Goal: Task Accomplishment & Management: Manage account settings

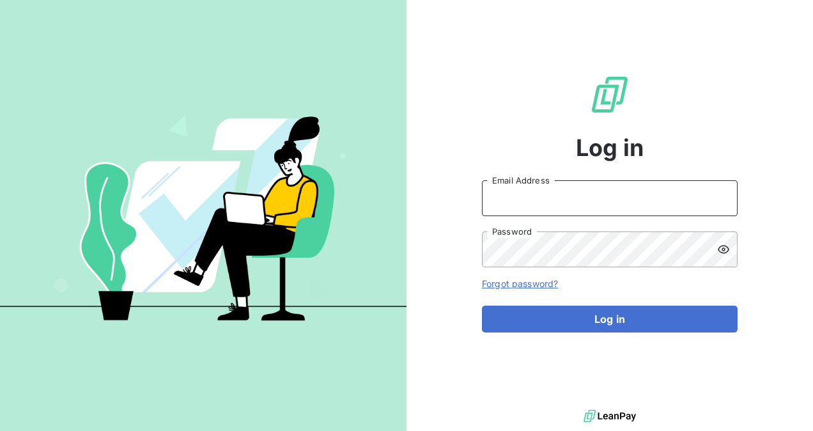
click at [516, 209] on input "Email Address" at bounding box center [610, 198] width 256 height 36
type input "[PERSON_NAME][EMAIL_ADDRESS][DOMAIN_NAME]"
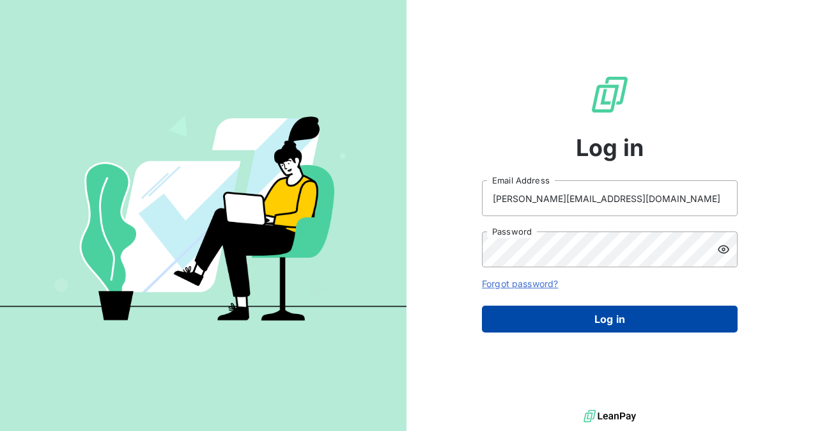
click at [611, 326] on button "Log in" at bounding box center [610, 318] width 256 height 27
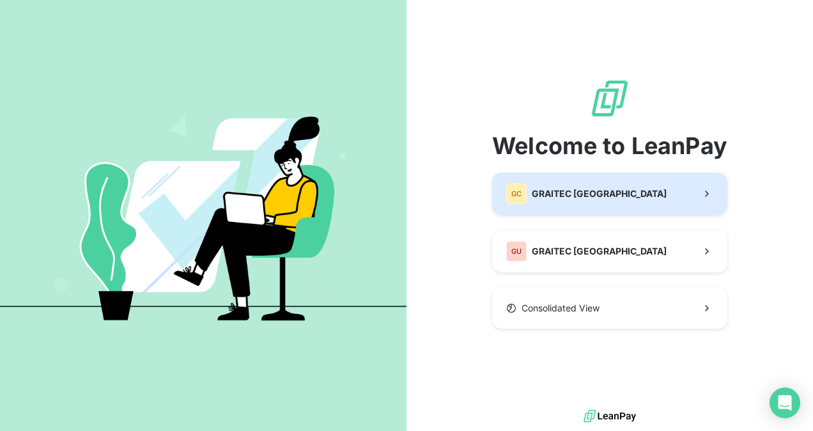
click at [636, 194] on button "GC GRAITEC [GEOGRAPHIC_DATA]" at bounding box center [609, 193] width 235 height 42
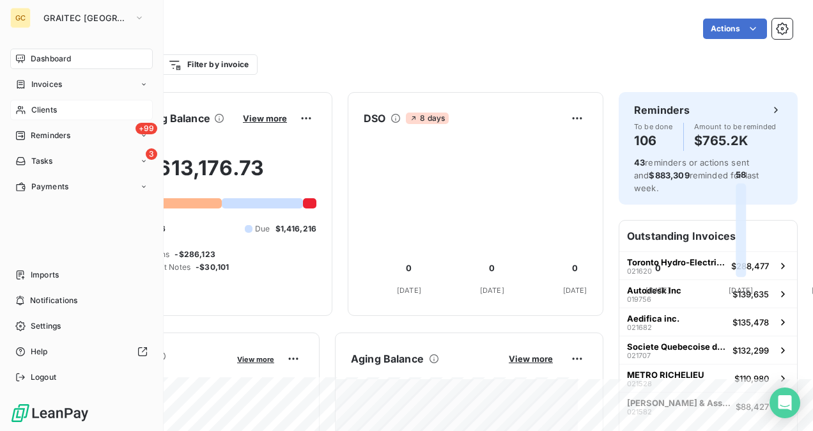
click at [46, 111] on span "Clients" at bounding box center [44, 109] width 26 height 11
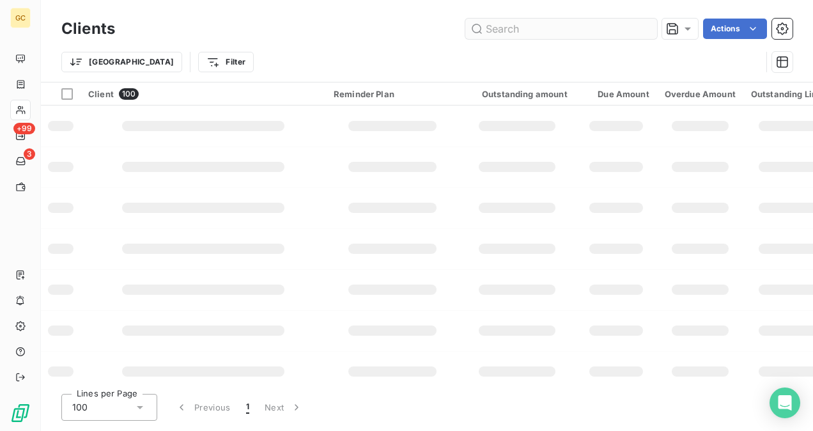
click at [581, 26] on input "text" at bounding box center [561, 29] width 192 height 20
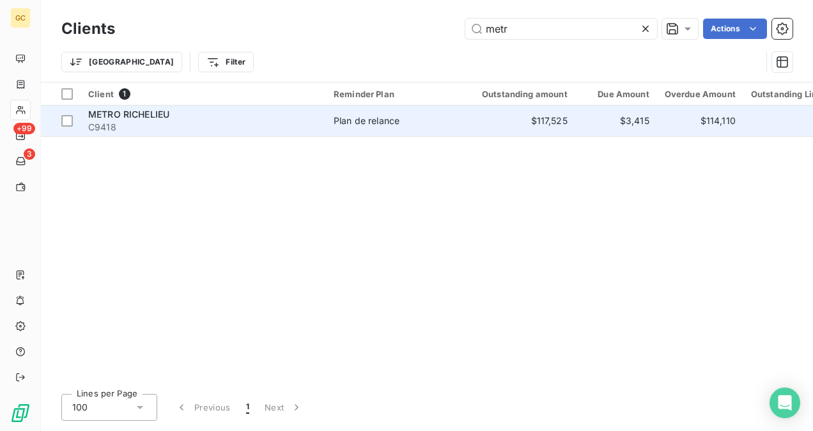
type input "metr"
click at [275, 123] on span "C9418" at bounding box center [203, 127] width 230 height 13
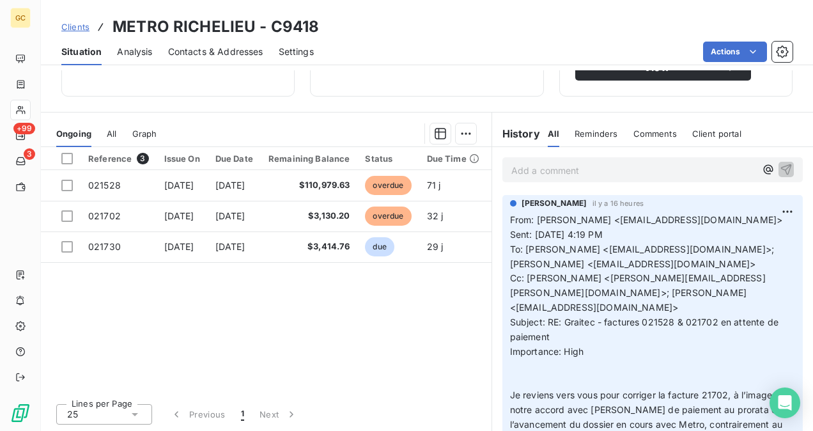
click at [539, 164] on p "Add a comment ﻿" at bounding box center [633, 170] width 244 height 16
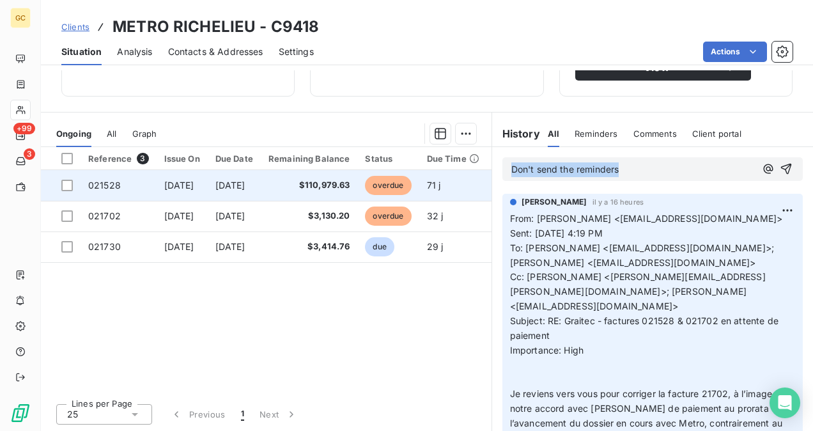
drag, startPoint x: 617, startPoint y: 168, endPoint x: 481, endPoint y: 174, distance: 136.2
click at [481, 174] on div "Ongoing All Graph Reference 3 Issue On Due Date Remaining Balance Status Due Ti…" at bounding box center [427, 271] width 772 height 319
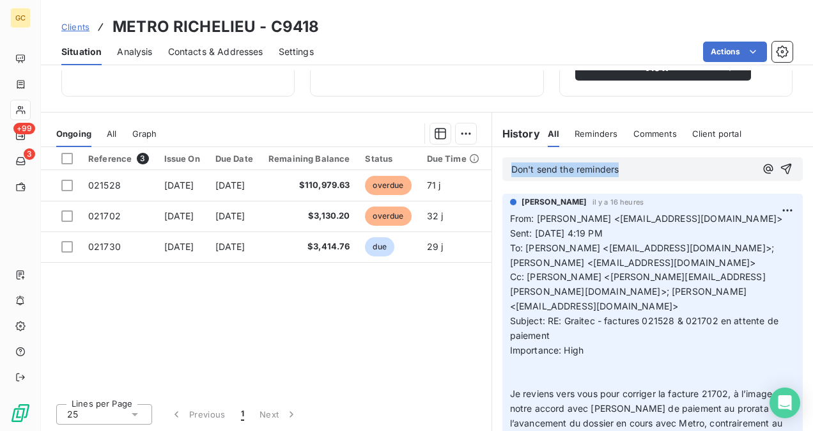
copy span "Don't send the reminders"
click at [652, 167] on span "Please don't send the reminders." at bounding box center [581, 169] width 141 height 11
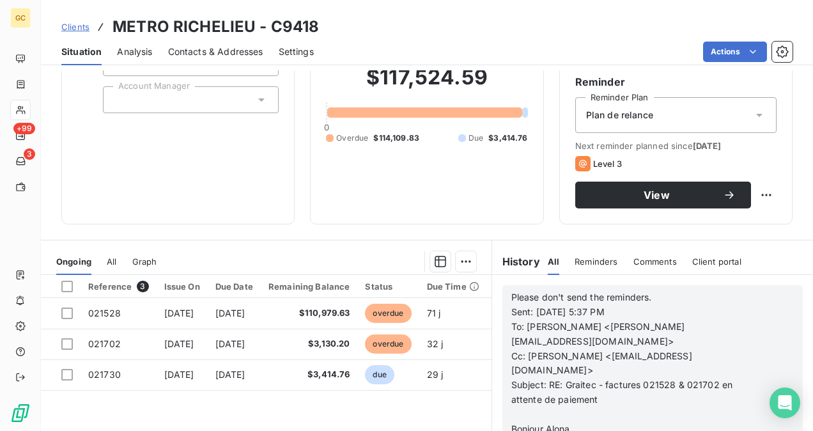
scroll to position [211, 0]
click at [689, 298] on span "Please don't send the reminders. Sent: [DATE] 5:37 PM" at bounding box center [626, 304] width 231 height 26
click at [726, 290] on p "Please don't send the reminders. Sent: [DATE] 5:37 PM" at bounding box center [635, 304] width 249 height 29
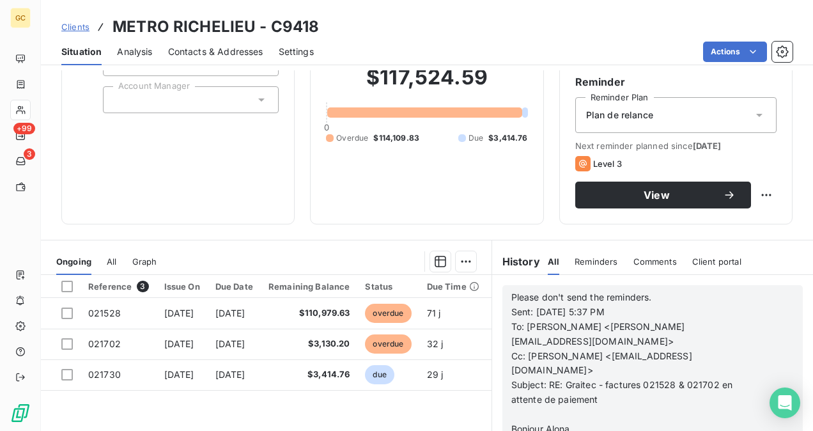
click at [735, 290] on p "Please don't send the reminders. Sent: [DATE] 5:37 PM" at bounding box center [635, 304] width 249 height 29
click at [738, 291] on p "Please don't send the reminders. Sent: [DATE] 5:37 PM" at bounding box center [635, 304] width 249 height 29
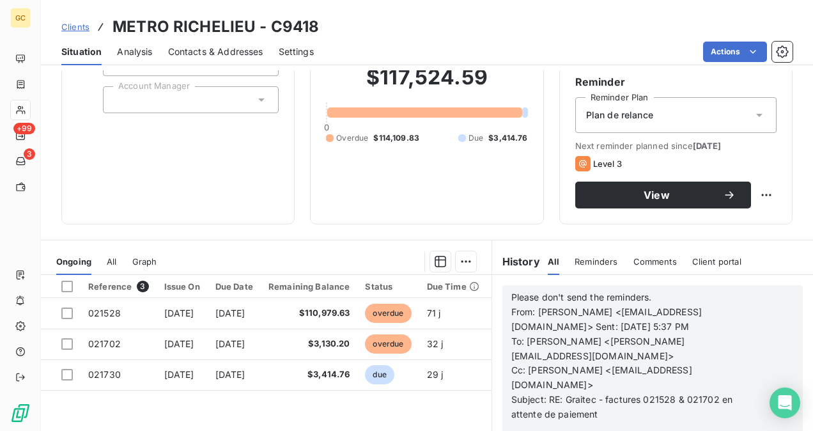
click at [511, 292] on span "Please don't send the reminders. From: [PERSON_NAME] <[EMAIL_ADDRESS][DOMAIN_NA…" at bounding box center [626, 311] width 231 height 40
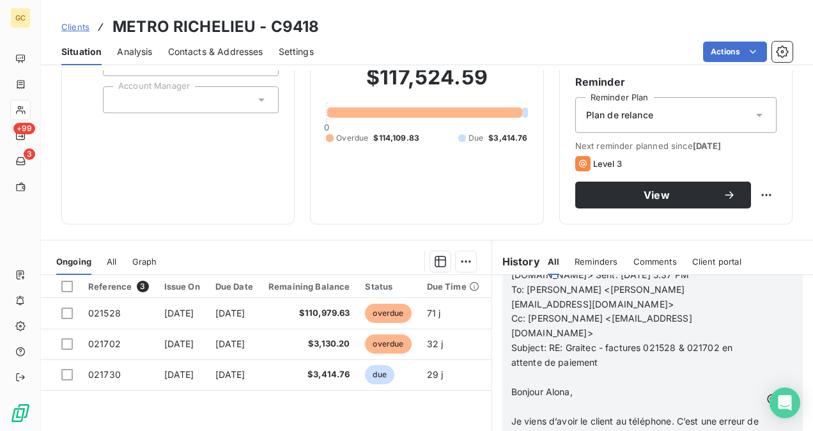
scroll to position [237, 0]
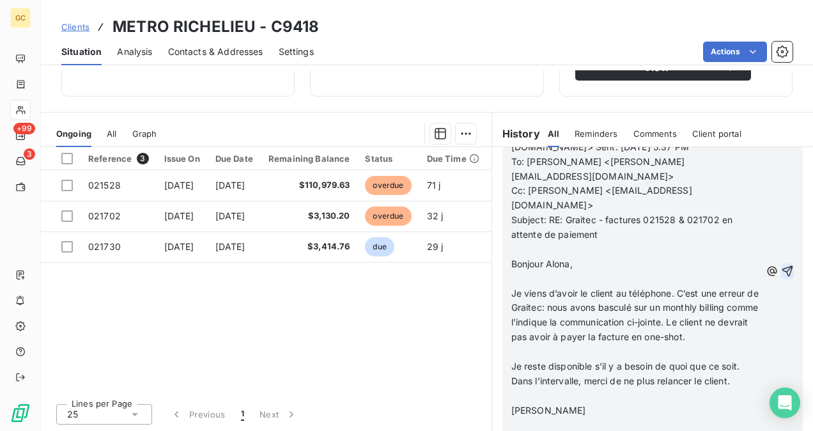
click at [781, 264] on icon "button" at bounding box center [787, 270] width 13 height 13
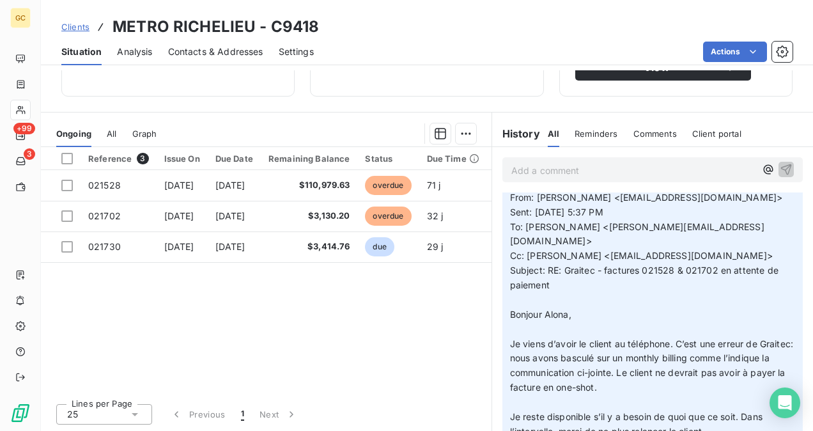
scroll to position [0, 0]
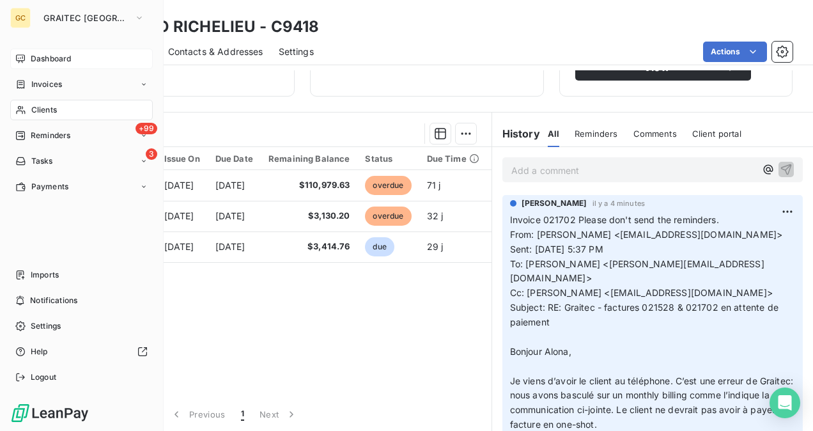
click at [20, 52] on div "Dashboard" at bounding box center [81, 59] width 142 height 20
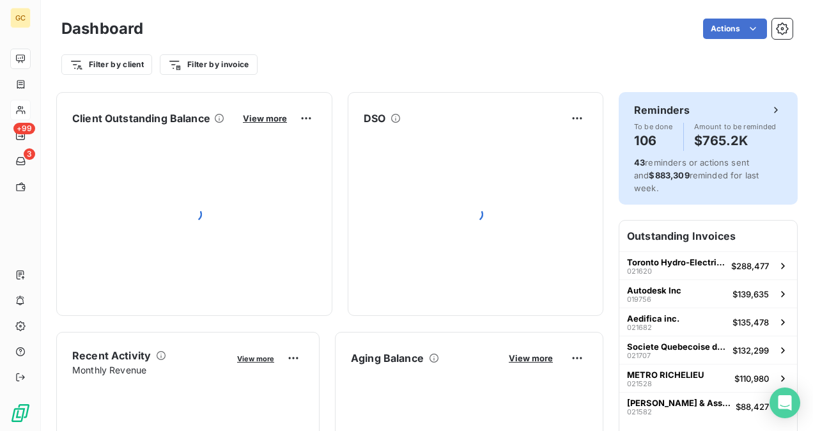
click at [648, 157] on span "43 reminders or actions sent and $883,309 reminded for last week." at bounding box center [696, 175] width 125 height 36
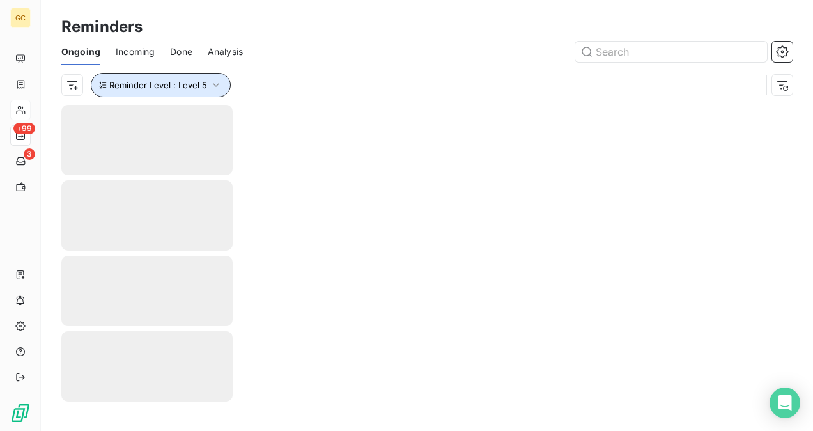
click at [213, 87] on icon "button" at bounding box center [216, 85] width 13 height 13
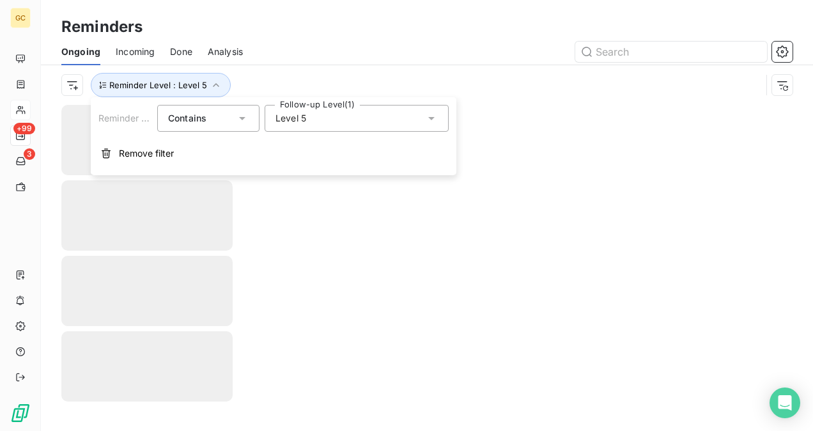
click at [317, 123] on div "Level 5" at bounding box center [356, 118] width 184 height 27
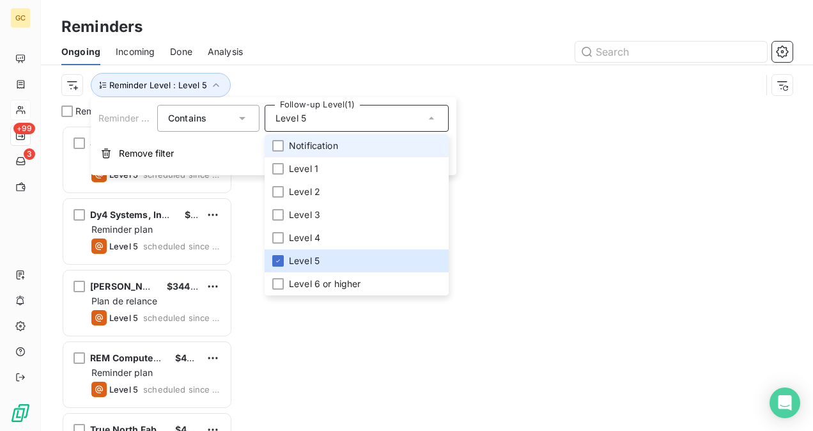
scroll to position [295, 161]
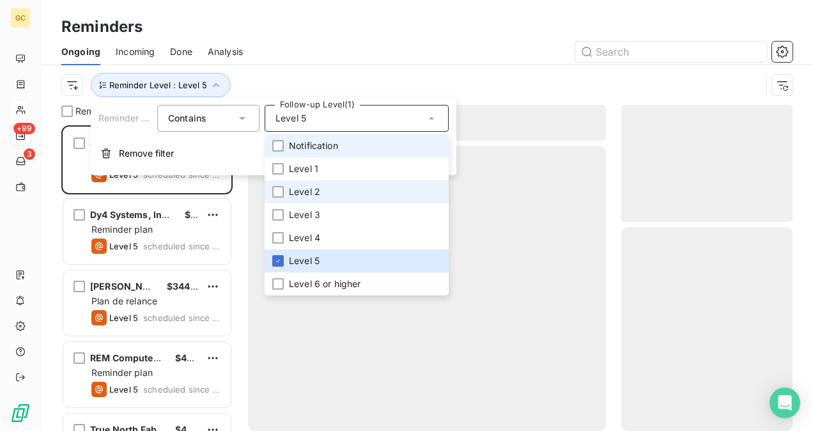
drag, startPoint x: 277, startPoint y: 144, endPoint x: 284, endPoint y: 185, distance: 41.0
click at [277, 149] on div at bounding box center [277, 145] width 11 height 11
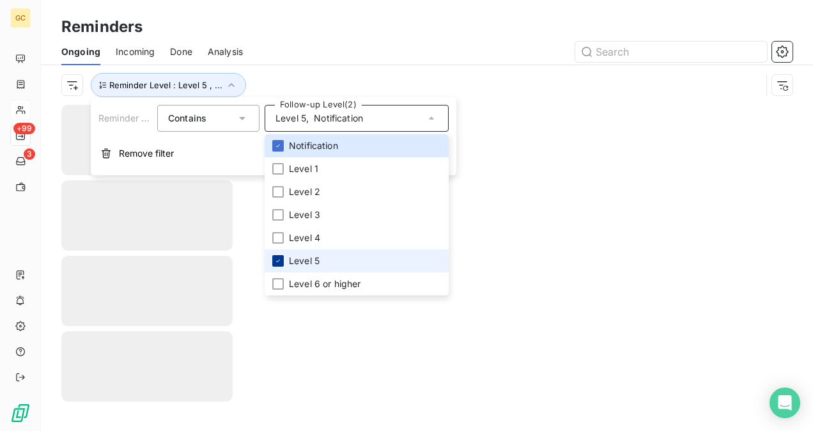
click at [277, 257] on icon at bounding box center [278, 261] width 8 height 8
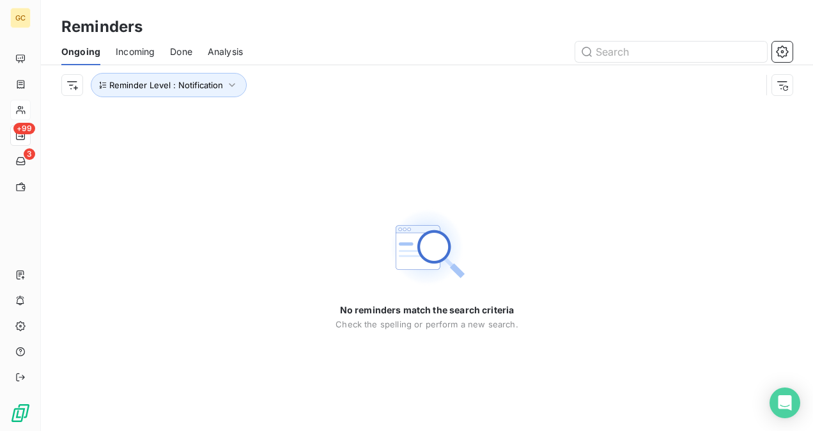
click at [557, 126] on div "No reminders match the search criteria Check the spelling or perform a new sear…" at bounding box center [427, 268] width 772 height 326
click at [227, 80] on icon "button" at bounding box center [232, 85] width 13 height 13
click at [323, 126] on div "Notification" at bounding box center [356, 118] width 184 height 27
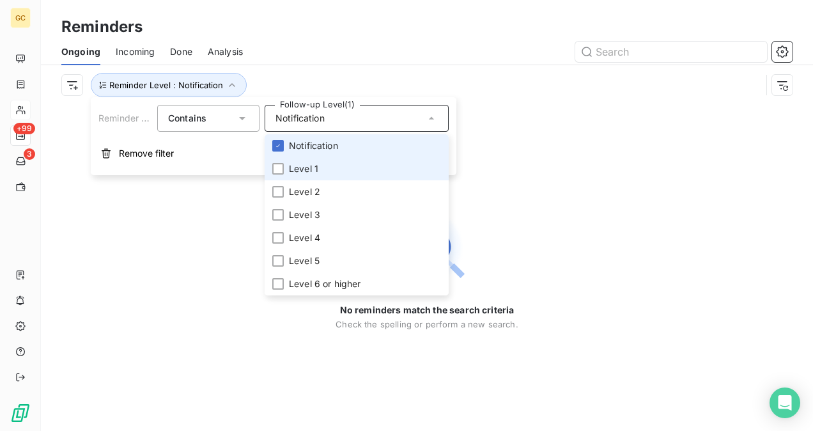
drag, startPoint x: 279, startPoint y: 169, endPoint x: 283, endPoint y: 152, distance: 17.8
click at [279, 169] on div at bounding box center [277, 168] width 11 height 11
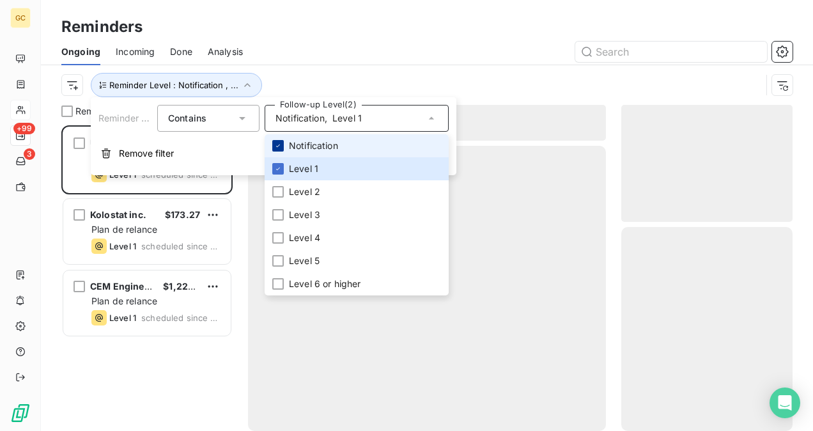
click at [282, 149] on div at bounding box center [277, 145] width 11 height 11
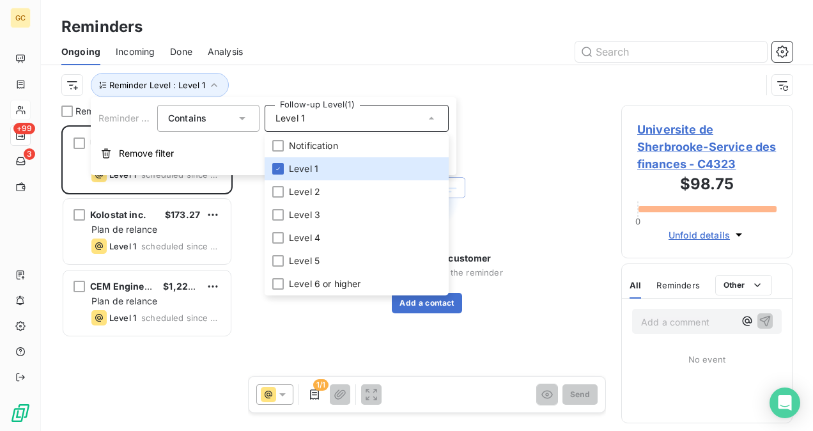
scroll to position [295, 161]
click at [470, 83] on div "Reminder Level : Level 1" at bounding box center [410, 85] width 699 height 24
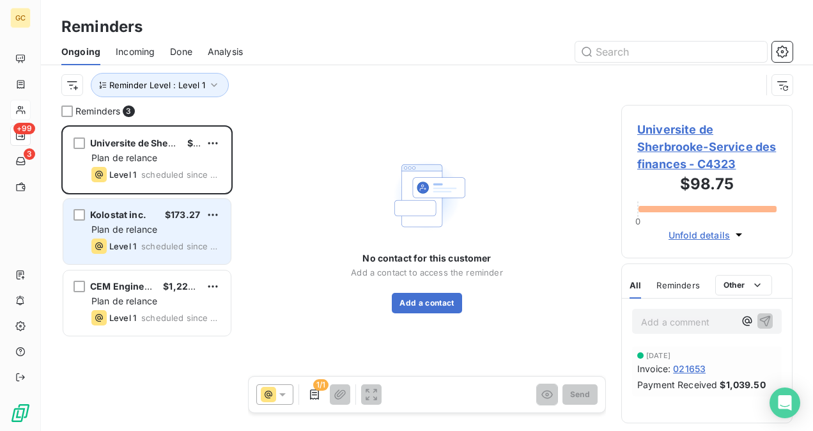
click at [135, 219] on span "Kolostat inc." at bounding box center [118, 214] width 56 height 11
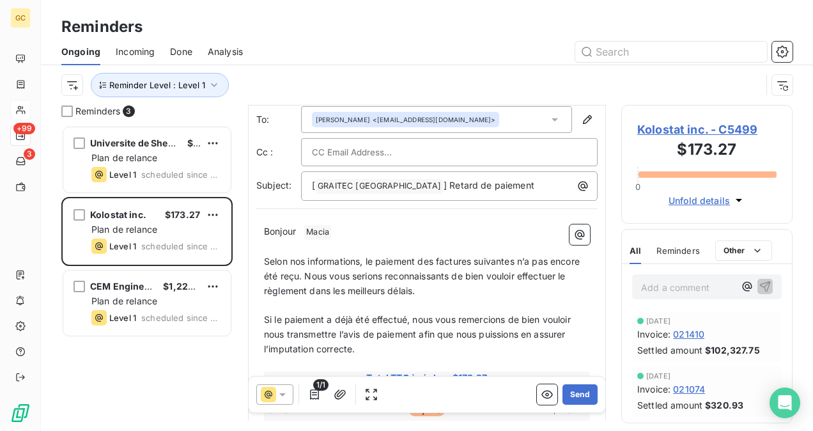
scroll to position [193, 0]
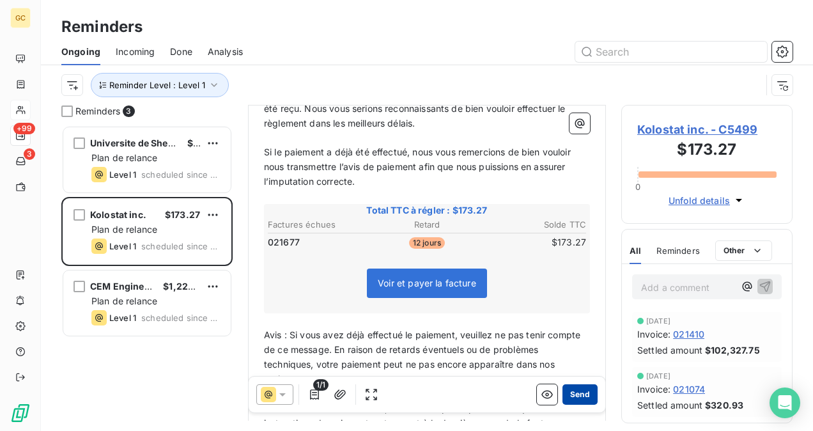
click at [566, 400] on button "Send" at bounding box center [579, 394] width 35 height 20
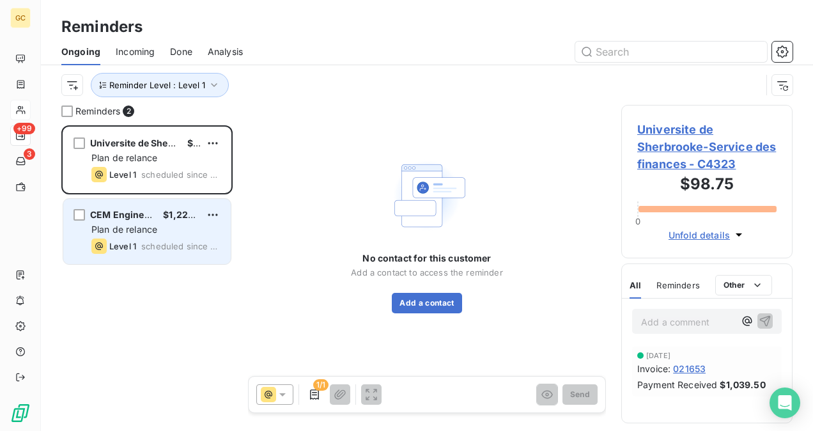
click at [170, 238] on div "Level 1 scheduled since [DATE]" at bounding box center [155, 245] width 129 height 15
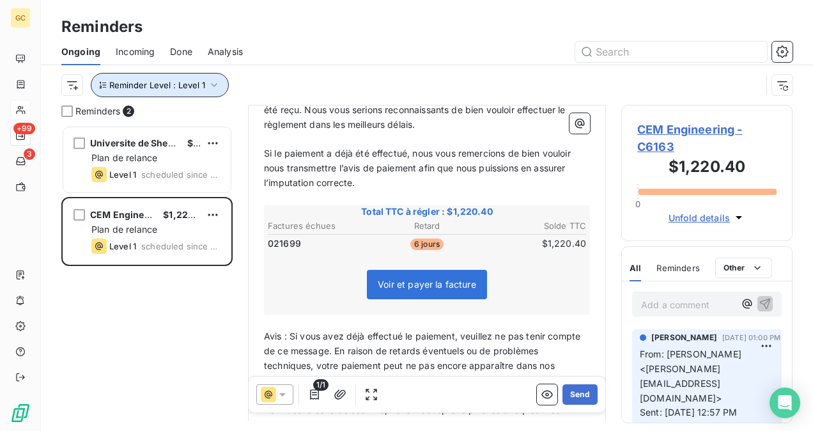
click at [208, 87] on icon "button" at bounding box center [214, 85] width 13 height 13
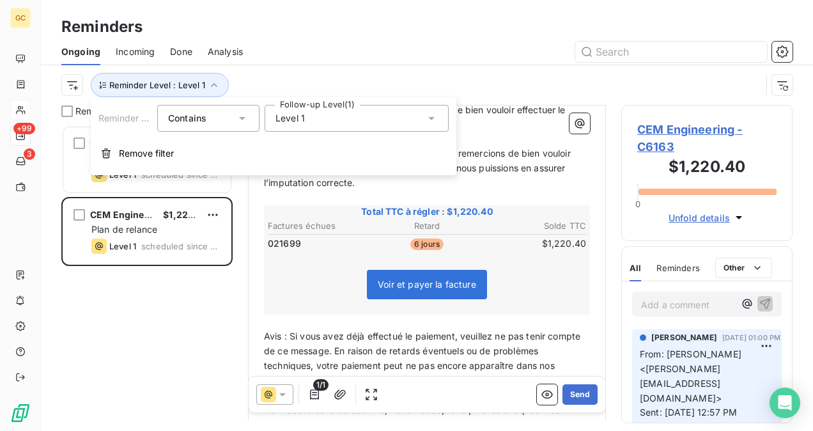
click at [316, 117] on div "Level 1" at bounding box center [356, 118] width 184 height 27
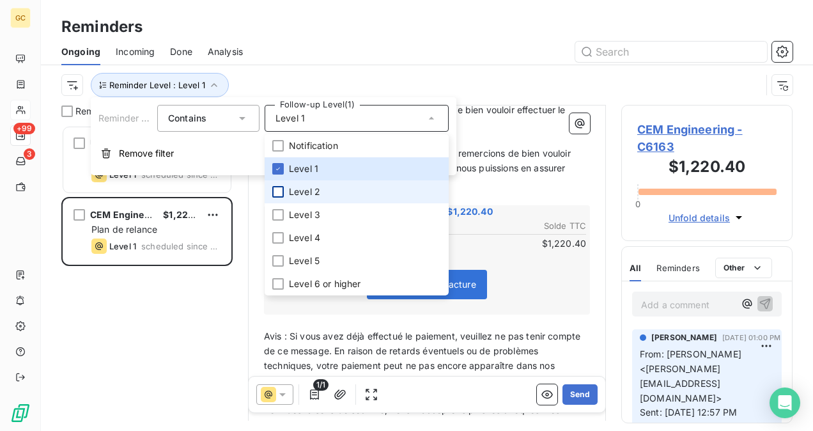
click at [277, 197] on div at bounding box center [277, 191] width 11 height 11
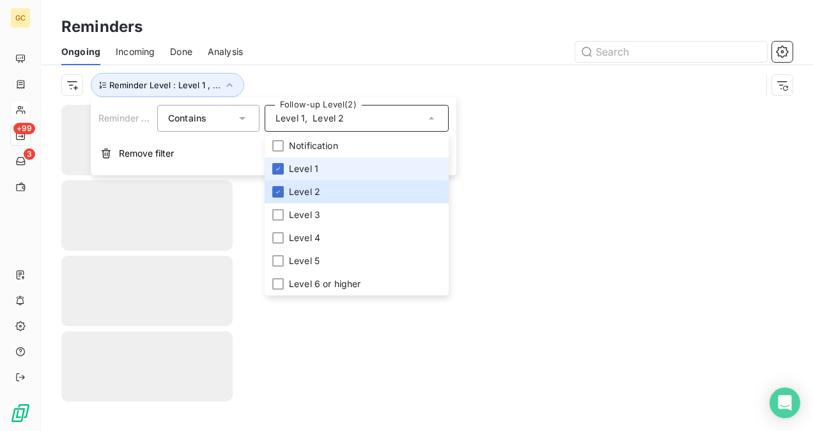
click at [284, 170] on li "Level 1" at bounding box center [356, 168] width 184 height 23
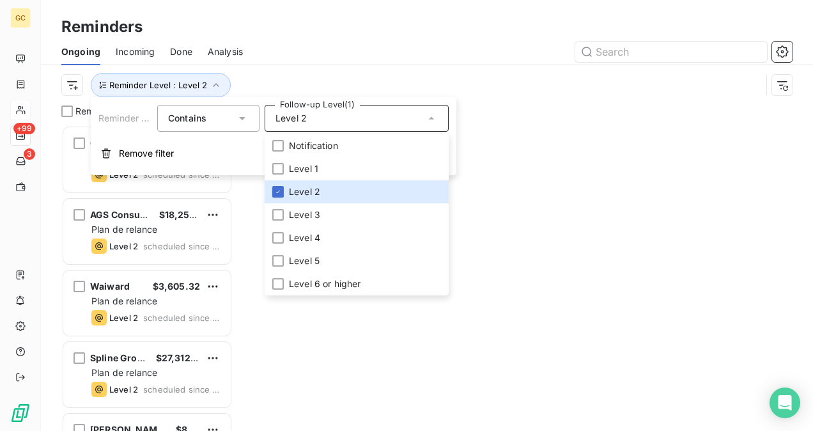
scroll to position [295, 161]
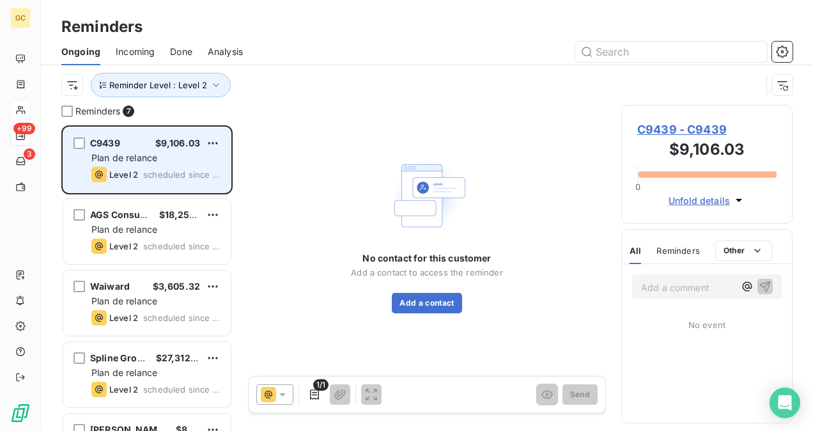
click at [197, 157] on div "Plan de relance" at bounding box center [155, 157] width 129 height 13
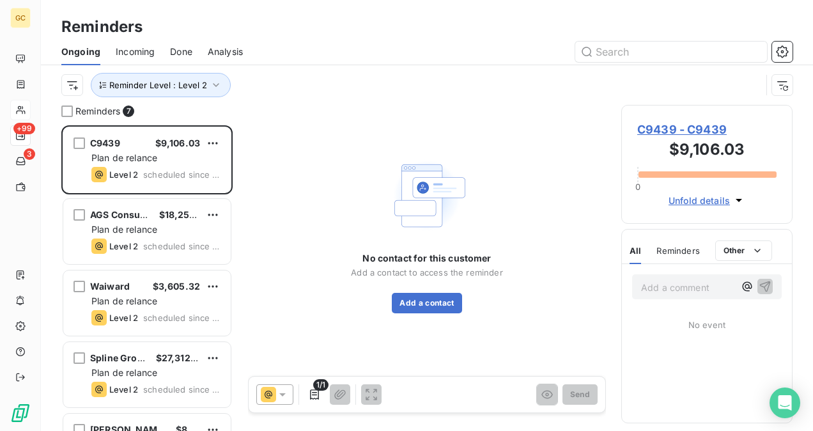
click at [685, 123] on span "C9439 - C9439" at bounding box center [706, 129] width 139 height 17
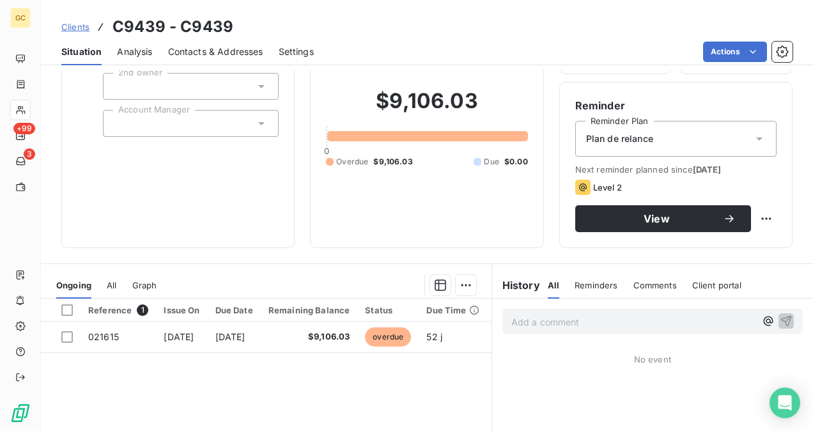
scroll to position [128, 0]
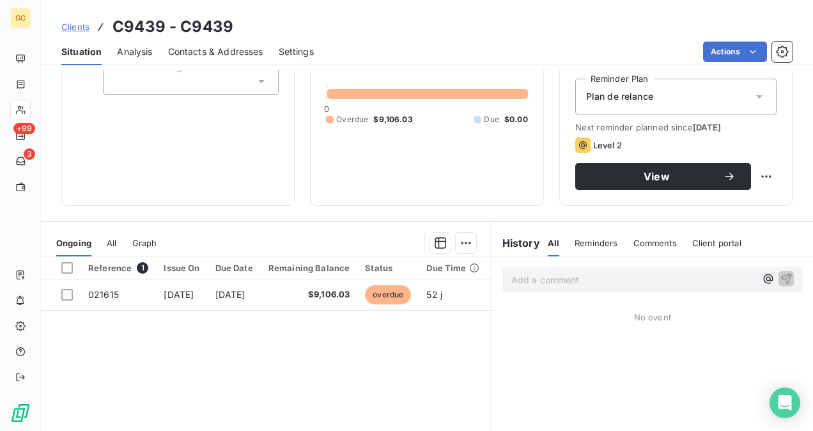
click at [188, 45] on span "Contacts & Addresses" at bounding box center [215, 51] width 95 height 13
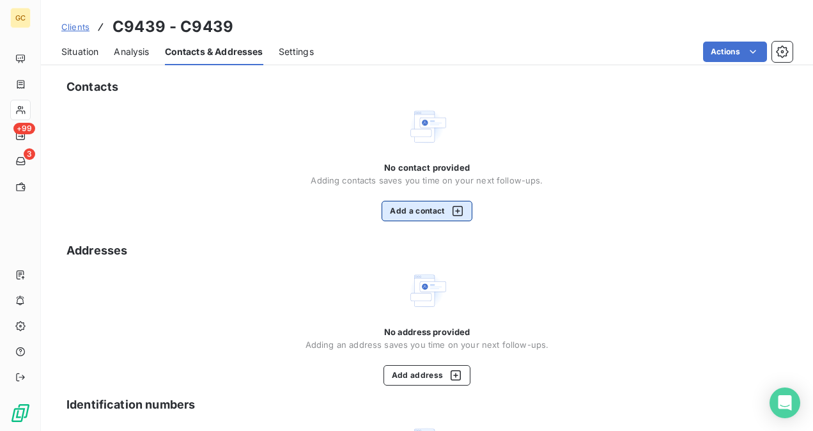
click at [420, 204] on button "Add a contact" at bounding box center [426, 211] width 90 height 20
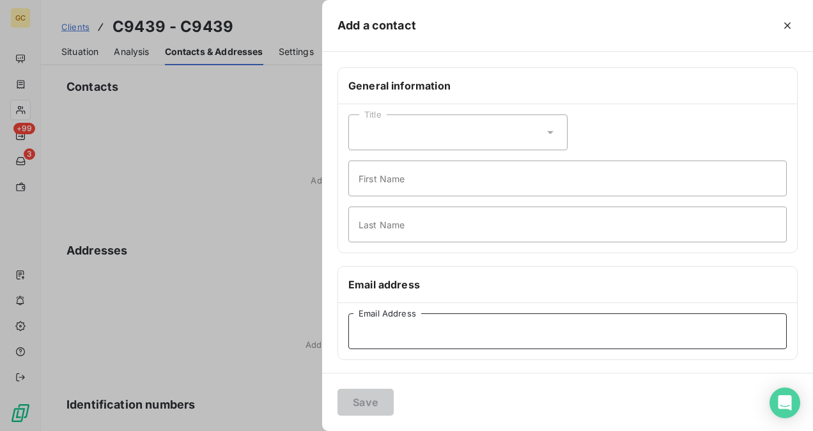
click at [386, 342] on input "Email Address" at bounding box center [567, 331] width 438 height 36
paste input "[EMAIL_ADDRESS][DOMAIN_NAME]"
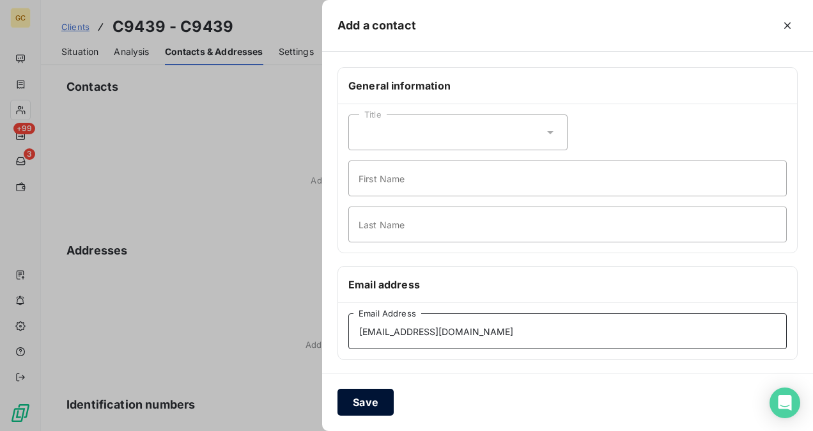
type input "[EMAIL_ADDRESS][DOMAIN_NAME]"
click at [373, 397] on button "Save" at bounding box center [365, 401] width 56 height 27
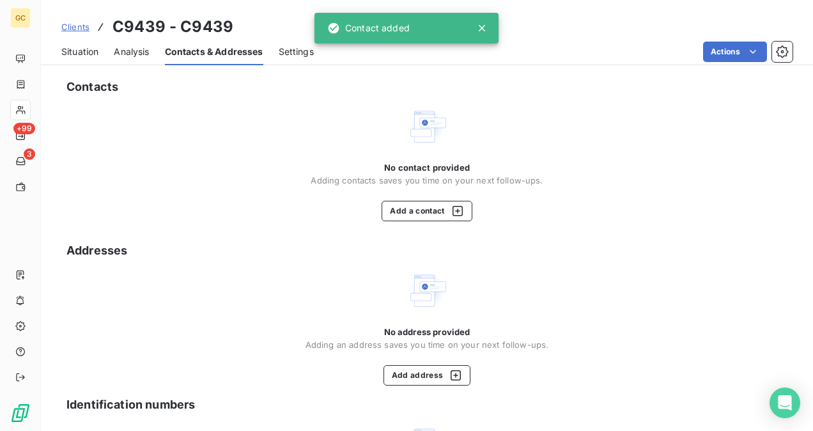
click at [74, 52] on span "Situation" at bounding box center [79, 51] width 37 height 13
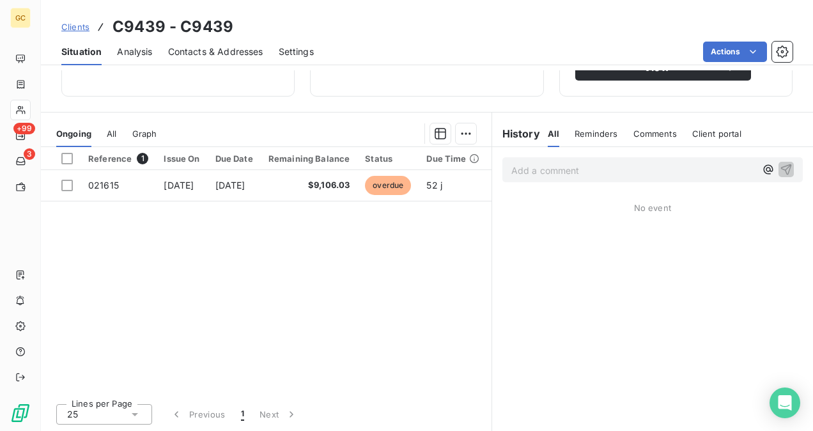
scroll to position [45, 0]
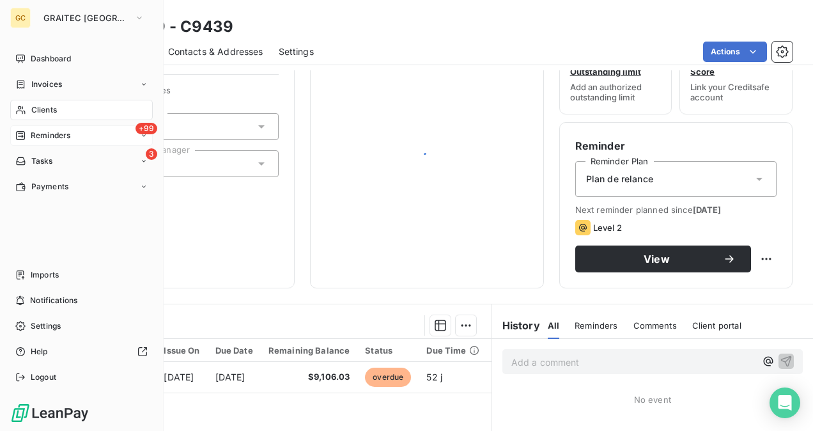
click at [52, 142] on div "+99 Reminders" at bounding box center [81, 135] width 142 height 20
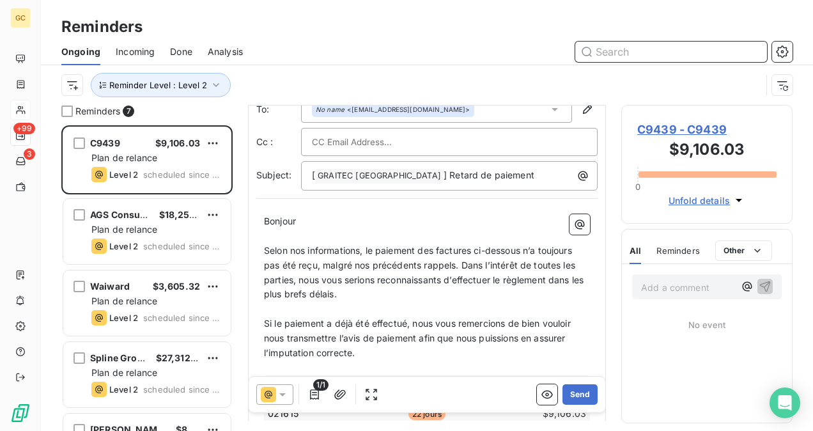
scroll to position [64, 0]
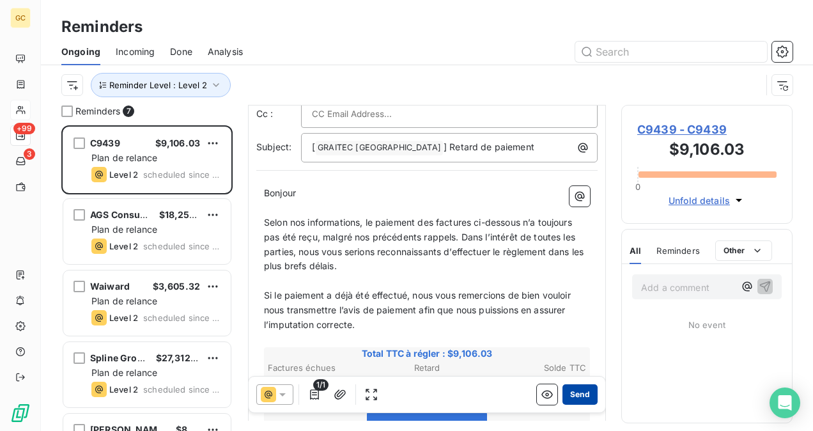
click at [568, 388] on button "Send" at bounding box center [579, 394] width 35 height 20
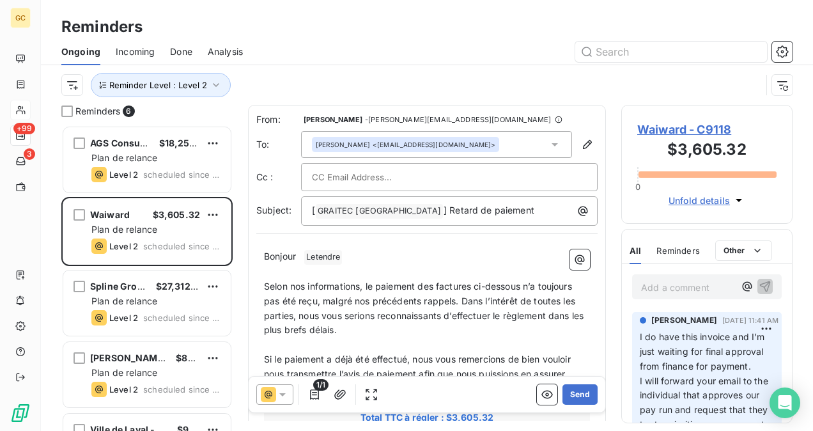
click at [671, 124] on span "Waiward - C9118" at bounding box center [706, 129] width 139 height 17
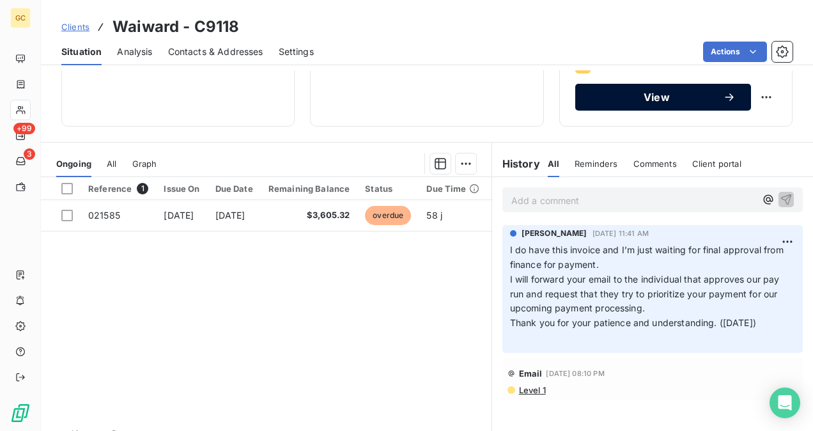
scroll to position [237, 0]
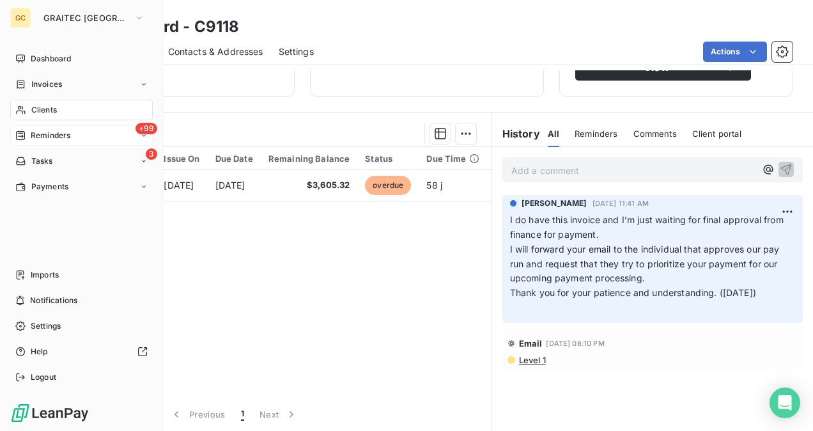
click at [69, 130] on span "Reminders" at bounding box center [51, 135] width 40 height 11
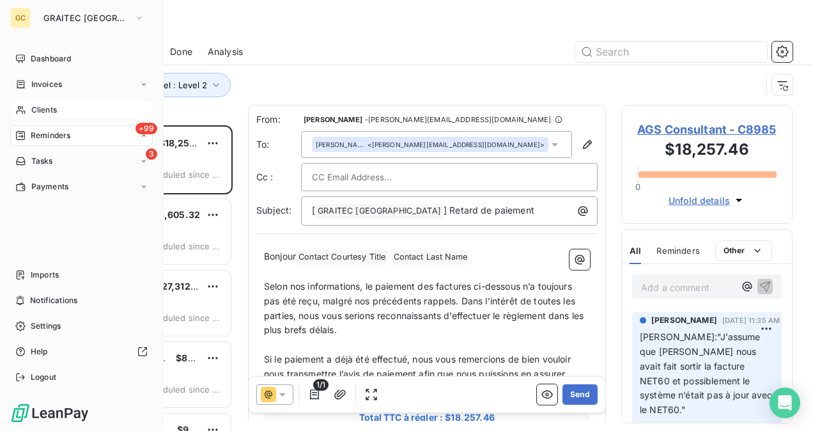
scroll to position [295, 161]
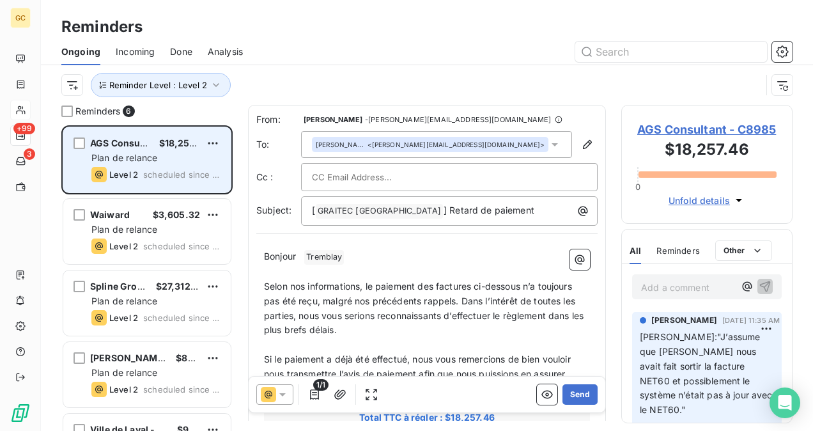
click at [153, 165] on div "AGS Consultant $18,257.46 Plan de relance Level 2 scheduled since 7 days" at bounding box center [146, 159] width 167 height 65
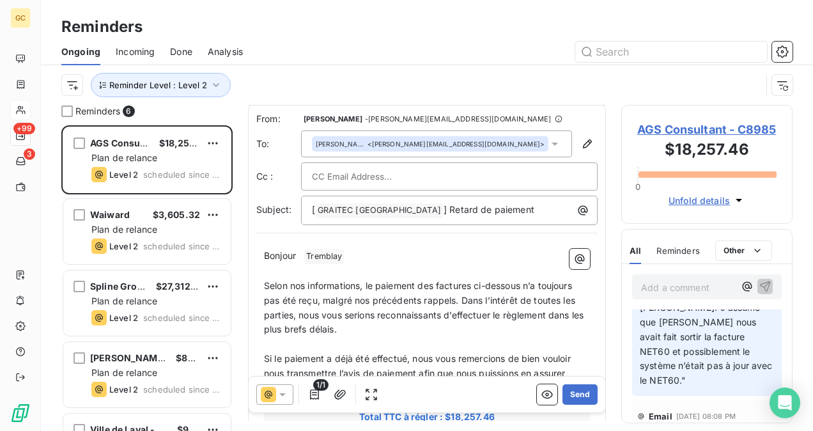
scroll to position [0, 0]
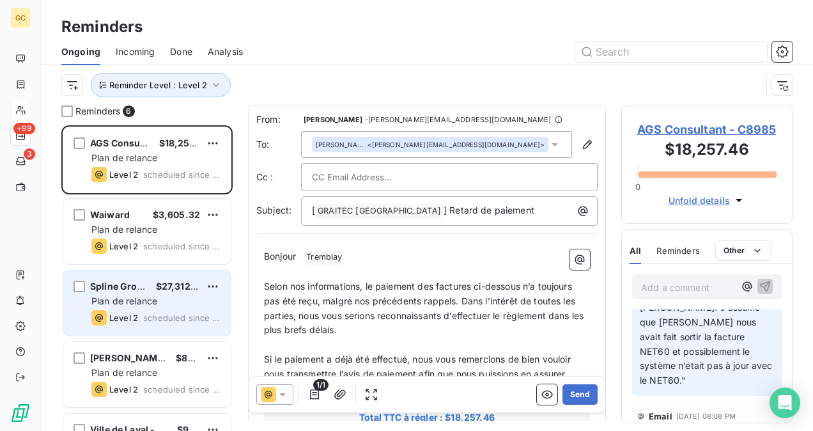
click at [175, 311] on div "Level 2 scheduled since 3 days" at bounding box center [155, 317] width 129 height 15
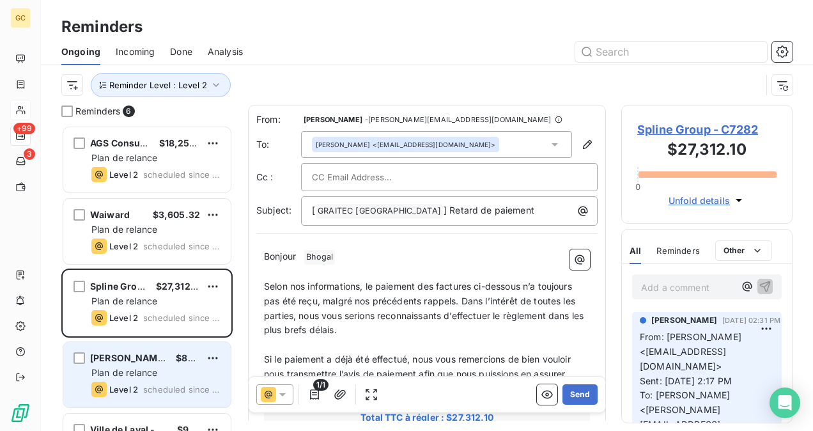
click at [120, 374] on span "Plan de relance" at bounding box center [124, 372] width 66 height 11
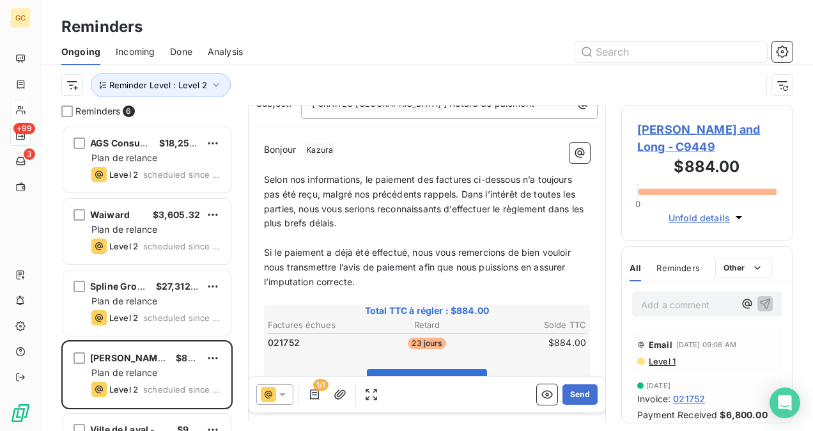
scroll to position [128, 0]
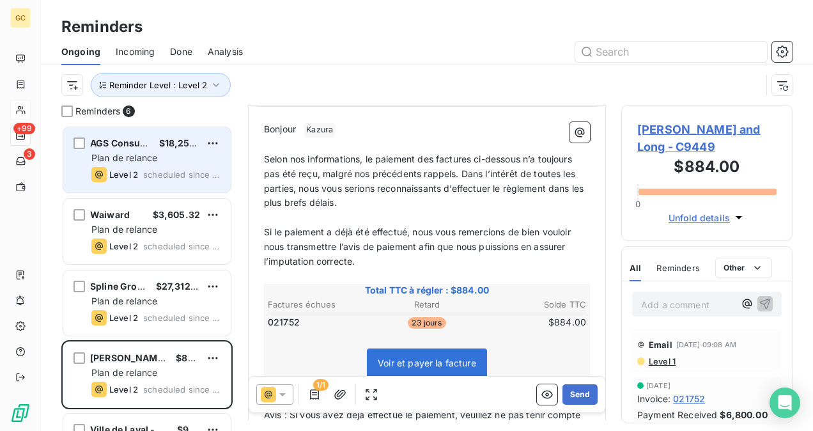
click at [149, 146] on div "AGS Consultant $18,257.46" at bounding box center [155, 142] width 129 height 11
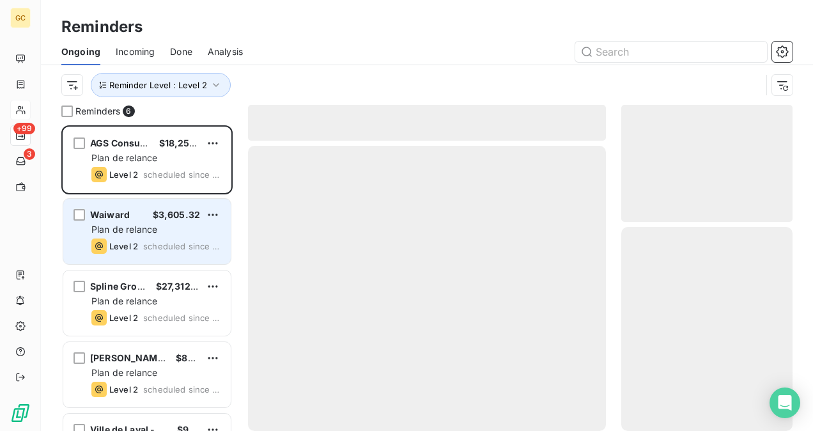
click at [149, 241] on span "scheduled since 7 days" at bounding box center [181, 246] width 77 height 10
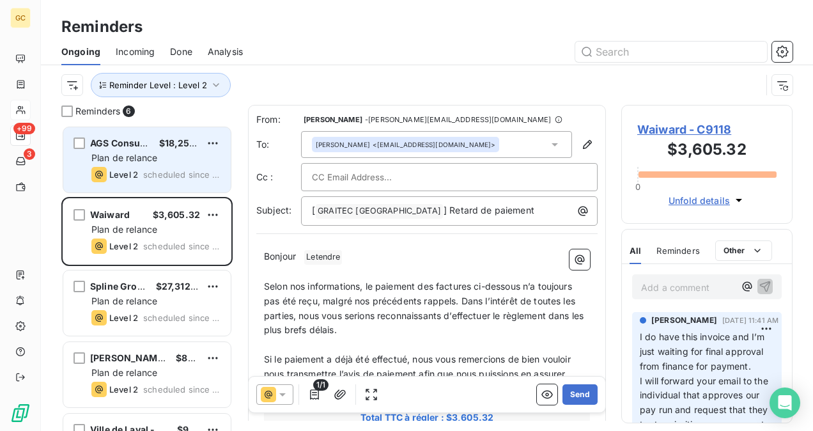
click at [178, 169] on span "scheduled since 7 days" at bounding box center [181, 174] width 77 height 10
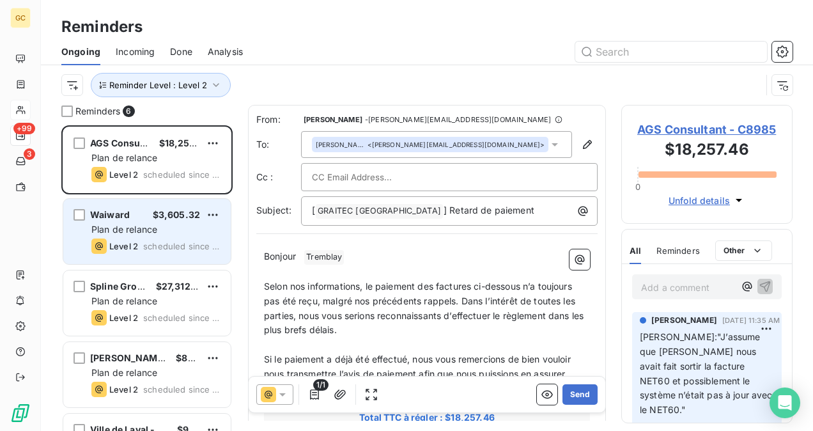
click at [160, 238] on div "Level 2 scheduled since 7 days" at bounding box center [155, 245] width 129 height 15
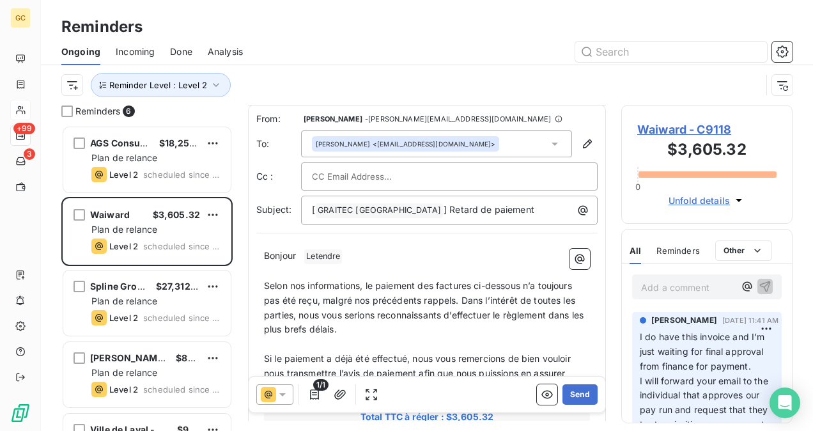
click at [694, 126] on span "Waiward - C9118" at bounding box center [706, 129] width 139 height 17
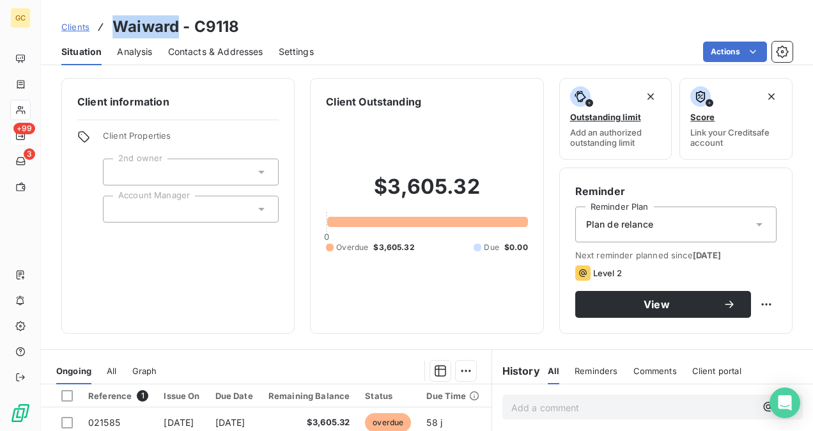
drag, startPoint x: 180, startPoint y: 27, endPoint x: 111, endPoint y: 22, distance: 68.6
click at [111, 22] on div "Clients Waiward - C9118" at bounding box center [150, 26] width 178 height 23
copy h3 "Waiward"
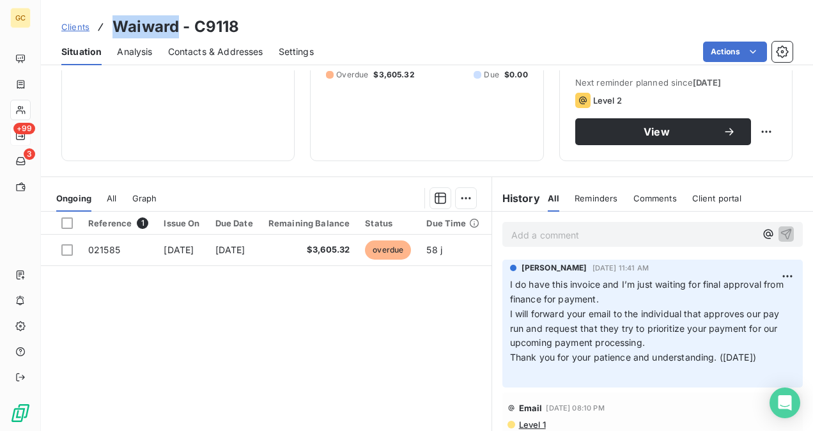
scroll to position [192, 0]
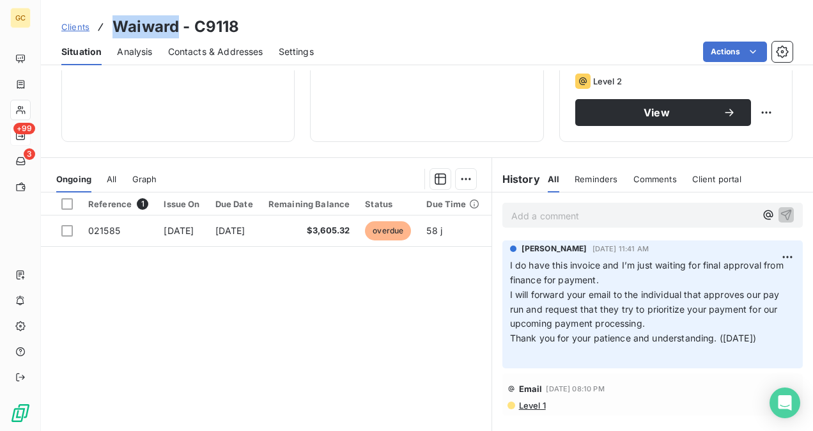
click at [239, 49] on span "Contacts & Addresses" at bounding box center [215, 51] width 95 height 13
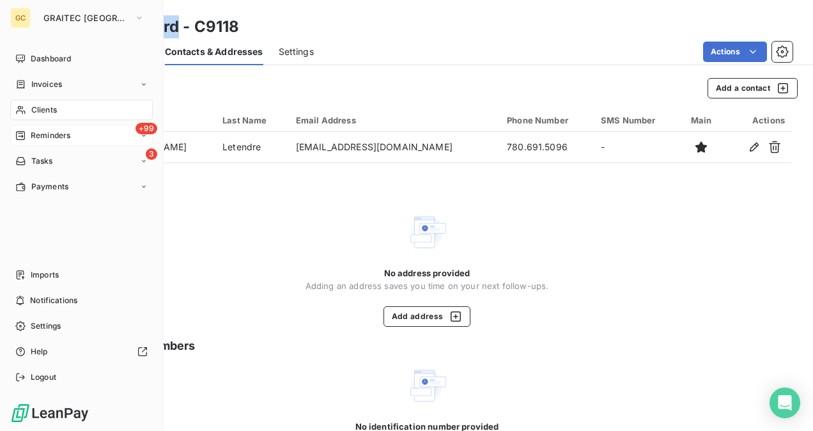
click at [50, 130] on span "Reminders" at bounding box center [51, 135] width 40 height 11
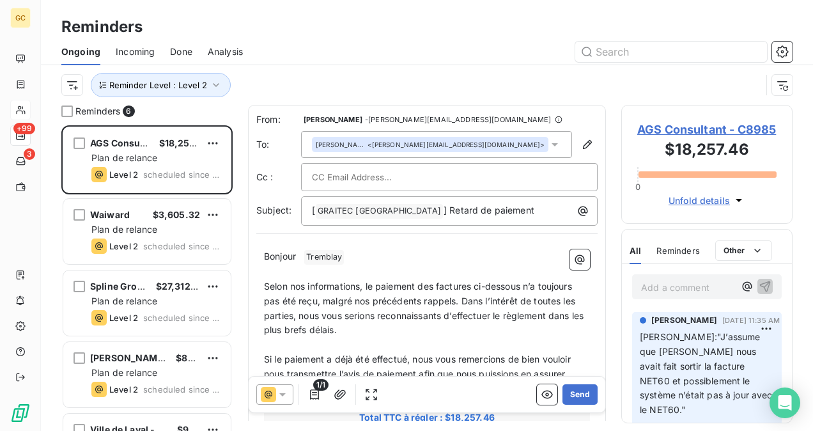
scroll to position [295, 161]
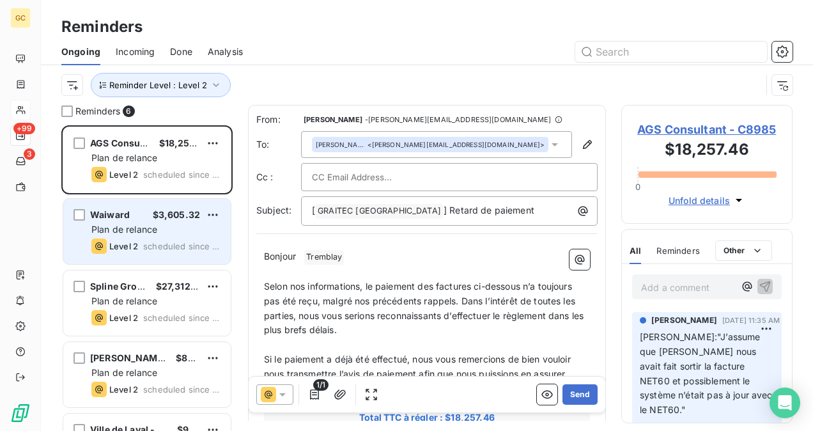
click at [176, 229] on div "Plan de relance" at bounding box center [155, 229] width 129 height 13
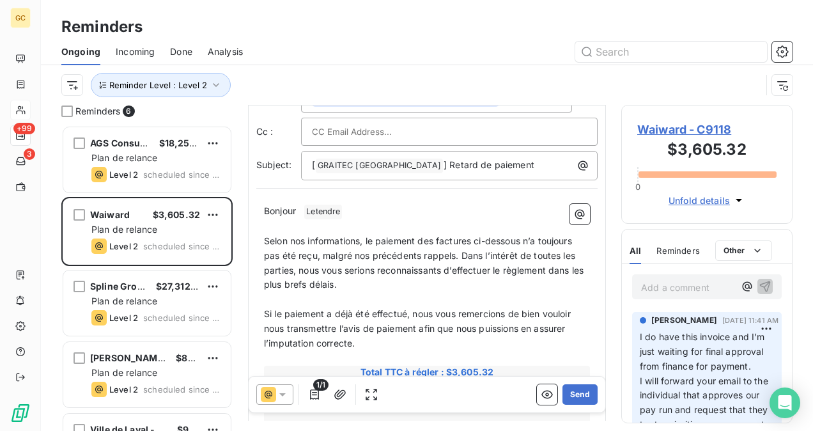
scroll to position [65, 0]
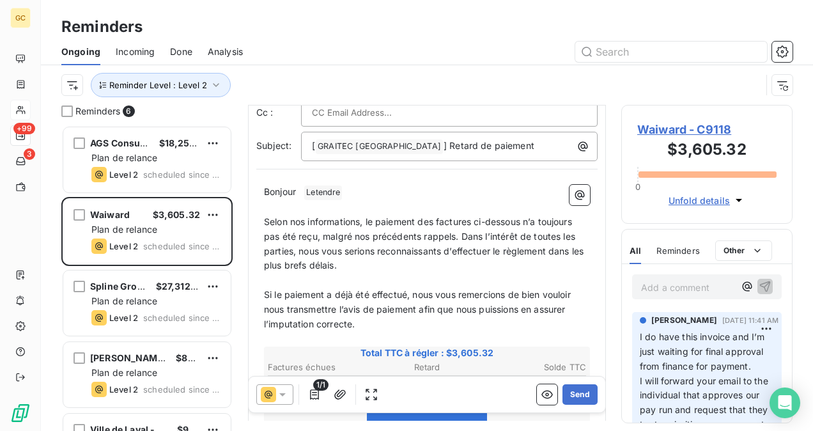
click at [266, 192] on span "Bonjour" at bounding box center [280, 191] width 32 height 11
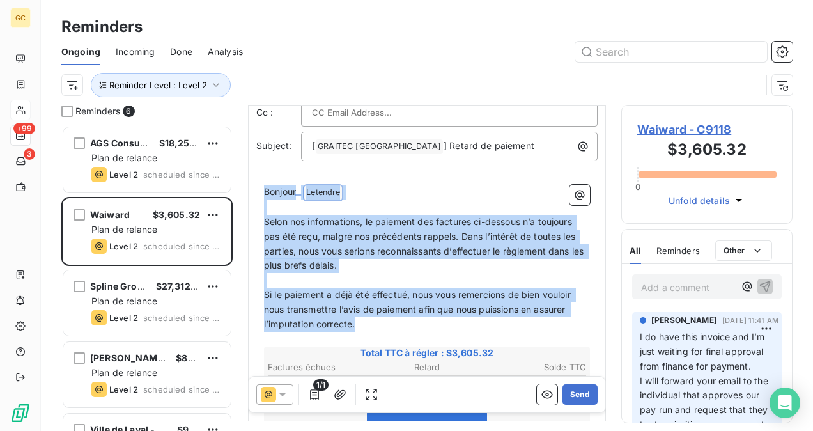
drag, startPoint x: 266, startPoint y: 192, endPoint x: 376, endPoint y: 327, distance: 173.9
click at [376, 327] on div "Bonjour ﻿ Letendre ﻿ ﻿ ﻿ Selon nos informations, le paiement des factures ci-de…" at bounding box center [427, 429] width 326 height 489
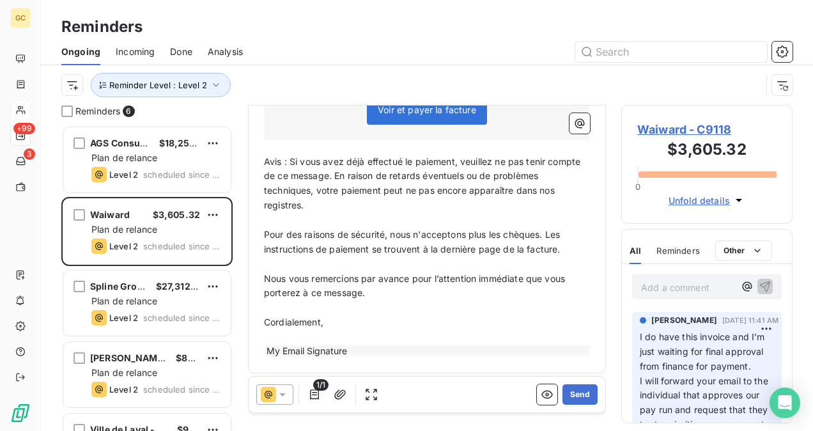
scroll to position [340, 0]
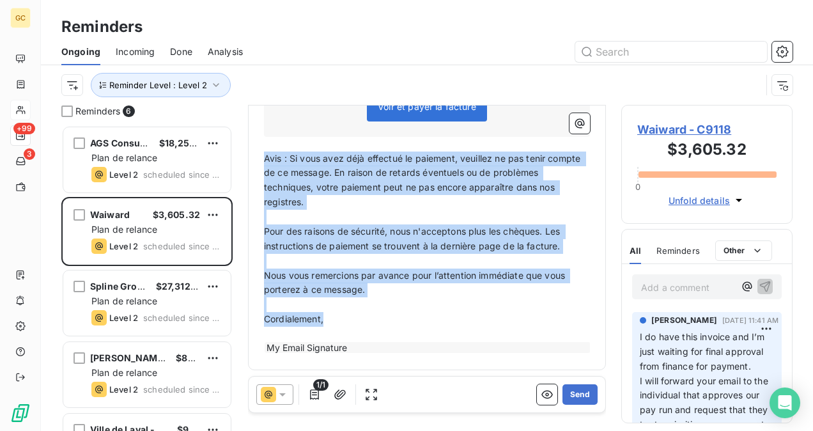
drag, startPoint x: 266, startPoint y: 158, endPoint x: 382, endPoint y: 317, distance: 196.5
click at [382, 317] on div "﻿ Hello, ﻿ We hope you're doing well. ﻿ We just wamted to kindly follow up rega…" at bounding box center [427, 132] width 326 height 444
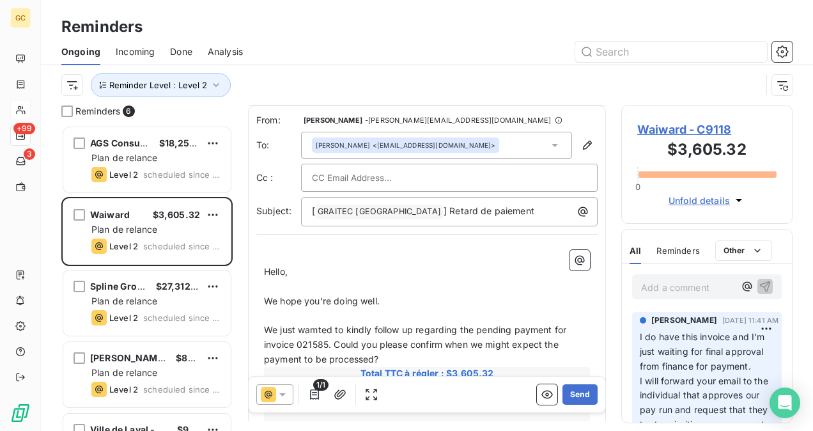
scroll to position [64, 0]
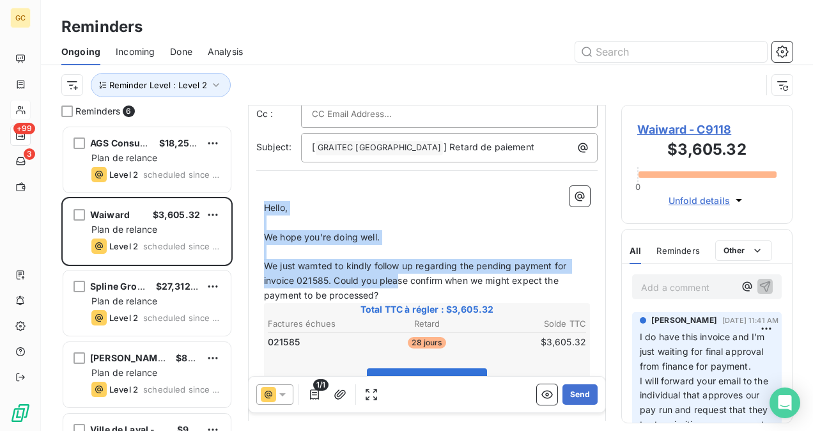
drag, startPoint x: 266, startPoint y: 203, endPoint x: 397, endPoint y: 284, distance: 154.3
click at [397, 284] on div "﻿ Hello, ﻿ We hope you're doing well. ﻿ We just wamted to kindly follow up rega…" at bounding box center [427, 357] width 326 height 342
click at [316, 261] on span "We just wamted to kindly follow up regarding the pending payment for invoice 02…" at bounding box center [416, 280] width 305 height 40
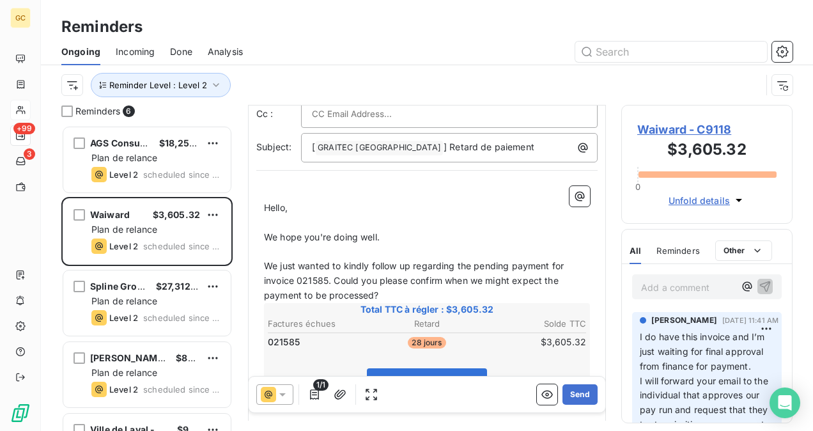
drag, startPoint x: 260, startPoint y: 207, endPoint x: 280, endPoint y: 203, distance: 20.2
click at [280, 203] on div "﻿ Hello, ﻿ We hope you're doing well. ﻿ We just wanted to kindly follow up rega…" at bounding box center [426, 356] width 341 height 357
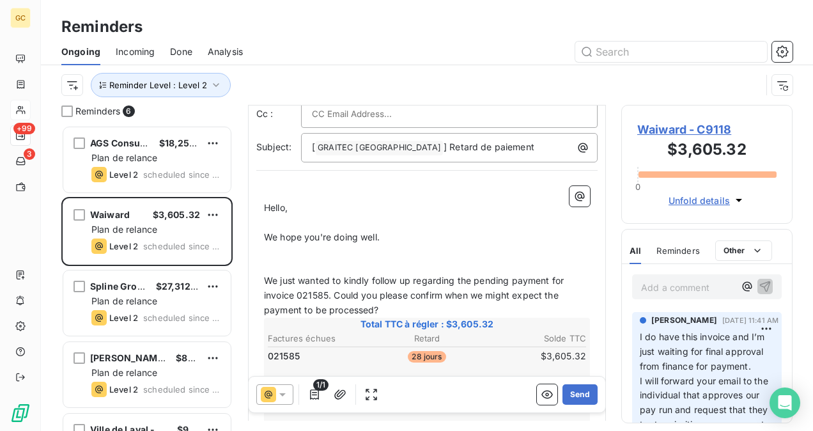
click at [308, 259] on p "﻿" at bounding box center [427, 266] width 326 height 15
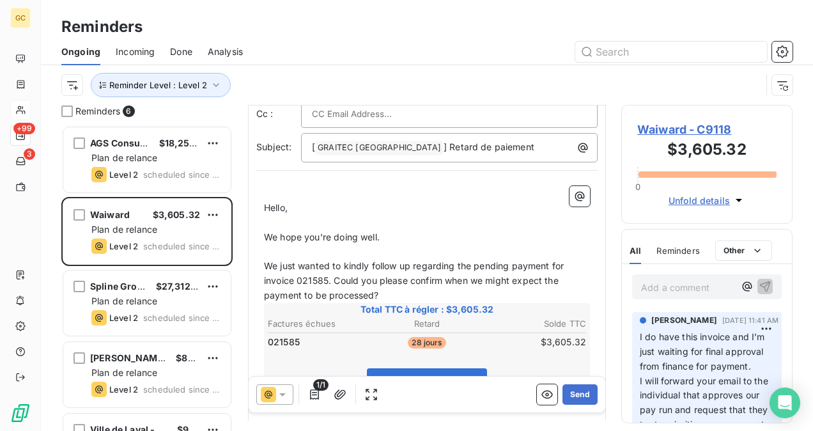
click at [264, 203] on span "Hello," at bounding box center [276, 207] width 24 height 11
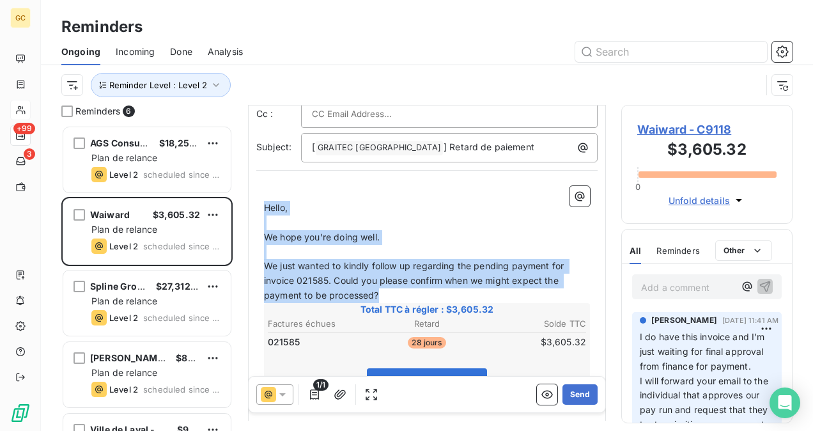
drag, startPoint x: 263, startPoint y: 203, endPoint x: 413, endPoint y: 292, distance: 174.7
click at [413, 292] on div "﻿ Hello, ﻿ We hope you're doing well. ﻿ We just wanted to kindly follow up rega…" at bounding box center [427, 357] width 326 height 342
click at [413, 292] on p "We just wanted to kindly follow up regarding the pending payment for invoice 02…" at bounding box center [427, 281] width 326 height 44
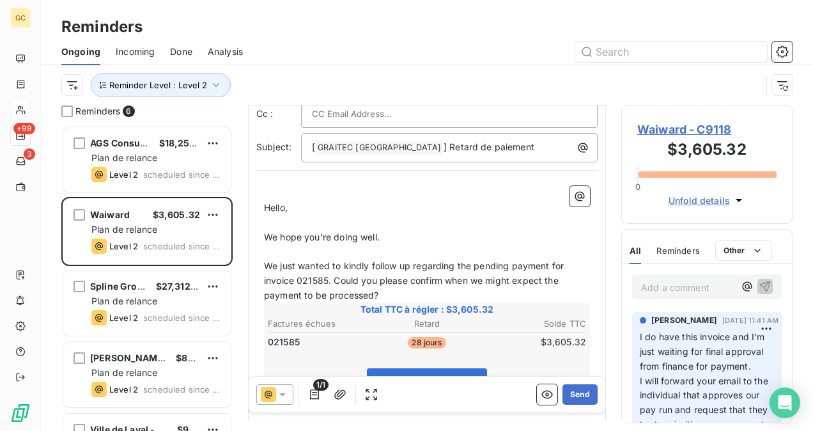
click at [384, 290] on p "We just wanted to kindly follow up regarding the pending payment for invoice 02…" at bounding box center [427, 281] width 326 height 44
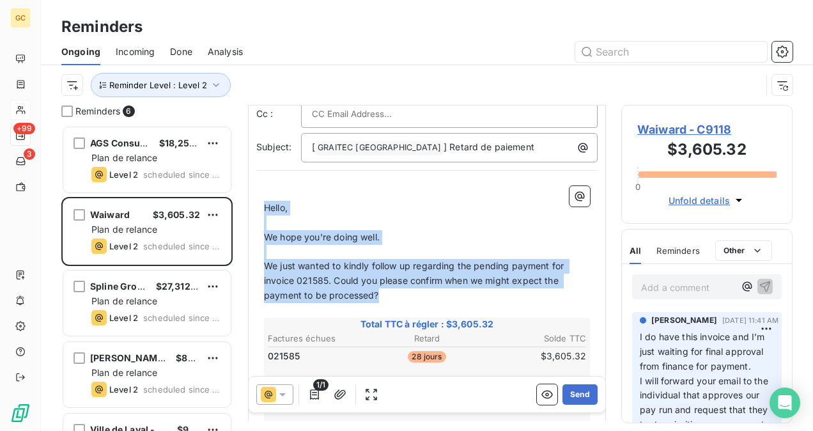
drag, startPoint x: 265, startPoint y: 205, endPoint x: 401, endPoint y: 291, distance: 160.6
click at [401, 291] on div "﻿ Hello, ﻿ We hope you're doing well. ﻿ We just wanted to kindly follow up rega…" at bounding box center [427, 364] width 326 height 356
copy div "Hello, ﻿ We hope you're doing well. ﻿ We just wanted to kindly follow up regard…"
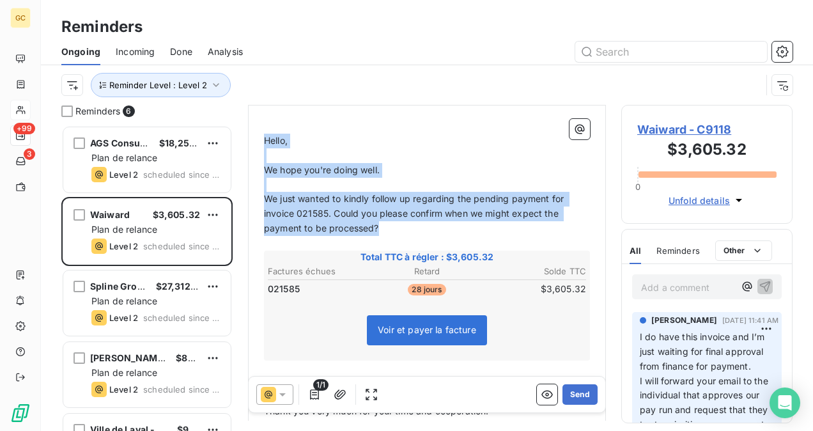
scroll to position [252, 0]
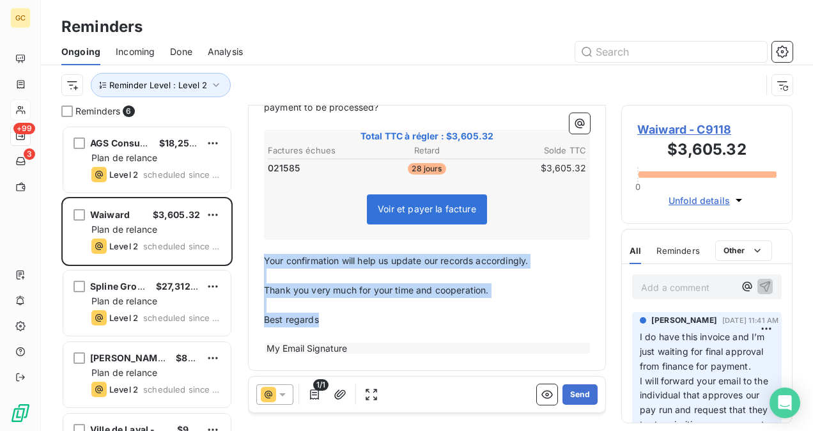
drag, startPoint x: 264, startPoint y: 258, endPoint x: 326, endPoint y: 310, distance: 80.7
click at [339, 321] on div "﻿ Hello, ﻿ We hope you're doing well. ﻿ We just wanted to kindly follow up rega…" at bounding box center [427, 176] width 326 height 356
copy div "Your confirmation will help us update our records accordingly. ﻿ Thank you very…"
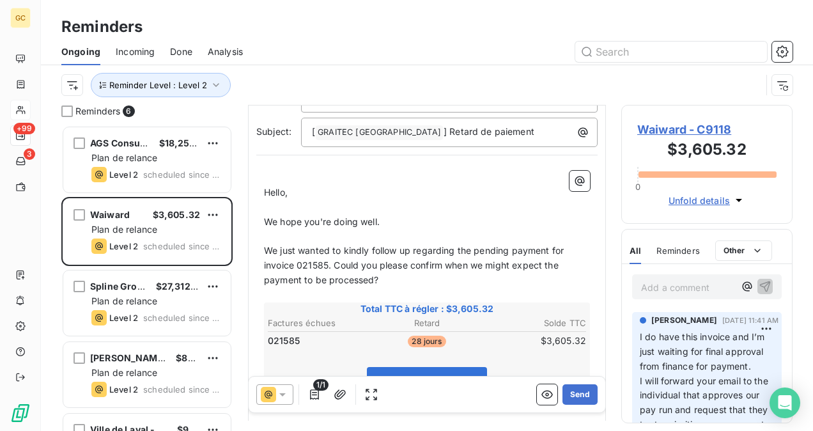
scroll to position [0, 0]
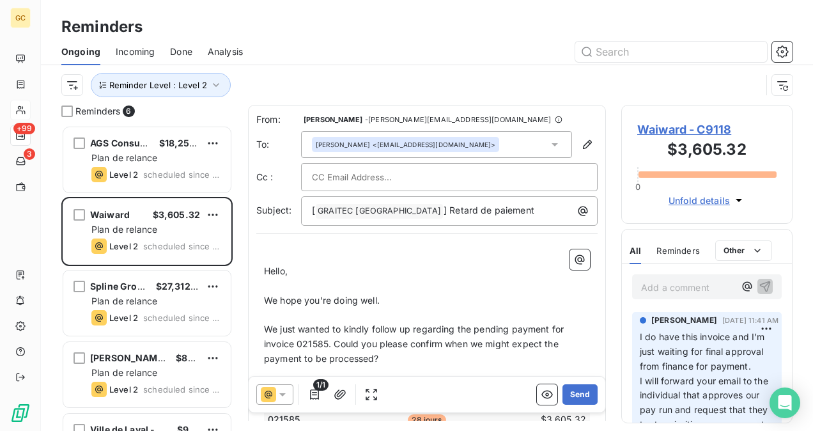
click at [324, 265] on p "Hello," at bounding box center [427, 271] width 326 height 15
click at [264, 255] on p "﻿" at bounding box center [427, 256] width 326 height 15
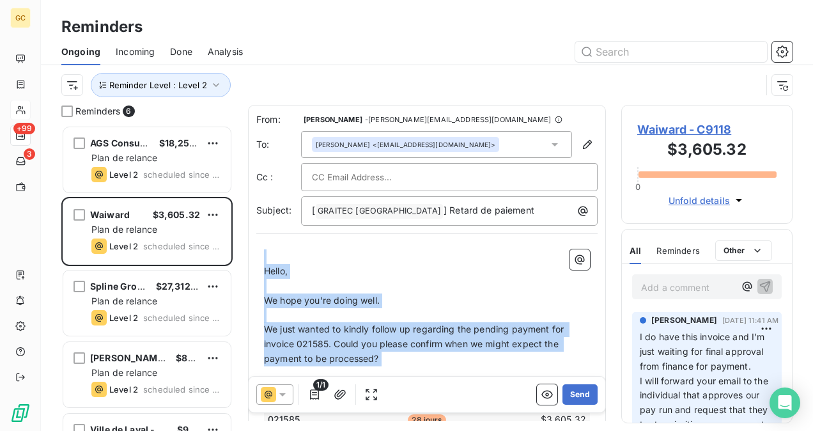
drag, startPoint x: 263, startPoint y: 257, endPoint x: 385, endPoint y: 370, distance: 165.9
click at [385, 370] on div "﻿ Hello, ﻿ We hope you're doing well. ﻿ We just wanted to kindly follow up rega…" at bounding box center [427, 427] width 326 height 356
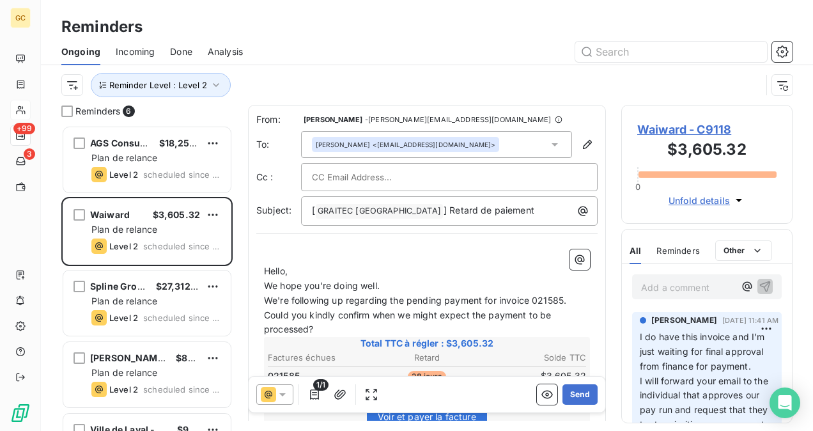
click at [330, 264] on p "Hello," at bounding box center [427, 271] width 326 height 15
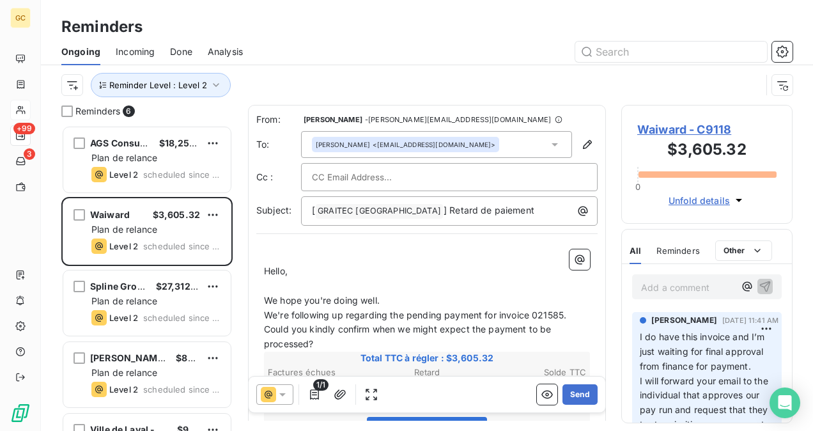
click at [276, 250] on p "﻿" at bounding box center [427, 256] width 326 height 15
click at [263, 274] on div "﻿ Hello, ﻿ We hope you're doing well. We're following up regarding the pending …" at bounding box center [426, 412] width 341 height 342
click at [264, 266] on span "Hello," at bounding box center [276, 270] width 24 height 11
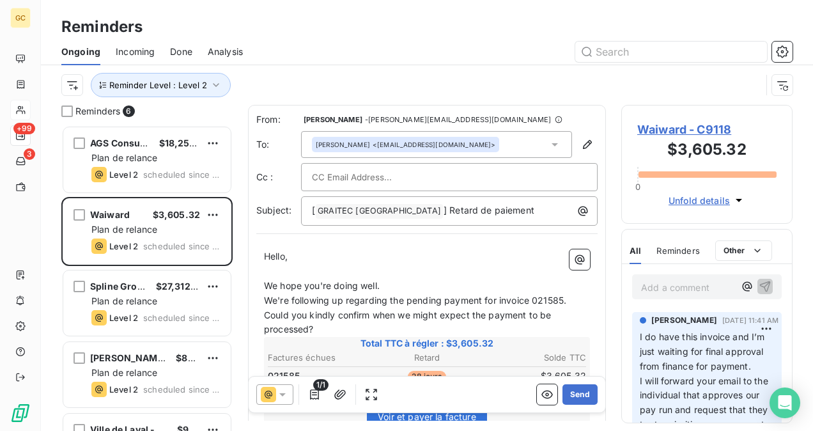
click at [387, 280] on p "We hope you're doing well." at bounding box center [427, 286] width 326 height 15
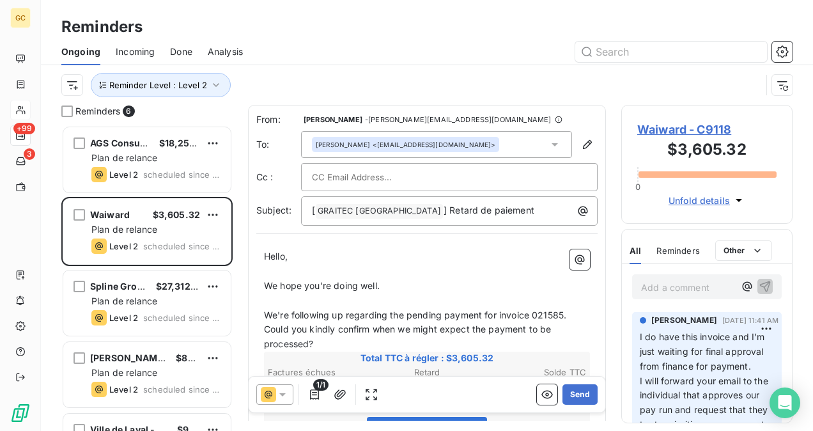
click at [572, 312] on p "We're following up regarding the pending payment for invoice 021585. Could you …" at bounding box center [427, 330] width 326 height 44
click at [332, 342] on p "Could you kindly confirm when we might expect the payment to be processed?" at bounding box center [427, 336] width 326 height 29
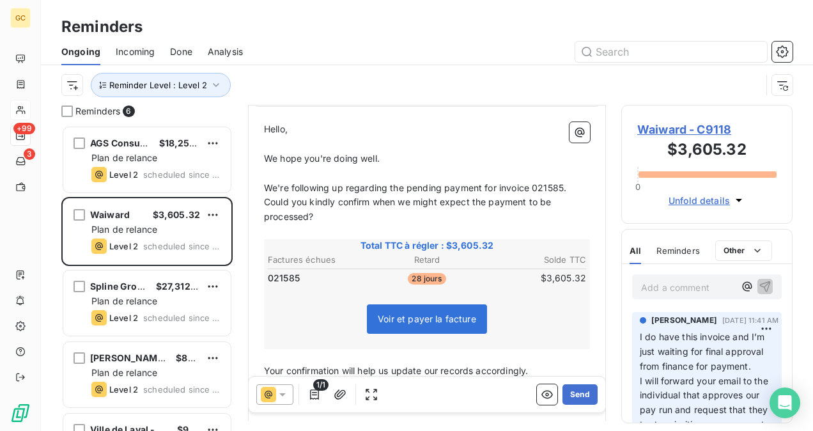
scroll to position [192, 0]
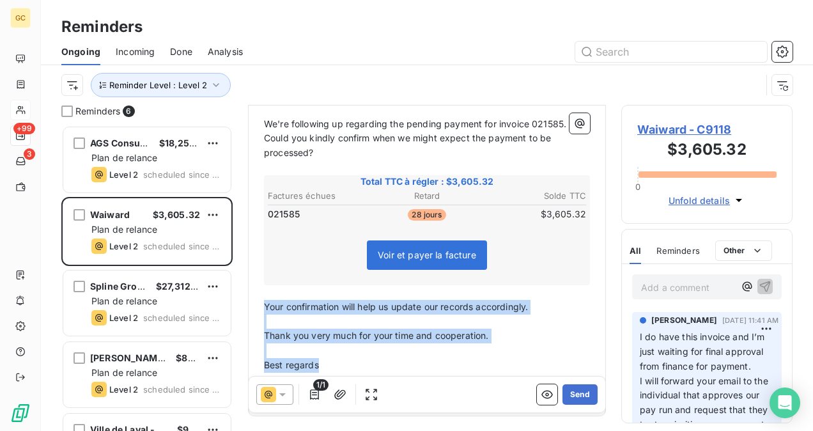
drag, startPoint x: 264, startPoint y: 308, endPoint x: 326, endPoint y: 369, distance: 86.7
click at [330, 368] on div "Hello, ﻿ We hope you're doing well. ﻿ We're following up regarding the pending …" at bounding box center [427, 229] width 326 height 342
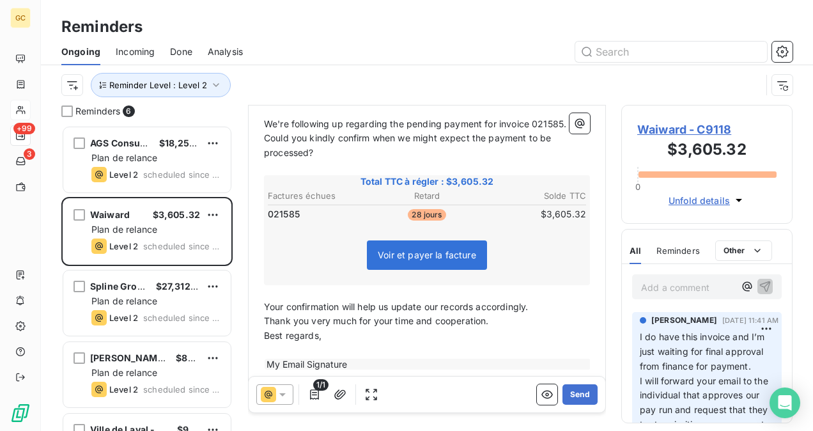
click at [538, 307] on p "Your confirmation will help us update our records accordingly." at bounding box center [427, 307] width 326 height 15
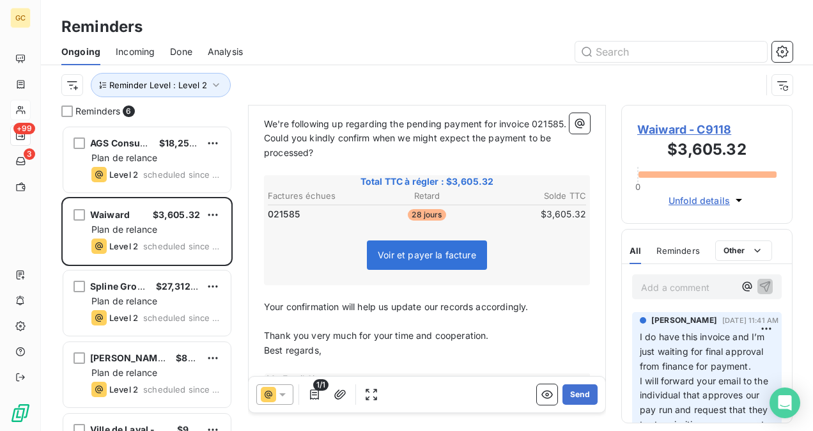
click at [525, 339] on p "Thank you very much for your time and cooperation." at bounding box center [427, 335] width 326 height 15
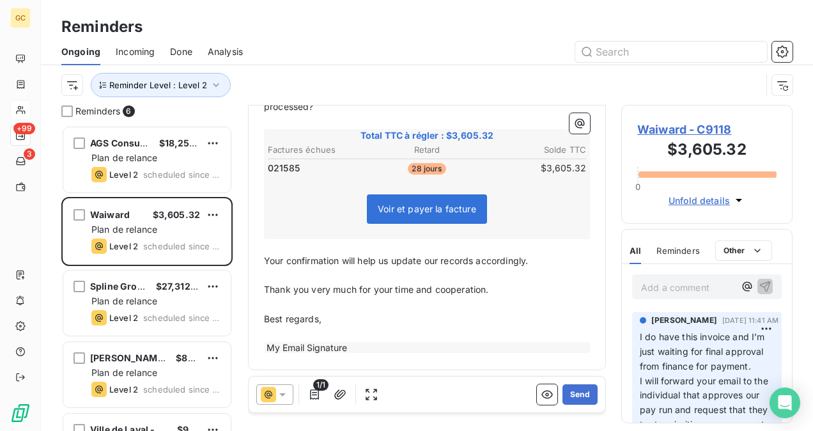
scroll to position [0, 0]
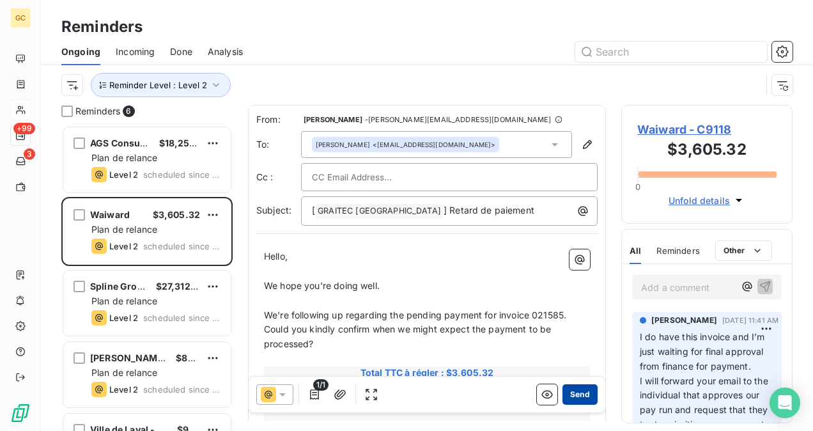
click at [572, 396] on button "Send" at bounding box center [579, 394] width 35 height 20
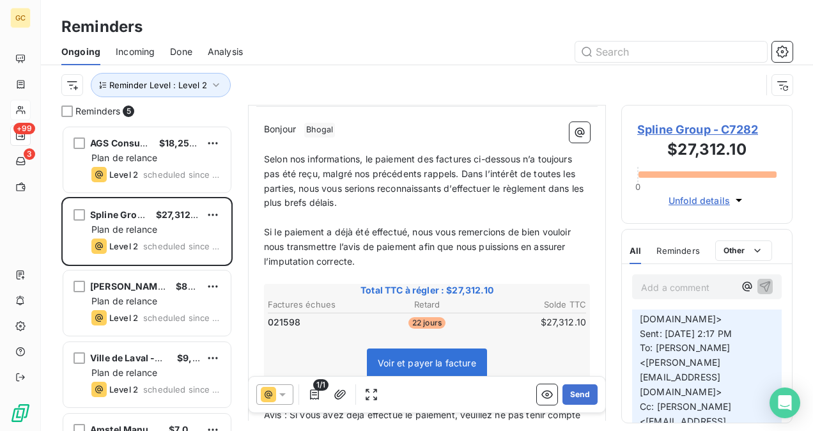
scroll to position [64, 0]
drag, startPoint x: 262, startPoint y: 154, endPoint x: 285, endPoint y: 153, distance: 23.0
click at [262, 153] on div "Bonjour ﻿ Bhogal ﻿ ﻿ ﻿ Selon nos informations, le paiement des factures ci-dess…" at bounding box center [426, 366] width 341 height 504
drag, startPoint x: 285, startPoint y: 153, endPoint x: 293, endPoint y: 155, distance: 7.9
click at [293, 155] on span "Selon nos informations, le paiement des factures ci-dessous n’a toujours pas ét…" at bounding box center [425, 180] width 322 height 55
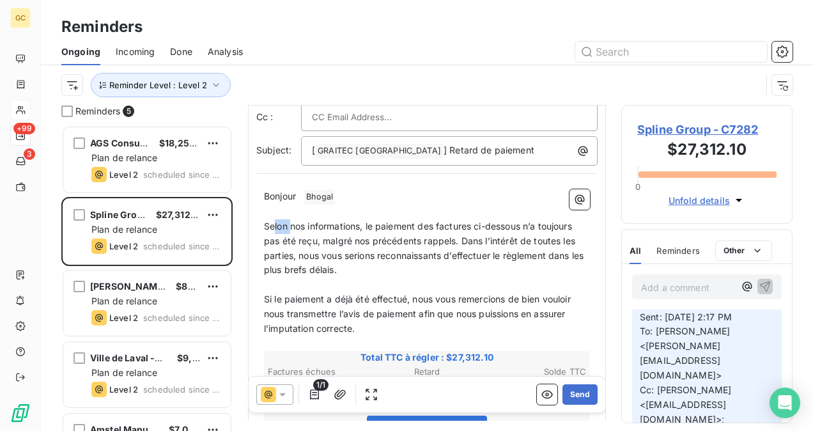
scroll to position [65, 0]
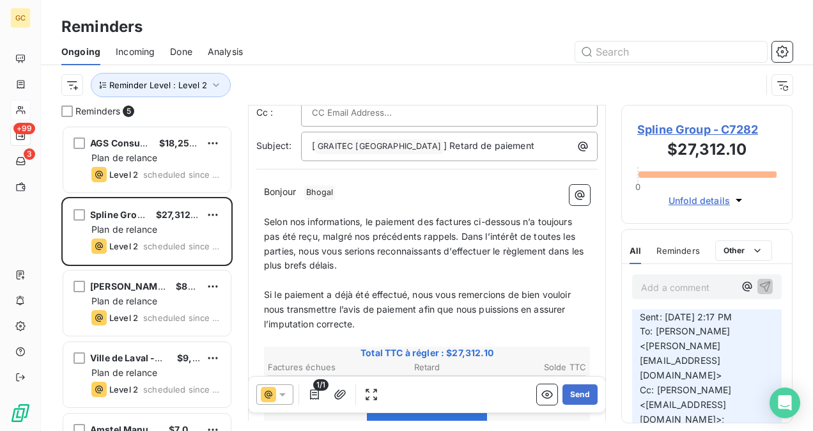
click at [264, 187] on span "Bonjour" at bounding box center [280, 191] width 32 height 11
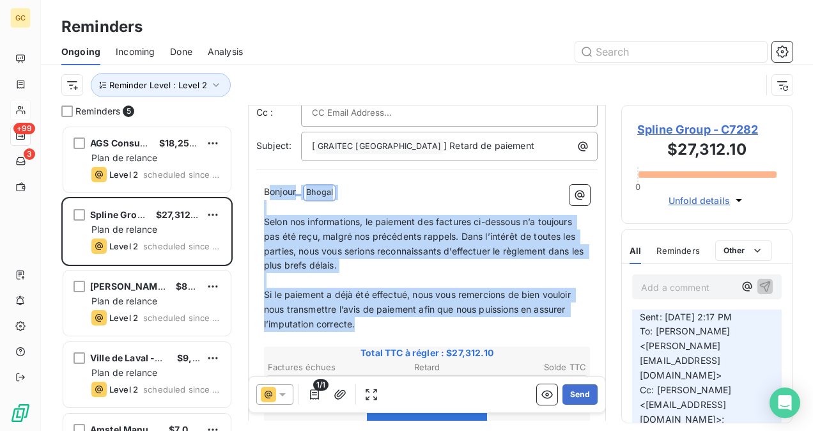
drag, startPoint x: 296, startPoint y: 225, endPoint x: 396, endPoint y: 321, distance: 138.2
click at [396, 321] on div "Bonjour ﻿ Bhogal ﻿ ﻿ ﻿ Selon nos informations, le paiement des factures ci-dess…" at bounding box center [427, 429] width 326 height 489
click at [268, 203] on p "﻿" at bounding box center [427, 207] width 326 height 15
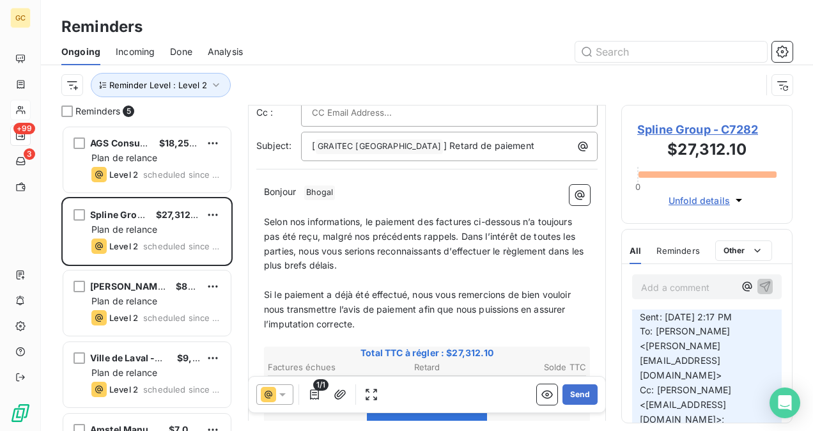
drag, startPoint x: 262, startPoint y: 190, endPoint x: 291, endPoint y: 199, distance: 30.7
click at [291, 199] on div "Bonjour ﻿ Bhogal ﻿ ﻿ ﻿ Selon nos informations, le paiement des factures ci-dess…" at bounding box center [426, 429] width 341 height 504
drag, startPoint x: 291, startPoint y: 199, endPoint x: 298, endPoint y: 205, distance: 8.6
click at [296, 204] on p "﻿" at bounding box center [427, 207] width 326 height 15
click at [300, 207] on p "﻿" at bounding box center [427, 207] width 326 height 15
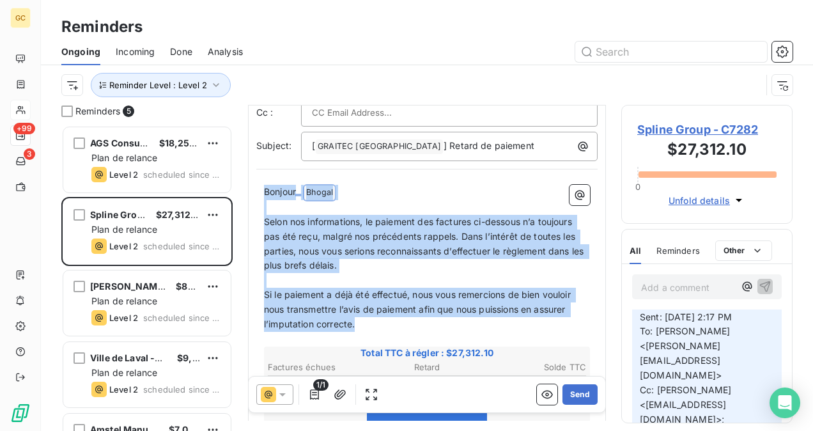
drag, startPoint x: 264, startPoint y: 188, endPoint x: 402, endPoint y: 321, distance: 191.6
click at [401, 319] on div "Bonjour ﻿ Bhogal ﻿ ﻿ ﻿ Selon nos informations, le paiement des factures ci-dess…" at bounding box center [427, 429] width 326 height 489
click at [402, 321] on p "Si le paiement a déjà été effectué, nous vous remercions de bien vouloir nous t…" at bounding box center [427, 309] width 326 height 44
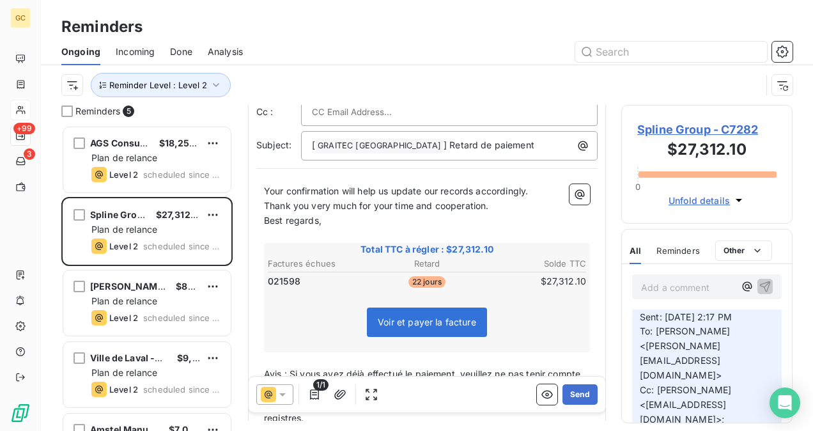
scroll to position [0, 0]
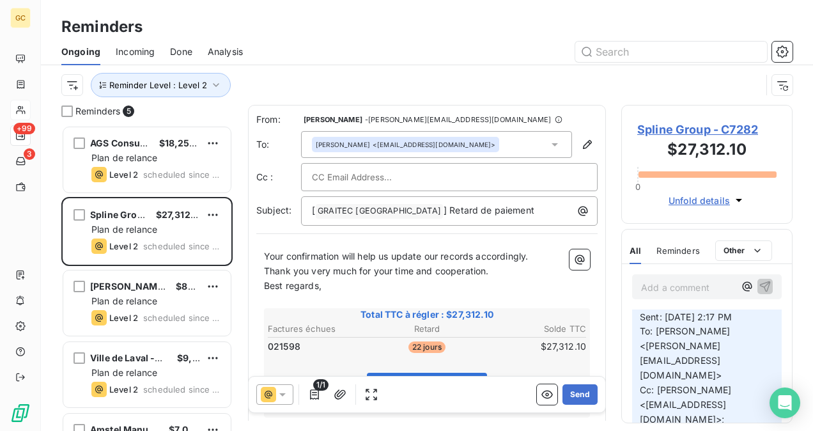
click at [270, 257] on span "Your confirmation will help us update our records accordingly." at bounding box center [396, 255] width 264 height 11
click at [265, 253] on span "Your confirmation will help us update our records accordingly." at bounding box center [396, 255] width 264 height 11
click at [287, 257] on span "Your confirmation will help us update our records accordingly." at bounding box center [396, 255] width 264 height 11
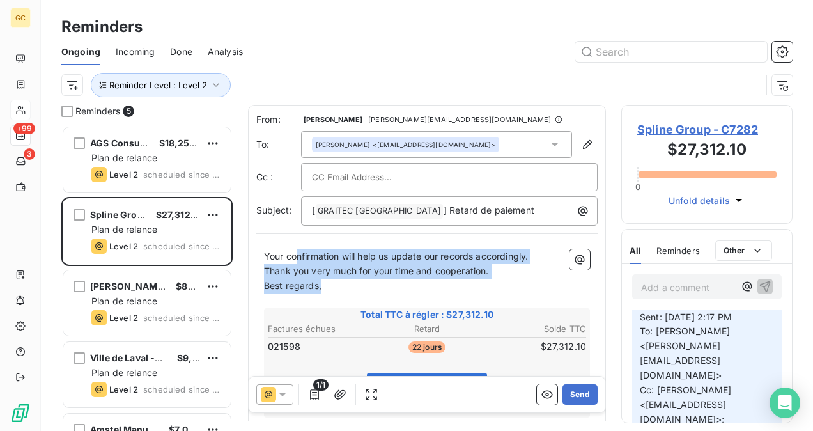
drag, startPoint x: 299, startPoint y: 261, endPoint x: 348, endPoint y: 282, distance: 53.2
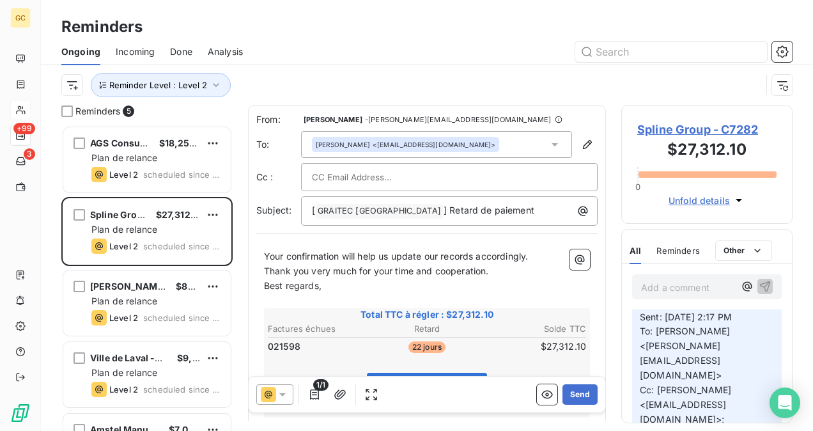
drag, startPoint x: 263, startPoint y: 251, endPoint x: 281, endPoint y: 255, distance: 18.3
click at [268, 240] on div "From: [PERSON_NAME] - [PERSON_NAME][EMAIL_ADDRESS][DOMAIN_NAME] To: [PERSON_NAM…" at bounding box center [427, 378] width 358 height 546
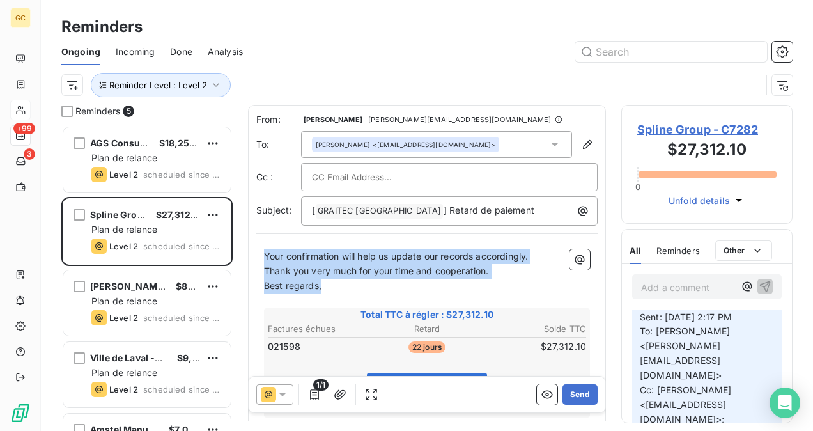
drag, startPoint x: 264, startPoint y: 253, endPoint x: 328, endPoint y: 284, distance: 71.4
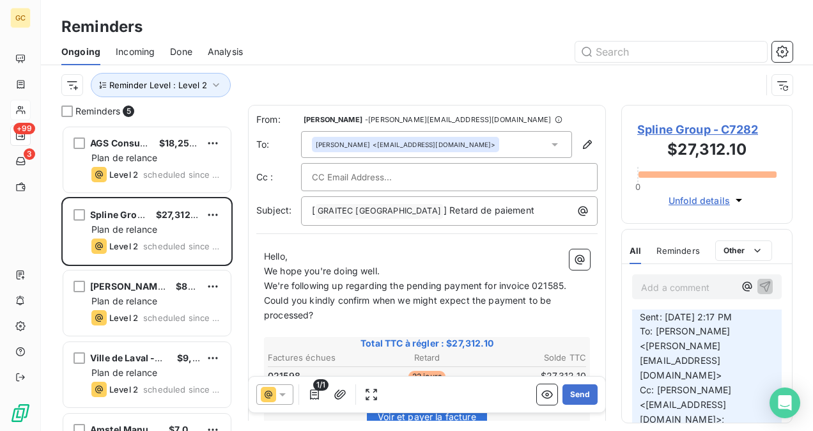
click at [315, 254] on p "Hello," at bounding box center [427, 256] width 326 height 15
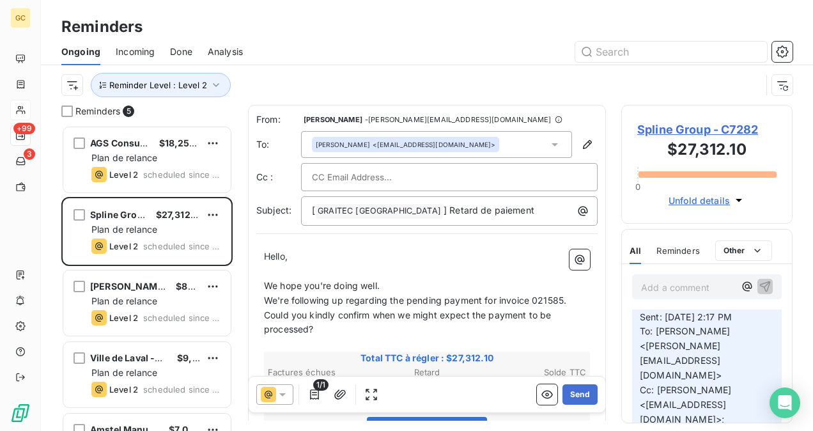
click at [395, 286] on p "We hope you're doing well." at bounding box center [427, 286] width 326 height 15
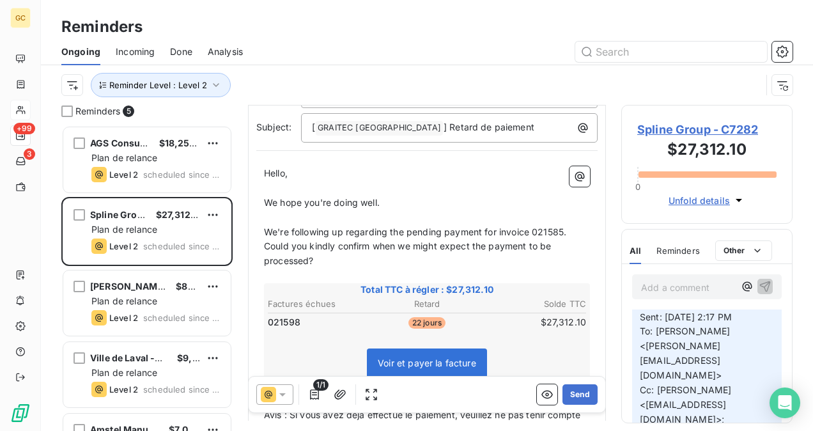
scroll to position [128, 0]
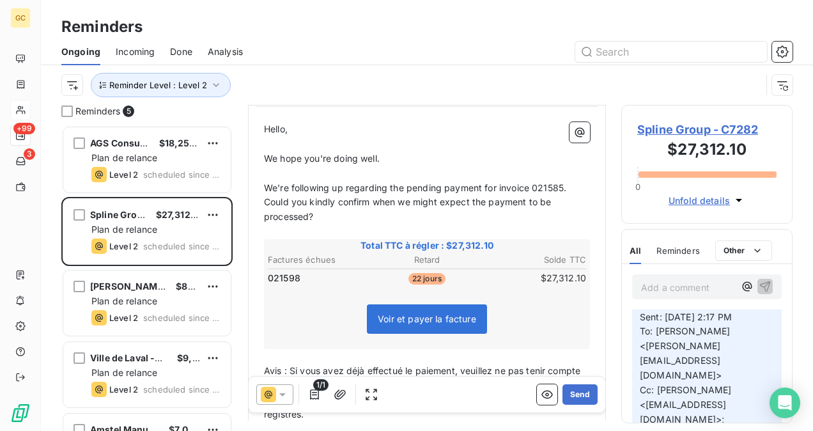
click at [563, 190] on span "We're following up regarding the pending payment for invoice 021585. Could you …" at bounding box center [416, 202] width 305 height 40
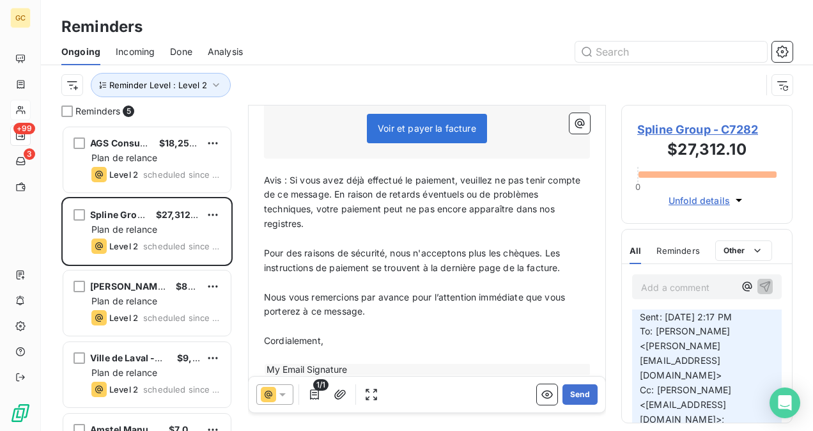
scroll to position [319, 0]
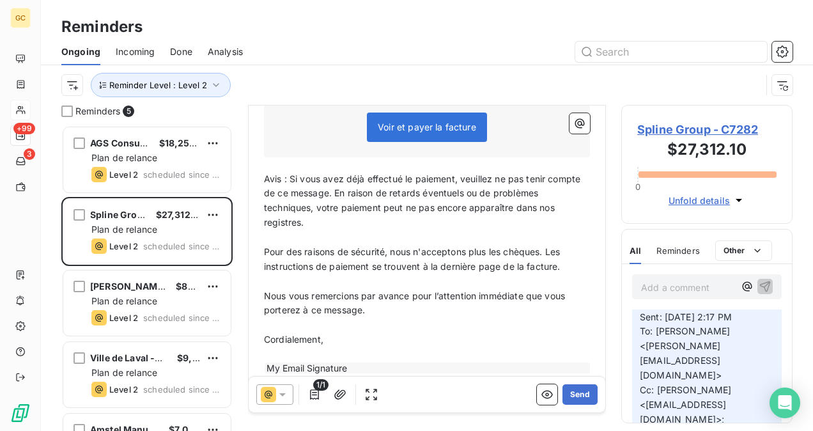
click at [266, 175] on span "Avis : Si vous avez déjà effectué le paiement, veuillez ne pas tenir compte de …" at bounding box center [423, 200] width 319 height 55
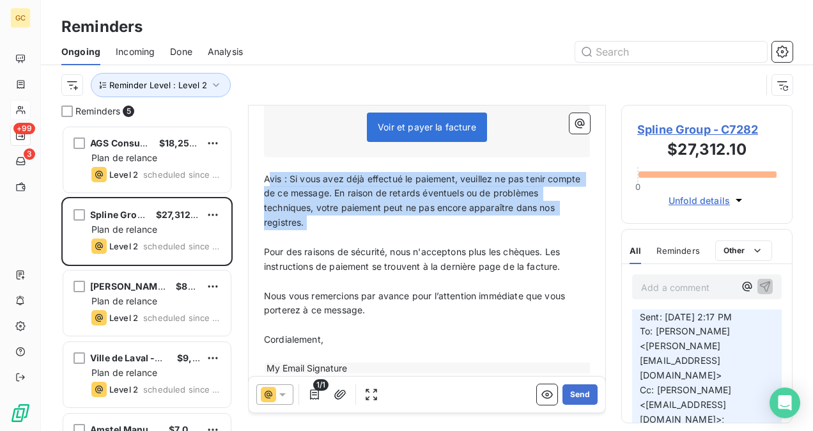
drag, startPoint x: 296, startPoint y: 210, endPoint x: 344, endPoint y: 268, distance: 75.8
click at [331, 252] on div "Hello, ﻿ We hope you're doing well. ﻿ We're following up regarding the pending …" at bounding box center [427, 152] width 326 height 444
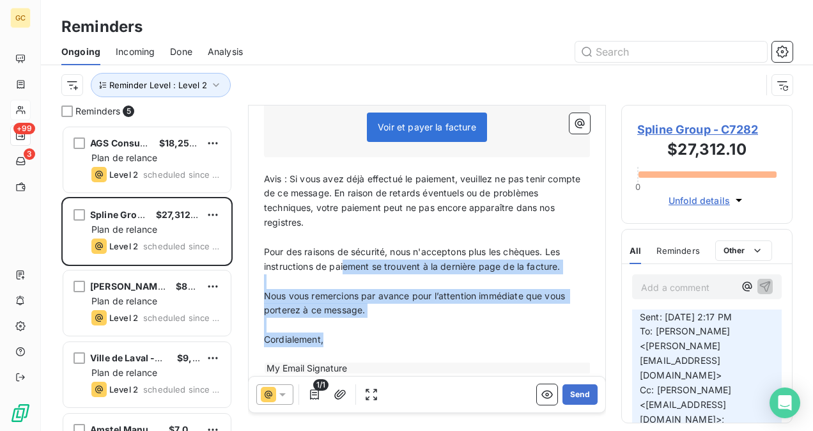
drag, startPoint x: 344, startPoint y: 268, endPoint x: 286, endPoint y: 279, distance: 59.0
click at [371, 333] on div "Hello, ﻿ We hope you're doing well. ﻿ We're following up regarding the pending …" at bounding box center [427, 152] width 326 height 444
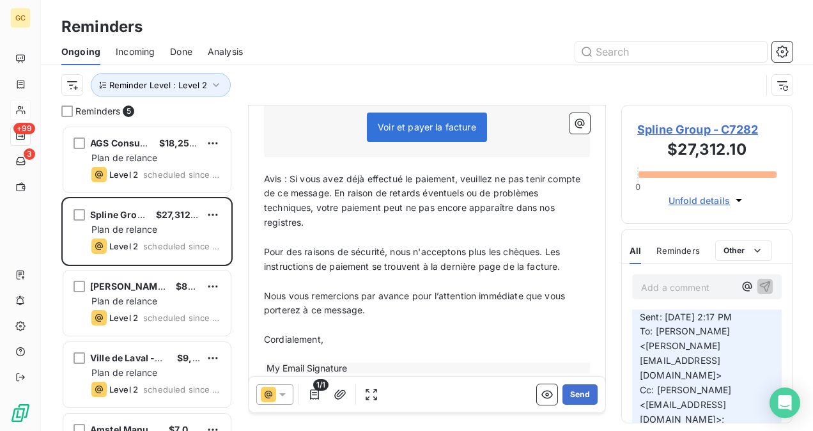
click at [260, 180] on div "Hello, ﻿ We hope you're doing well. ﻿ We're following up regarding the pending …" at bounding box center [426, 152] width 341 height 459
click at [263, 175] on div "Hello, ﻿ We hope you're doing well. ﻿ We're following up regarding the pending …" at bounding box center [426, 152] width 341 height 459
click at [265, 178] on span "Avis : Si vous avez déjà effectué le paiement, veuillez ne pas tenir compte de …" at bounding box center [423, 200] width 319 height 55
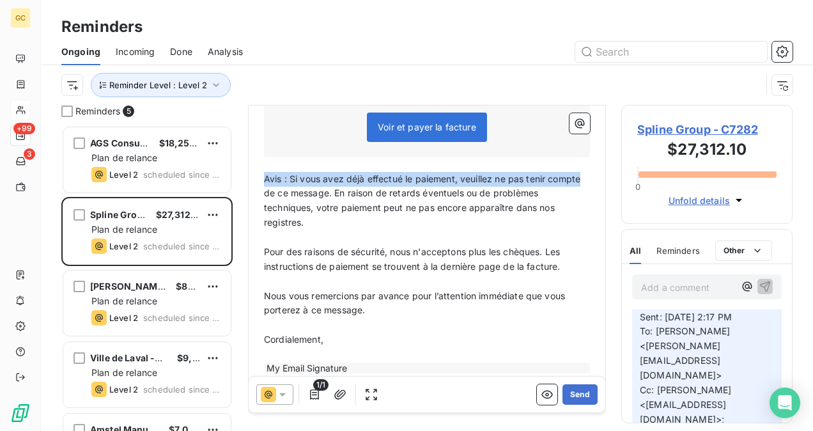
drag, startPoint x: 265, startPoint y: 178, endPoint x: 323, endPoint y: 250, distance: 92.7
click at [304, 210] on span "Avis : Si vous avez déjà effectué le paiement, veuillez ne pas tenir compte de …" at bounding box center [423, 200] width 319 height 55
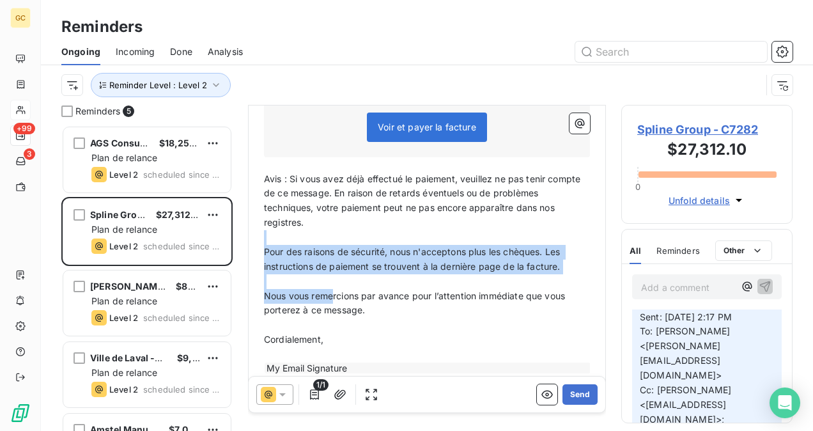
drag, startPoint x: 323, startPoint y: 250, endPoint x: 344, endPoint y: 310, distance: 64.2
click at [337, 300] on div "Hello, ﻿ We hope you're doing well. ﻿ We're following up regarding the pending …" at bounding box center [427, 152] width 326 height 444
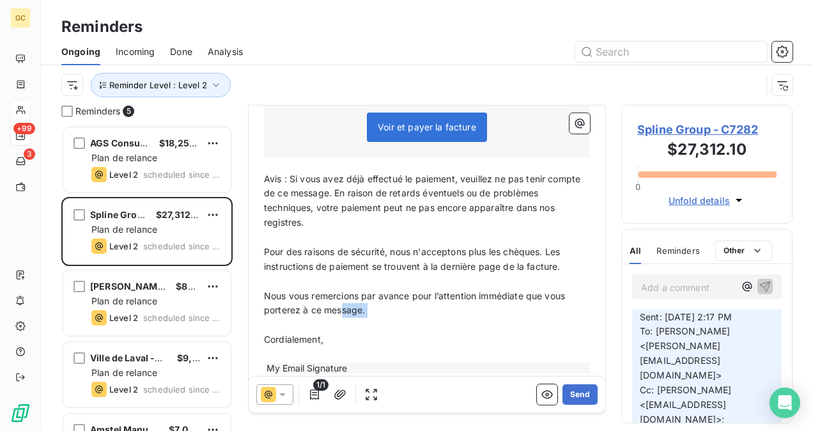
drag, startPoint x: 344, startPoint y: 310, endPoint x: 268, endPoint y: 204, distance: 131.4
click at [350, 318] on div "Hello, ﻿ We hope you're doing well. ﻿ We're following up regarding the pending …" at bounding box center [427, 152] width 326 height 444
click at [266, 176] on span "Avis : Si vous avez déjà effectué le paiement, veuillez ne pas tenir compte de …" at bounding box center [423, 200] width 319 height 55
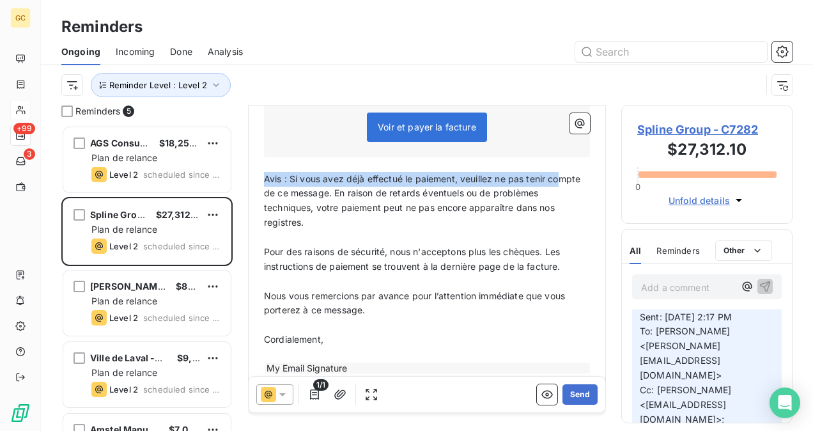
drag, startPoint x: 264, startPoint y: 175, endPoint x: 284, endPoint y: 202, distance: 33.0
click at [280, 196] on span "Avis : Si vous avez déjà effectué le paiement, veuillez ne pas tenir compte de …" at bounding box center [423, 200] width 319 height 55
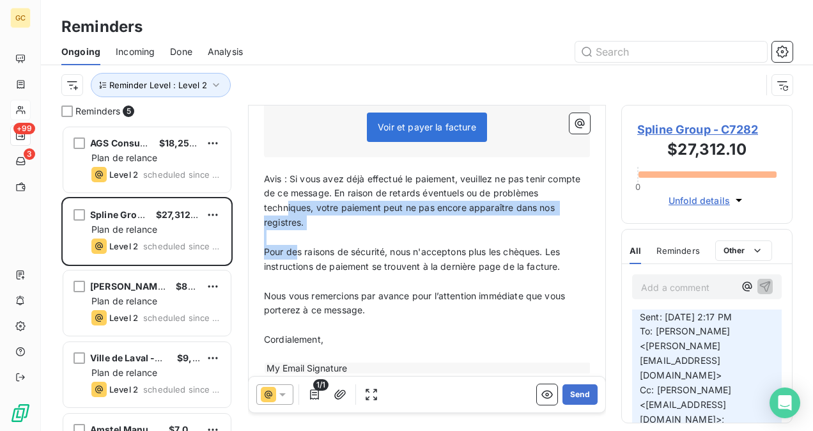
drag, startPoint x: 287, startPoint y: 213, endPoint x: 286, endPoint y: 205, distance: 8.4
click at [294, 233] on div "Hello, ﻿ We hope you're doing well. ﻿ We're following up regarding the pending …" at bounding box center [427, 152] width 326 height 444
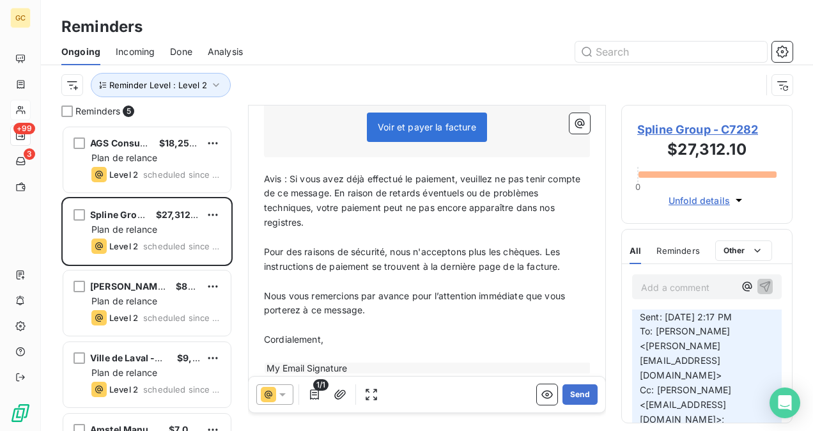
click at [270, 181] on span "Avis : Si vous avez déjà effectué le paiement, veuillez ne pas tenir compte de …" at bounding box center [423, 200] width 319 height 55
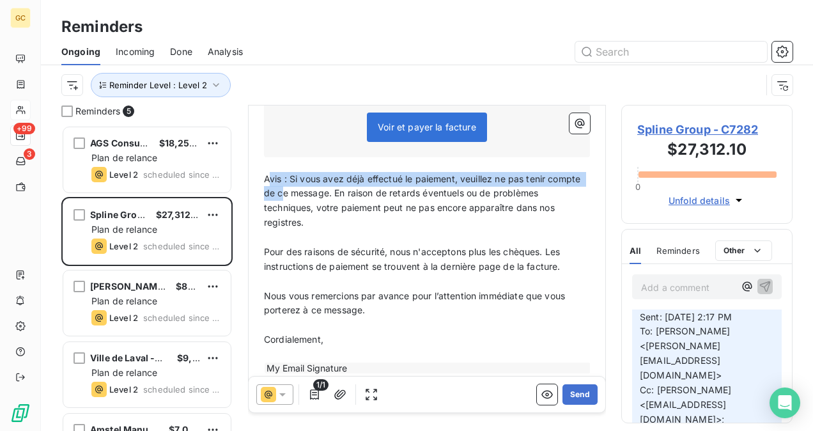
drag, startPoint x: 266, startPoint y: 174, endPoint x: 317, endPoint y: 194, distance: 55.0
click at [318, 194] on span "Avis : Si vous avez déjà effectué le paiement, veuillez ne pas tenir compte de …" at bounding box center [423, 200] width 319 height 55
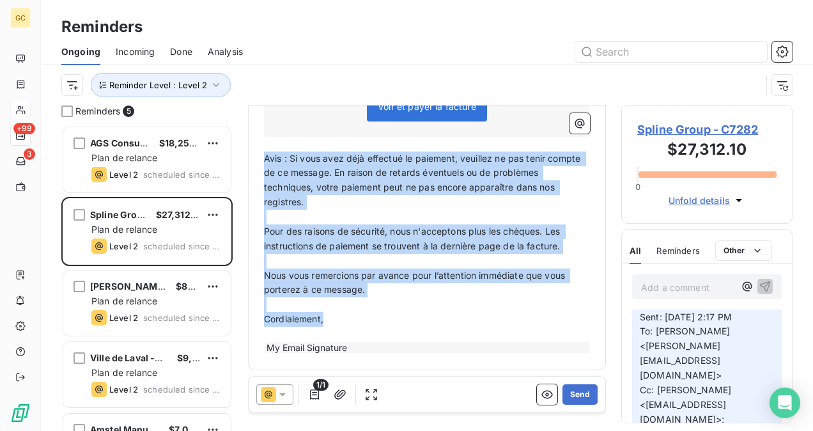
drag, startPoint x: 333, startPoint y: 323, endPoint x: 261, endPoint y: 162, distance: 176.1
click at [261, 162] on div "Hello, ﻿ We hope you're doing well. ﻿ We're following up regarding the pending …" at bounding box center [426, 131] width 341 height 459
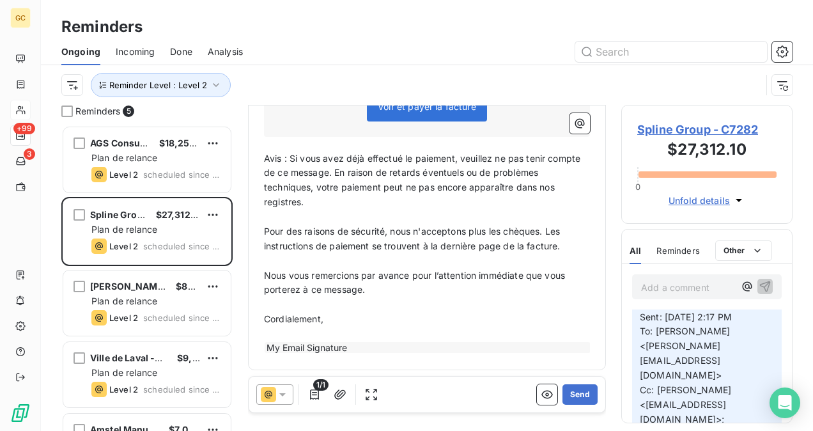
scroll to position [208, 0]
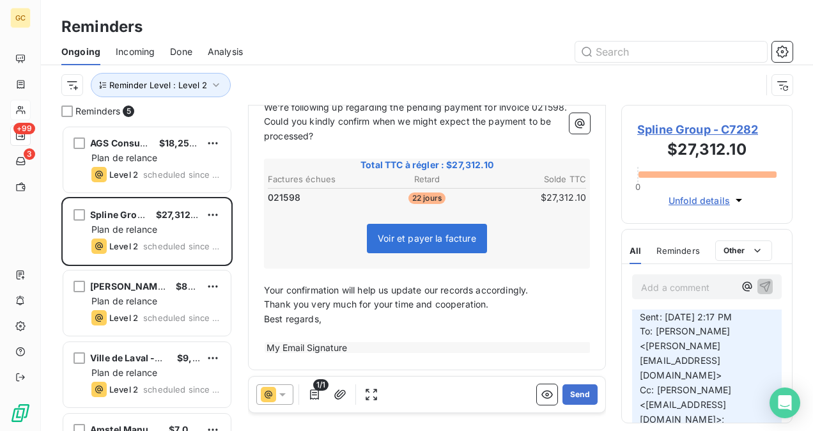
click at [542, 291] on p "Your confirmation will help us update our records accordingly." at bounding box center [427, 290] width 326 height 15
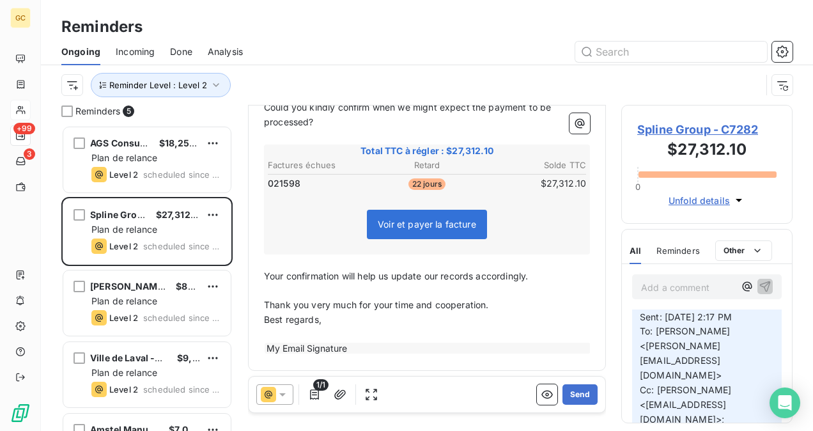
click at [512, 303] on p "Thank you very much for your time and cooperation." at bounding box center [427, 305] width 326 height 15
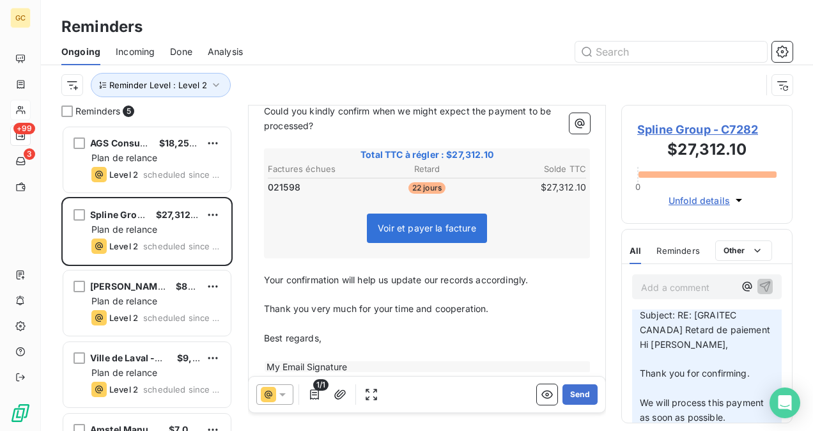
scroll to position [238, 0]
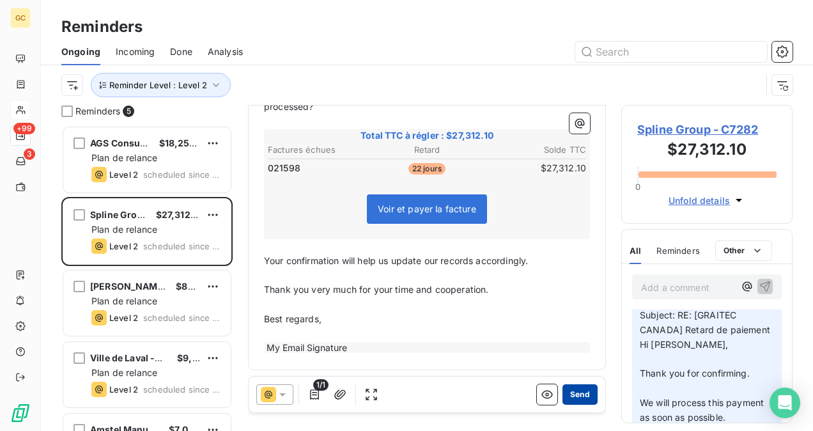
click at [574, 394] on button "Send" at bounding box center [579, 394] width 35 height 20
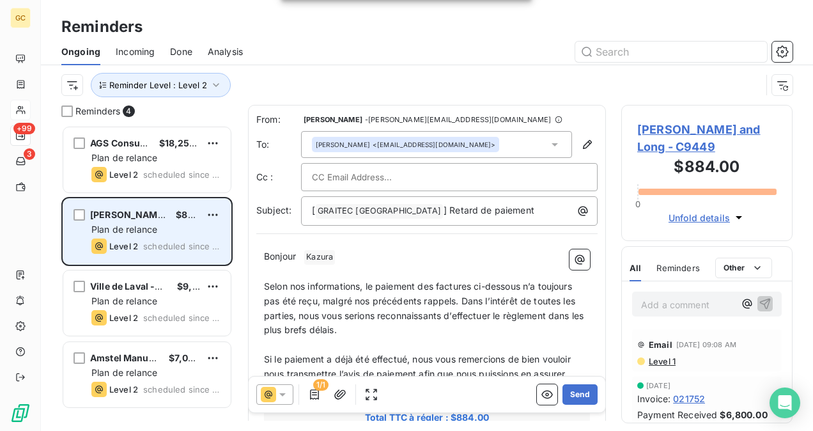
click at [161, 233] on div "Plan de relance" at bounding box center [155, 229] width 129 height 13
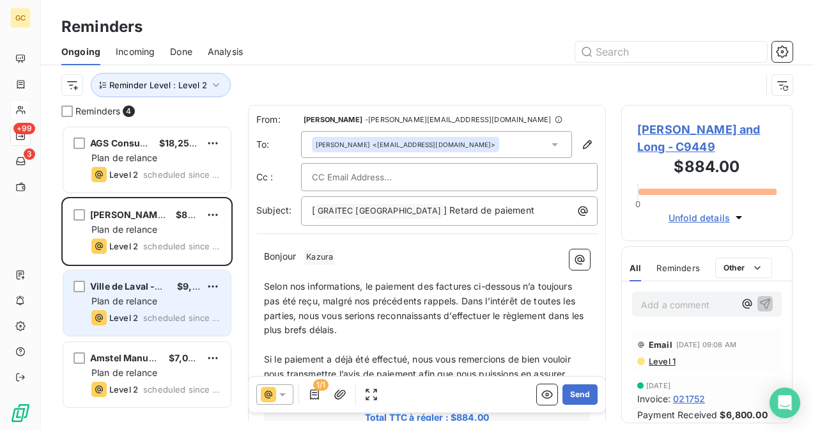
click at [159, 304] on div "Plan de relance" at bounding box center [155, 300] width 129 height 13
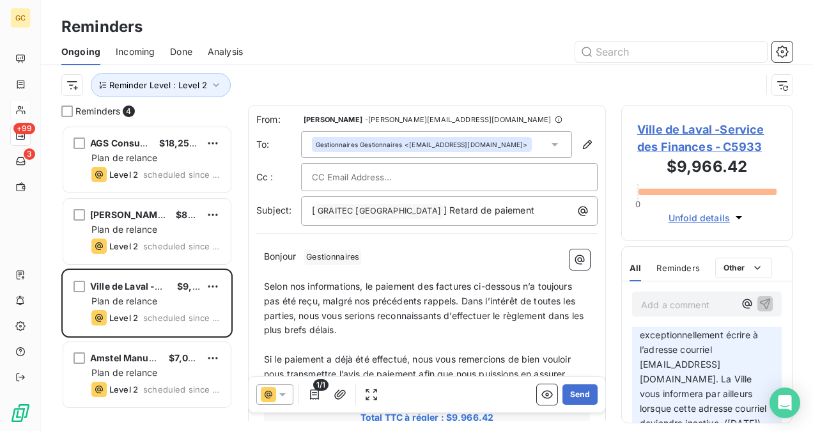
scroll to position [64, 0]
click at [699, 125] on span "Ville de Laval -Service des Finances - C5933" at bounding box center [706, 138] width 139 height 34
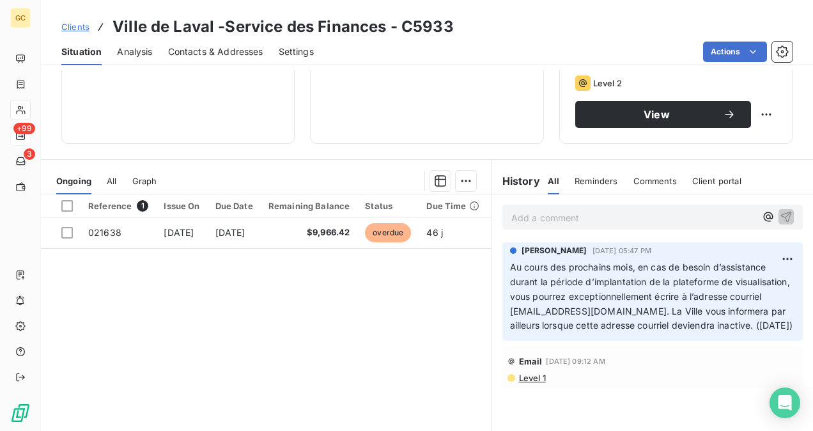
scroll to position [192, 0]
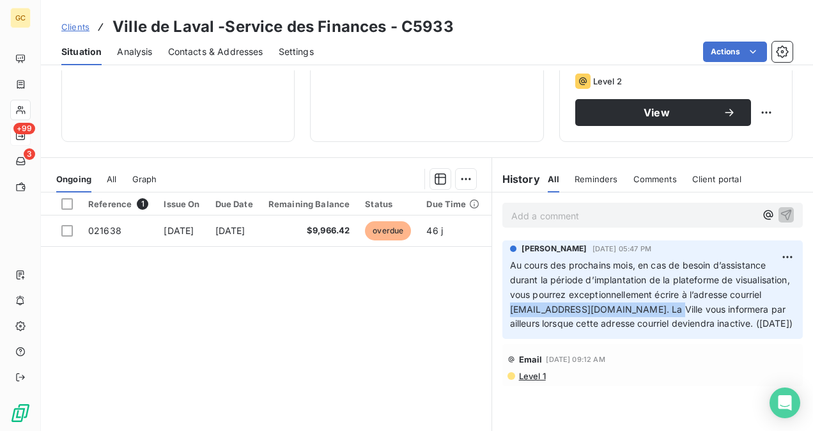
drag, startPoint x: 539, startPoint y: 309, endPoint x: 689, endPoint y: 312, distance: 149.5
click at [689, 312] on span "Au cours des prochains mois, en cas de besoin d’assistance durant la période d’…" at bounding box center [651, 294] width 282 height 70
copy span "[EMAIL_ADDRESS][DOMAIN_NAME]."
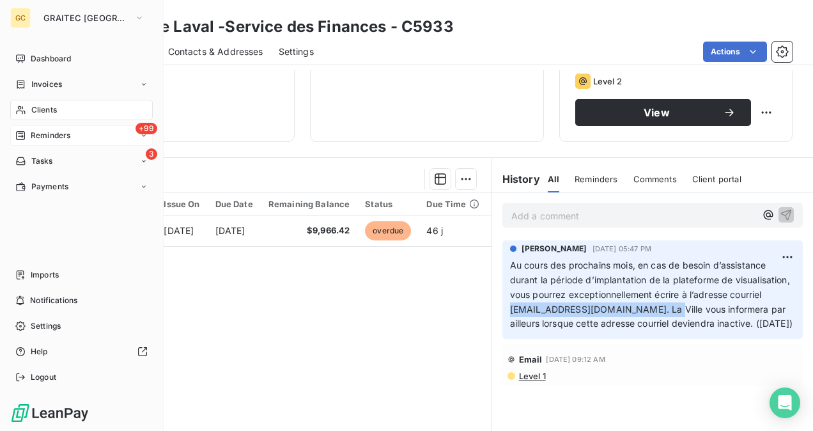
click at [34, 142] on div "+99 Reminders" at bounding box center [81, 135] width 142 height 20
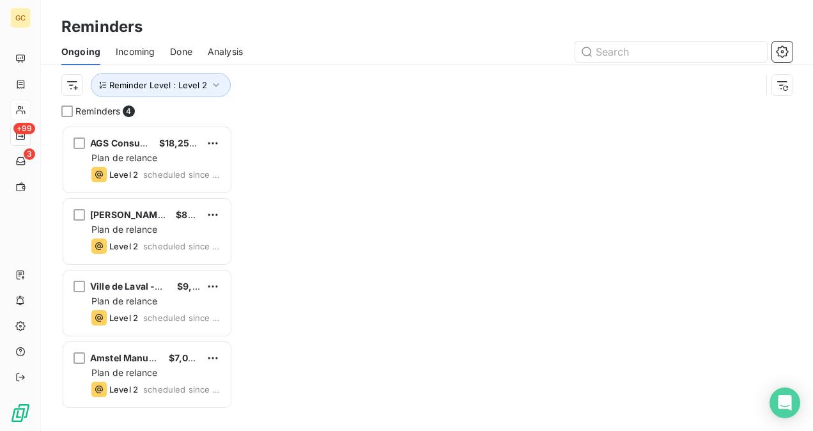
scroll to position [295, 161]
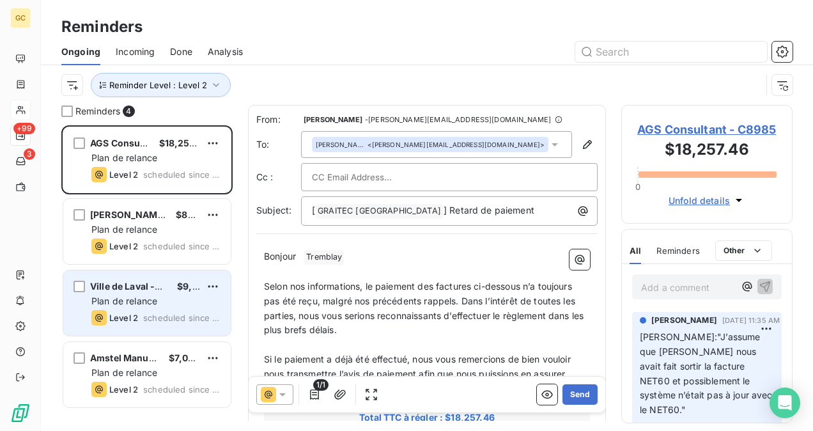
click at [133, 312] on div "Level 2" at bounding box center [114, 317] width 47 height 15
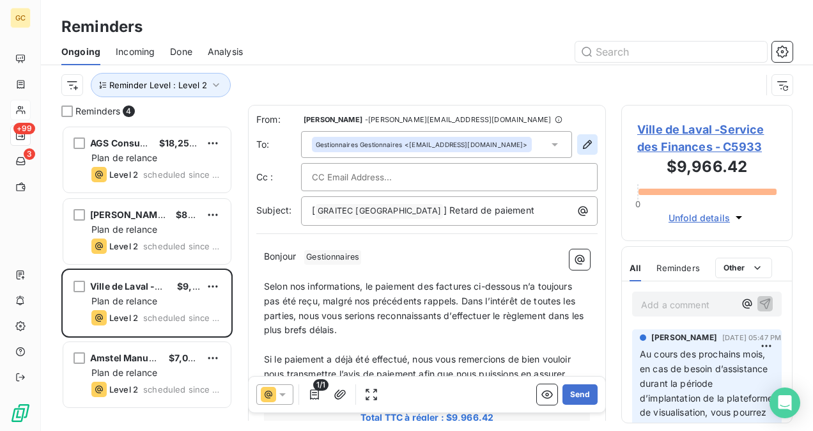
click at [581, 144] on icon "button" at bounding box center [587, 144] width 13 height 13
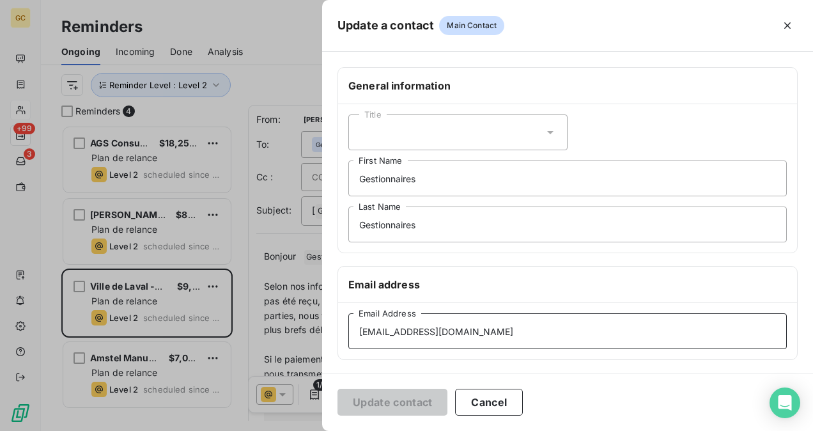
drag, startPoint x: 480, startPoint y: 330, endPoint x: 331, endPoint y: 330, distance: 149.5
click at [331, 330] on div "General information Title Gestionnaires First Name Gestionnaires Last Name Emai…" at bounding box center [567, 350] width 491 height 567
paste input "[EMAIL_ADDRESS][DOMAIN_NAME]."
type input "[EMAIL_ADDRESS][DOMAIN_NAME]"
click at [391, 403] on button "Update contact" at bounding box center [392, 401] width 110 height 27
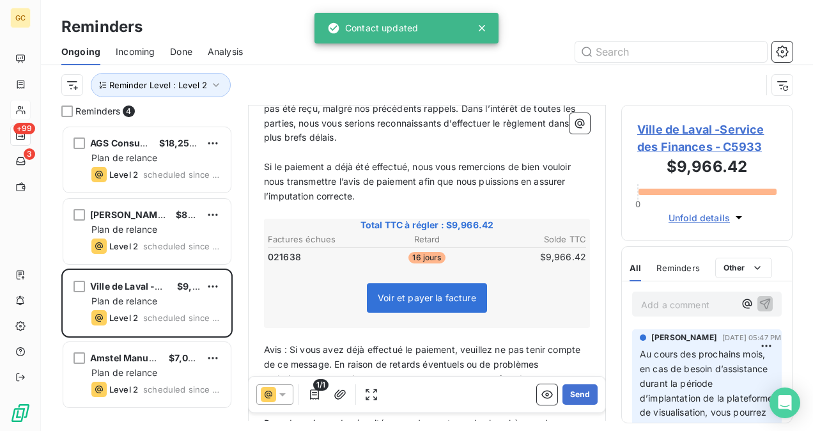
scroll to position [321, 0]
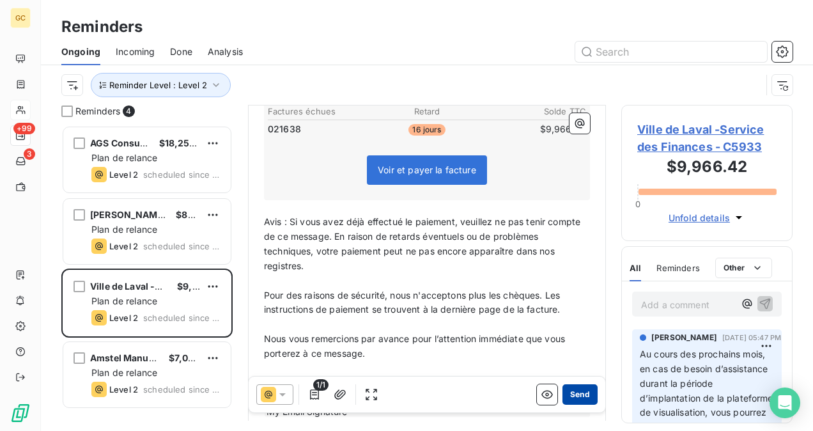
click at [571, 394] on button "Send" at bounding box center [579, 394] width 35 height 20
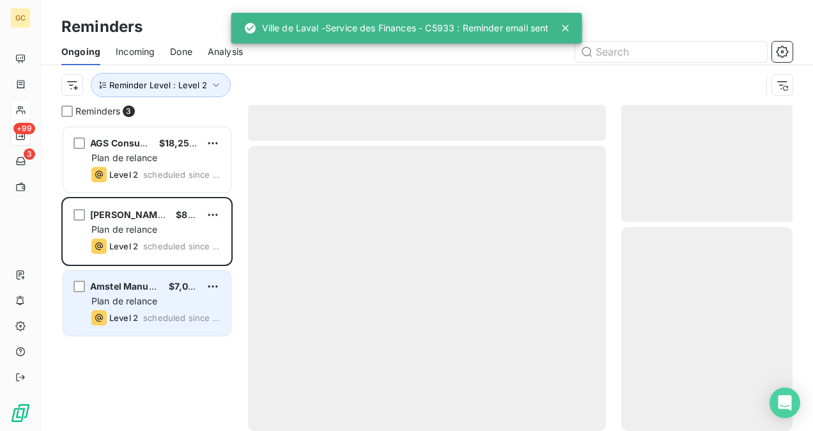
click at [127, 296] on span "Plan de relance" at bounding box center [124, 300] width 66 height 11
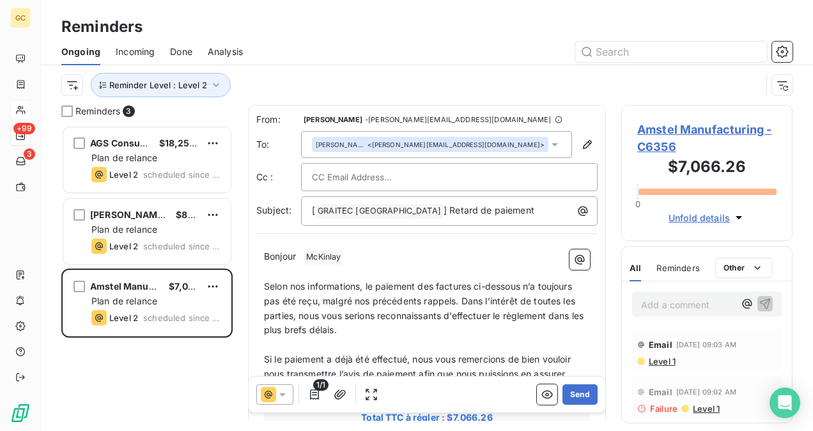
click at [694, 127] on span "Amstel Manufacturing - C6356" at bounding box center [706, 138] width 139 height 34
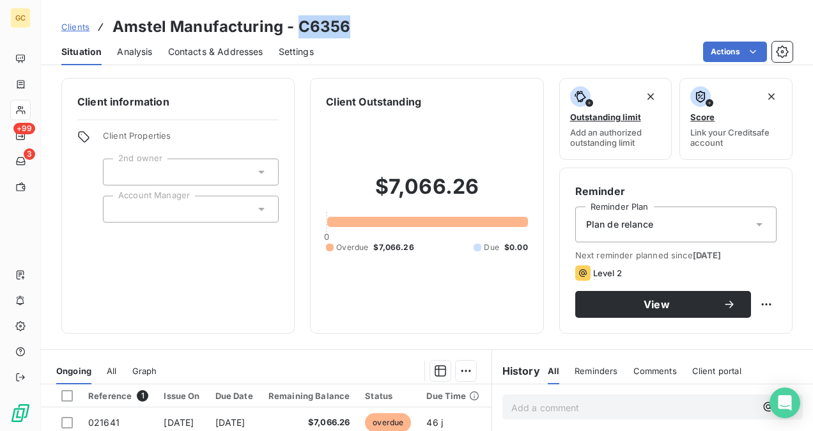
drag, startPoint x: 298, startPoint y: 28, endPoint x: 350, endPoint y: 31, distance: 51.8
click at [350, 31] on div "Clients Amstel Manufacturing - C6356" at bounding box center [427, 26] width 772 height 23
copy h3 "C6356"
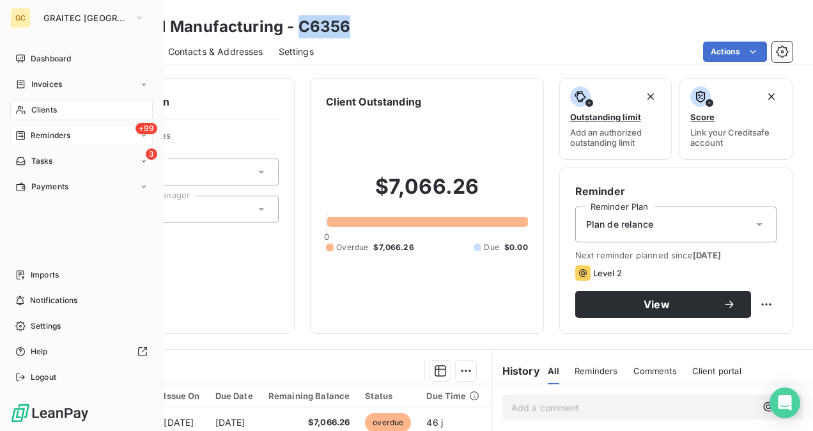
drag, startPoint x: 33, startPoint y: 107, endPoint x: 117, endPoint y: 139, distance: 89.6
click at [33, 107] on span "Clients" at bounding box center [44, 109] width 26 height 11
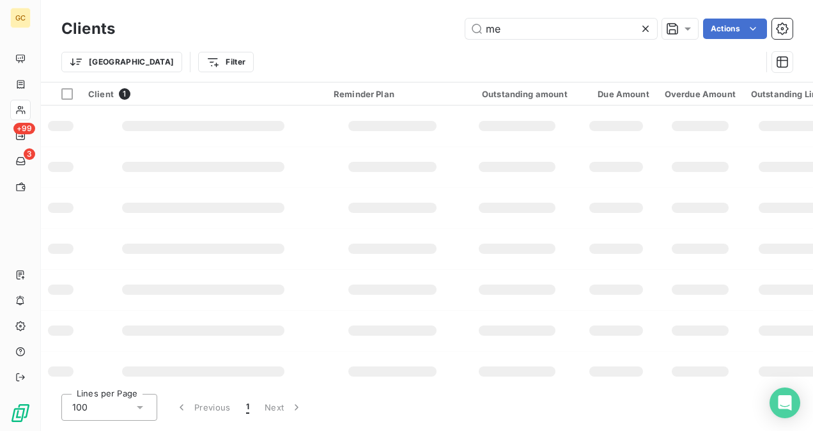
type input "m"
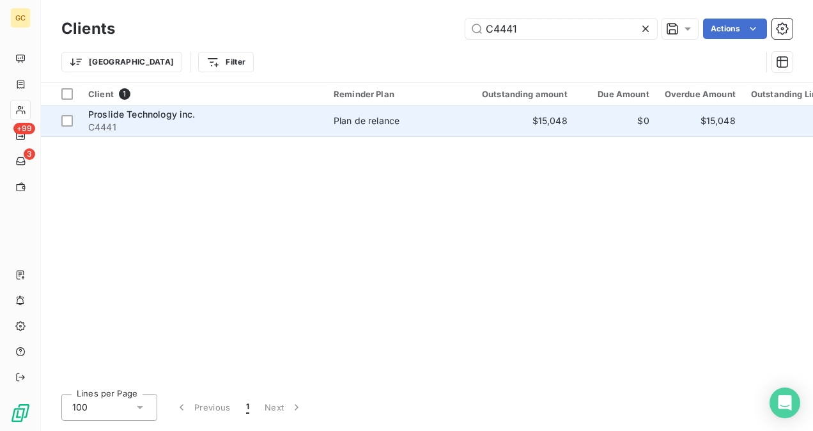
type input "C4441"
click at [238, 113] on div "Proslide Technology inc." at bounding box center [203, 114] width 230 height 13
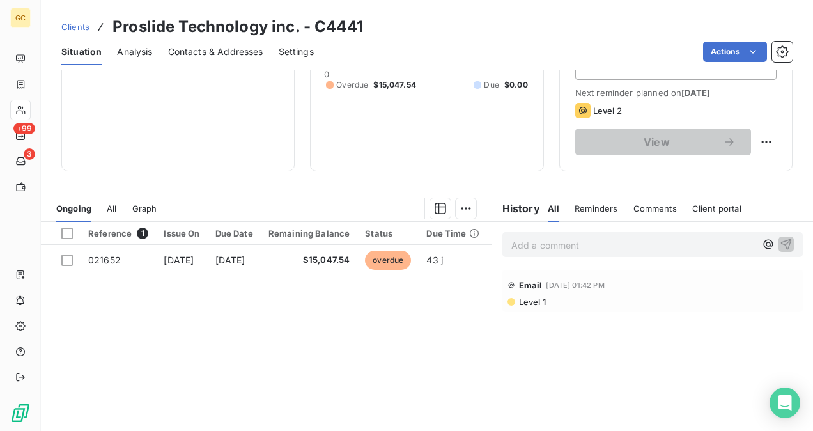
scroll to position [192, 0]
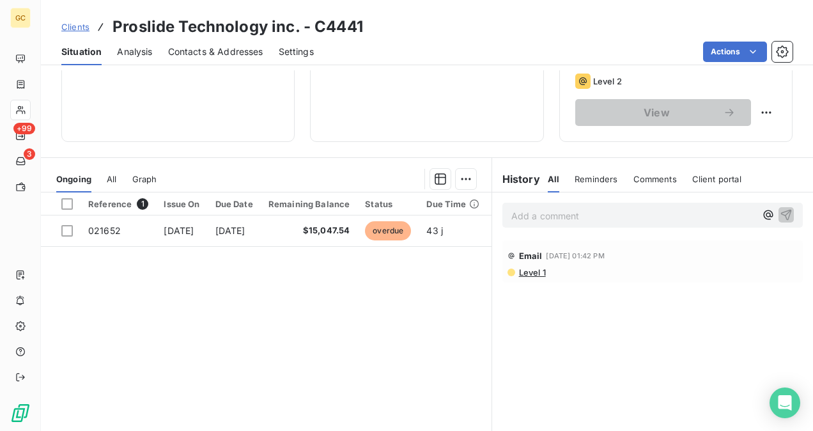
click at [516, 211] on p "Add a comment ﻿" at bounding box center [633, 216] width 244 height 16
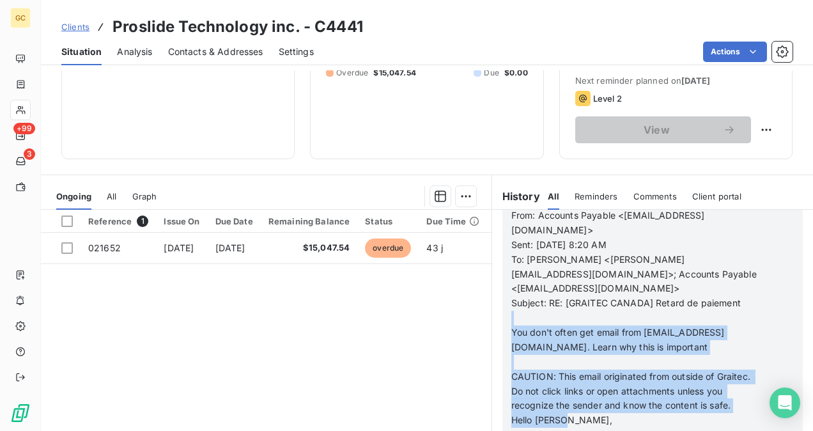
scroll to position [218, 0]
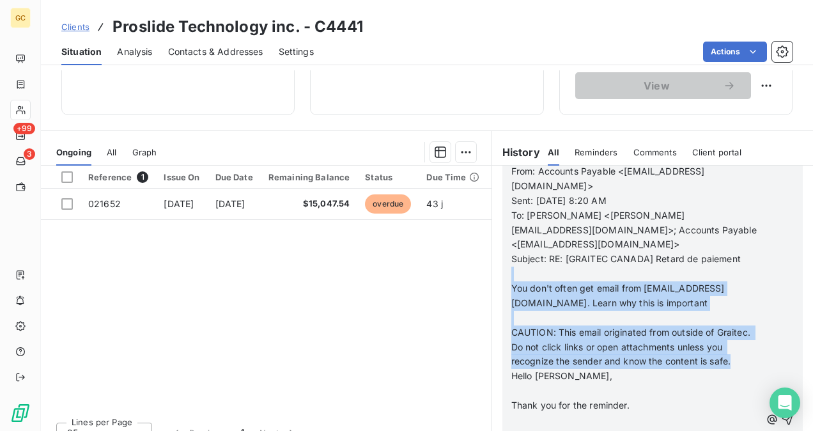
drag, startPoint x: 520, startPoint y: 354, endPoint x: 562, endPoint y: 376, distance: 47.2
click at [562, 376] on div "From: Accounts Payable <[EMAIL_ADDRESS][DOMAIN_NAME]> Sent: [DATE] 8:20 AM To: …" at bounding box center [635, 420] width 249 height 512
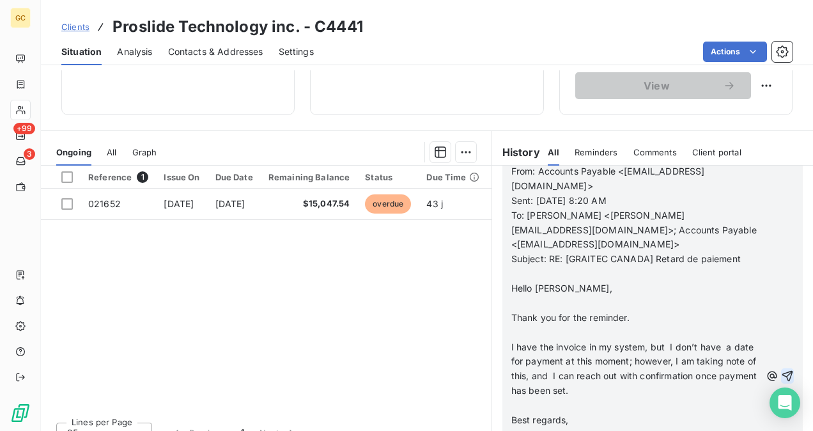
click at [781, 369] on icon "button" at bounding box center [787, 375] width 13 height 13
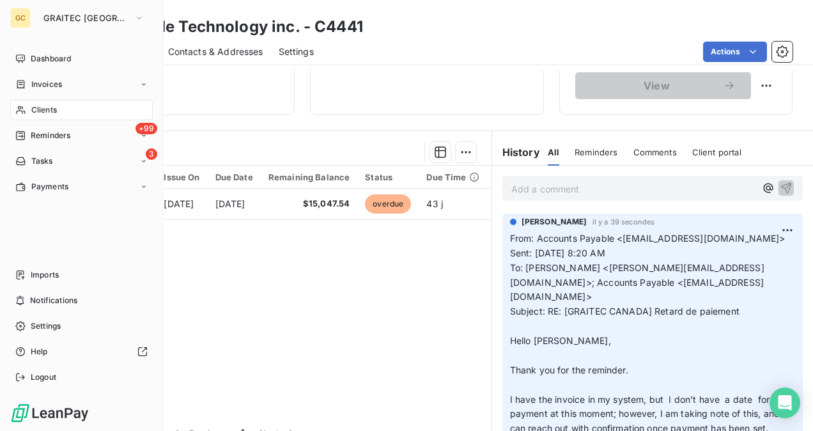
click at [50, 109] on span "Clients" at bounding box center [44, 109] width 26 height 11
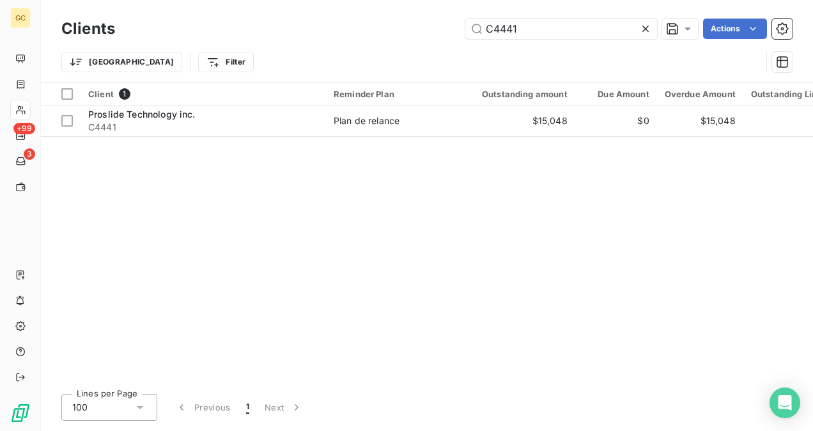
drag, startPoint x: 543, startPoint y: 32, endPoint x: 428, endPoint y: 36, distance: 115.1
click at [429, 37] on div "C4441 Actions" at bounding box center [461, 29] width 662 height 20
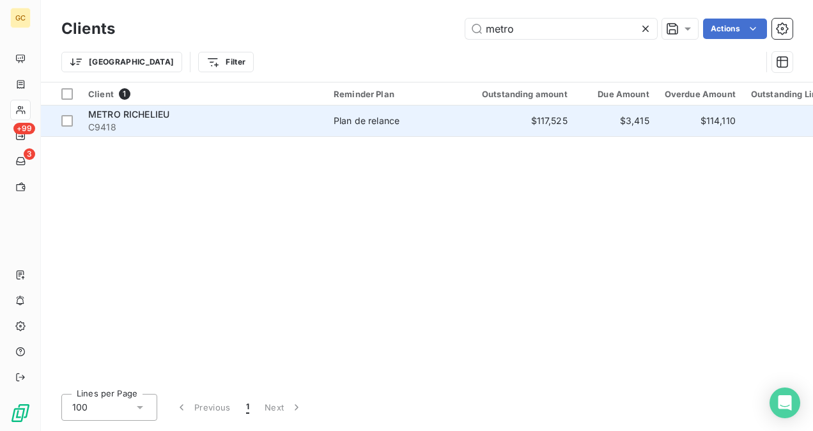
type input "metro"
click at [282, 130] on span "C9418" at bounding box center [203, 127] width 230 height 13
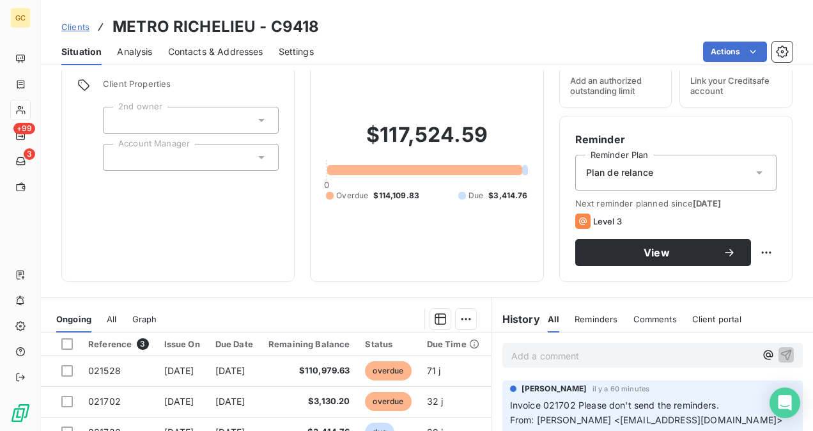
scroll to position [64, 0]
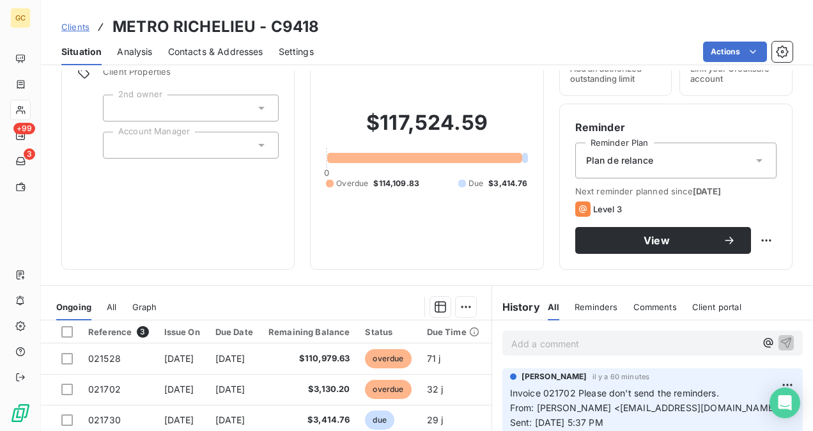
click at [549, 348] on p "Add a comment ﻿" at bounding box center [633, 343] width 244 height 16
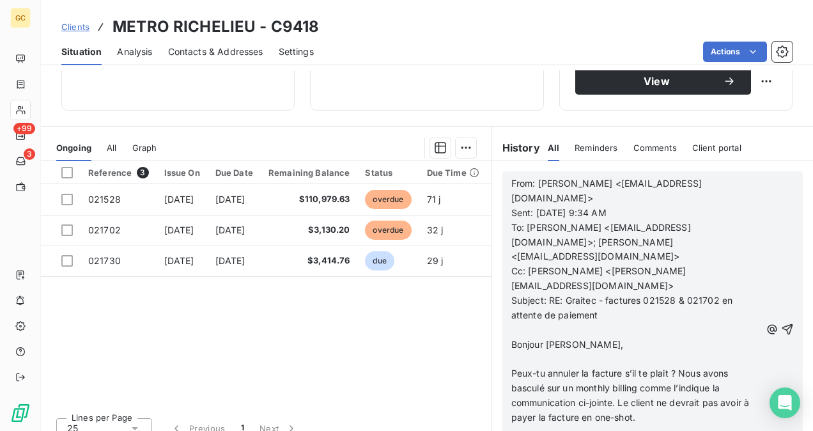
scroll to position [237, 0]
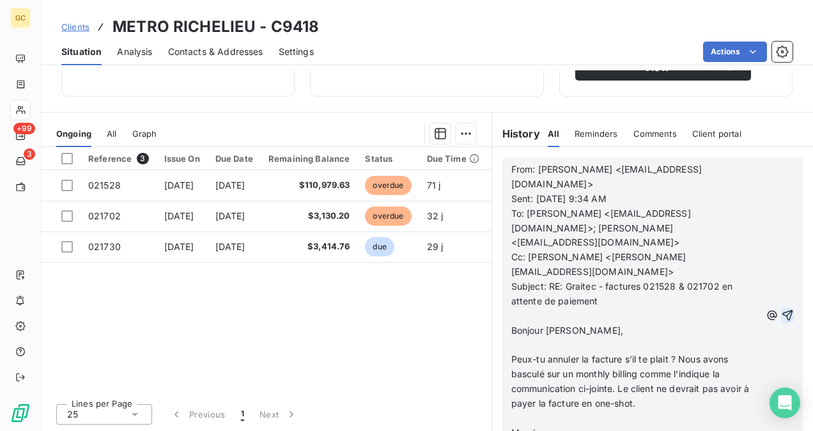
click at [781, 309] on icon "button" at bounding box center [787, 315] width 13 height 13
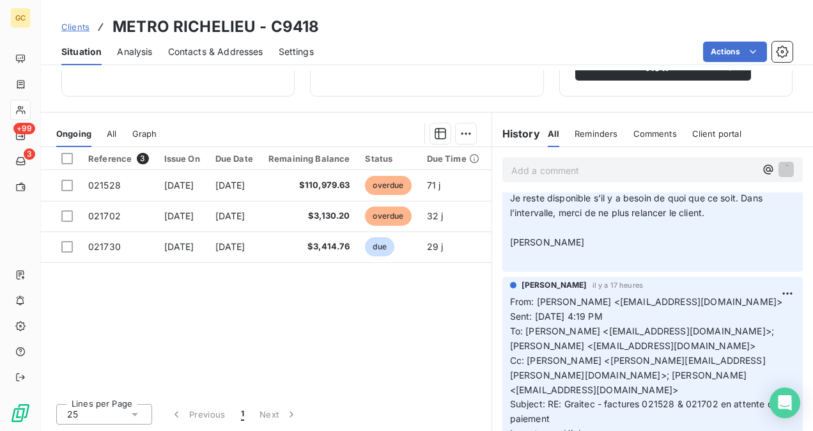
scroll to position [0, 0]
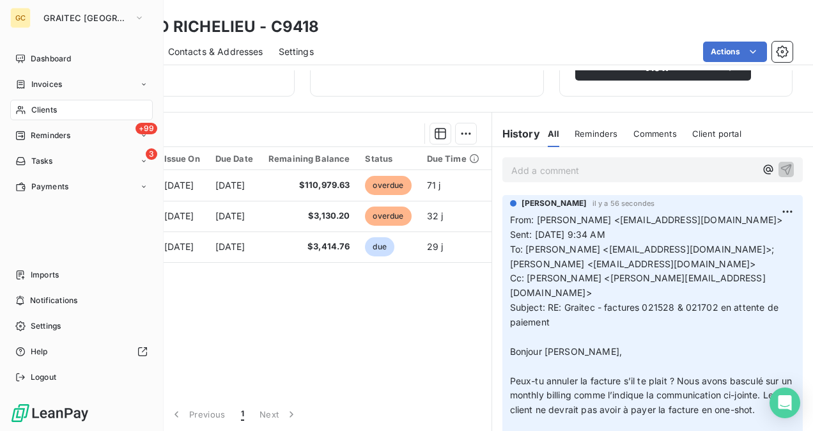
click at [45, 137] on span "Reminders" at bounding box center [51, 135] width 40 height 11
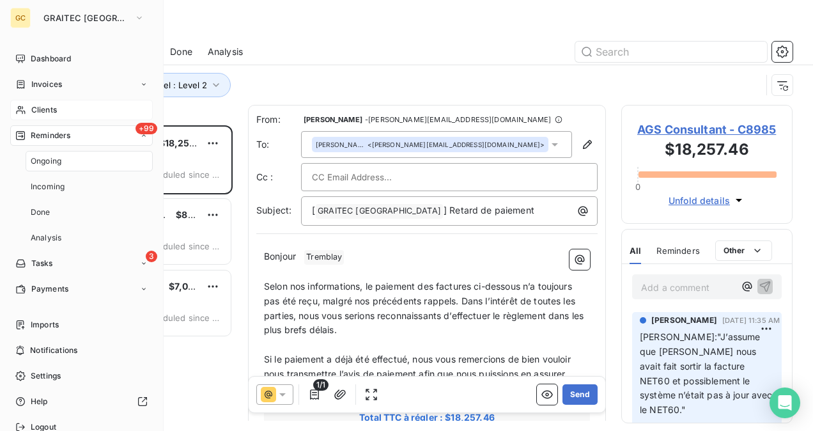
scroll to position [295, 161]
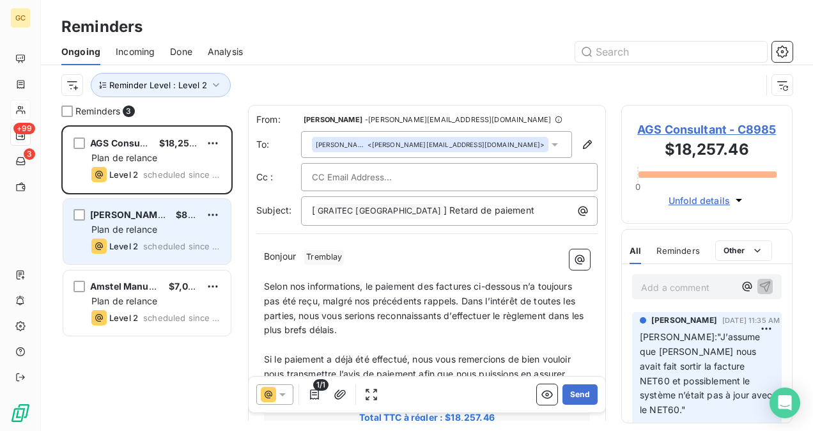
click at [113, 226] on span "Plan de relance" at bounding box center [124, 229] width 66 height 11
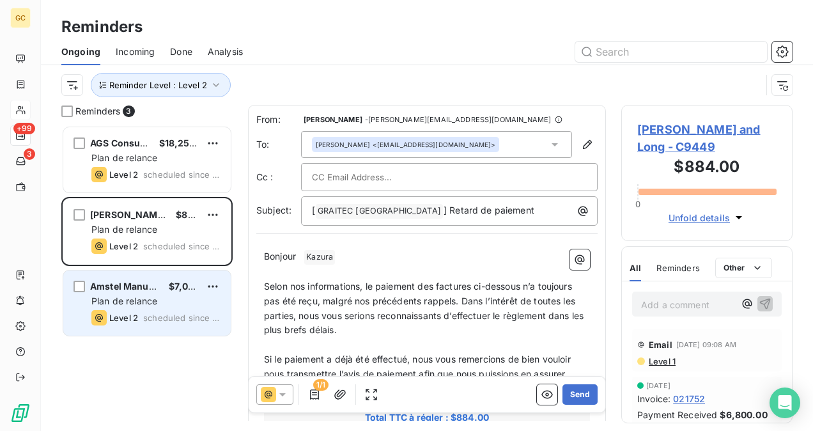
click at [152, 291] on span "Amstel Manufacturing" at bounding box center [140, 285] width 100 height 11
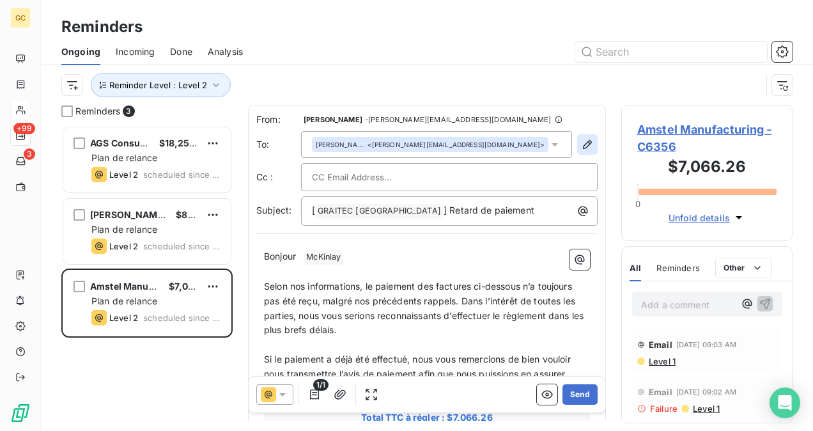
click at [581, 144] on icon "button" at bounding box center [587, 144] width 13 height 13
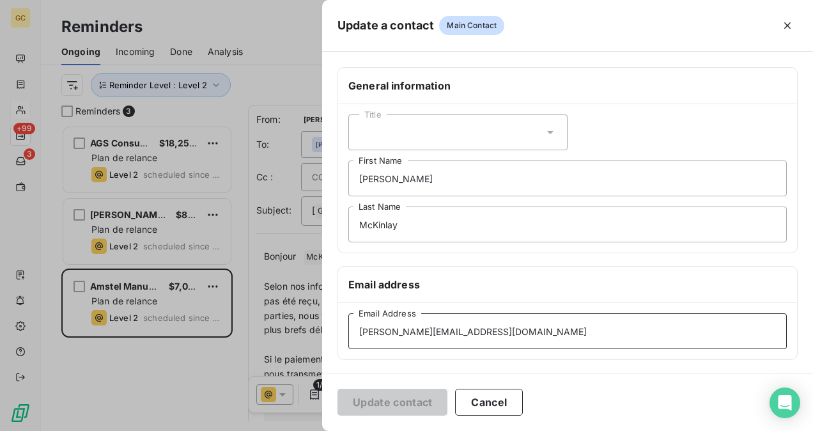
drag, startPoint x: 533, startPoint y: 328, endPoint x: 496, endPoint y: 328, distance: 36.4
click at [531, 328] on input "[PERSON_NAME][EMAIL_ADDRESS][DOMAIN_NAME]" at bounding box center [567, 331] width 438 height 36
drag, startPoint x: 496, startPoint y: 328, endPoint x: 344, endPoint y: 333, distance: 152.8
click at [344, 333] on div "[PERSON_NAME][EMAIL_ADDRESS][DOMAIN_NAME] Email Address" at bounding box center [567, 331] width 459 height 56
paste input "ben.[PERSON_NAME]"
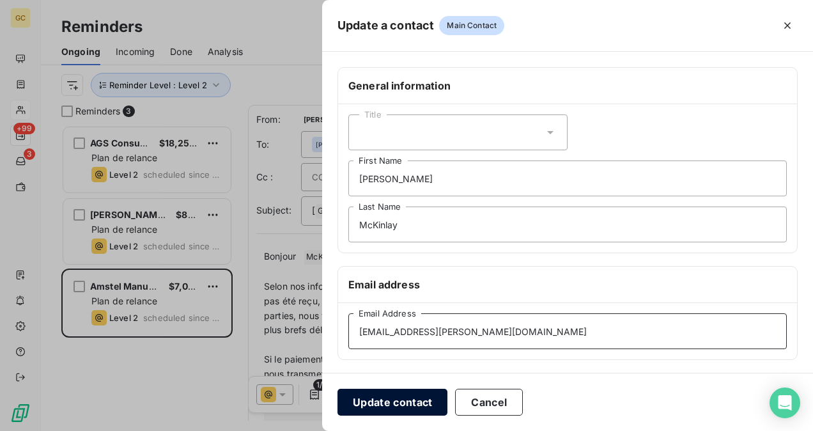
type input "[EMAIL_ADDRESS][PERSON_NAME][DOMAIN_NAME]"
click at [363, 399] on button "Update contact" at bounding box center [392, 401] width 110 height 27
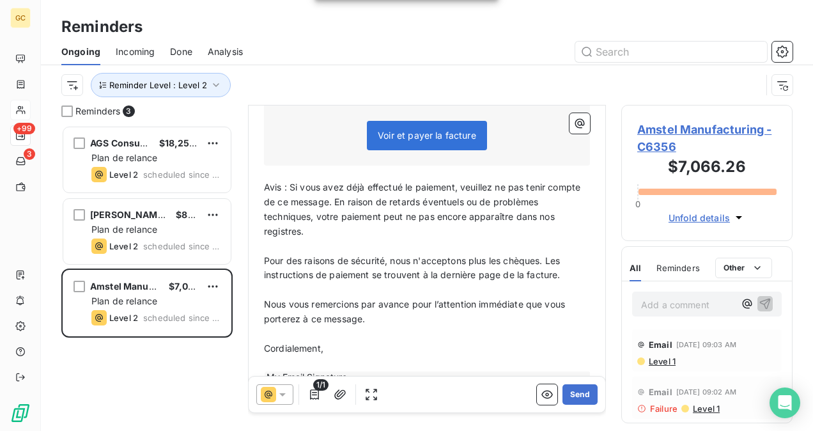
scroll to position [383, 0]
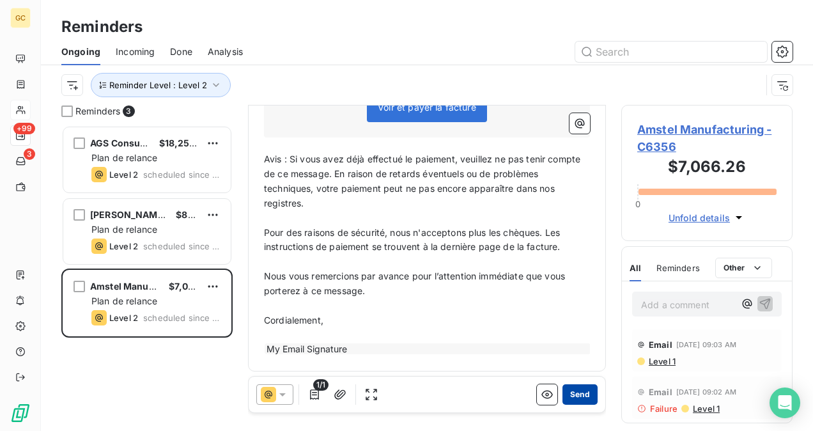
click at [564, 394] on button "Send" at bounding box center [579, 394] width 35 height 20
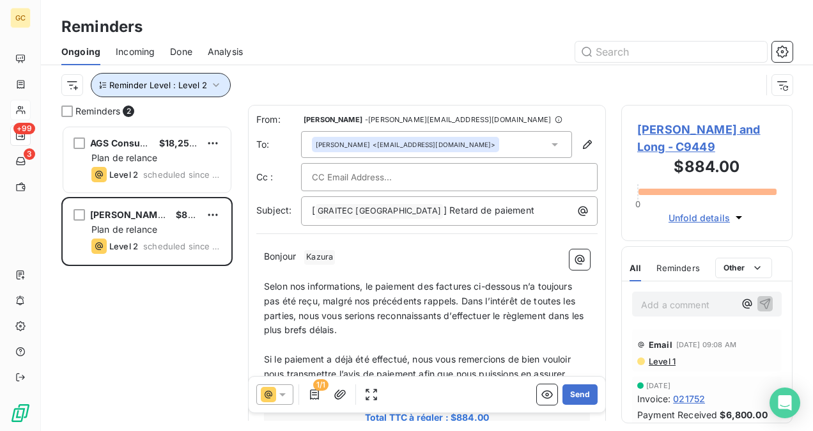
click at [210, 83] on icon "button" at bounding box center [216, 85] width 13 height 13
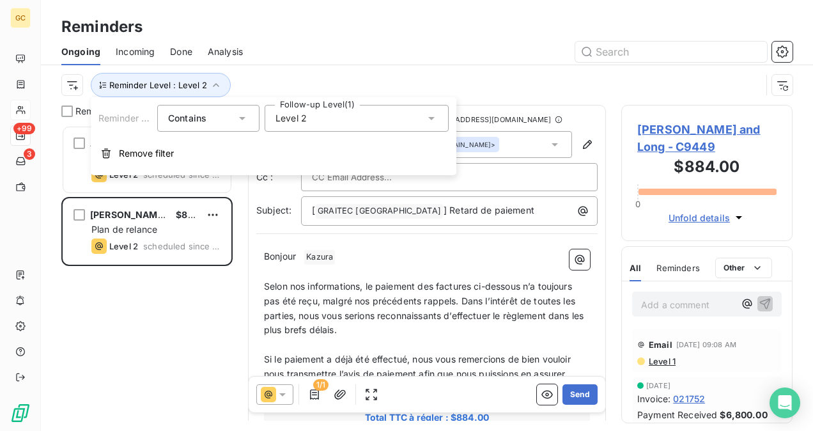
click at [336, 115] on div "Level 2" at bounding box center [356, 118] width 184 height 27
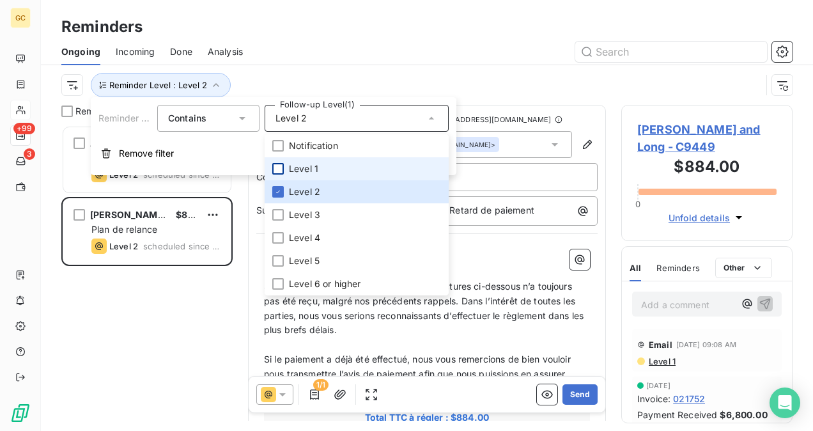
click at [278, 169] on div at bounding box center [277, 168] width 11 height 11
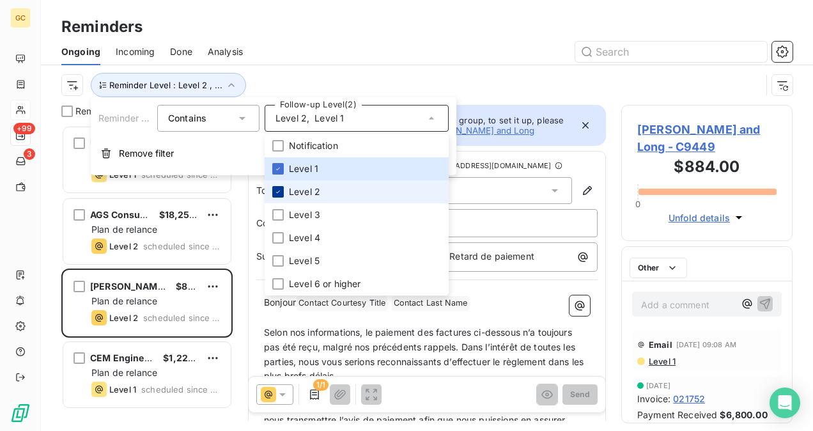
click at [280, 192] on icon at bounding box center [278, 192] width 8 height 8
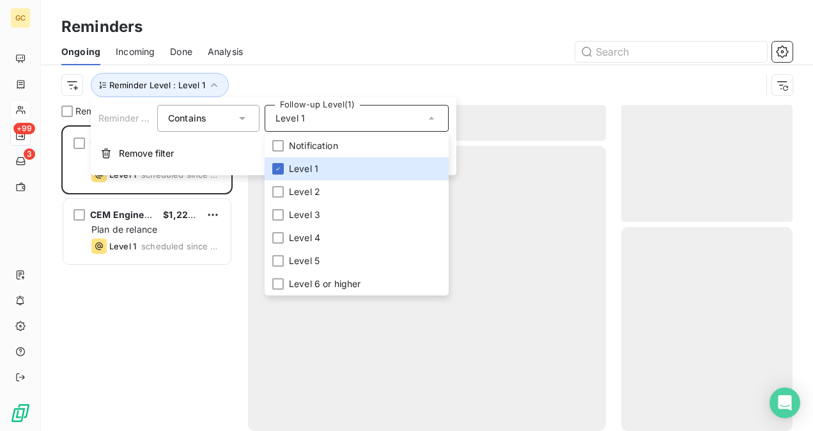
scroll to position [295, 161]
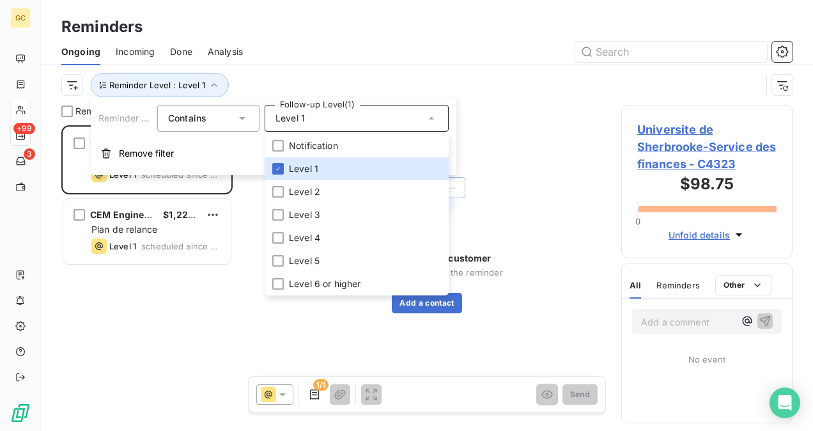
click at [496, 40] on div "Ongoing Incoming Done Analysis" at bounding box center [427, 51] width 772 height 27
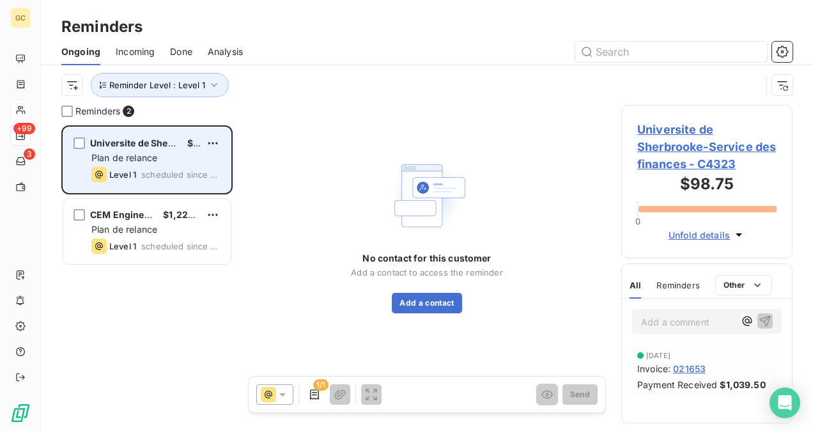
click at [135, 156] on span "Plan de relance" at bounding box center [124, 157] width 66 height 11
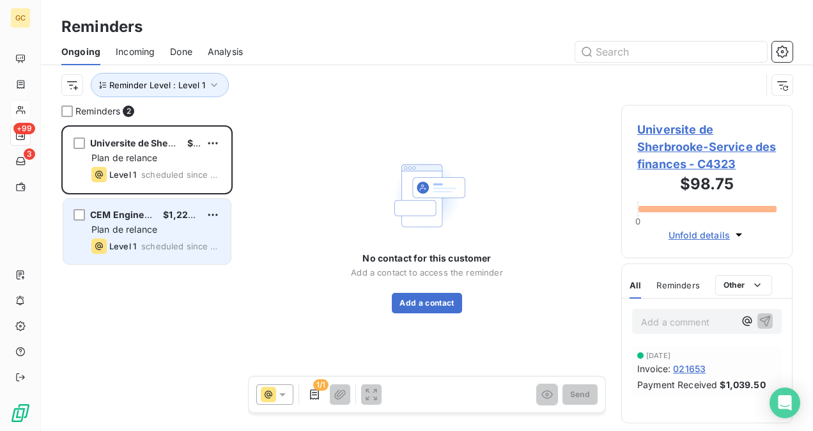
click at [173, 245] on span "scheduled since [DATE]" at bounding box center [180, 246] width 79 height 10
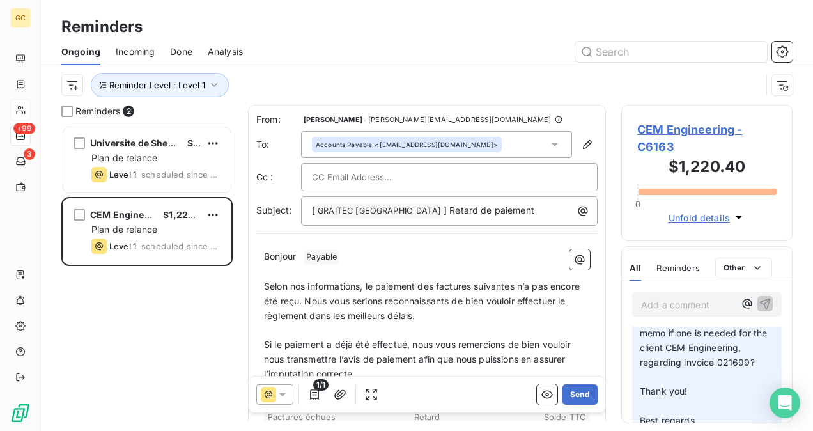
scroll to position [383, 0]
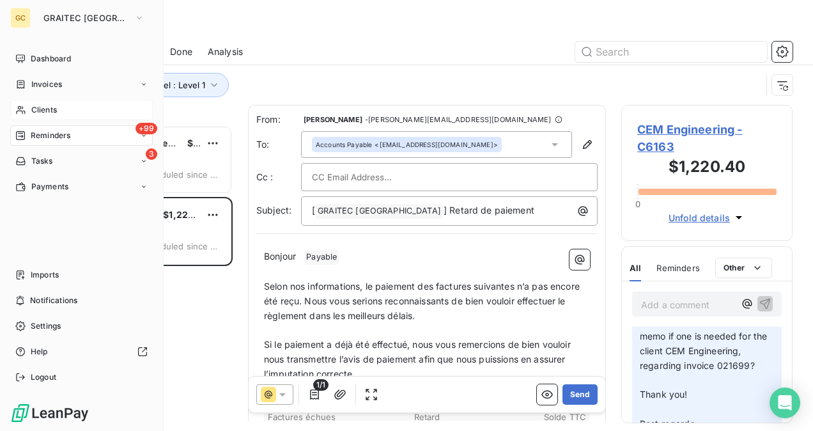
click at [47, 108] on span "Clients" at bounding box center [44, 109] width 26 height 11
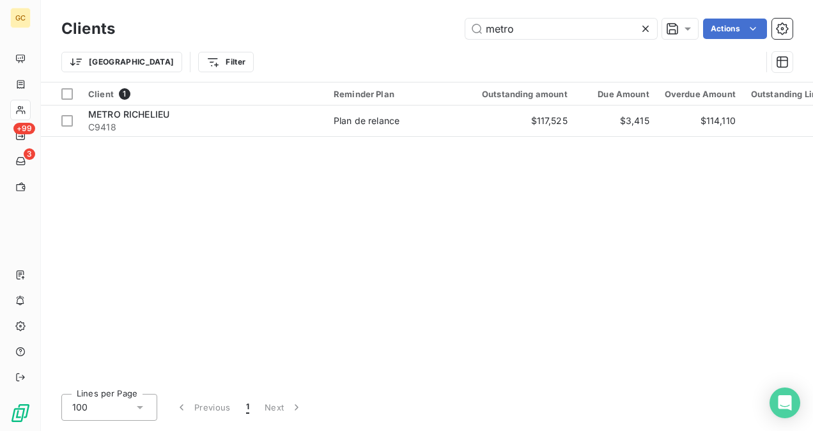
drag, startPoint x: 530, startPoint y: 28, endPoint x: 425, endPoint y: 32, distance: 104.8
click at [425, 32] on div "metro Actions" at bounding box center [461, 29] width 662 height 20
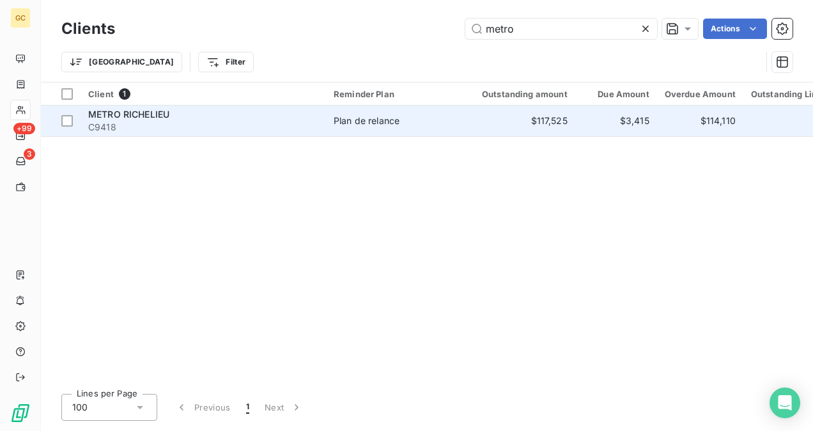
click at [305, 123] on span "C9418" at bounding box center [203, 127] width 230 height 13
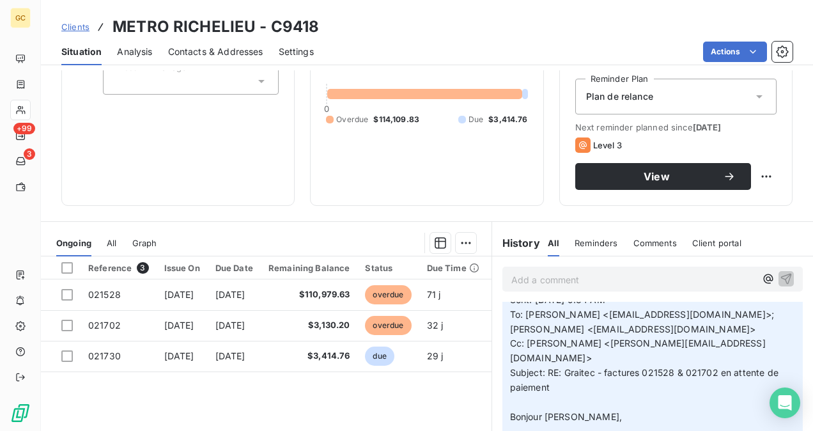
scroll to position [64, 0]
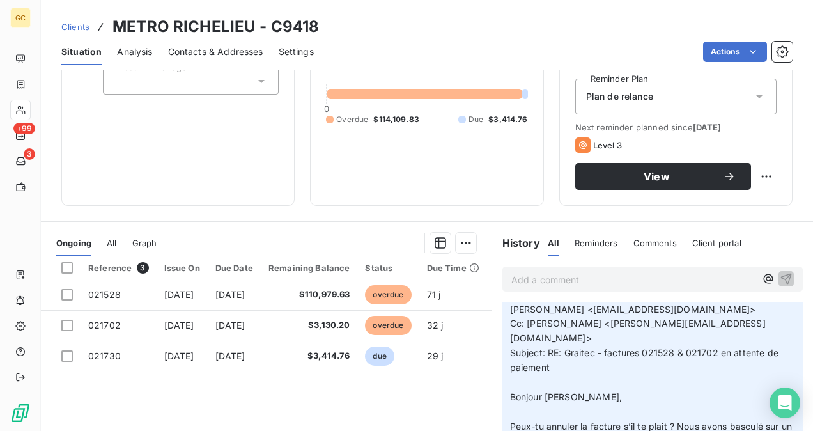
click at [533, 274] on p "Add a comment ﻿" at bounding box center [633, 279] width 244 height 16
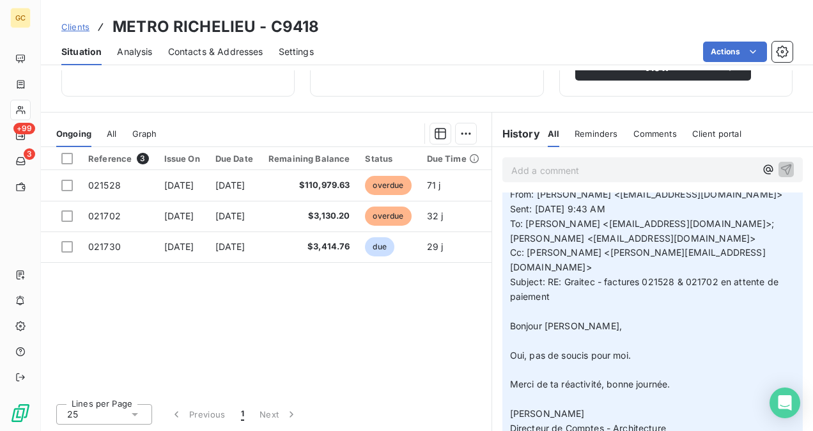
scroll to position [0, 0]
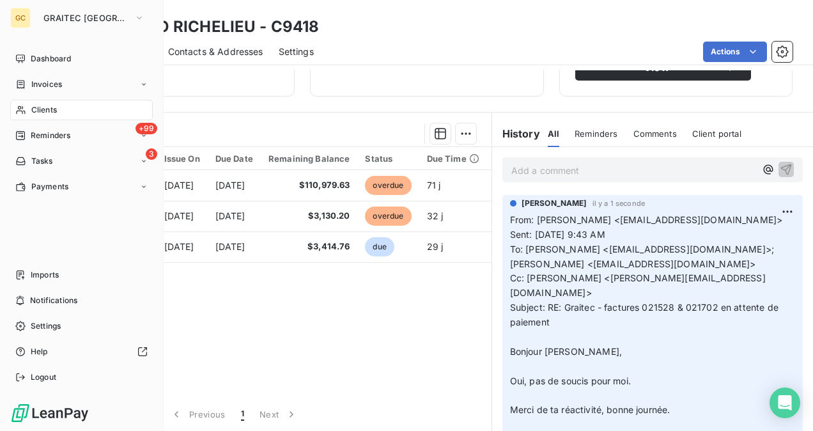
click at [44, 130] on span "Reminders" at bounding box center [51, 135] width 40 height 11
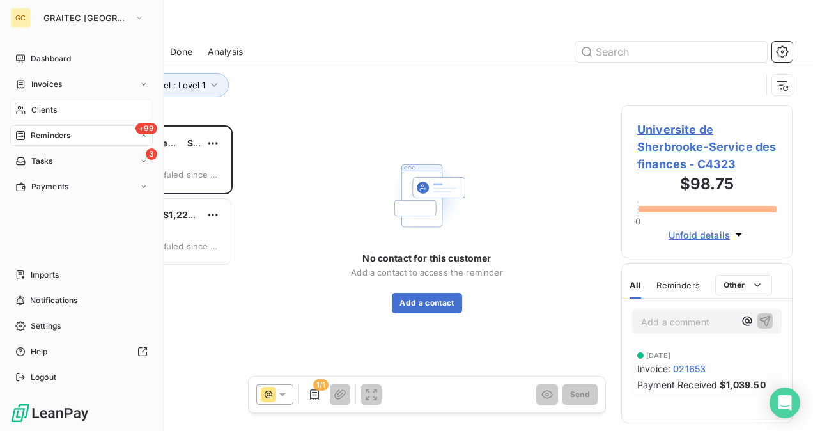
scroll to position [295, 161]
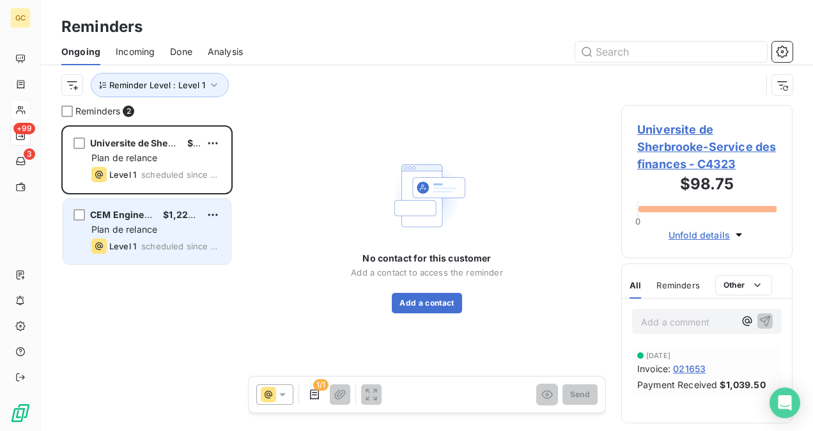
click at [174, 238] on div "Level 1 scheduled since [DATE]" at bounding box center [155, 245] width 129 height 15
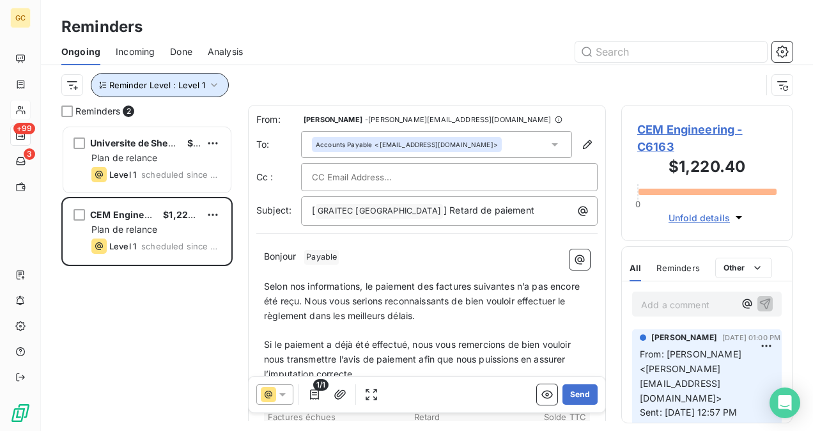
click at [202, 84] on span "Reminder Level : Level 1" at bounding box center [157, 85] width 96 height 10
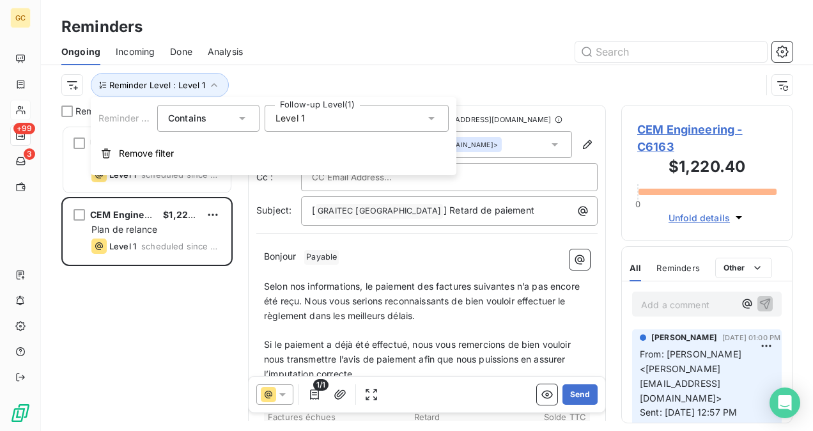
click at [321, 114] on div "Level 1" at bounding box center [356, 118] width 184 height 27
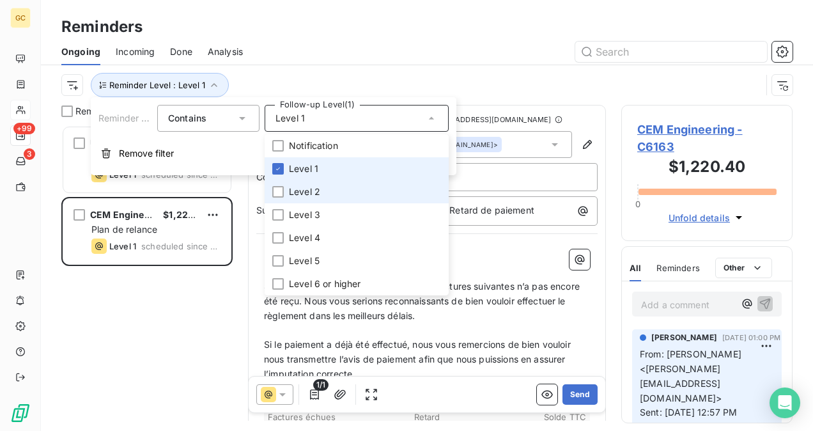
drag, startPoint x: 282, startPoint y: 193, endPoint x: 285, endPoint y: 170, distance: 23.1
click at [282, 192] on div at bounding box center [277, 191] width 11 height 11
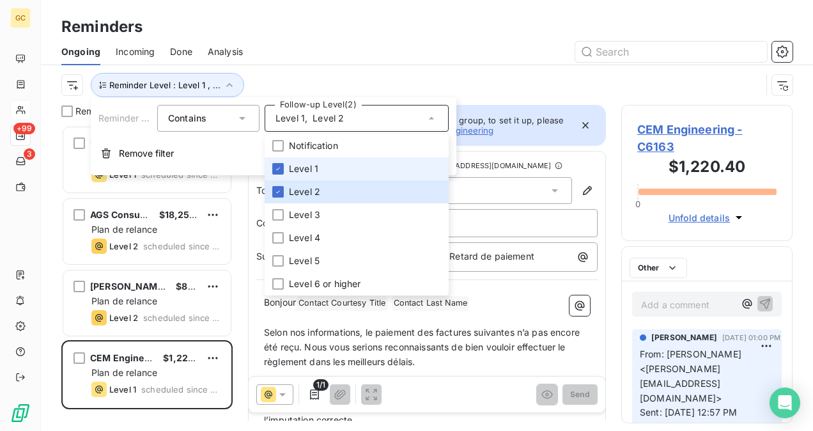
click at [284, 169] on li "Level 1" at bounding box center [356, 168] width 184 height 23
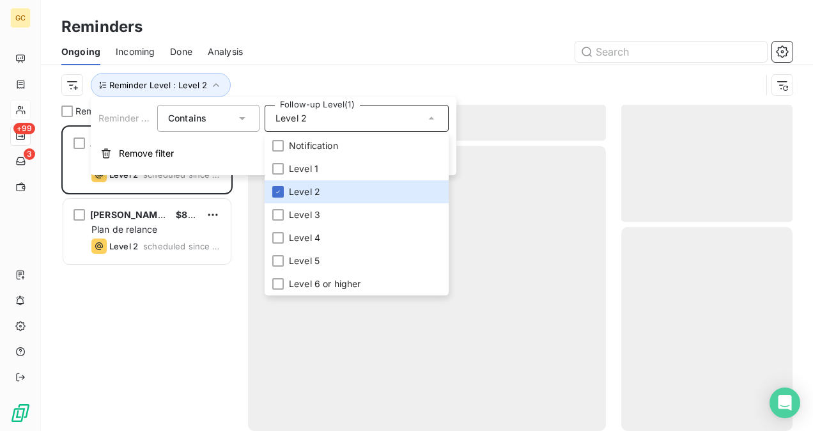
scroll to position [295, 161]
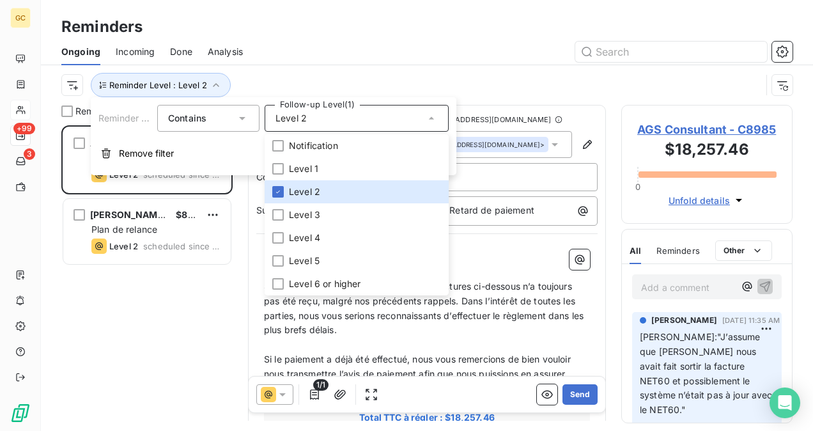
click at [539, 60] on div at bounding box center [525, 52] width 534 height 20
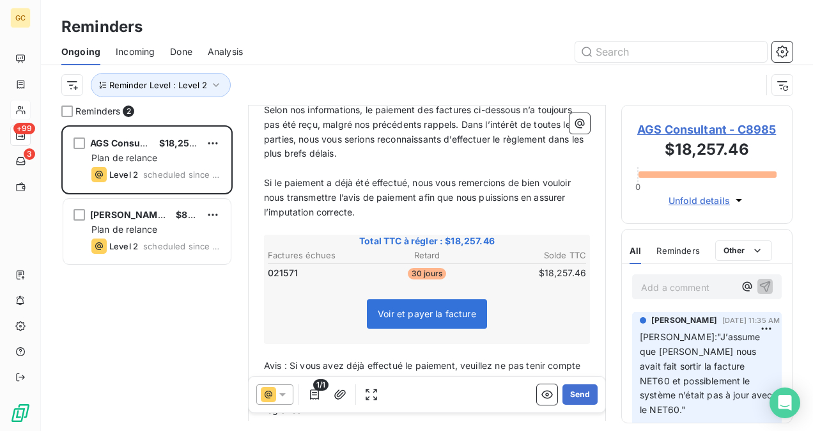
scroll to position [257, 0]
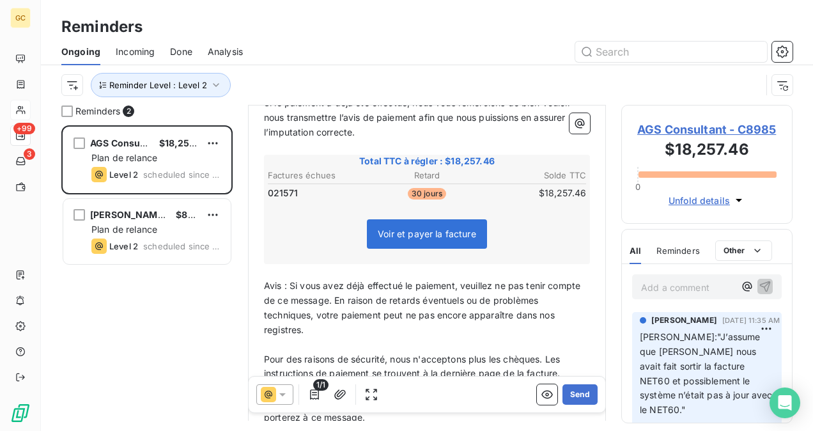
drag, startPoint x: 226, startPoint y: 47, endPoint x: 304, endPoint y: 85, distance: 86.6
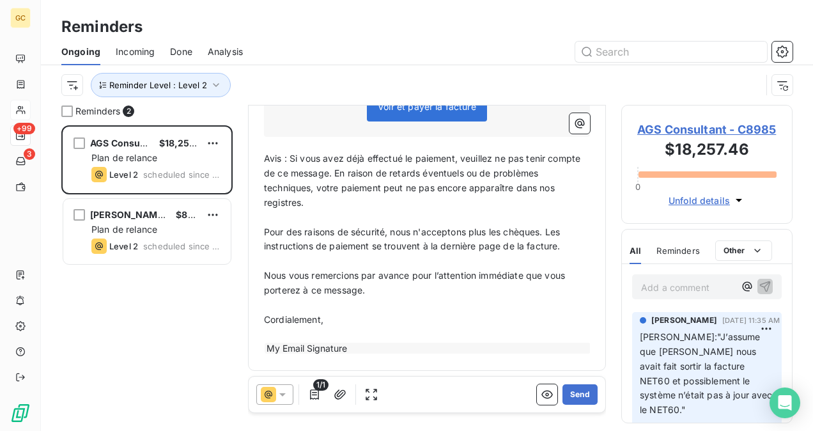
scroll to position [192, 0]
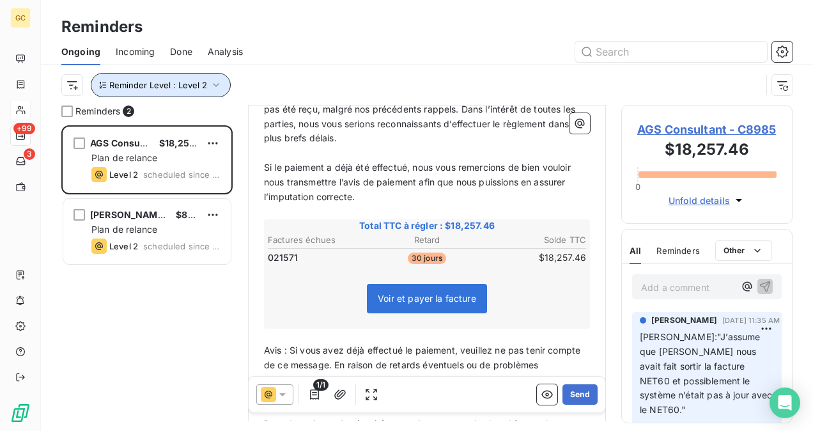
click at [215, 81] on icon "button" at bounding box center [216, 85] width 13 height 13
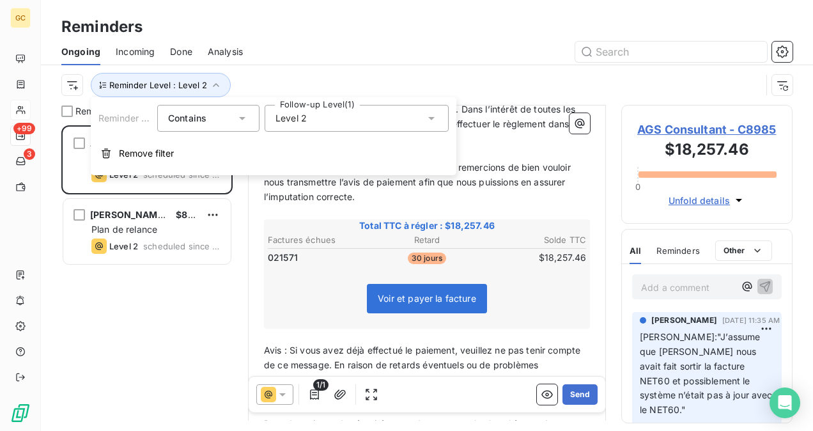
click at [304, 118] on span "Level 2" at bounding box center [290, 118] width 31 height 13
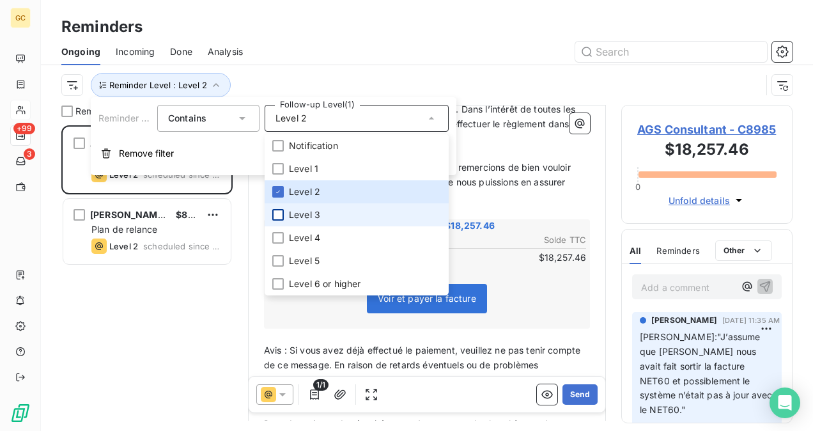
click at [276, 213] on div at bounding box center [277, 214] width 11 height 11
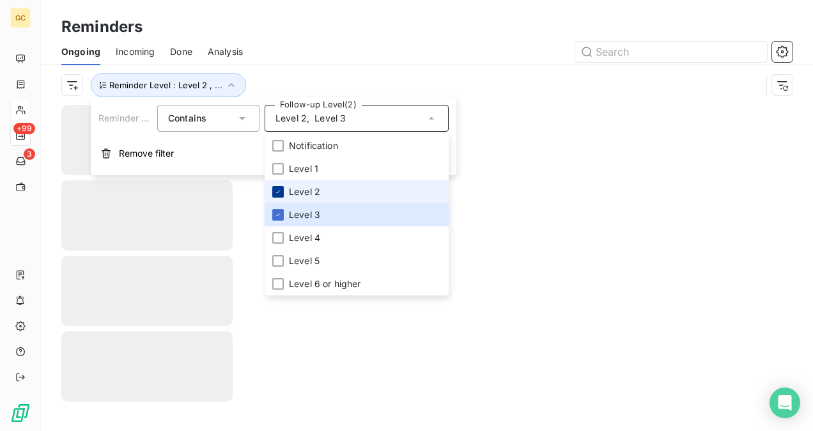
click at [277, 193] on icon at bounding box center [278, 192] width 8 height 8
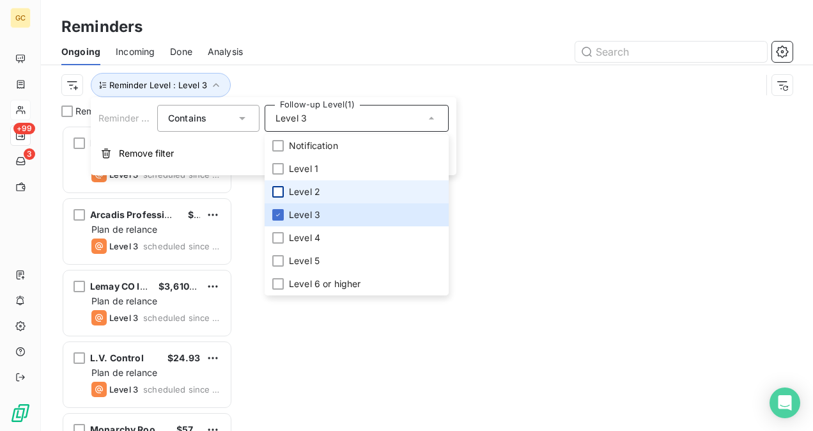
scroll to position [295, 161]
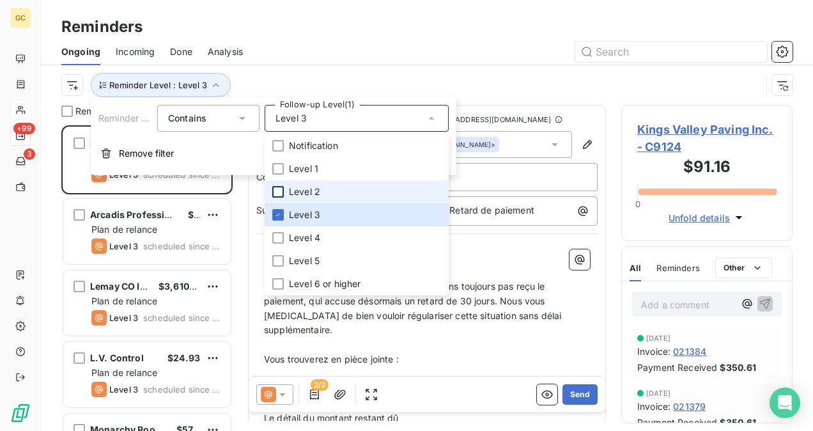
click at [516, 93] on div "Reminder Level : Level 3" at bounding box center [410, 85] width 699 height 24
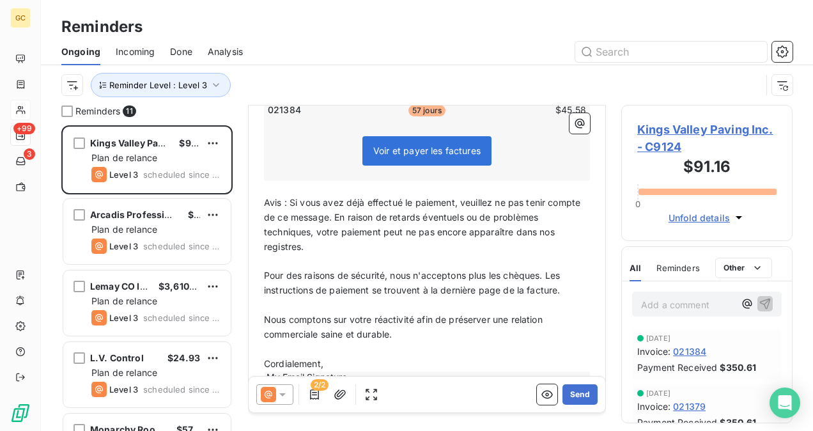
scroll to position [321, 0]
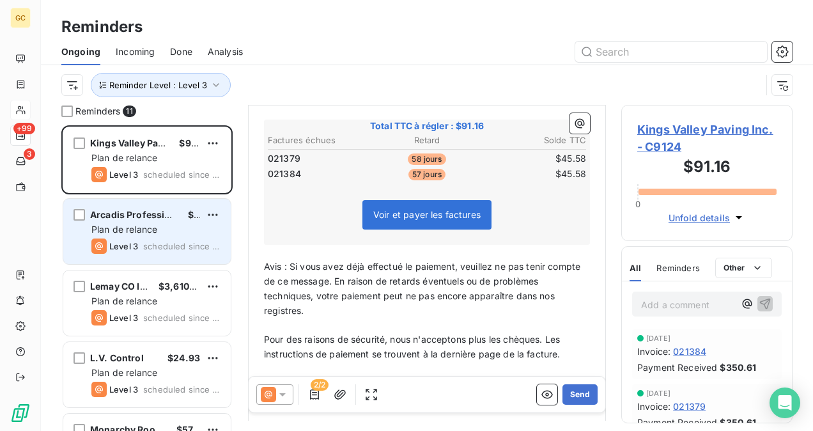
click at [144, 224] on span "Plan de relance" at bounding box center [124, 229] width 66 height 11
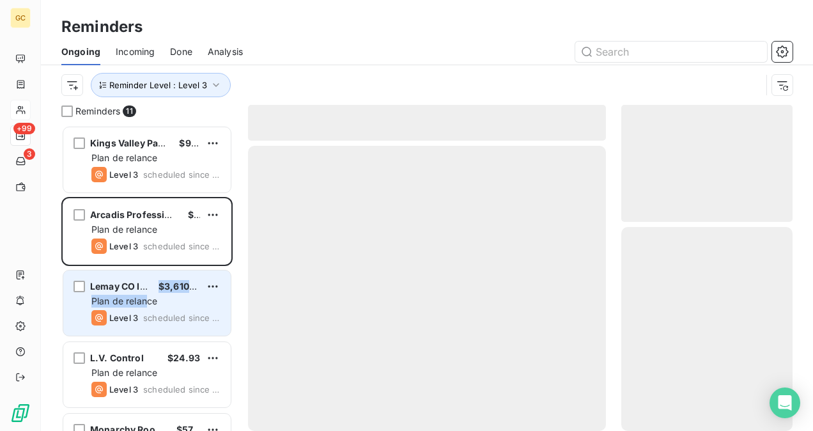
click at [146, 294] on div "Lemay CO Inc. $3,610.22 Plan de relance Level 3 scheduled since 20 days" at bounding box center [146, 302] width 167 height 65
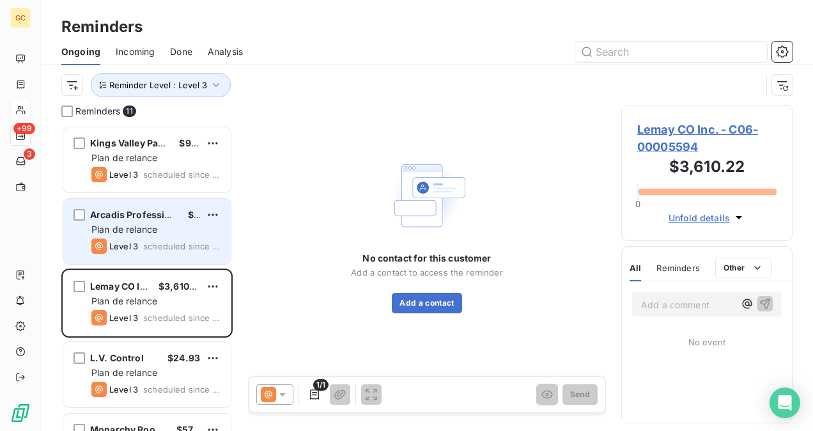
click at [152, 235] on div "Arcadis Professional Services ([GEOGRAPHIC_DATA]) Inc $795.71 Plan de relance L…" at bounding box center [146, 231] width 167 height 65
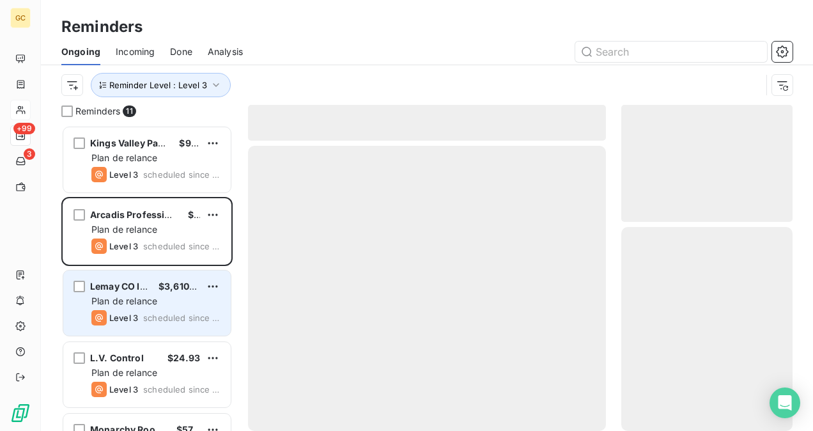
click at [137, 302] on span "Plan de relance" at bounding box center [124, 300] width 66 height 11
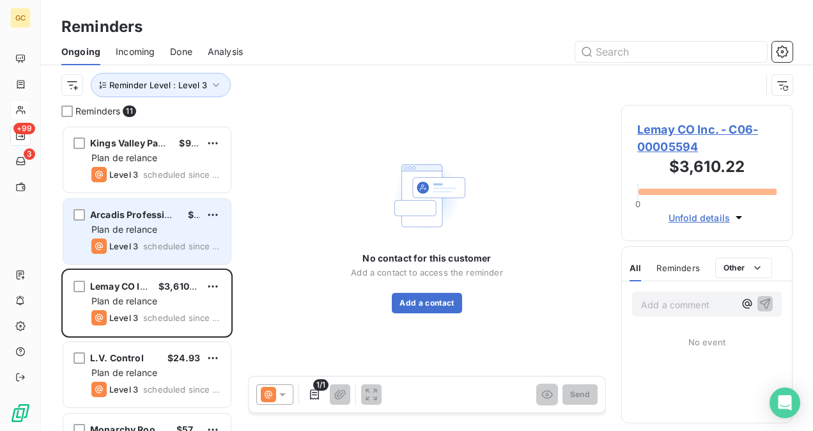
click at [166, 228] on div "Plan de relance" at bounding box center [155, 229] width 129 height 13
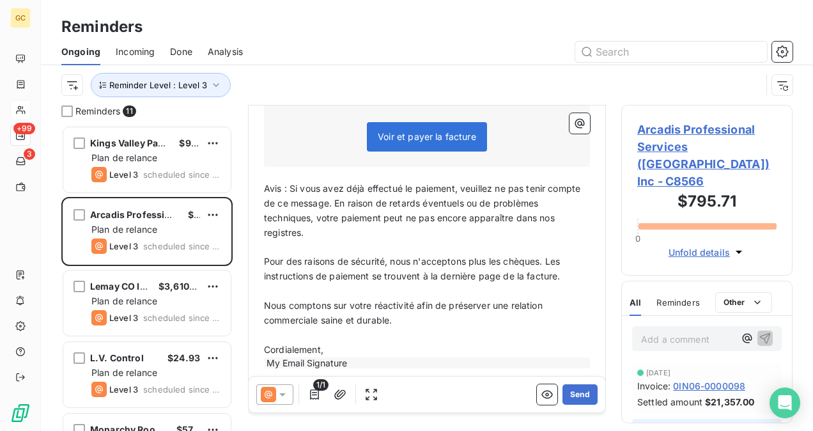
scroll to position [192, 0]
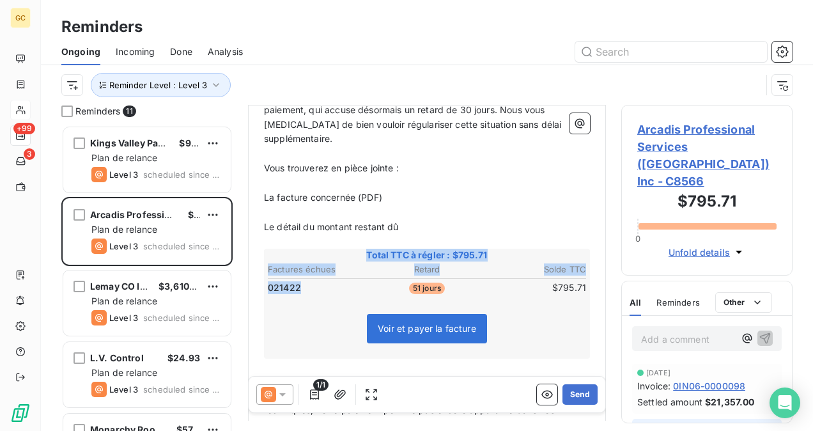
drag, startPoint x: 302, startPoint y: 268, endPoint x: 261, endPoint y: 272, distance: 40.5
click at [261, 272] on div "Bonjour ﻿ [PERSON_NAME] ﻿ ﻿ ﻿ Malgré nos précédents rappels, nous n’avons toujo…" at bounding box center [426, 309] width 341 height 518
click at [286, 281] on span "021422" at bounding box center [284, 287] width 33 height 13
drag, startPoint x: 303, startPoint y: 273, endPoint x: 266, endPoint y: 274, distance: 37.1
click at [266, 274] on table "Factures échues Retard Solde TTC 021422 51 jours $795.71" at bounding box center [427, 278] width 322 height 34
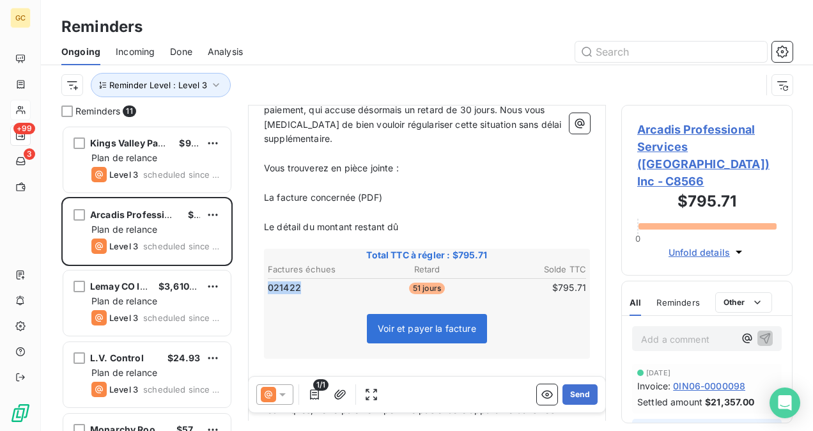
drag, startPoint x: 270, startPoint y: 271, endPoint x: 302, endPoint y: 273, distance: 32.0
click at [302, 280] on td "021422" at bounding box center [319, 287] width 105 height 14
drag, startPoint x: 293, startPoint y: 273, endPoint x: 293, endPoint y: 291, distance: 18.5
click at [293, 303] on div "Voir et payer la facture" at bounding box center [427, 330] width 322 height 55
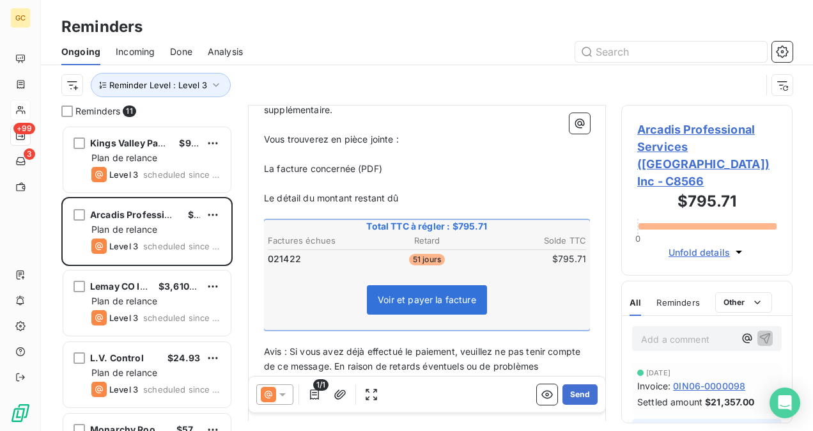
scroll to position [192, 0]
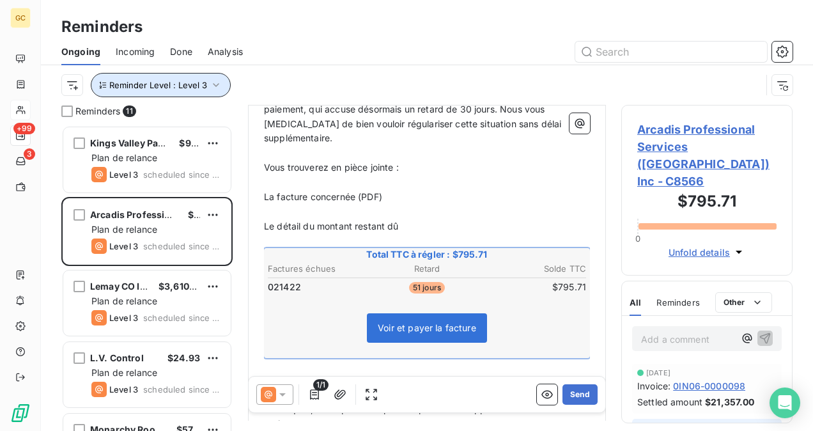
click at [212, 89] on icon "button" at bounding box center [216, 85] width 13 height 13
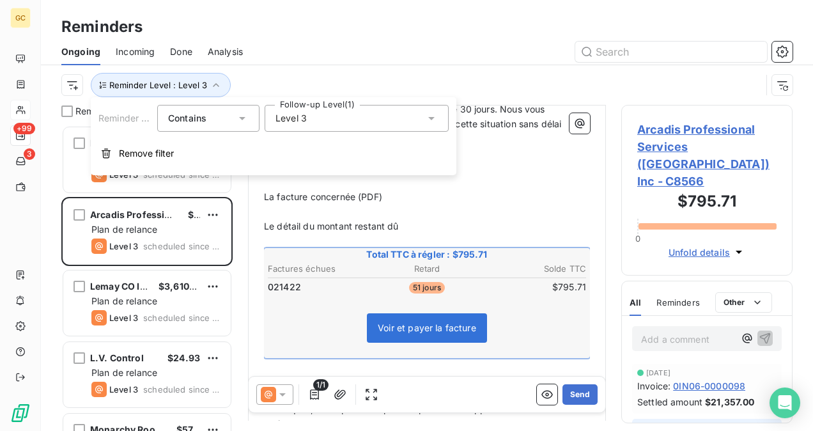
drag, startPoint x: 426, startPoint y: 121, endPoint x: 418, endPoint y: 123, distance: 7.8
click at [426, 121] on icon at bounding box center [431, 118] width 13 height 13
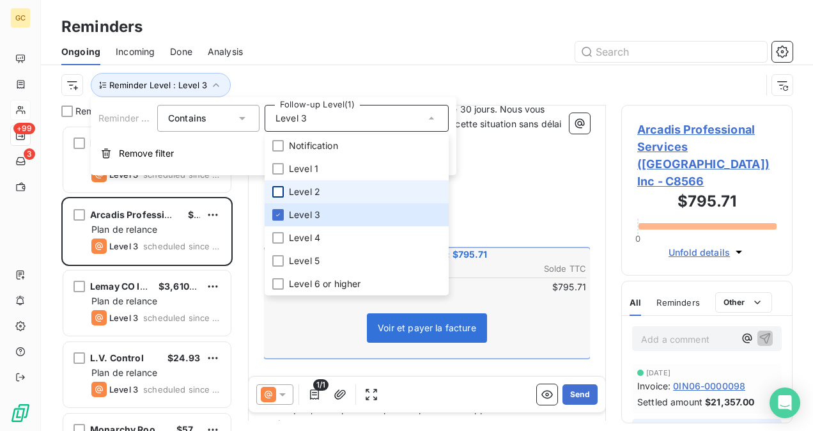
click at [279, 192] on div at bounding box center [277, 191] width 11 height 11
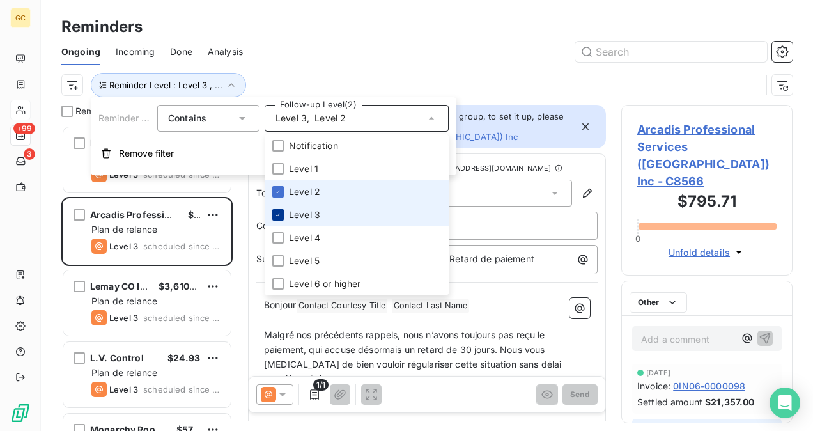
scroll to position [295, 161]
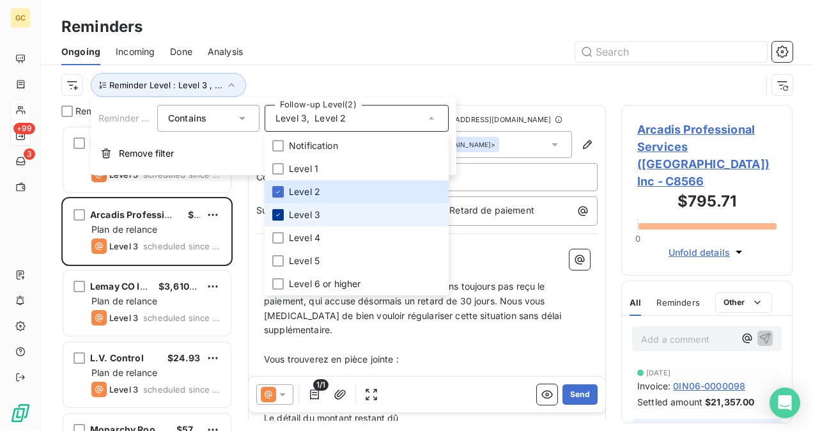
click at [277, 213] on icon at bounding box center [278, 215] width 8 height 8
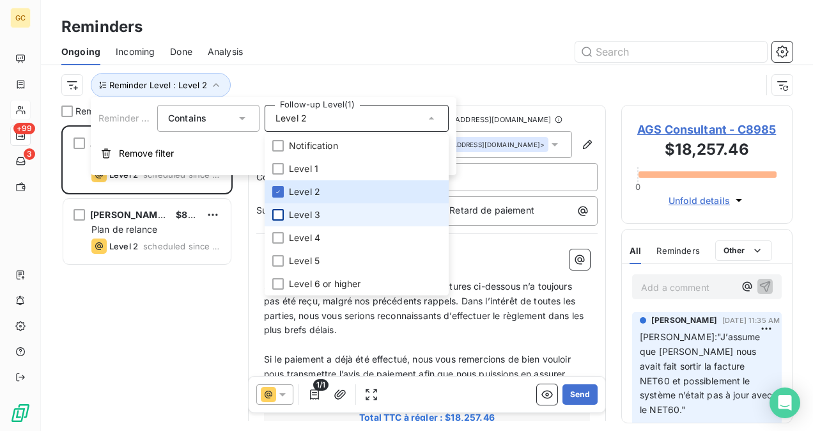
click at [392, 54] on div at bounding box center [525, 52] width 534 height 20
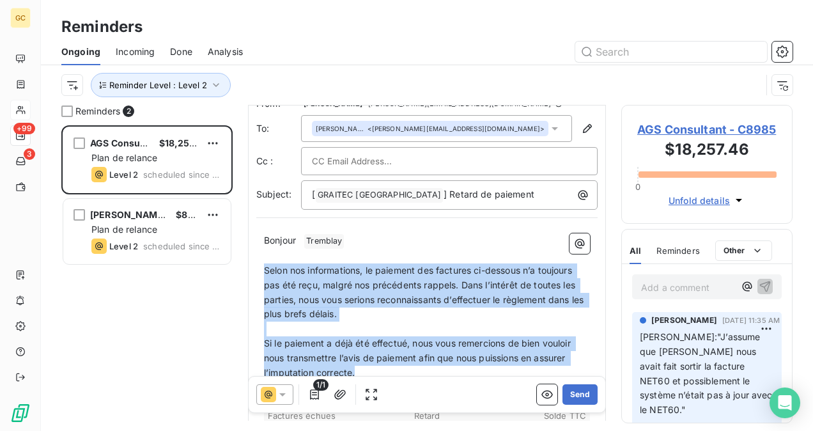
scroll to position [64, 0]
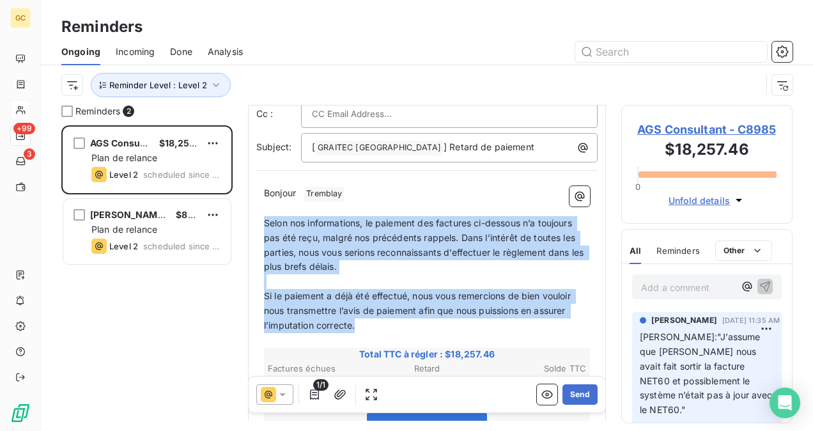
drag, startPoint x: 264, startPoint y: 282, endPoint x: 379, endPoint y: 330, distance: 124.3
click at [379, 330] on div "Bonjour ﻿ Tremblay ﻿ ﻿ ﻿ Selon nos informations, le paiement des factures ci-de…" at bounding box center [427, 430] width 326 height 489
copy div "Selon nos informations, le paiement des factures ci-dessous n’a toujours pas ét…"
click at [217, 83] on icon "button" at bounding box center [216, 85] width 13 height 13
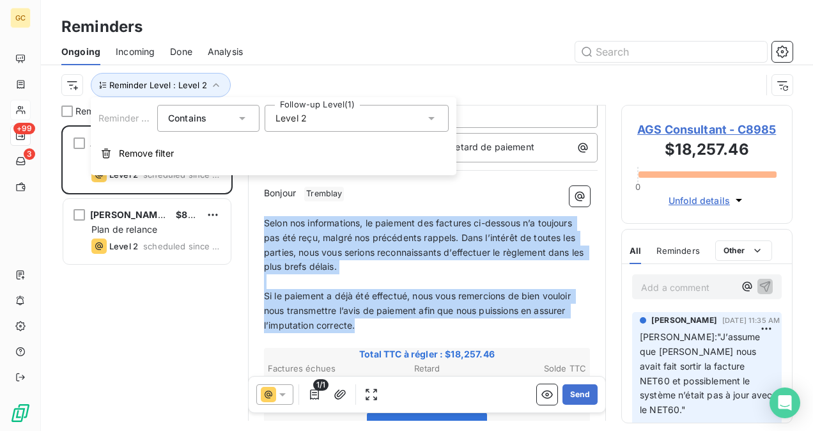
click at [329, 120] on div "Level 2" at bounding box center [356, 118] width 184 height 27
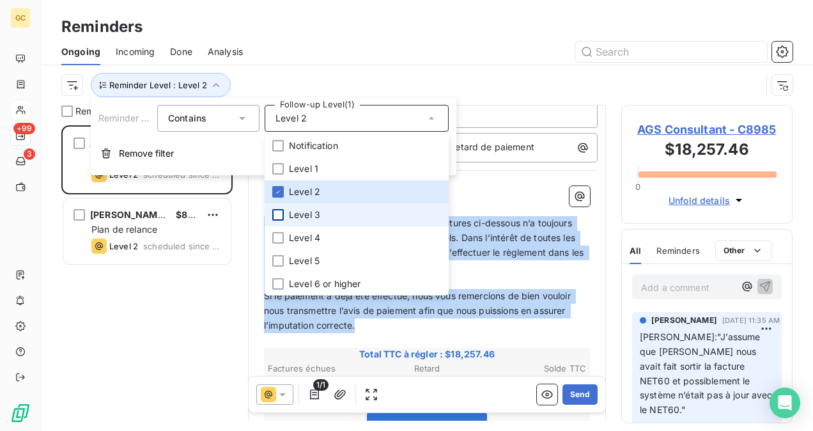
click at [280, 217] on div at bounding box center [277, 214] width 11 height 11
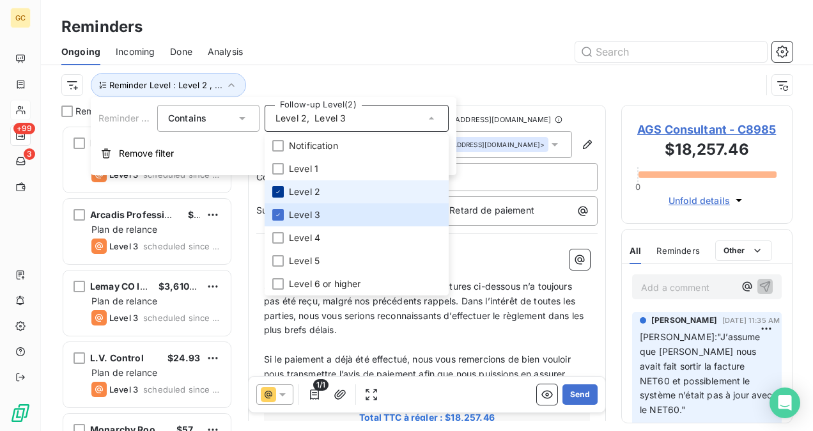
scroll to position [295, 161]
drag, startPoint x: 279, startPoint y: 188, endPoint x: 312, endPoint y: 190, distance: 33.9
click at [279, 189] on icon at bounding box center [278, 192] width 8 height 8
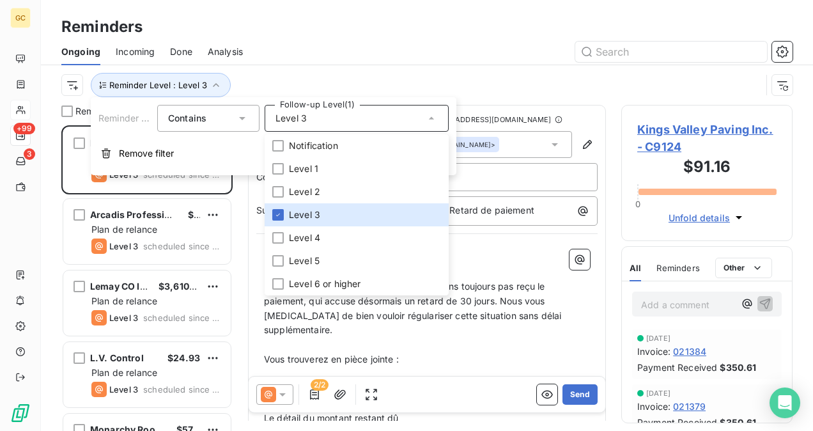
click at [516, 51] on div at bounding box center [525, 52] width 534 height 20
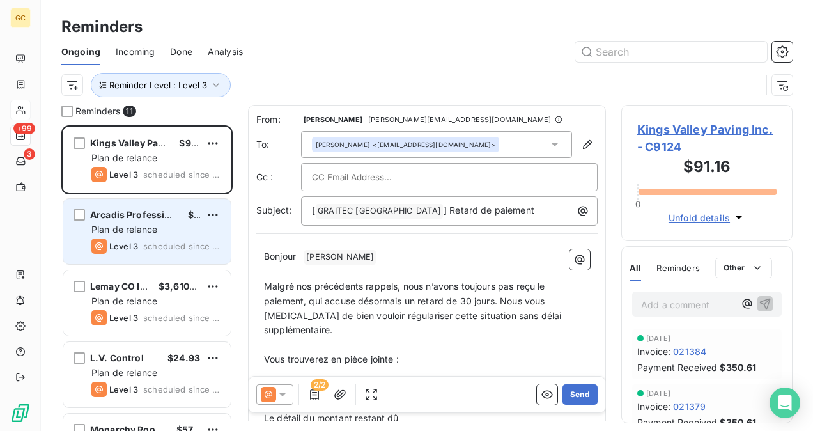
click at [161, 224] on div "Plan de relance" at bounding box center [155, 229] width 129 height 13
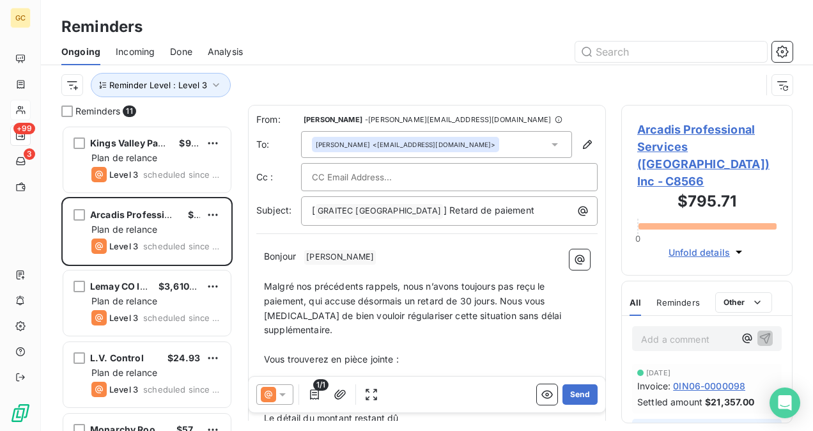
scroll to position [1, 0]
drag, startPoint x: 270, startPoint y: 287, endPoint x: 366, endPoint y: 323, distance: 102.9
click at [338, 307] on span "Malgré nos précédents rappels, nous n’avons toujours pas reçu le paiement, qui …" at bounding box center [414, 307] width 300 height 55
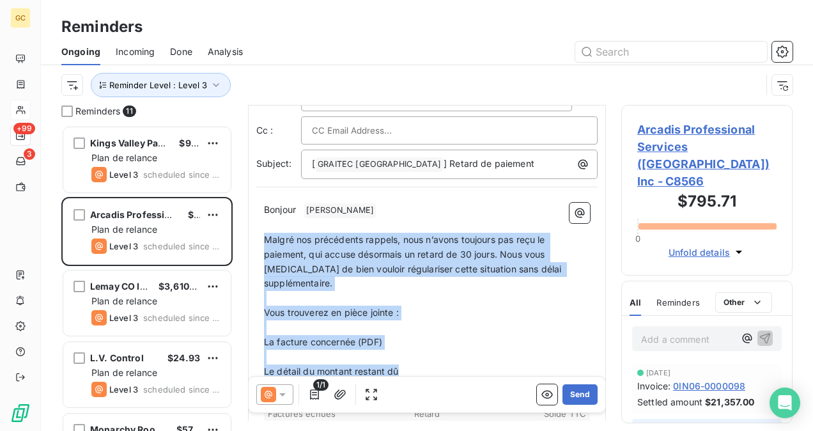
scroll to position [65, 0]
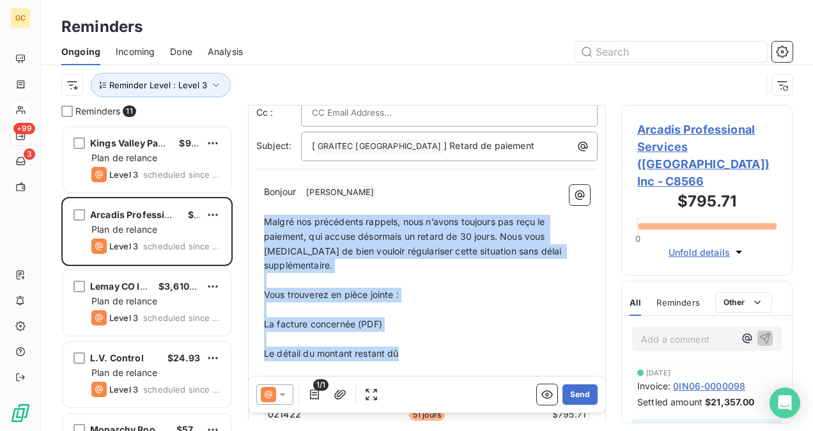
drag, startPoint x: 266, startPoint y: 284, endPoint x: 422, endPoint y: 342, distance: 166.4
click at [422, 342] on div "Bonjour ﻿ [PERSON_NAME] ﻿ ﻿ ﻿ Malgré nos précédents rappels, nous n’avons toujo…" at bounding box center [427, 436] width 326 height 503
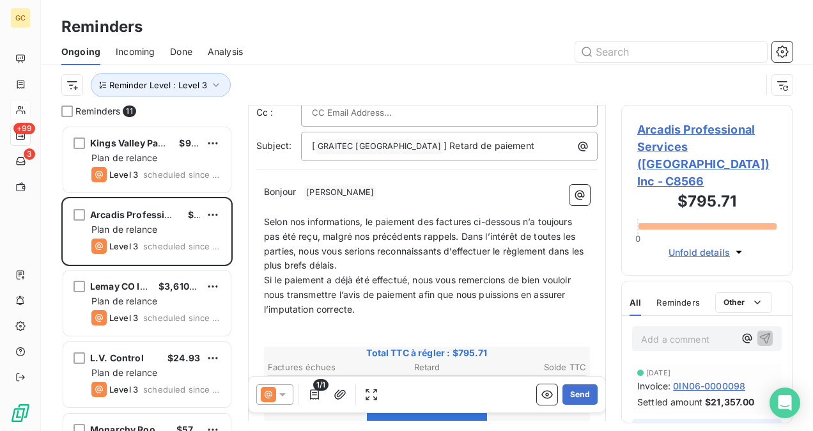
click at [379, 264] on p "Selon nos informations, le paiement des factures ci-dessous n’a toujours pas ét…" at bounding box center [427, 244] width 326 height 59
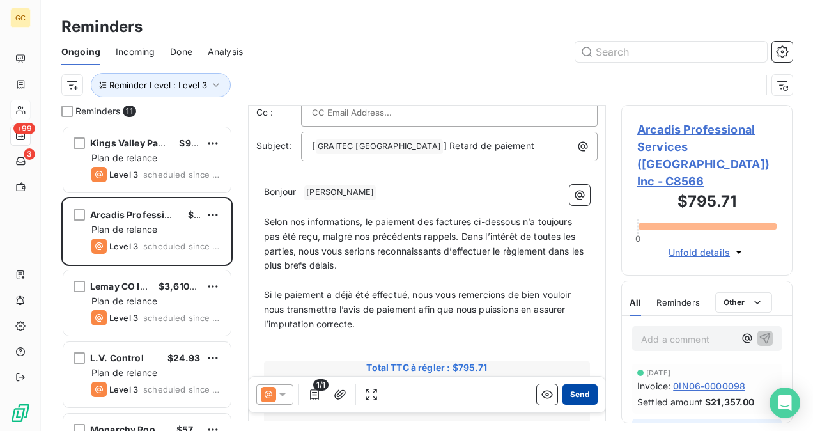
click at [577, 392] on button "Send" at bounding box center [579, 394] width 35 height 20
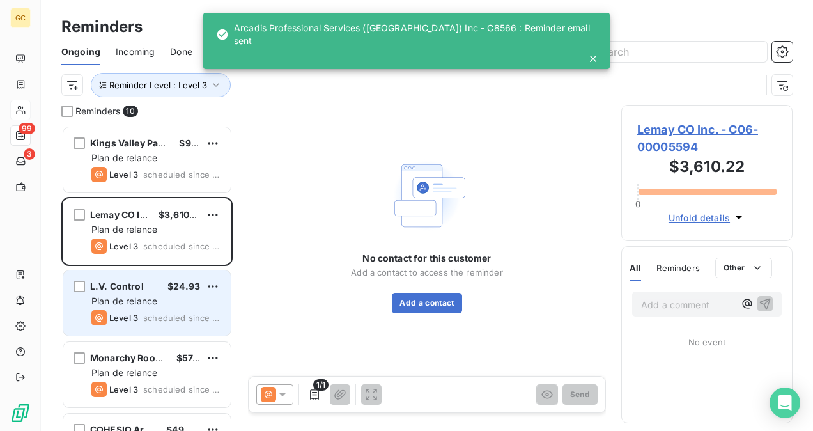
click at [162, 295] on div "Plan de relance" at bounding box center [155, 300] width 129 height 13
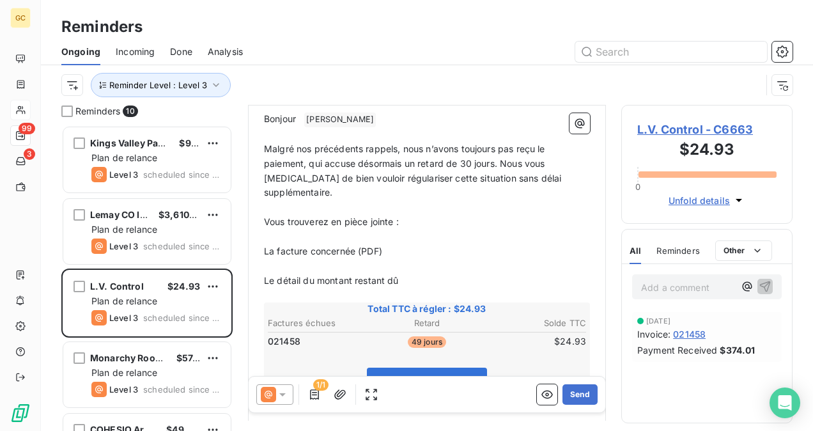
scroll to position [128, 0]
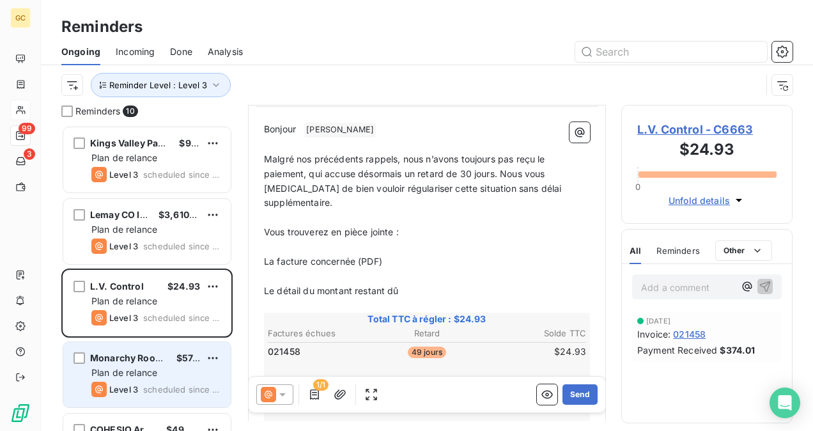
click at [144, 385] on span "scheduled since 11 days" at bounding box center [181, 389] width 77 height 10
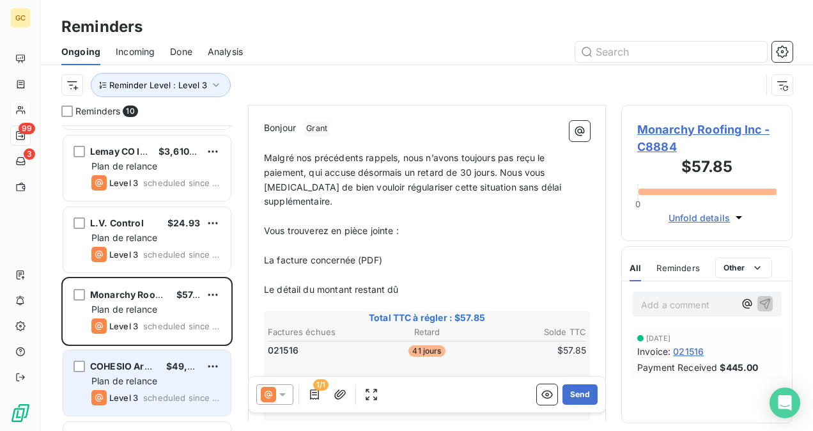
scroll to position [128, 0]
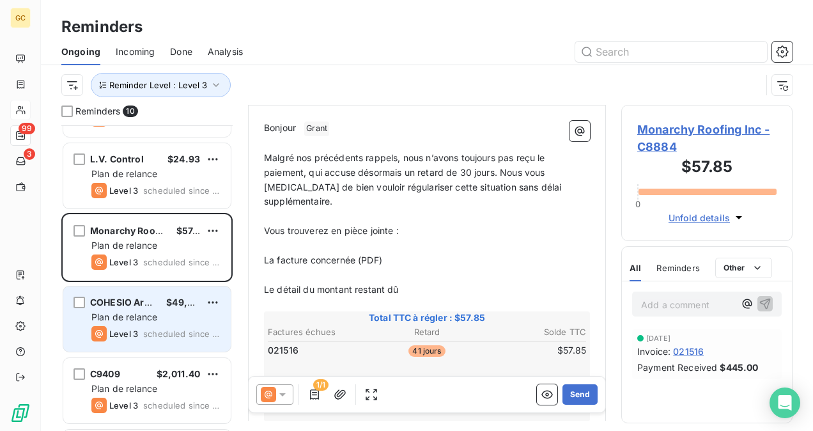
click at [179, 375] on div "Kings Valley Paving Inc. $91.16 Plan de relance Level 3 scheduled since 28 days…" at bounding box center [146, 277] width 171 height 305
click at [173, 321] on div "Plan de relance" at bounding box center [155, 316] width 129 height 13
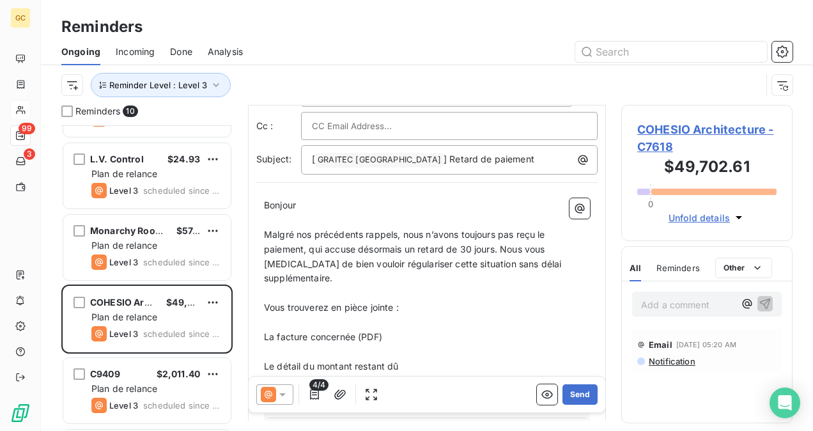
scroll to position [256, 0]
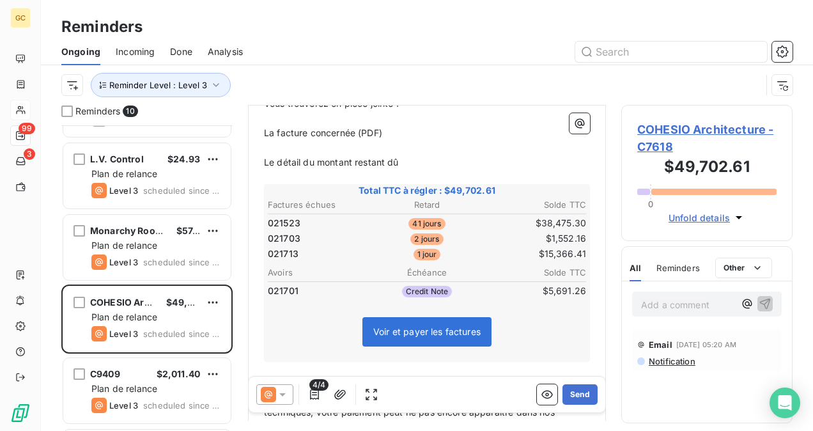
click at [678, 136] on span "COHESIO Architecture - C7618" at bounding box center [706, 138] width 139 height 34
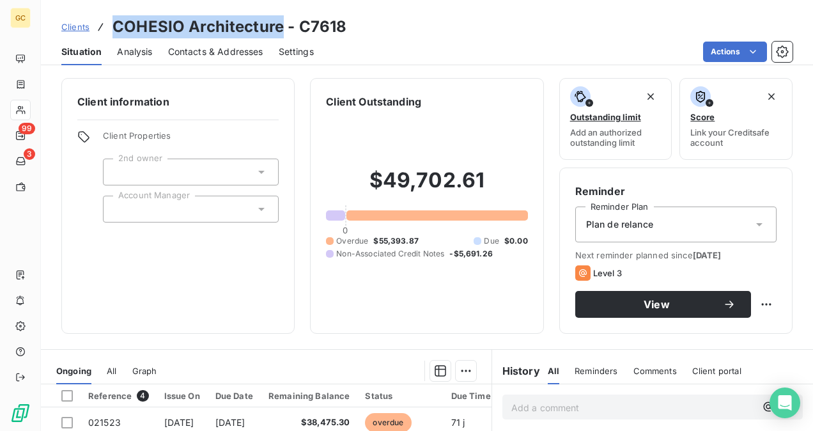
drag, startPoint x: 281, startPoint y: 27, endPoint x: 111, endPoint y: 29, distance: 169.9
click at [112, 29] on h3 "COHESIO Architecture - C7618" at bounding box center [229, 26] width 234 height 23
copy h3 "COHESIO Architecture"
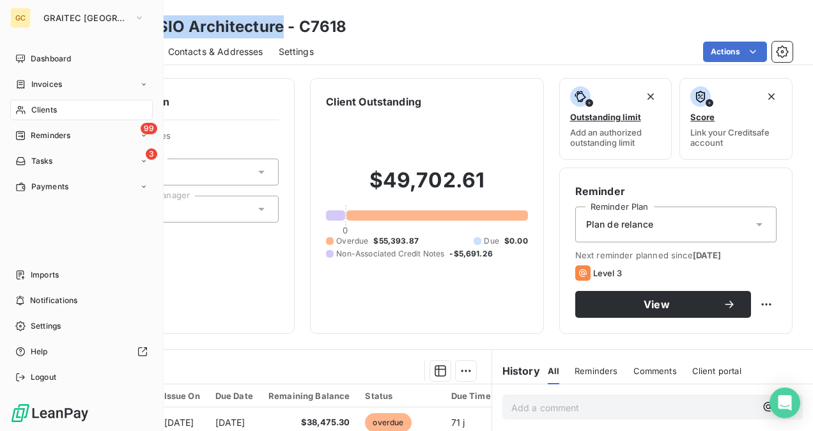
click at [43, 136] on span "Reminders" at bounding box center [51, 135] width 40 height 11
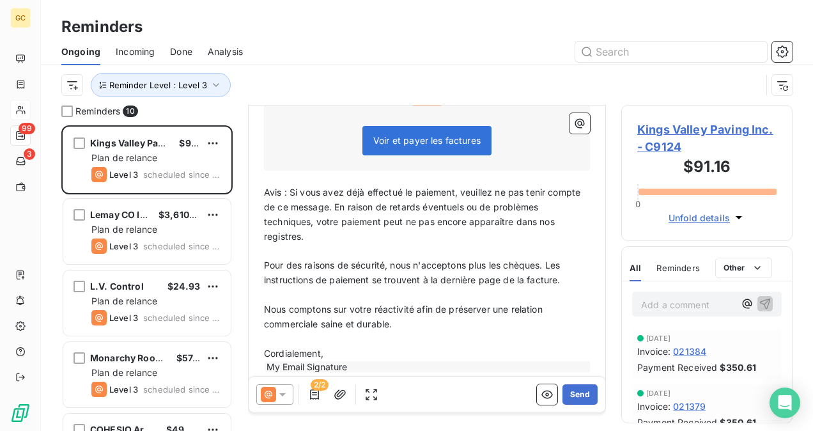
scroll to position [399, 0]
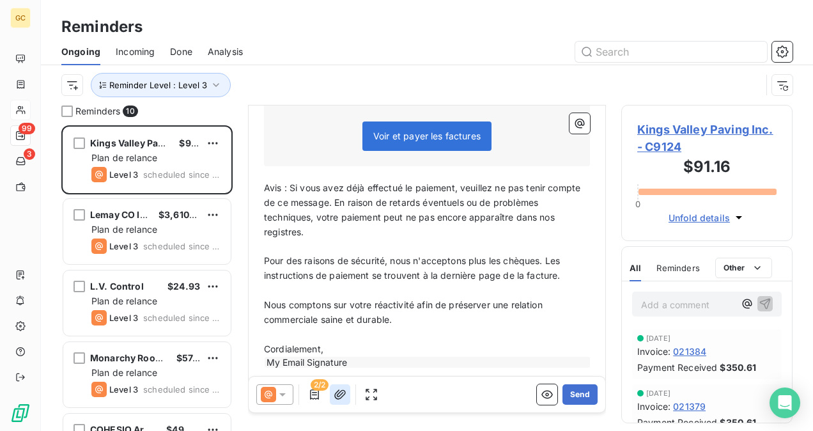
click at [344, 401] on button "button" at bounding box center [340, 394] width 20 height 20
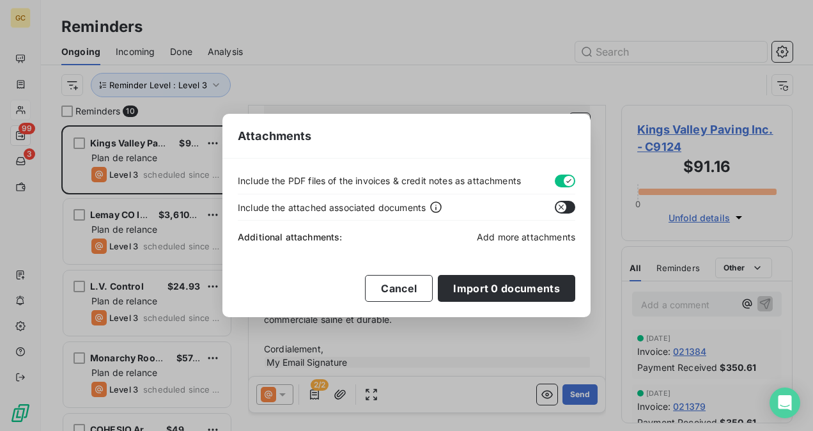
click at [519, 238] on span "Add more attachments" at bounding box center [526, 236] width 98 height 11
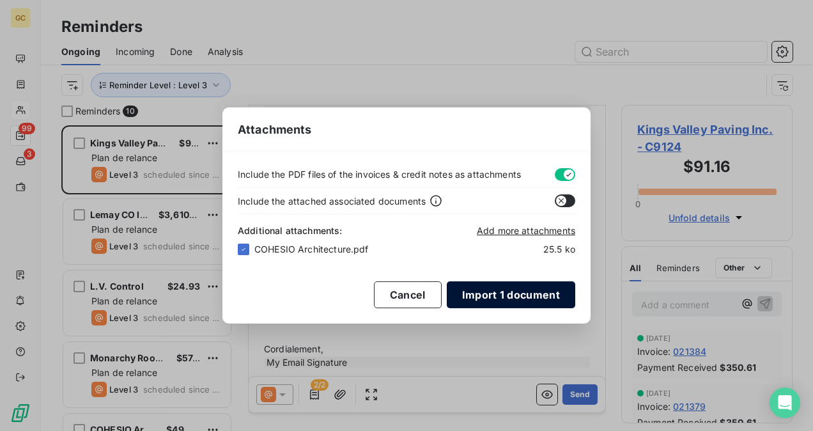
click at [479, 298] on button "Import 1 document" at bounding box center [511, 294] width 128 height 27
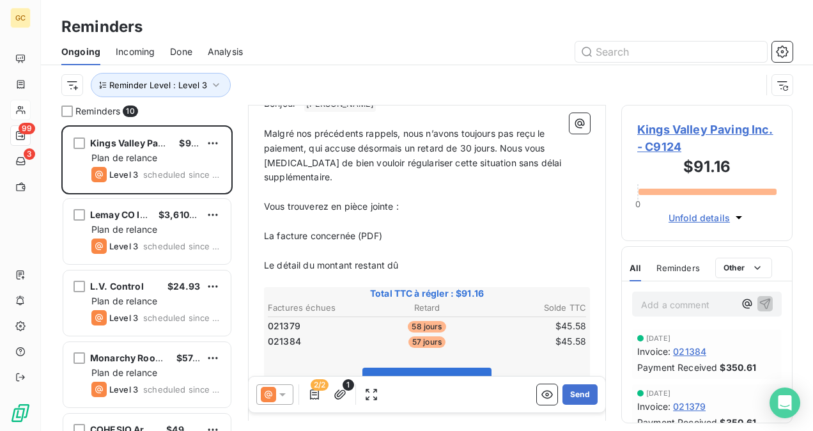
scroll to position [128, 0]
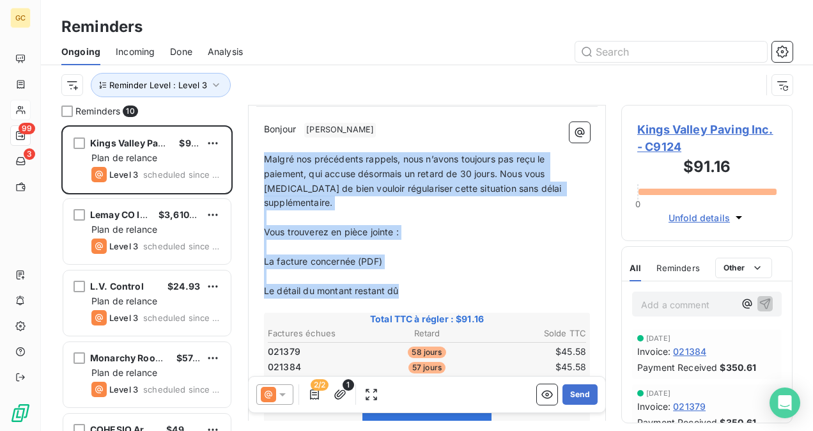
drag, startPoint x: 263, startPoint y: 156, endPoint x: 418, endPoint y: 269, distance: 191.5
click at [418, 269] on div "Bonjour ﻿ [PERSON_NAME] ﻿ ﻿ ﻿ Malgré nos précédents rappels, nous n’avons toujo…" at bounding box center [427, 381] width 326 height 518
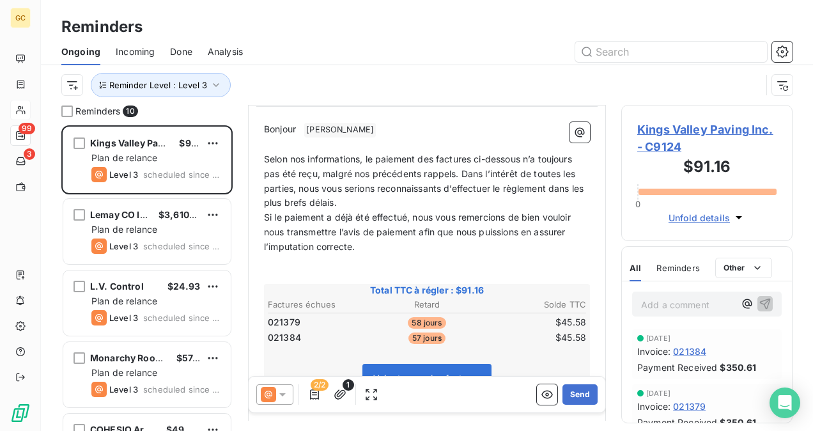
click at [364, 202] on p "Selon nos informations, le paiement des factures ci-dessous n’a toujours pas ét…" at bounding box center [427, 181] width 326 height 59
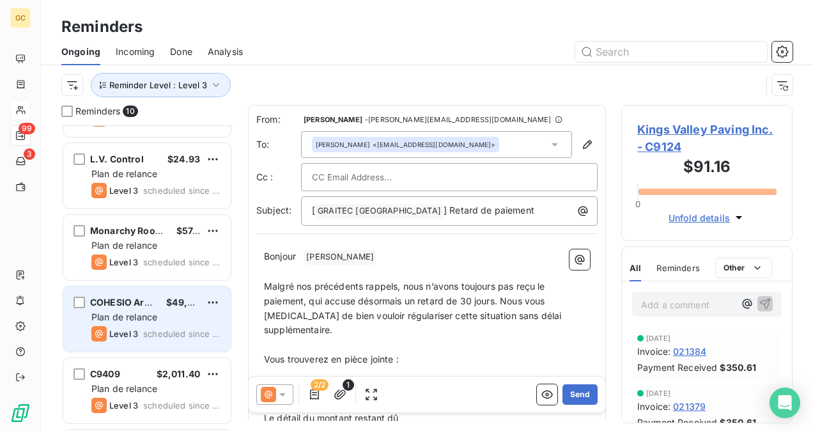
click at [129, 296] on span "COHESIO Architecture" at bounding box center [140, 301] width 100 height 11
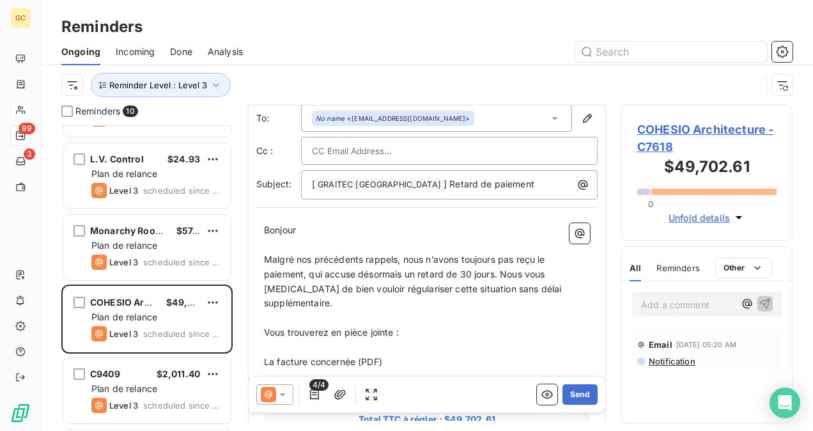
scroll to position [64, 0]
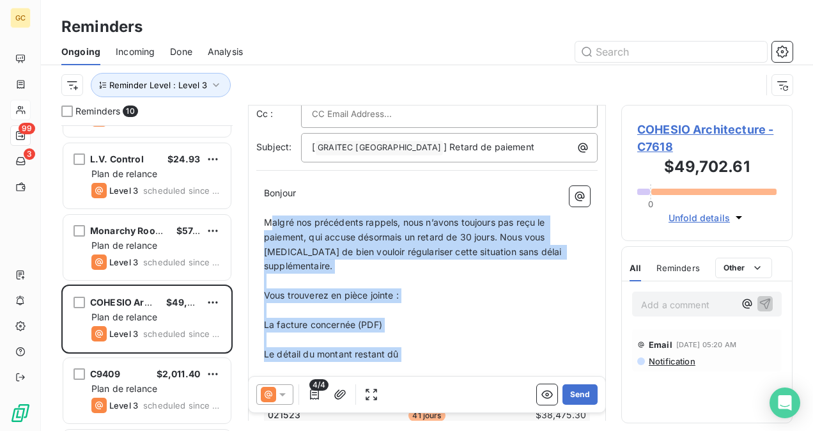
drag, startPoint x: 269, startPoint y: 218, endPoint x: 420, endPoint y: 345, distance: 197.3
drag, startPoint x: 264, startPoint y: 220, endPoint x: 417, endPoint y: 341, distance: 194.5
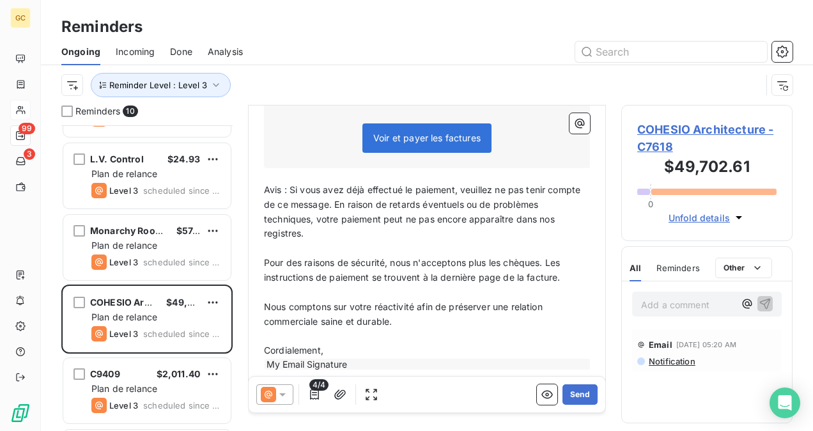
scroll to position [436, 0]
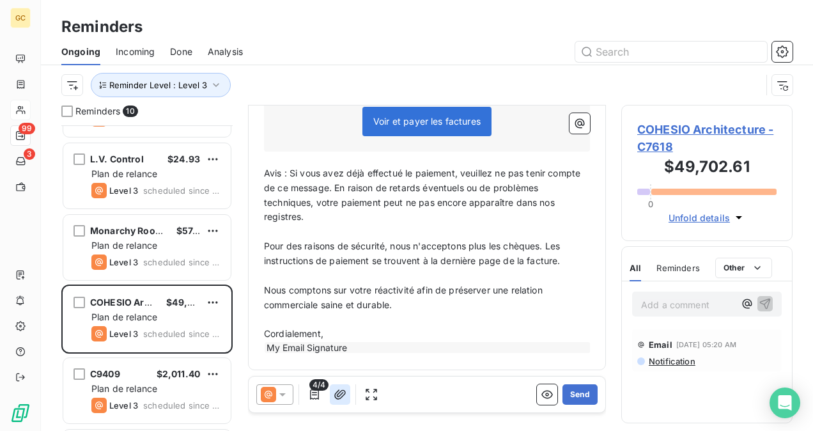
click at [340, 395] on icon "button" at bounding box center [339, 394] width 13 height 13
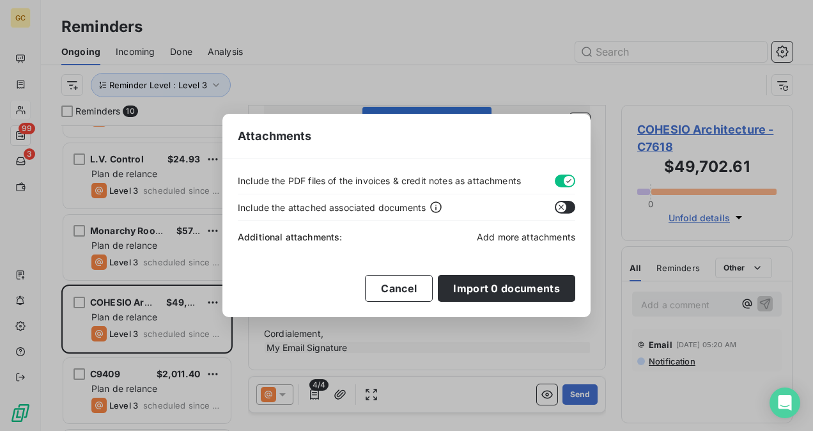
click at [511, 239] on span "Add more attachments" at bounding box center [526, 236] width 98 height 11
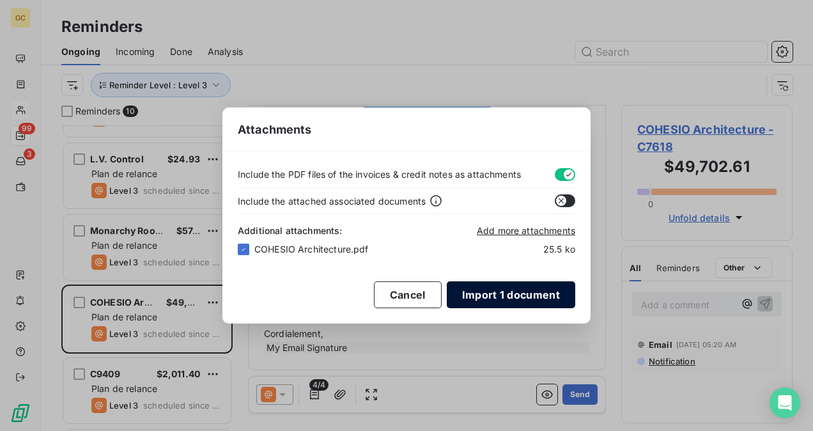
click at [509, 288] on button "Import 1 document" at bounding box center [511, 294] width 128 height 27
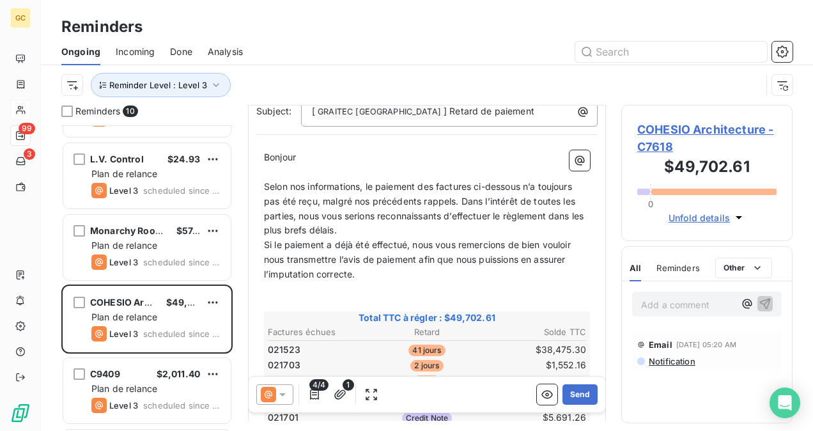
scroll to position [128, 0]
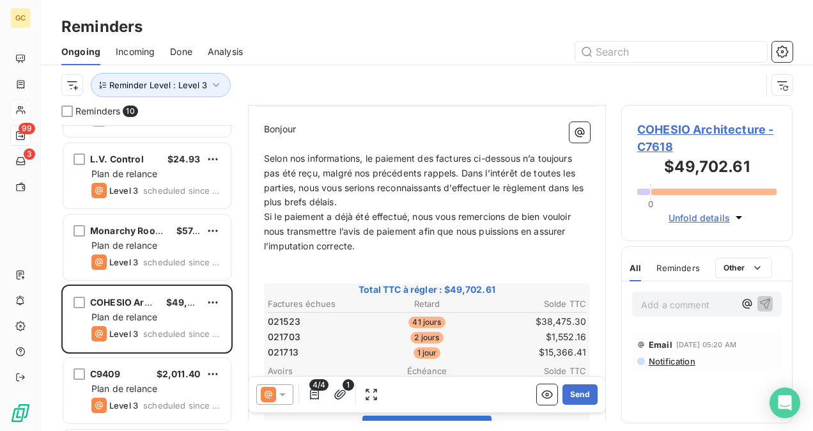
click at [393, 204] on p "Selon nos informations, le paiement des factures ci-dessous n’a toujours pas ét…" at bounding box center [427, 180] width 326 height 59
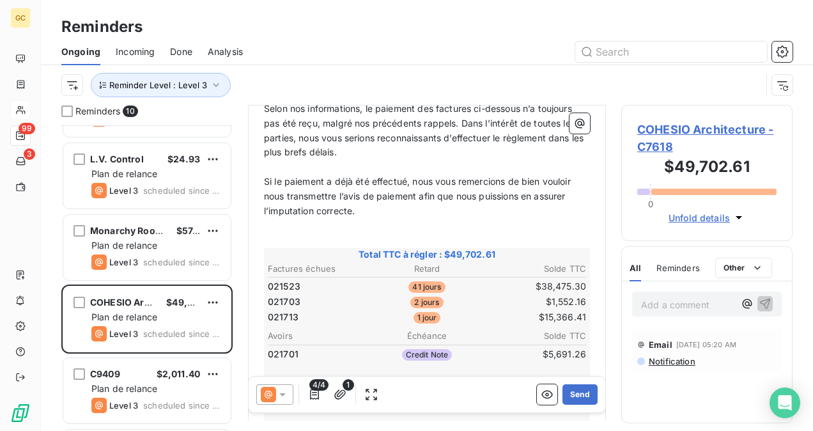
scroll to position [256, 0]
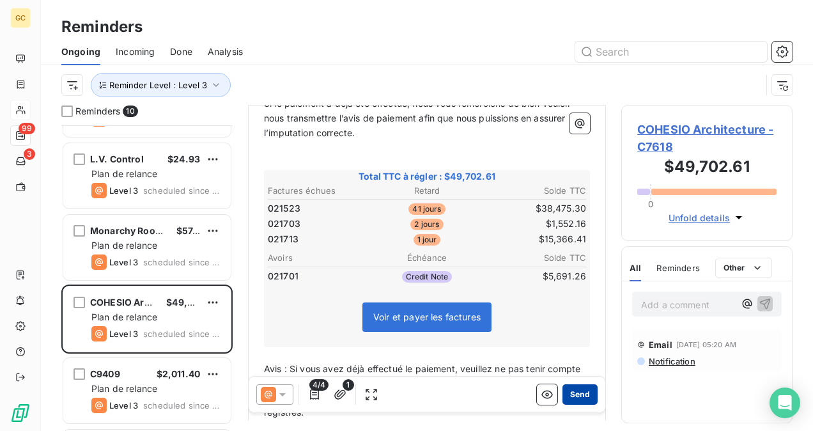
click at [565, 400] on button "Send" at bounding box center [579, 394] width 35 height 20
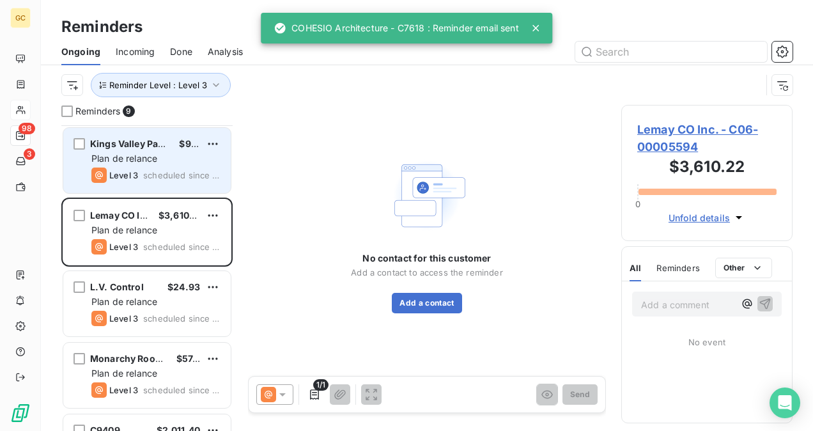
click at [132, 176] on span "Level 3" at bounding box center [123, 175] width 29 height 10
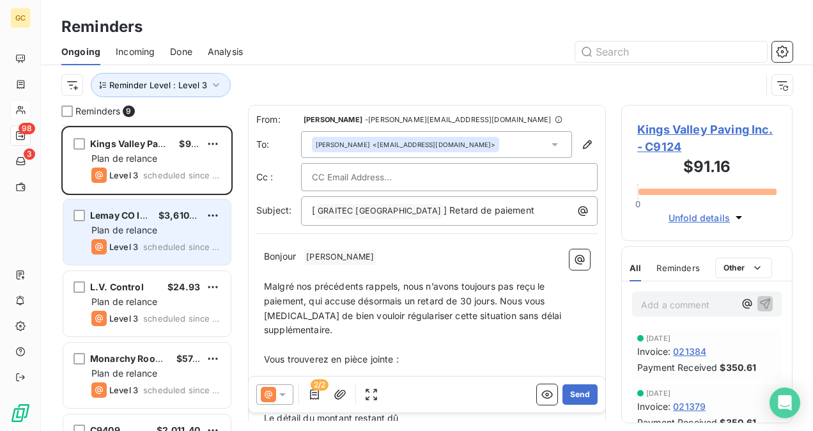
click at [166, 239] on div "Level 3 scheduled since 20 days" at bounding box center [155, 246] width 129 height 15
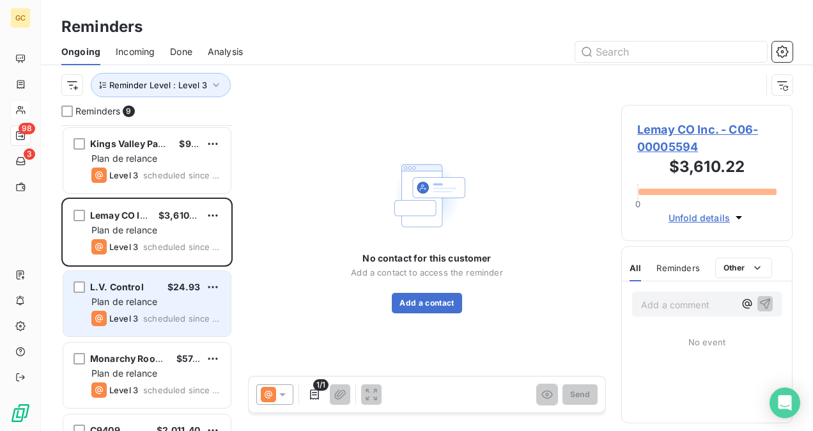
click at [169, 296] on div "Plan de relance" at bounding box center [155, 301] width 129 height 13
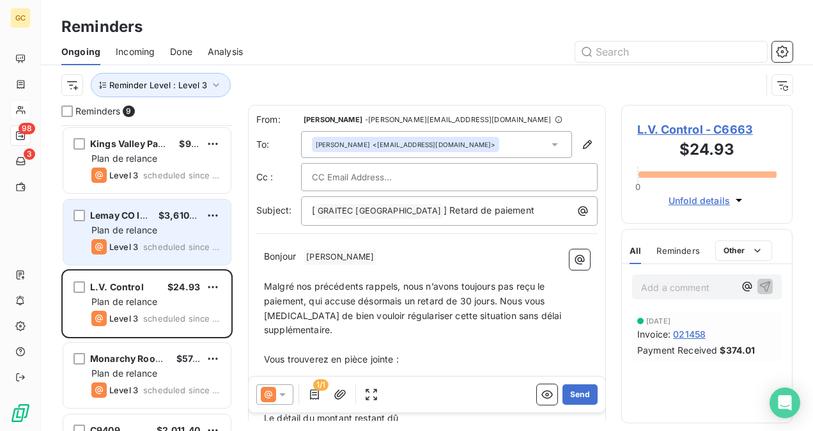
click at [152, 241] on span "scheduled since 20 days" at bounding box center [181, 246] width 77 height 10
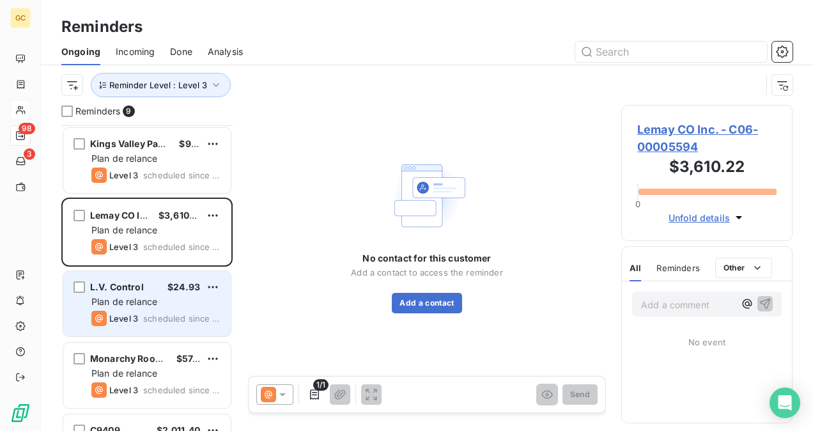
click at [153, 318] on span "scheduled since 19 days" at bounding box center [181, 318] width 77 height 10
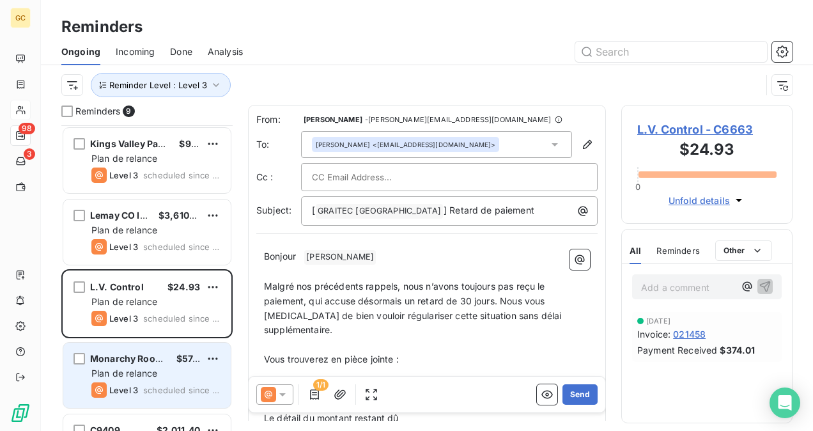
click at [158, 359] on span "Monarchy Roofing Inc" at bounding box center [139, 358] width 99 height 11
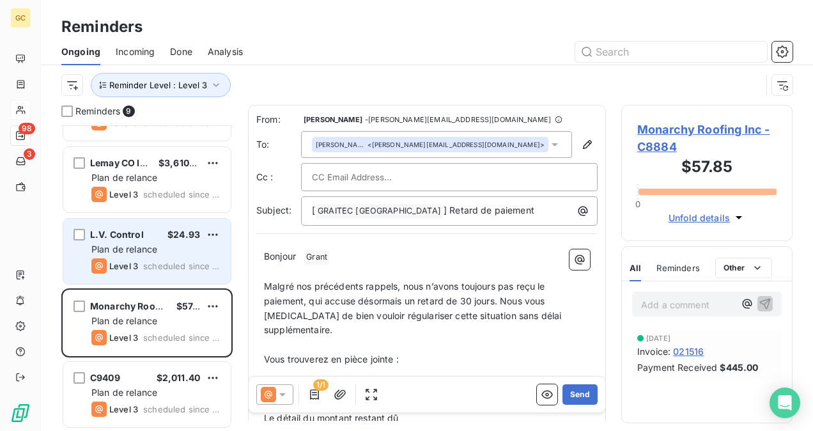
scroll to position [64, 0]
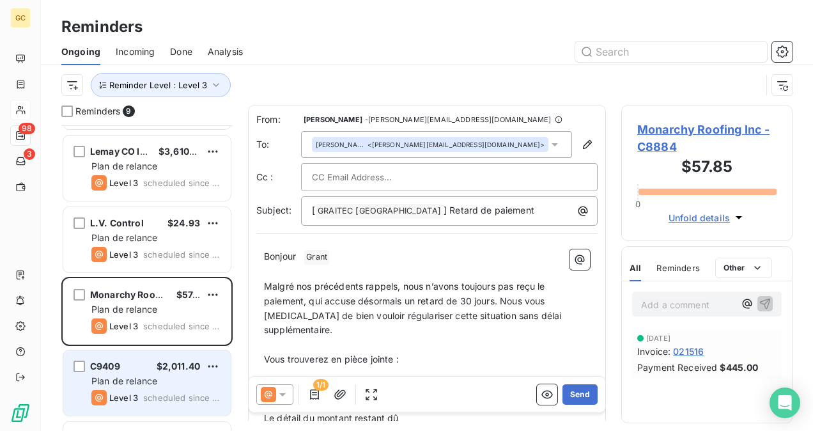
click at [137, 362] on div "C9409 $2,011.40" at bounding box center [155, 365] width 129 height 11
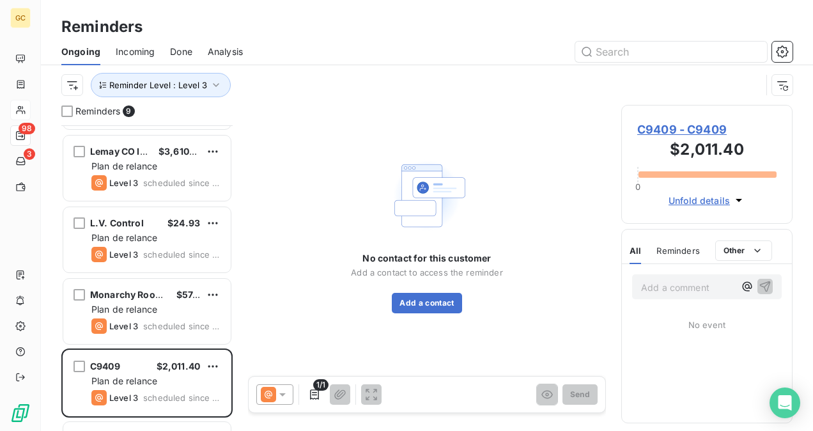
click at [687, 121] on span "C9409 - C9409" at bounding box center [706, 129] width 139 height 17
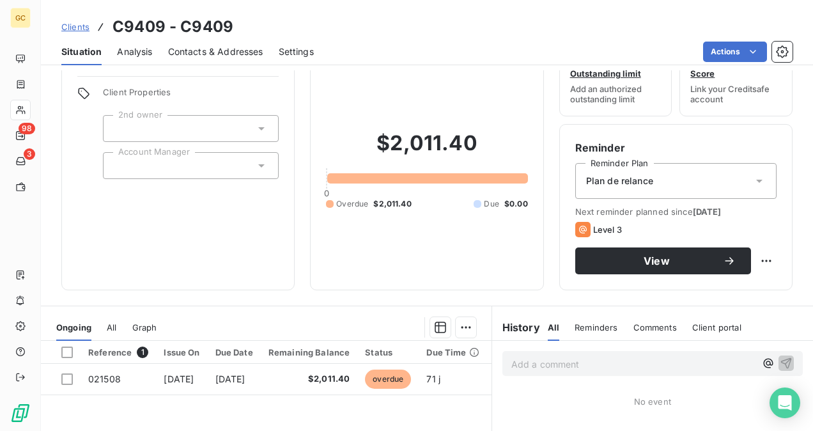
scroll to position [64, 0]
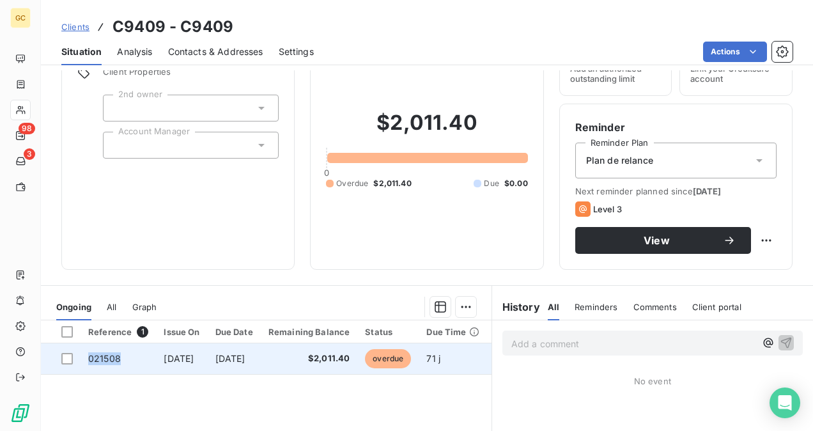
drag, startPoint x: 110, startPoint y: 355, endPoint x: 89, endPoint y: 354, distance: 20.5
click at [89, 354] on td "021508" at bounding box center [117, 358] width 75 height 31
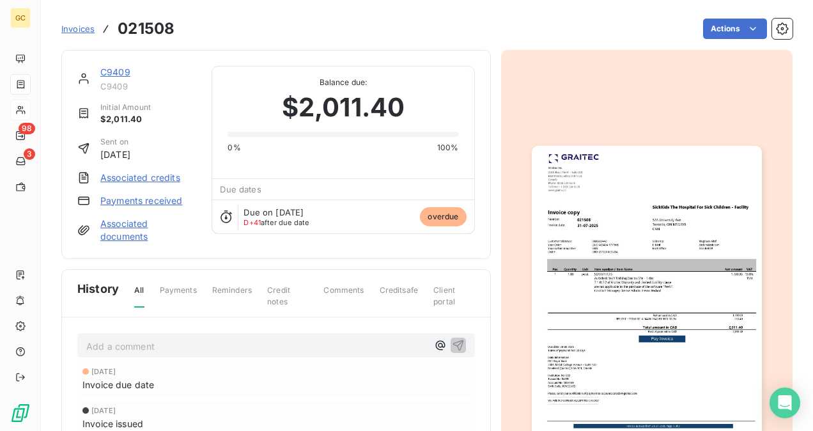
click at [111, 70] on link "C9409" at bounding box center [115, 71] width 30 height 11
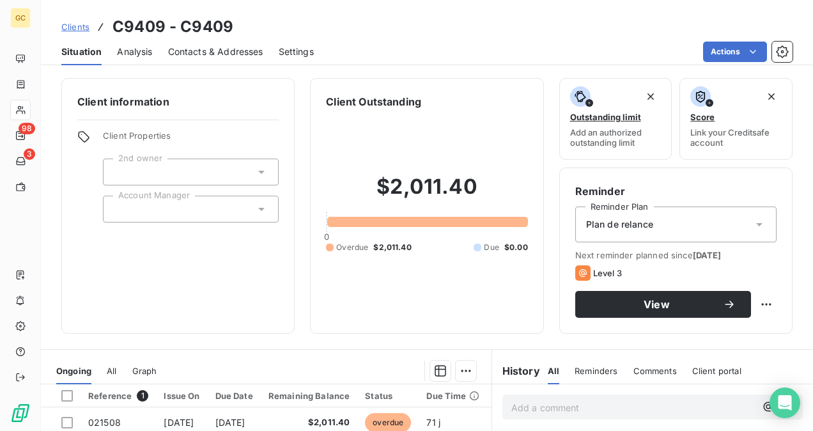
click at [193, 43] on div "Contacts & Addresses" at bounding box center [215, 51] width 95 height 27
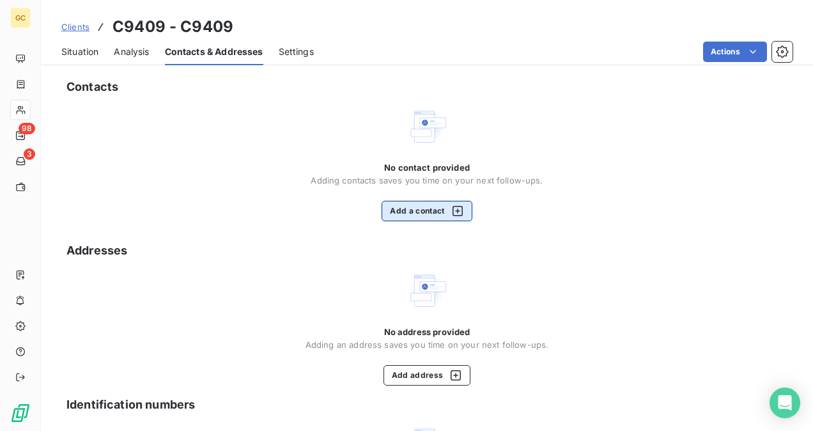
click at [402, 215] on button "Add a contact" at bounding box center [426, 211] width 90 height 20
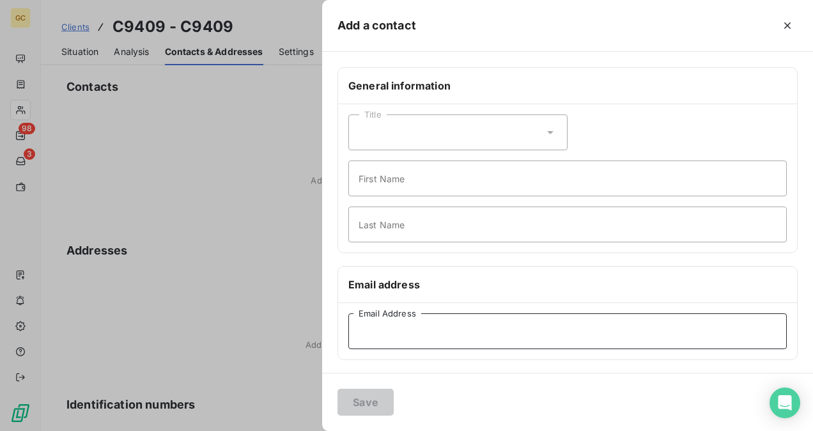
click at [371, 324] on input "Email Address" at bounding box center [567, 331] width 438 height 36
paste input "[EMAIL_ADDRESS][DOMAIN_NAME]"
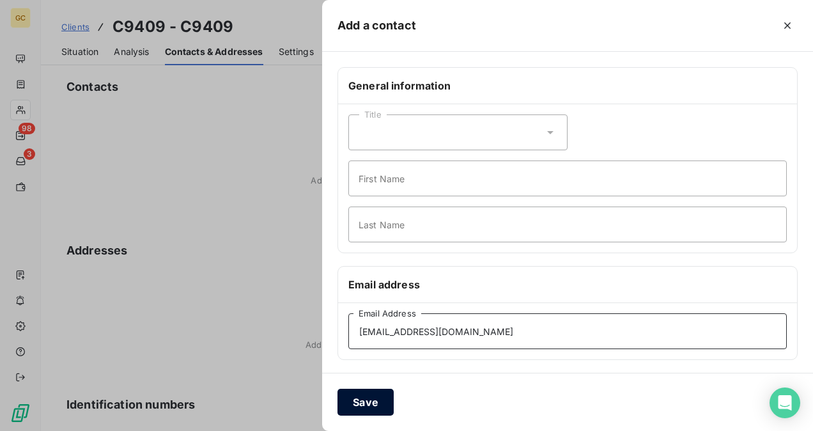
type input "[EMAIL_ADDRESS][DOMAIN_NAME]"
click at [373, 392] on button "Save" at bounding box center [365, 401] width 56 height 27
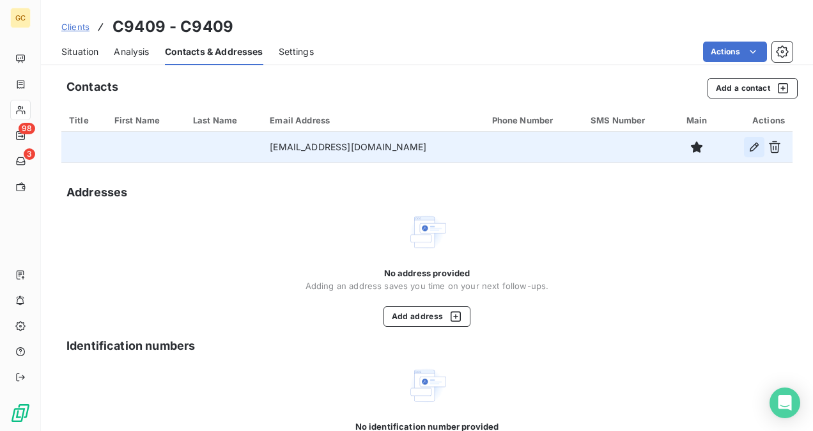
click at [747, 146] on icon "button" at bounding box center [753, 147] width 13 height 13
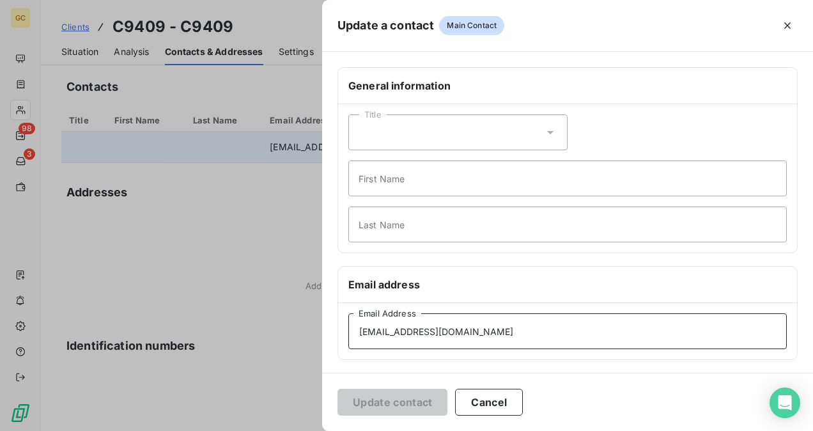
drag, startPoint x: 488, startPoint y: 333, endPoint x: 314, endPoint y: 326, distance: 173.9
click at [314, 430] on div "Update a contact Main Contact General information Title First Name Last Name Em…" at bounding box center [406, 431] width 813 height 0
paste input "vamsikrishna.dasari"
type input "[EMAIL_ADDRESS][DOMAIN_NAME]"
click at [370, 404] on button "Update contact" at bounding box center [392, 401] width 110 height 27
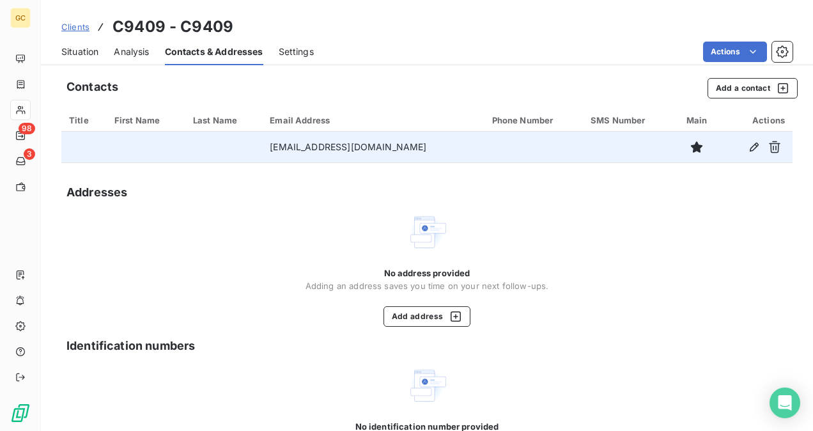
click at [79, 53] on span "Situation" at bounding box center [79, 51] width 37 height 13
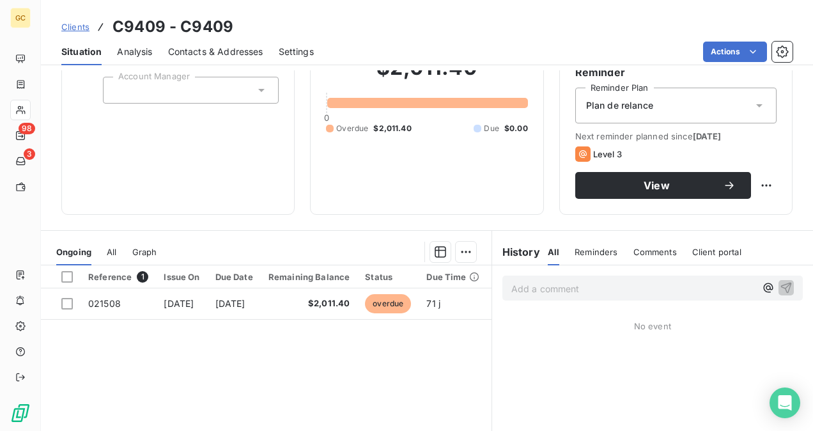
scroll to position [128, 0]
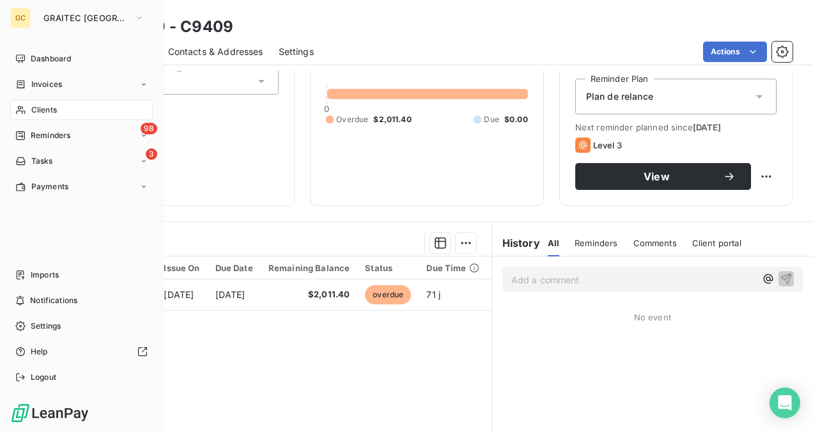
click at [34, 139] on span "Reminders" at bounding box center [51, 135] width 40 height 11
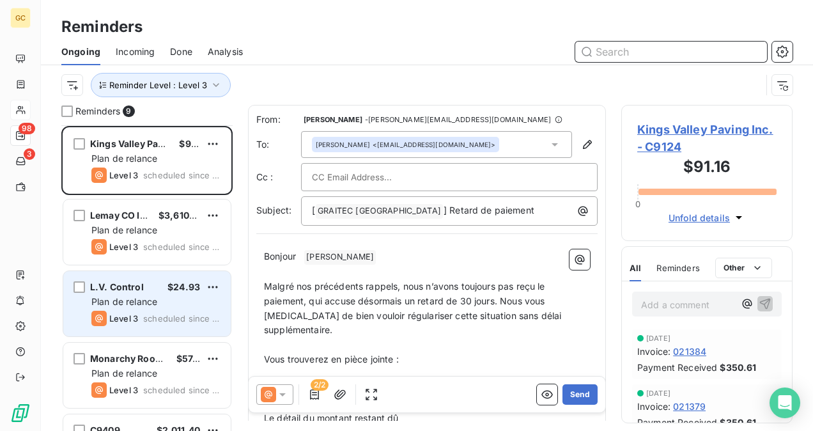
scroll to position [64, 0]
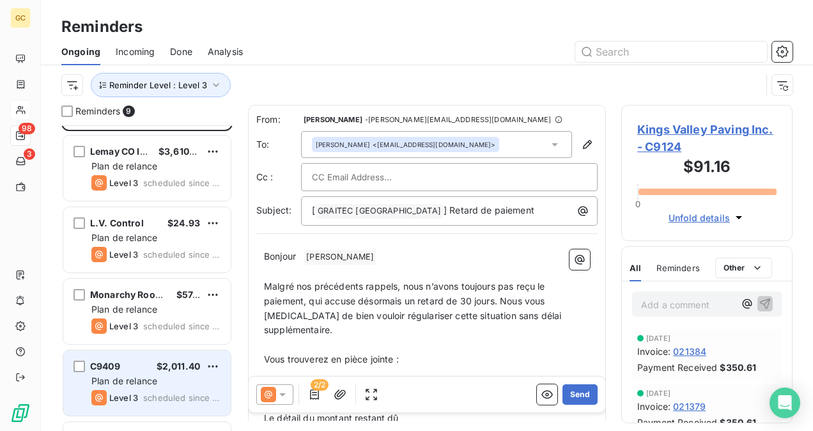
click at [134, 380] on span "Plan de relance" at bounding box center [124, 380] width 66 height 11
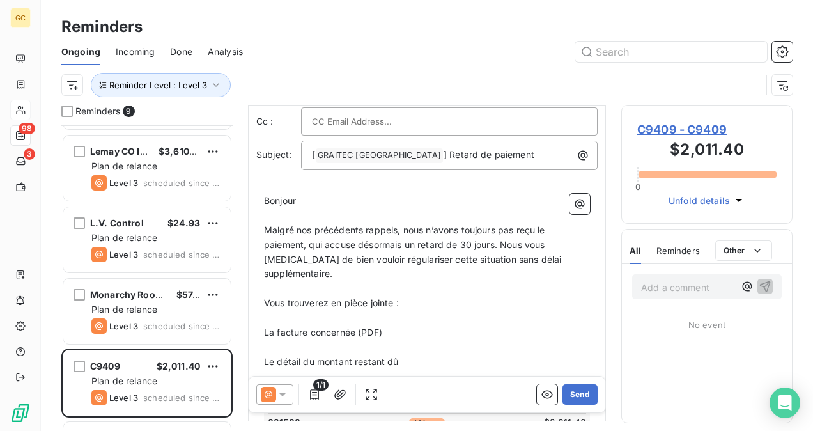
scroll to position [65, 0]
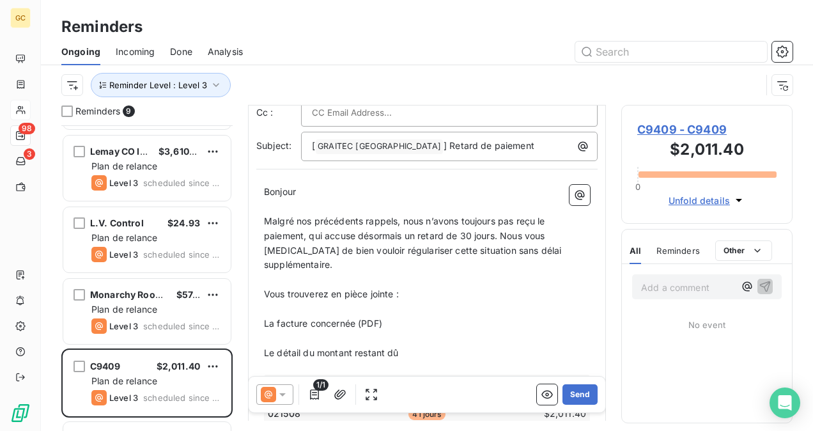
drag, startPoint x: 262, startPoint y: 221, endPoint x: 376, endPoint y: 276, distance: 126.3
click at [388, 283] on div "Bonjour ﻿ ﻿ ﻿ ﻿ Malgré nos précédents rappels, nous n’avons toujours pas reçu l…" at bounding box center [426, 435] width 341 height 517
drag, startPoint x: 264, startPoint y: 218, endPoint x: 311, endPoint y: 240, distance: 52.0
click at [268, 220] on span "Malgré nos précédents rappels, nous n’avons toujours pas reçu le paiement, qui …" at bounding box center [414, 242] width 300 height 55
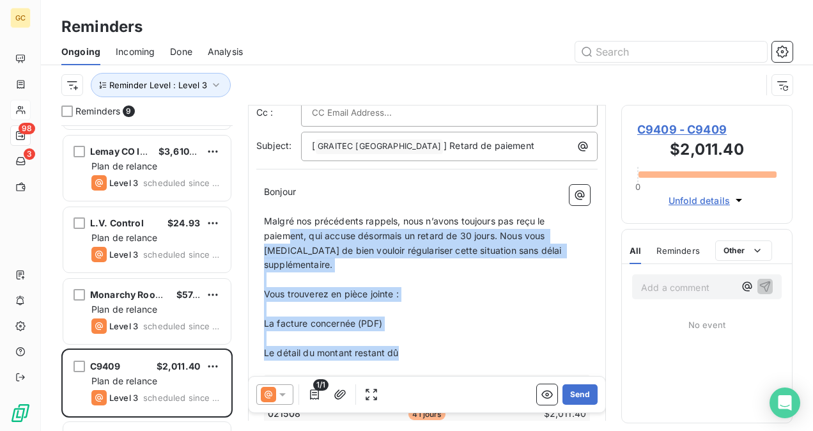
drag, startPoint x: 311, startPoint y: 240, endPoint x: 448, endPoint y: 336, distance: 167.5
click at [448, 336] on div "Bonjour ﻿ ﻿ ﻿ ﻿ Malgré nos précédents rappels, nous n’avons toujours pas reçu l…" at bounding box center [427, 436] width 326 height 502
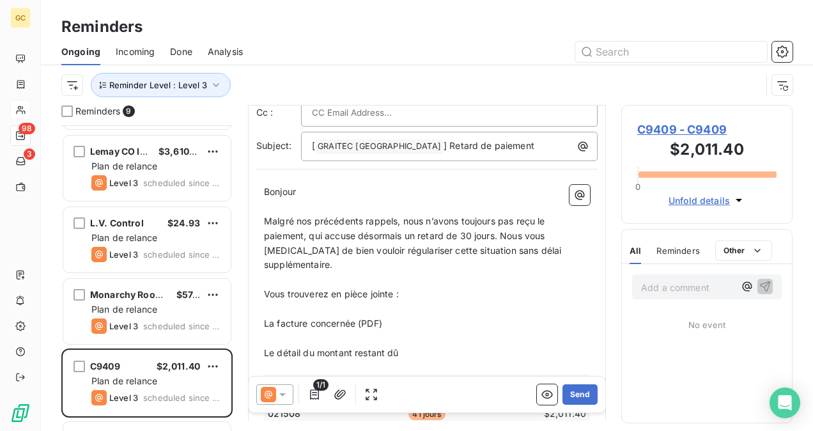
click at [271, 214] on p "Malgré nos précédents rappels, nous n’avons toujours pas reçu le paiement, qui …" at bounding box center [427, 243] width 326 height 59
click at [262, 218] on div "Bonjour ﻿ ﻿ ﻿ ﻿ Malgré nos précédents rappels, nous n’avons toujours pas reçu l…" at bounding box center [426, 435] width 341 height 517
drag, startPoint x: 268, startPoint y: 222, endPoint x: 273, endPoint y: 226, distance: 6.9
click at [273, 226] on div "Bonjour ﻿ ﻿ ﻿ ﻿ Malgré nos précédents rappels, nous n’avons toujours pas reçu l…" at bounding box center [426, 435] width 341 height 517
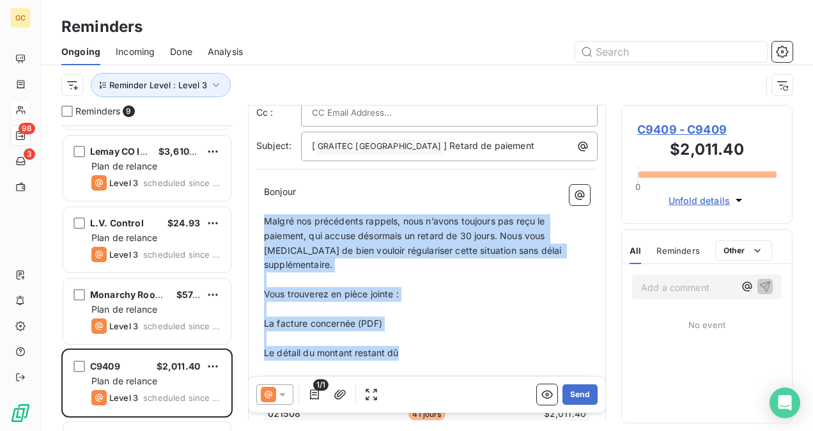
drag, startPoint x: 264, startPoint y: 217, endPoint x: 417, endPoint y: 338, distance: 194.6
click at [415, 342] on div "Bonjour ﻿ ﻿ ﻿ ﻿ Malgré nos précédents rappels, nous n’avons toujours pas reçu l…" at bounding box center [427, 436] width 326 height 502
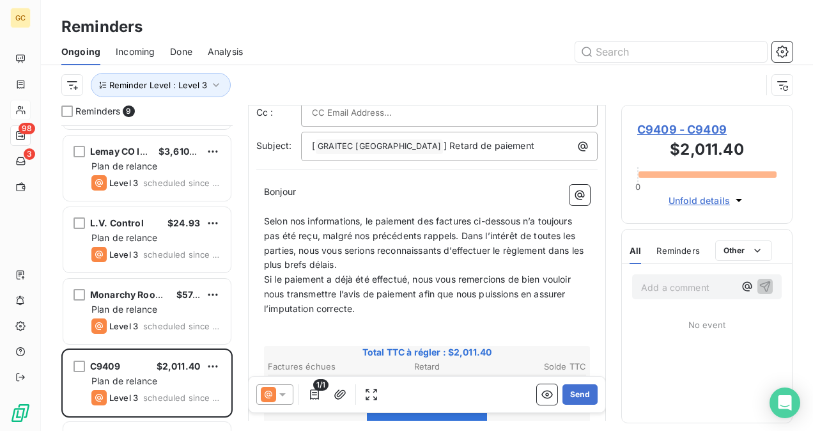
click at [363, 263] on p "Selon nos informations, le paiement des factures ci-dessous n’a toujours pas ét…" at bounding box center [427, 243] width 326 height 59
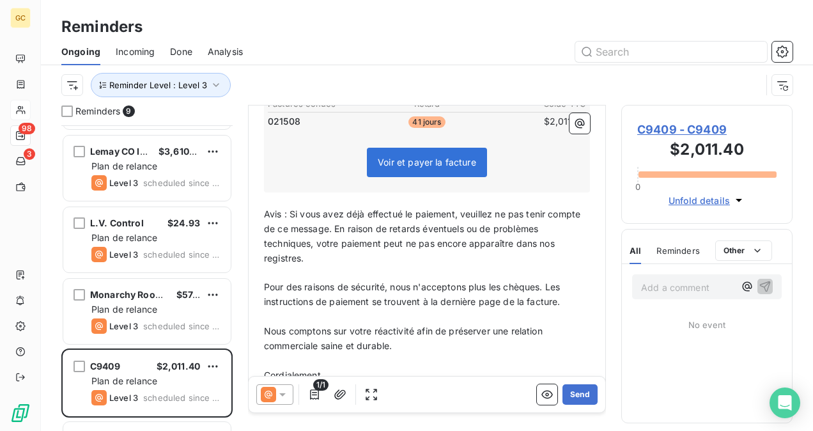
scroll to position [383, 0]
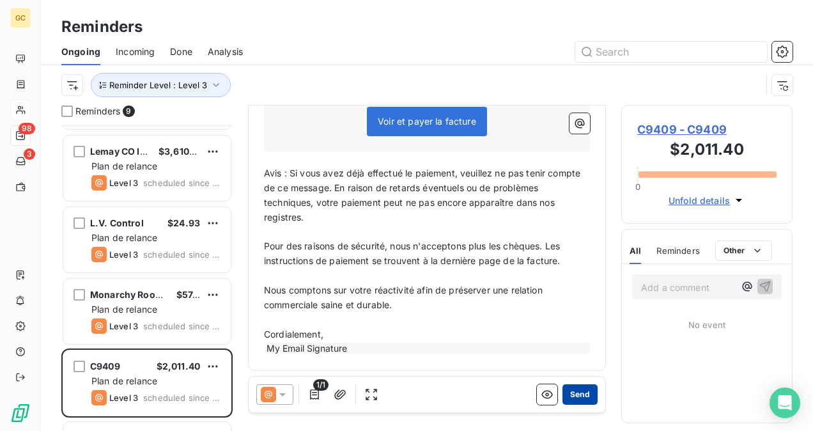
click at [565, 400] on button "Send" at bounding box center [579, 394] width 35 height 20
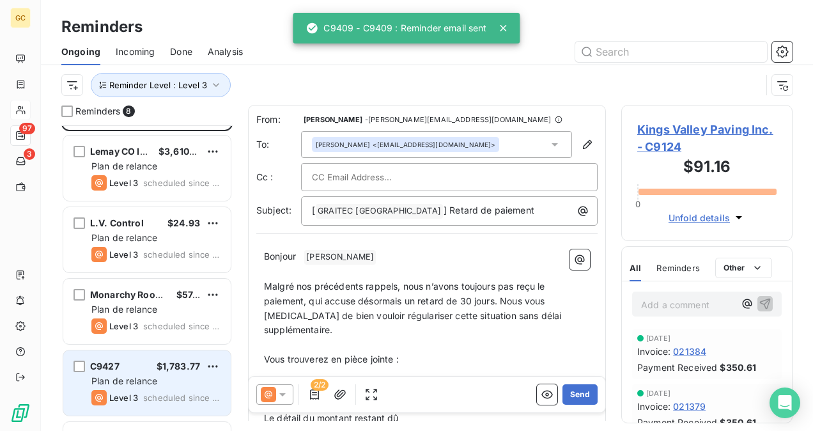
click at [141, 393] on div "Level 3 scheduled since 11 days" at bounding box center [155, 397] width 129 height 15
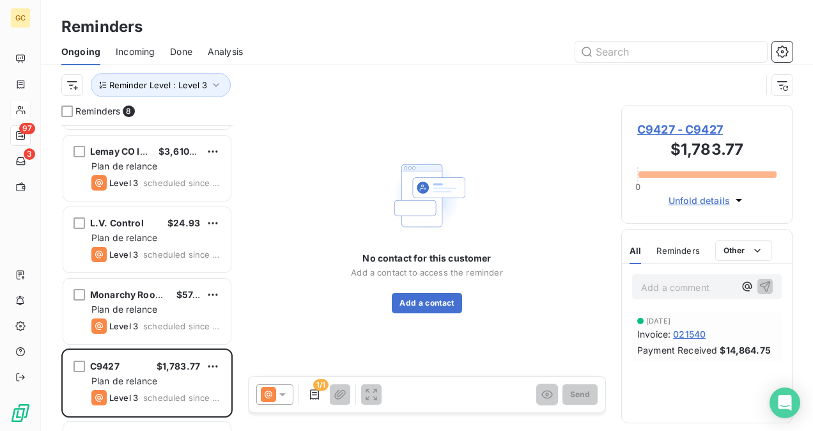
click at [660, 134] on span "C9427 - C9427" at bounding box center [706, 129] width 139 height 17
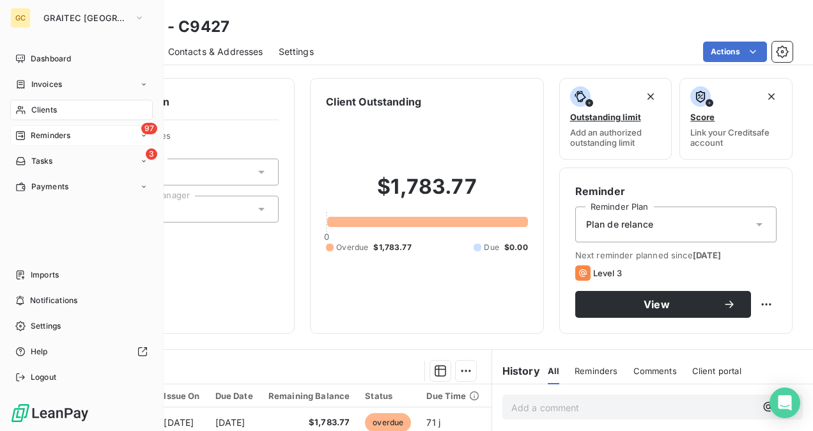
click at [45, 143] on div "97 Reminders" at bounding box center [81, 135] width 142 height 20
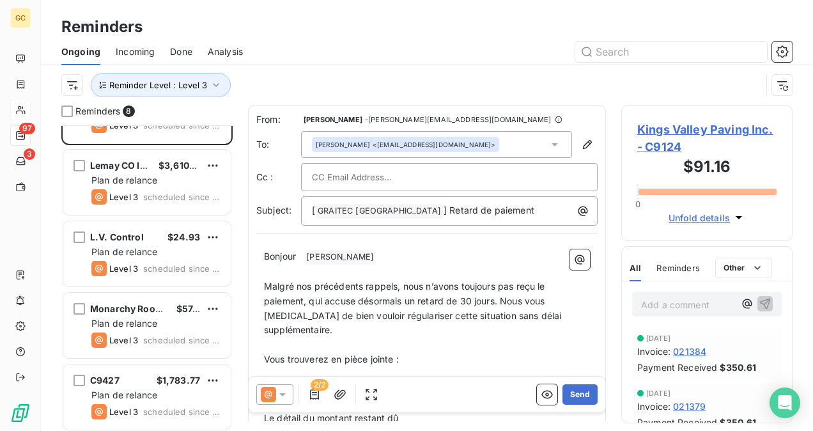
scroll to position [128, 0]
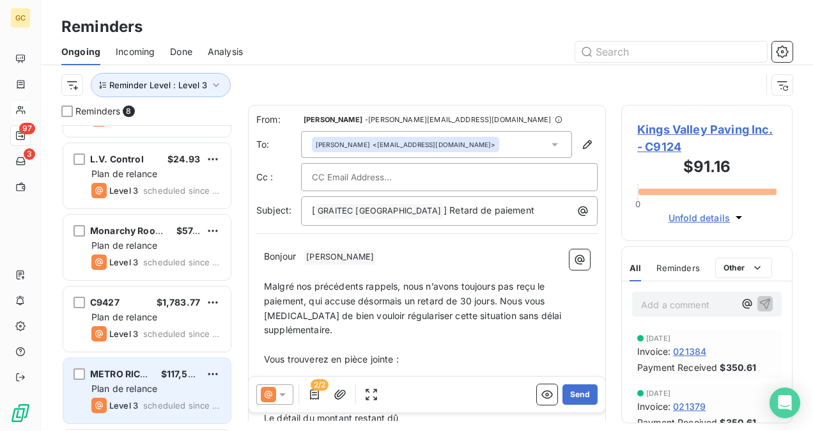
click at [149, 372] on span "METRO RICHELIEU" at bounding box center [131, 373] width 82 height 11
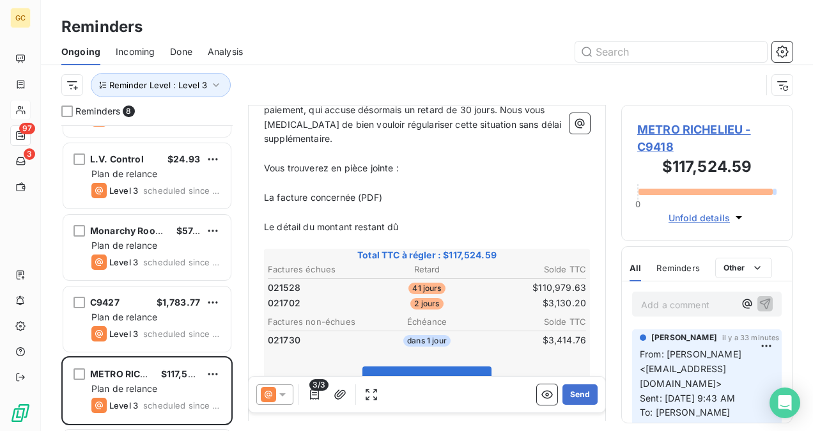
scroll to position [64, 0]
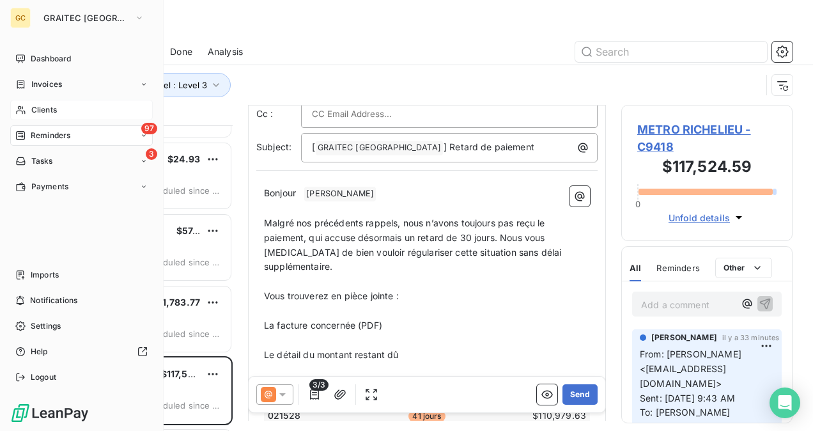
click at [72, 114] on div "Clients" at bounding box center [81, 110] width 142 height 20
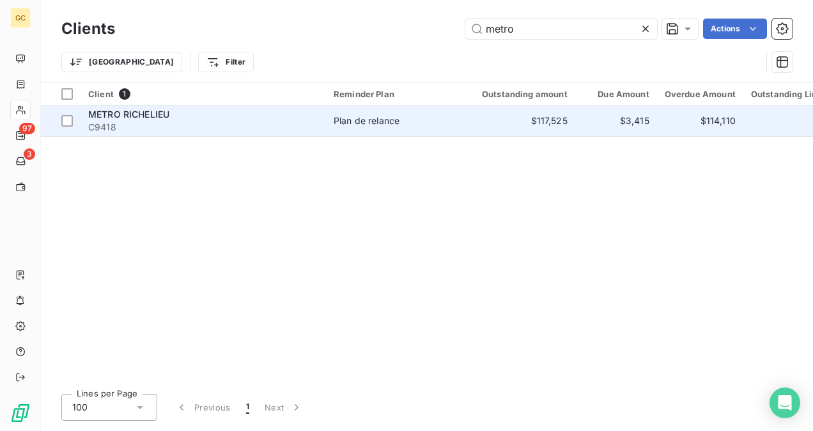
click at [353, 126] on div "Plan de relance" at bounding box center [366, 120] width 66 height 13
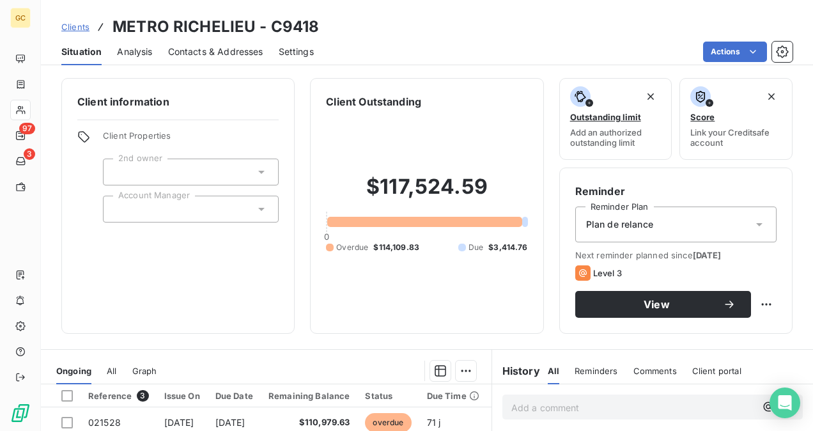
click at [729, 231] on div "Plan de relance" at bounding box center [675, 224] width 201 height 36
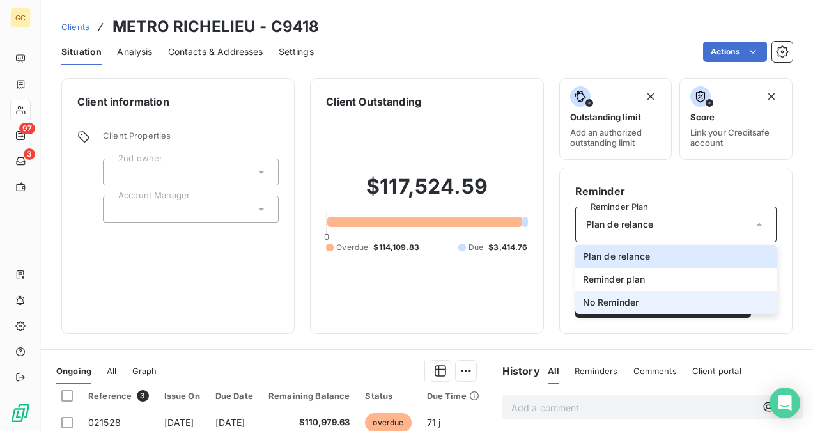
click at [678, 306] on li "No Reminder" at bounding box center [675, 302] width 201 height 23
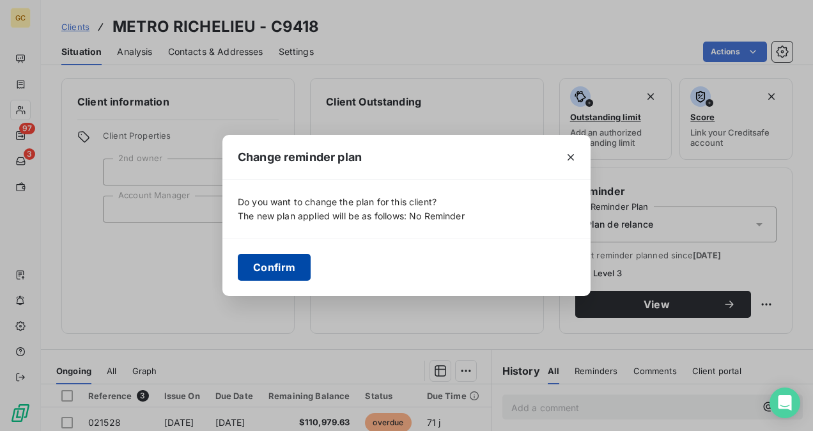
click at [292, 268] on button "Confirm" at bounding box center [274, 267] width 73 height 27
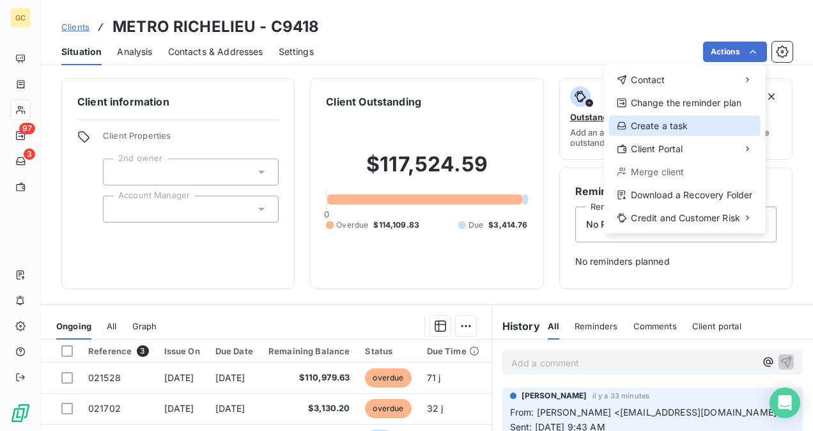
click at [693, 119] on div "Create a task" at bounding box center [684, 126] width 151 height 20
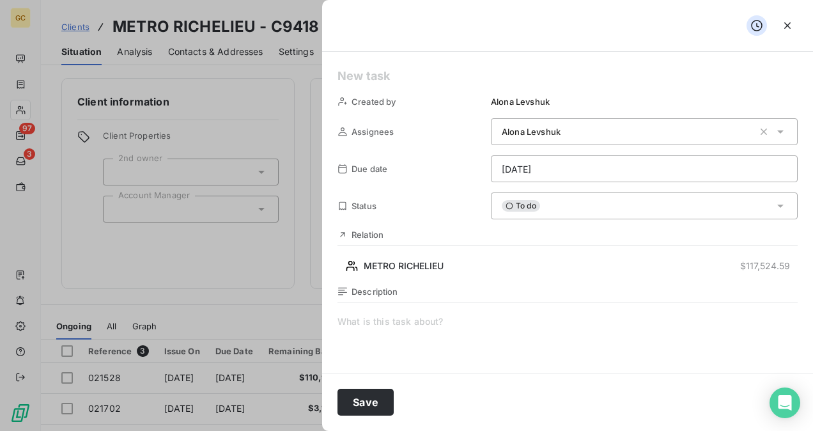
click at [571, 167] on html "GC 97 3 Clients METRO RICHELIEU - C9418 Situation Analysis Contacts & Addresses…" at bounding box center [406, 215] width 813 height 431
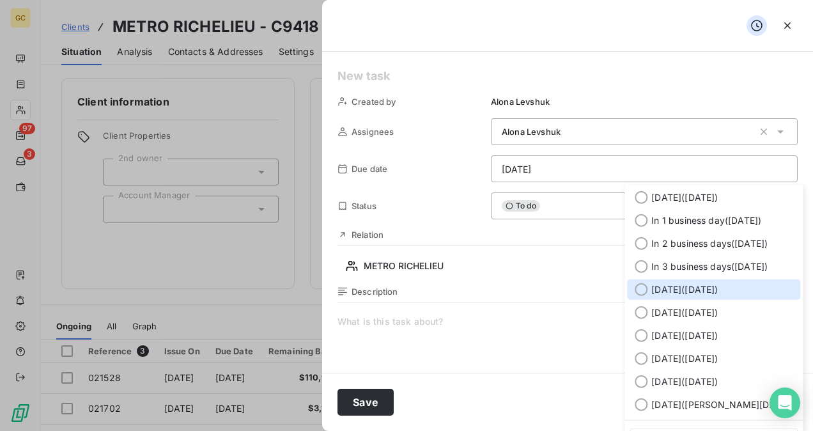
click at [643, 292] on div at bounding box center [640, 289] width 13 height 13
type input "[DATE]"
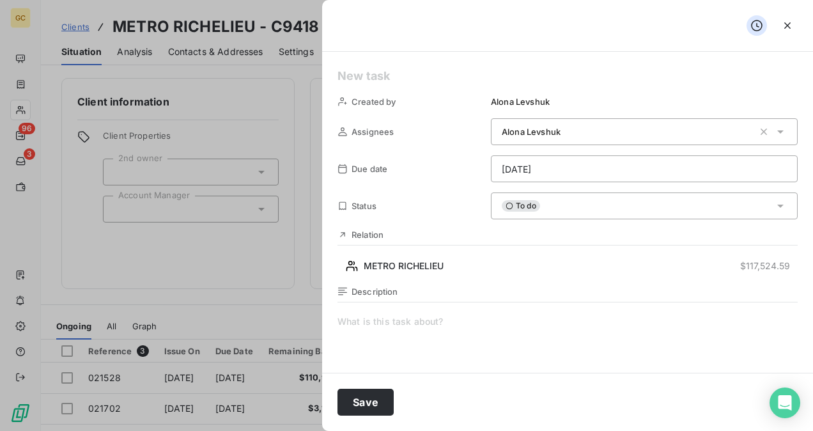
click at [352, 319] on span at bounding box center [567, 437] width 460 height 245
click at [358, 322] on span "Chek wi" at bounding box center [567, 437] width 460 height 245
click at [395, 326] on span "Check wi" at bounding box center [567, 437] width 460 height 245
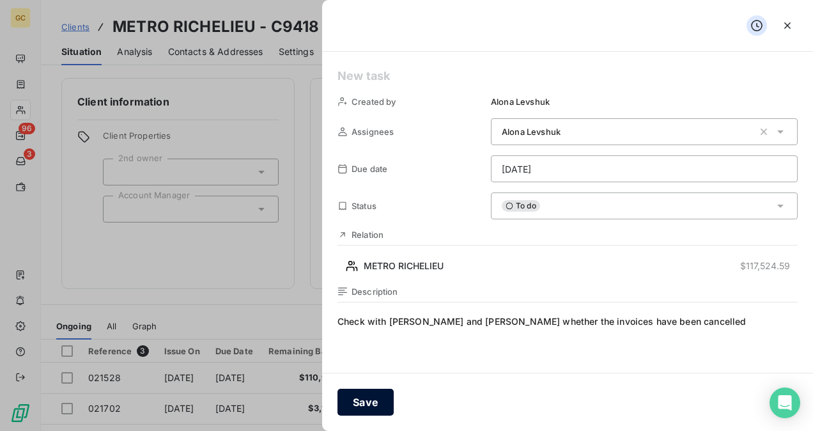
click at [378, 396] on button "Save" at bounding box center [365, 401] width 56 height 27
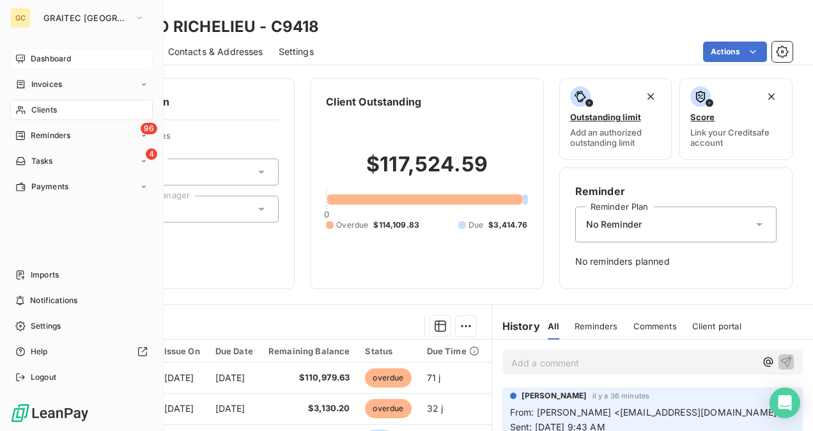
click at [24, 59] on icon at bounding box center [20, 59] width 10 height 10
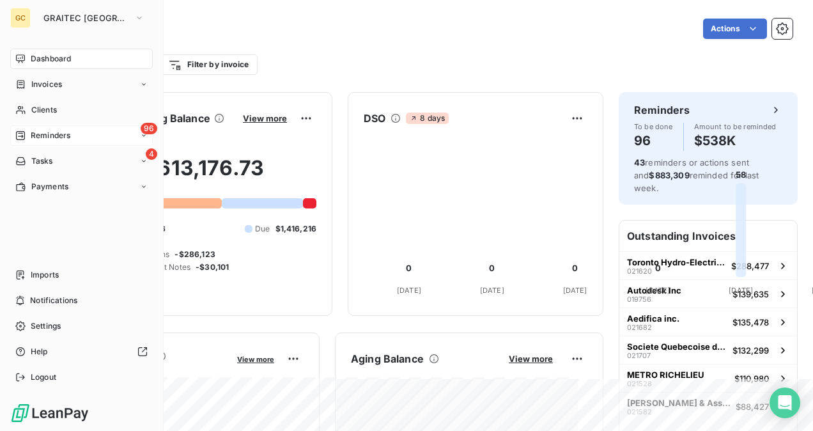
click at [52, 142] on div "96 Reminders" at bounding box center [81, 135] width 142 height 20
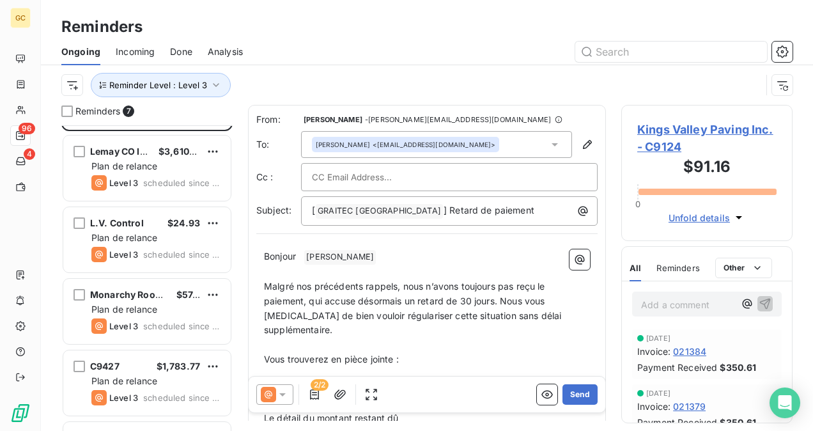
scroll to position [192, 0]
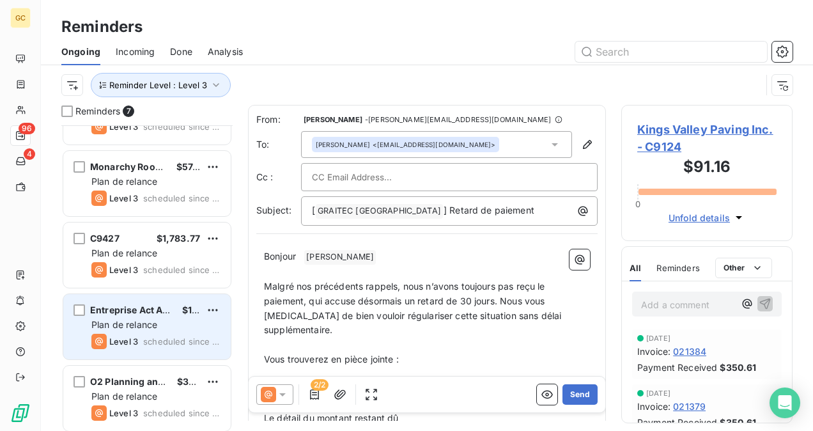
click at [171, 319] on div "Plan de relance" at bounding box center [155, 324] width 129 height 13
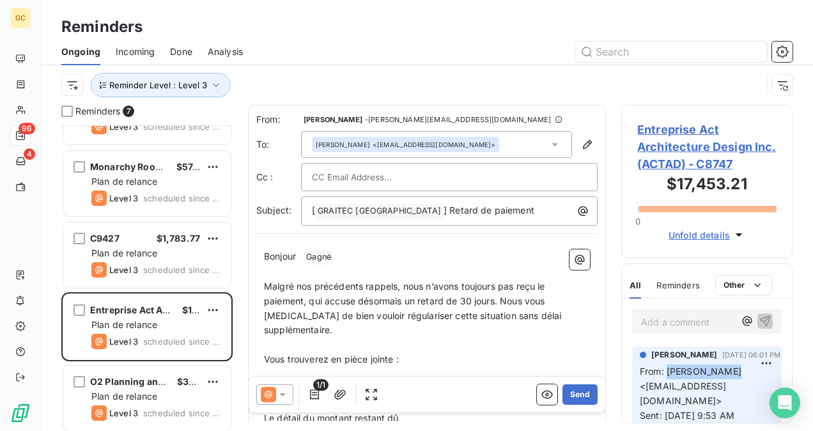
drag, startPoint x: 669, startPoint y: 368, endPoint x: 728, endPoint y: 369, distance: 58.1
click at [732, 369] on span "From: [PERSON_NAME] <[EMAIL_ADDRESS][DOMAIN_NAME]>" at bounding box center [691, 385] width 104 height 40
copy span "[PERSON_NAME]"
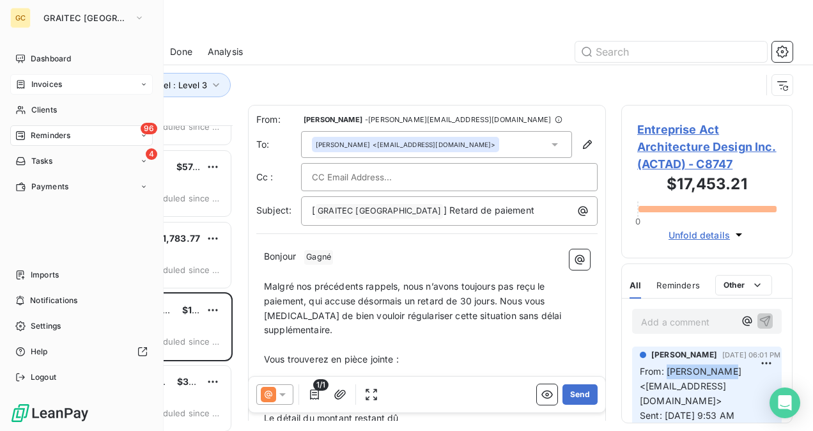
click at [40, 86] on span "Invoices" at bounding box center [46, 84] width 31 height 11
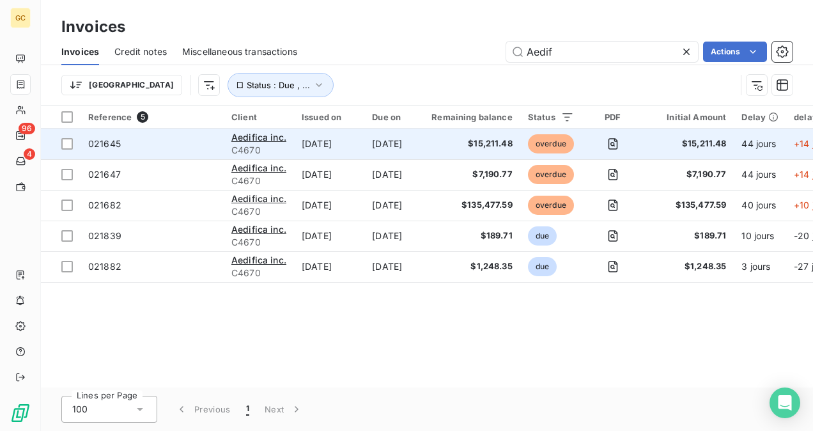
type input "Aedif"
click at [204, 141] on span "021645" at bounding box center [152, 143] width 128 height 13
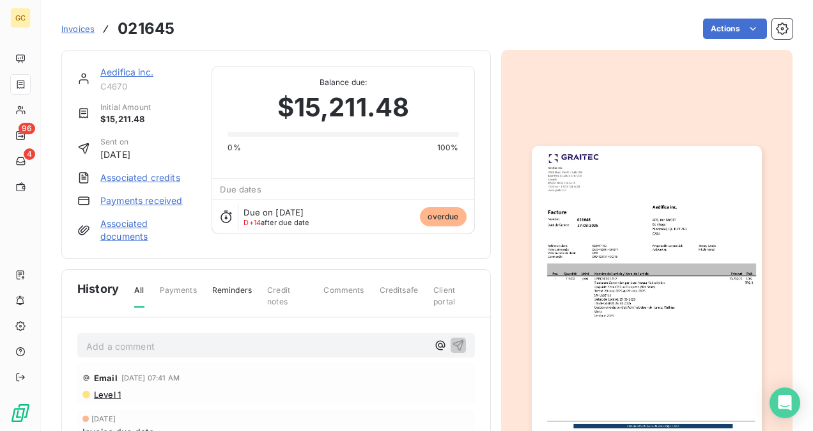
click at [113, 69] on link "Aedifica inc." at bounding box center [126, 71] width 53 height 11
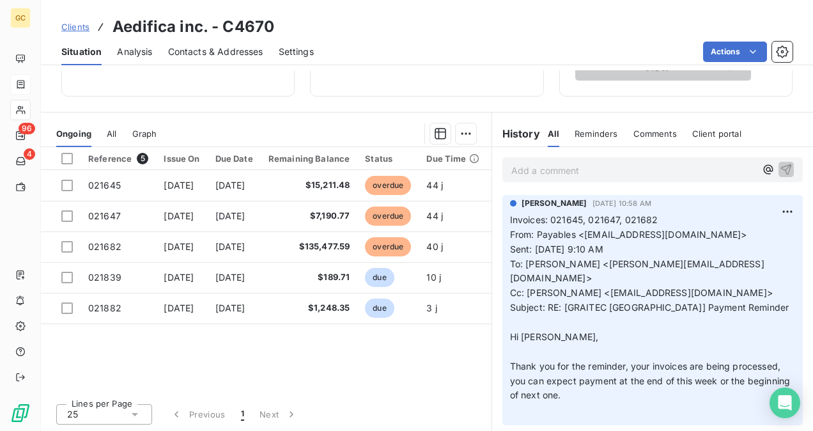
click at [537, 165] on p "Add a comment ﻿" at bounding box center [633, 170] width 244 height 16
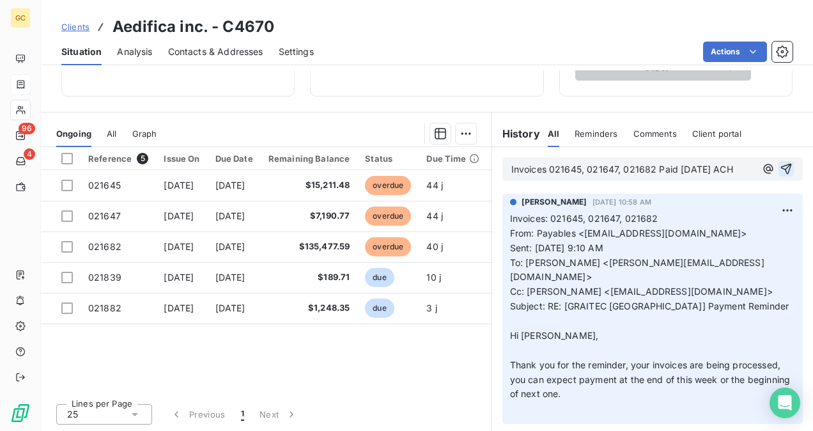
click at [779, 174] on icon "button" at bounding box center [785, 168] width 13 height 13
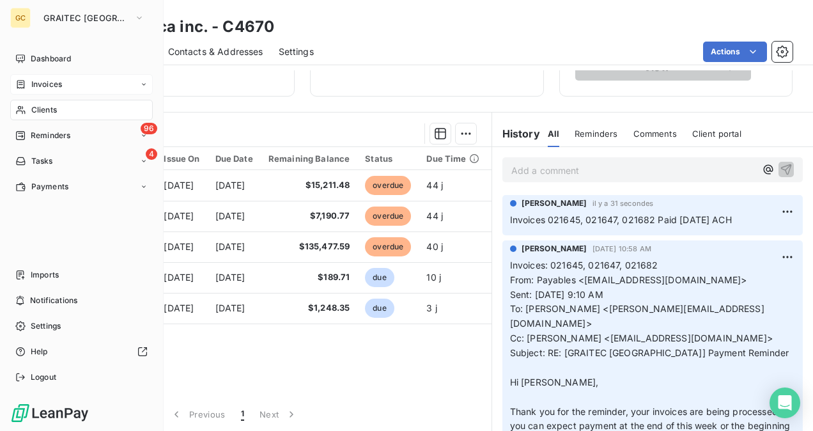
drag, startPoint x: 36, startPoint y: 106, endPoint x: 139, endPoint y: 84, distance: 105.7
click at [36, 106] on span "Clients" at bounding box center [44, 109] width 26 height 11
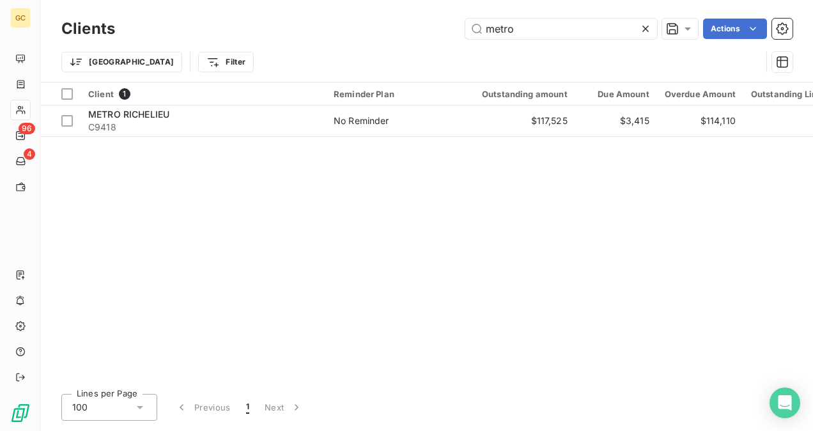
drag, startPoint x: 525, startPoint y: 34, endPoint x: 437, endPoint y: 27, distance: 88.4
click at [437, 27] on div "metro Actions" at bounding box center [461, 29] width 662 height 20
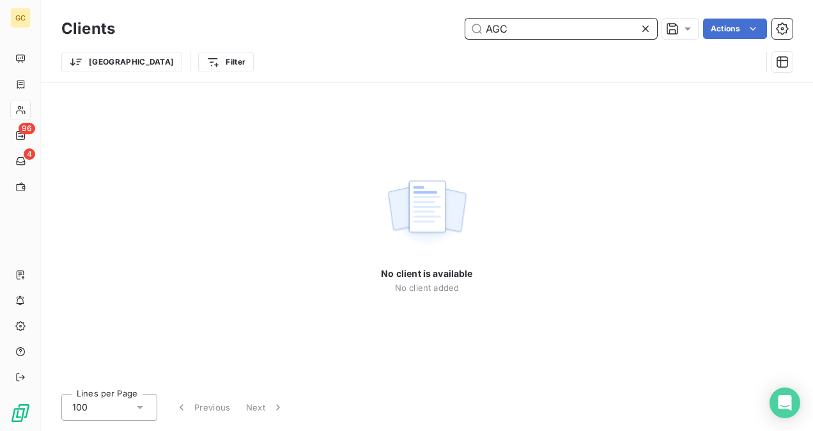
click at [514, 32] on input "AGC" at bounding box center [561, 29] width 192 height 20
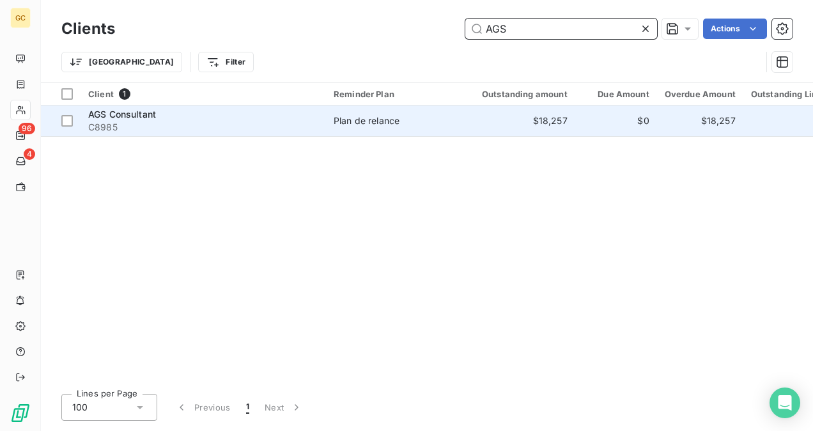
type input "AGS"
click at [508, 128] on td "$18,257" at bounding box center [517, 120] width 116 height 31
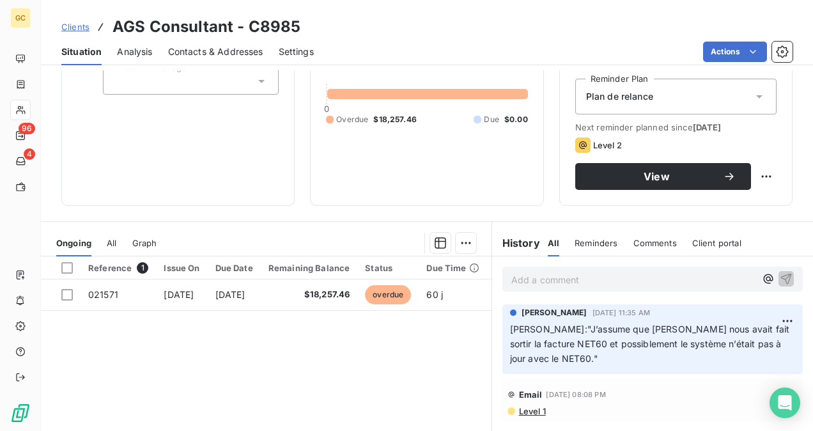
scroll to position [192, 0]
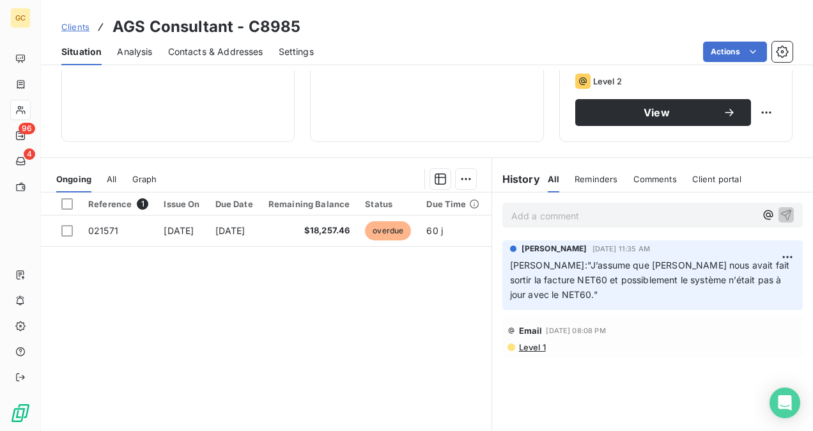
click at [566, 211] on p "Add a comment ﻿" at bounding box center [633, 216] width 244 height 16
click at [779, 213] on icon "button" at bounding box center [785, 214] width 13 height 13
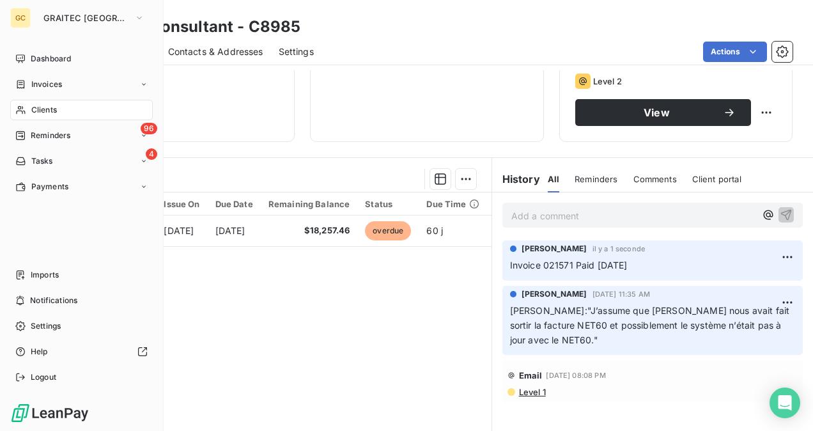
click at [49, 139] on span "Reminders" at bounding box center [51, 135] width 40 height 11
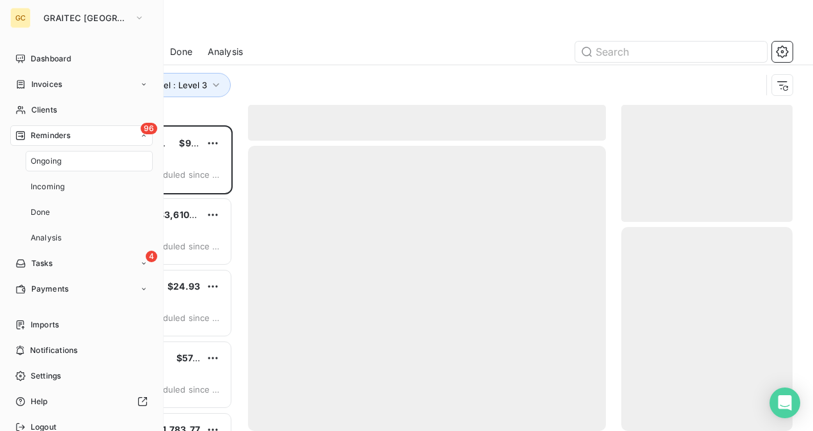
scroll to position [295, 161]
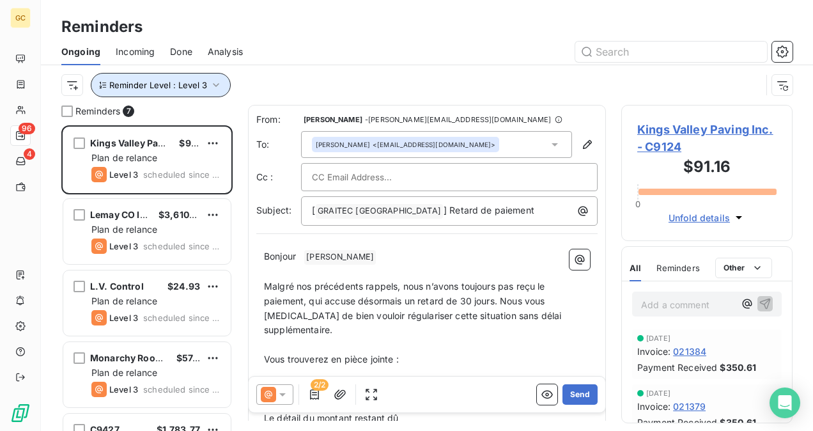
click at [221, 77] on button "Reminder Level : Level 3" at bounding box center [161, 85] width 140 height 24
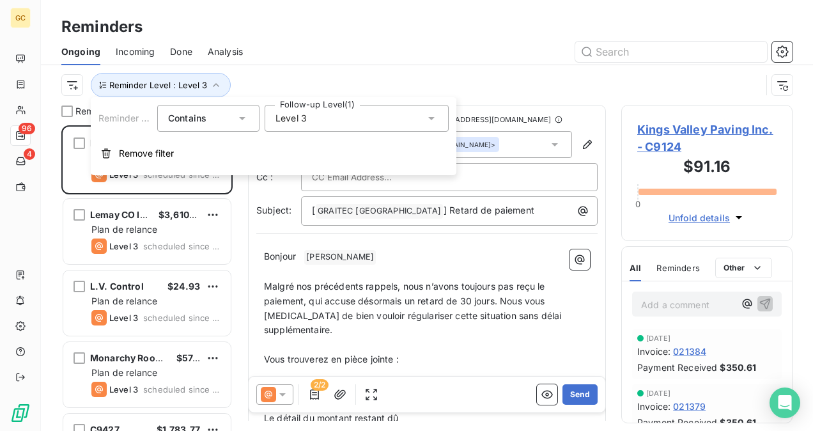
click at [326, 121] on div "Level 3" at bounding box center [356, 118] width 184 height 27
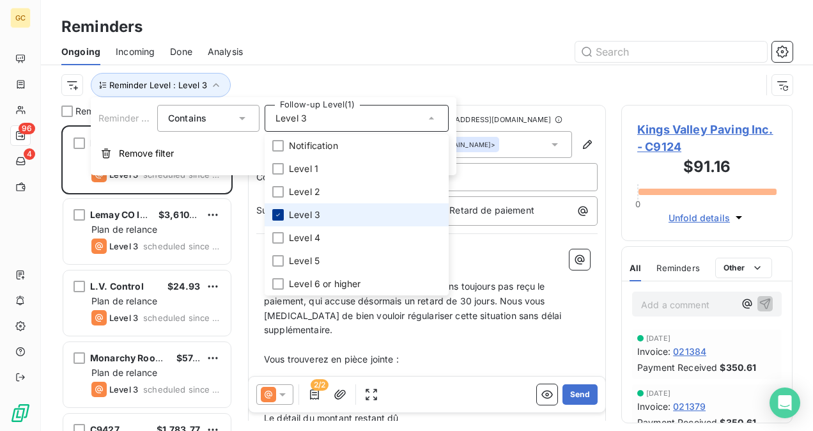
click at [277, 209] on div at bounding box center [277, 214] width 11 height 11
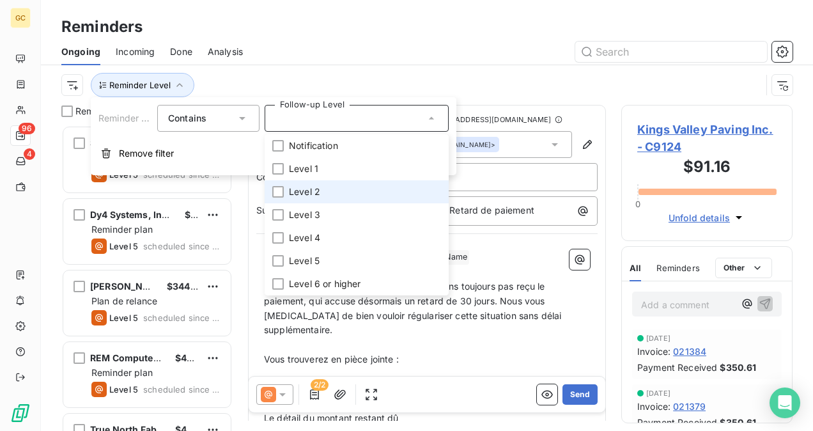
click at [284, 190] on li "Level 2" at bounding box center [356, 191] width 184 height 23
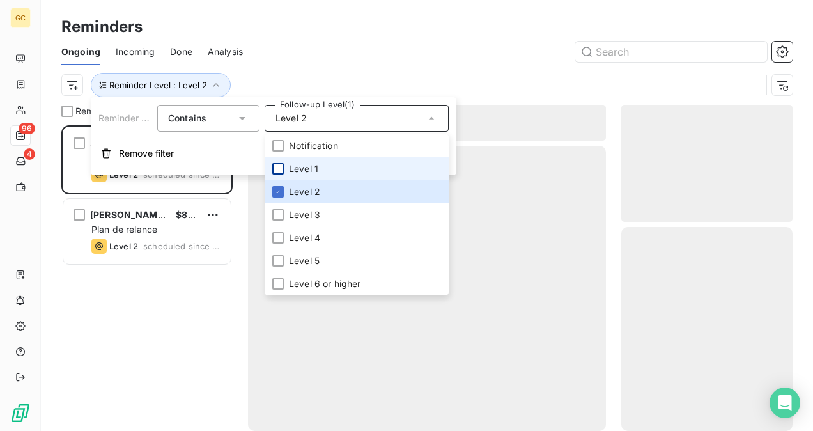
click at [276, 166] on div at bounding box center [277, 168] width 11 height 11
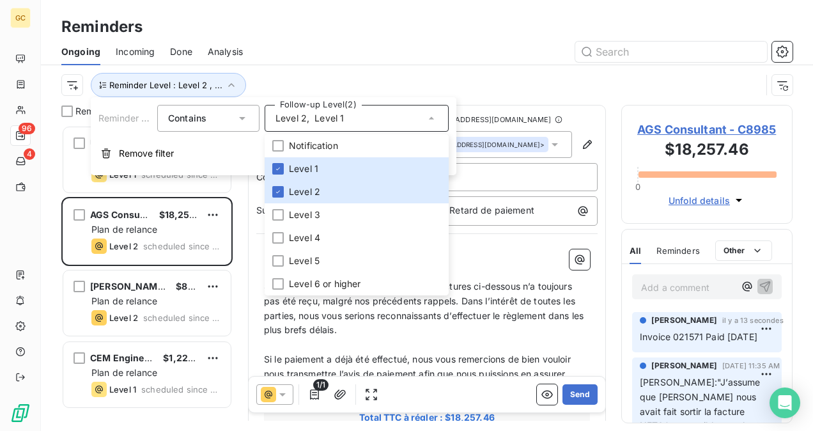
scroll to position [295, 161]
click at [469, 83] on div "Reminder Level : Level 2 , ..." at bounding box center [410, 85] width 699 height 24
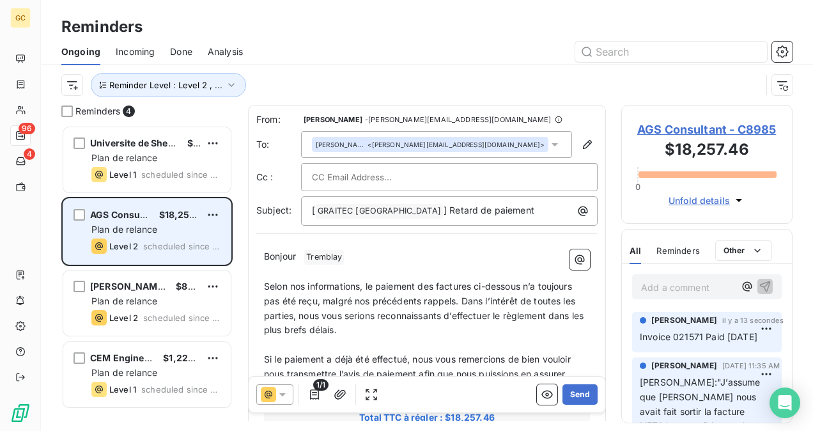
click at [154, 226] on span "Plan de relance" at bounding box center [124, 229] width 66 height 11
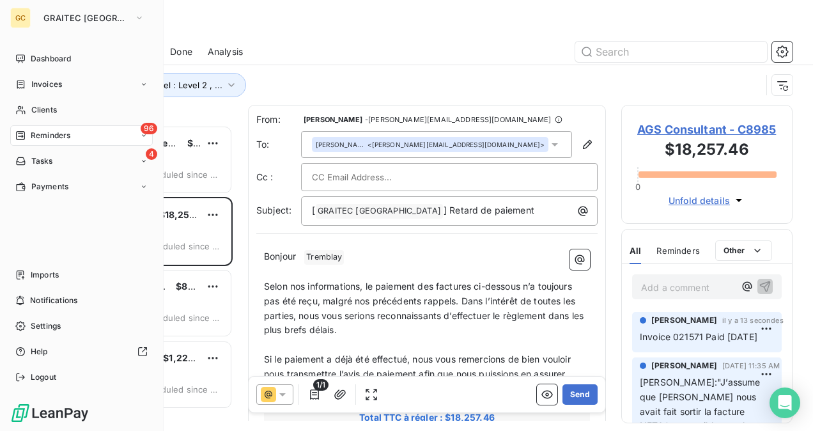
click at [46, 85] on span "Invoices" at bounding box center [46, 84] width 31 height 11
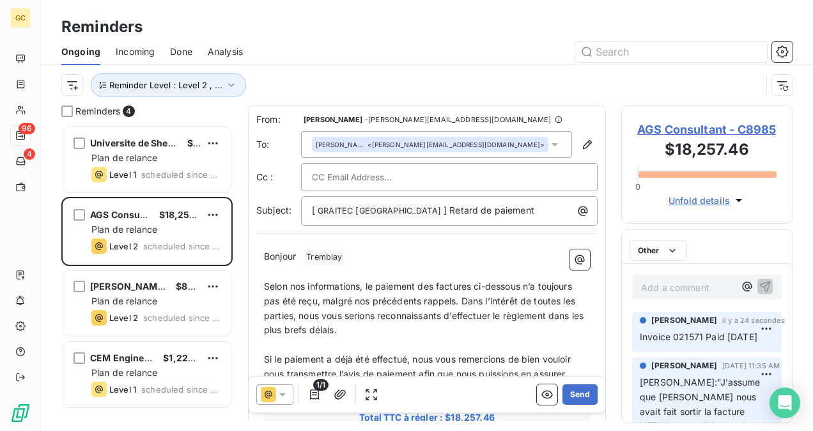
scroll to position [295, 161]
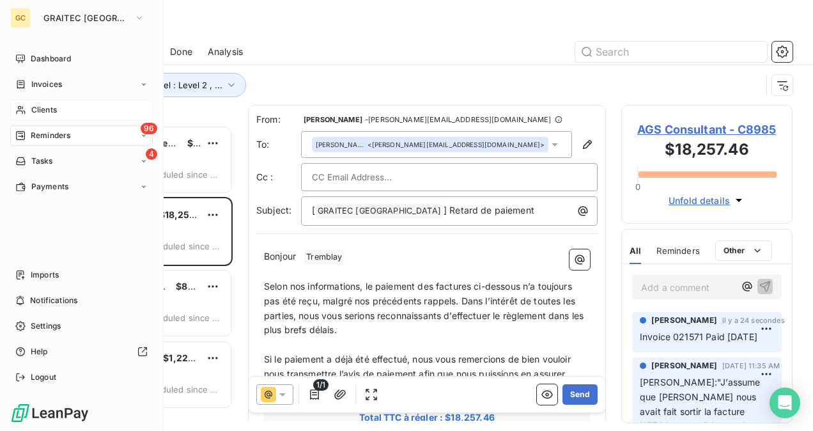
click at [49, 118] on div "Clients" at bounding box center [81, 110] width 142 height 20
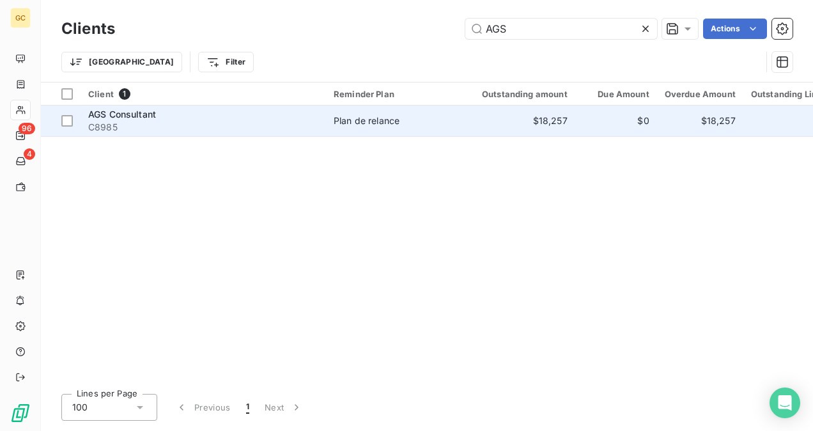
click at [484, 130] on td "$18,257" at bounding box center [517, 120] width 116 height 31
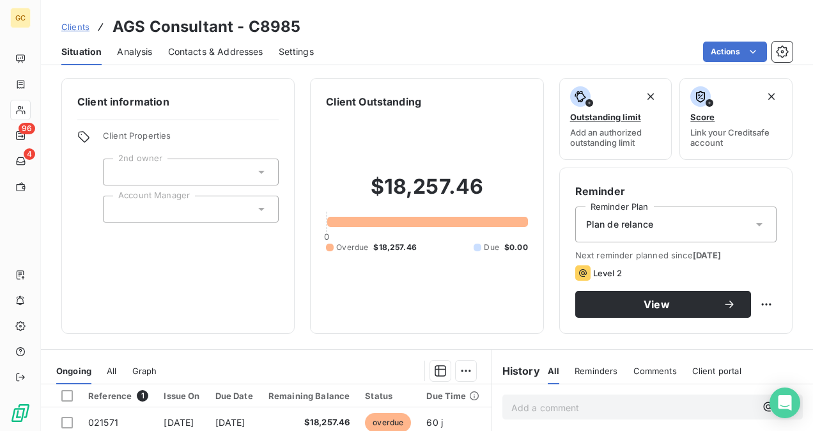
click at [694, 222] on div "Plan de relance" at bounding box center [675, 224] width 201 height 36
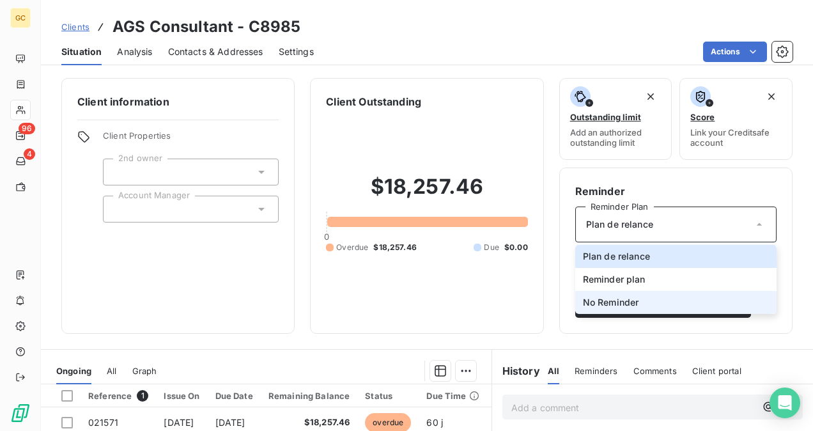
click at [655, 303] on li "No Reminder" at bounding box center [675, 302] width 201 height 23
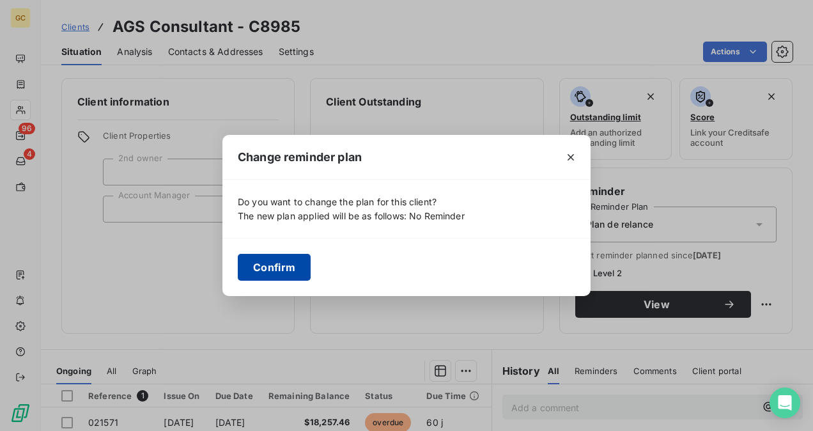
click at [279, 261] on button "Confirm" at bounding box center [274, 267] width 73 height 27
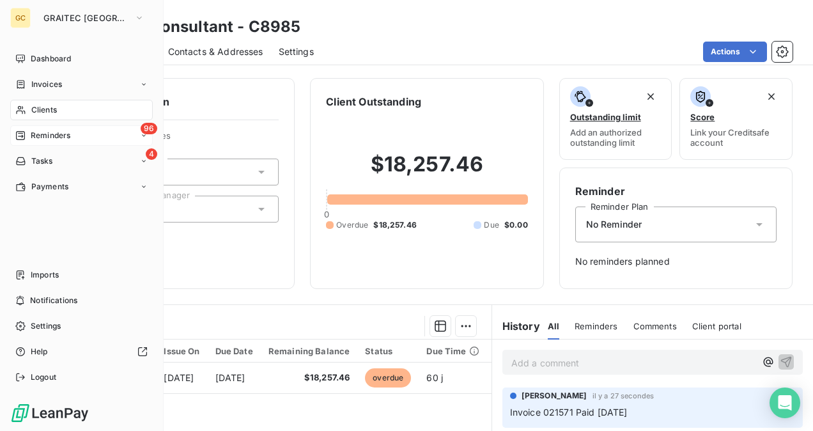
click at [65, 134] on span "Reminders" at bounding box center [51, 135] width 40 height 11
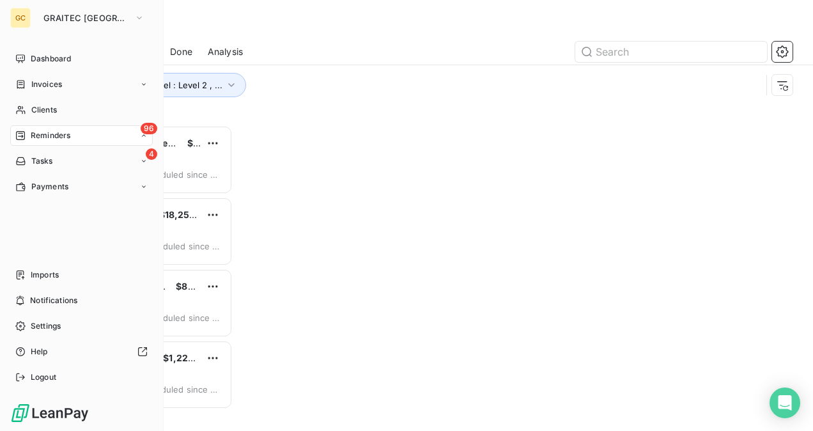
scroll to position [295, 161]
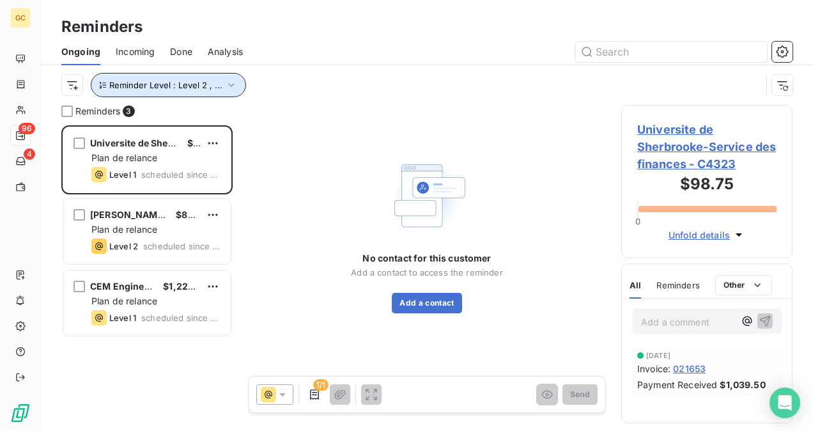
click at [226, 88] on icon "button" at bounding box center [231, 85] width 13 height 13
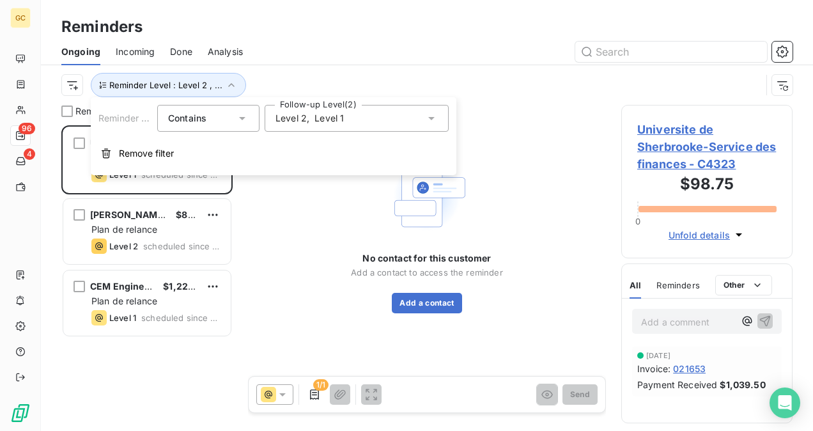
click at [367, 118] on div "Level 2 , Level 1" at bounding box center [356, 118] width 184 height 27
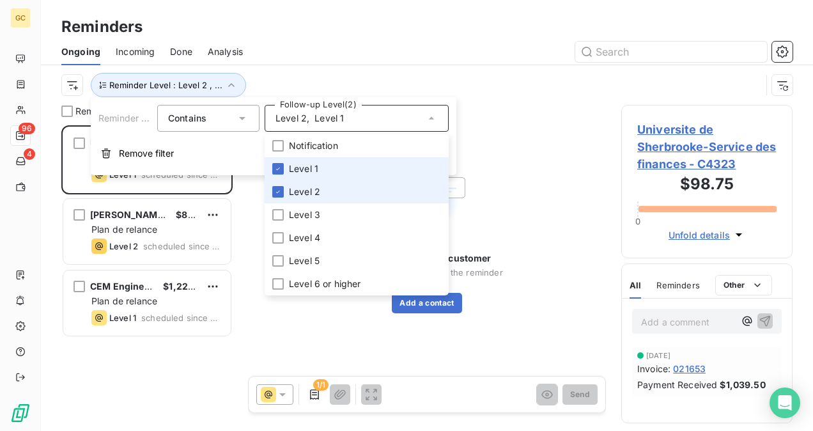
click at [279, 171] on icon at bounding box center [278, 169] width 8 height 8
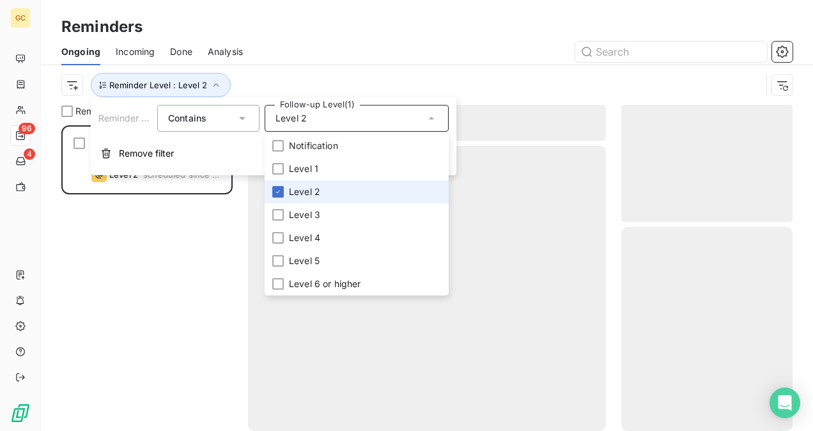
click at [276, 186] on div at bounding box center [277, 191] width 11 height 11
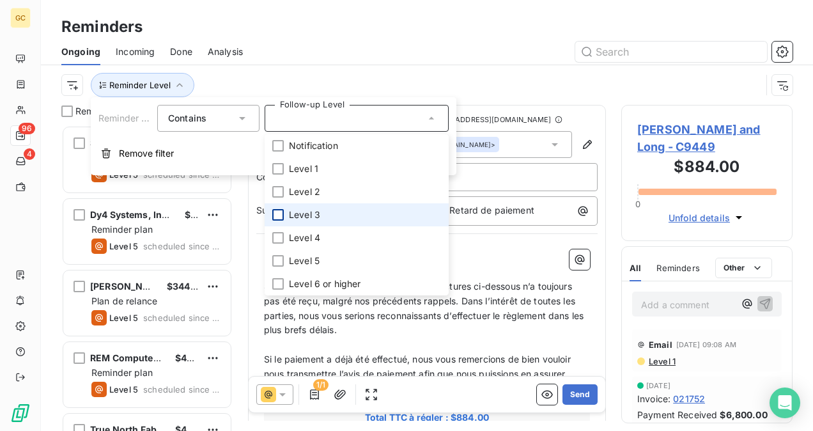
click at [277, 213] on div at bounding box center [277, 214] width 11 height 11
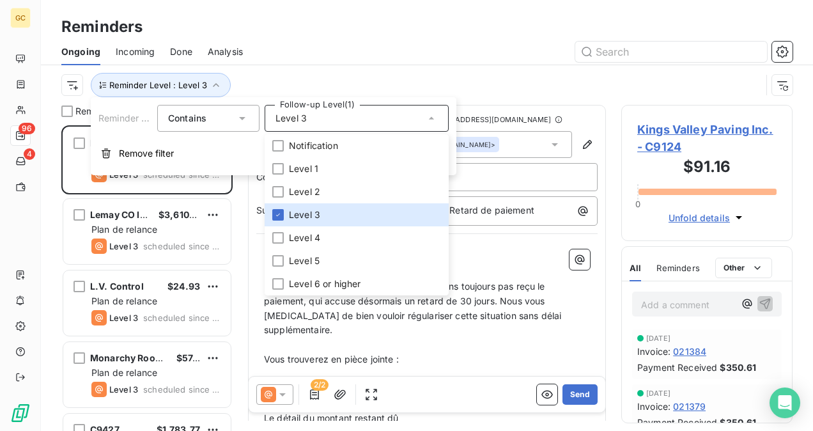
click at [537, 28] on div "Reminders" at bounding box center [427, 26] width 772 height 23
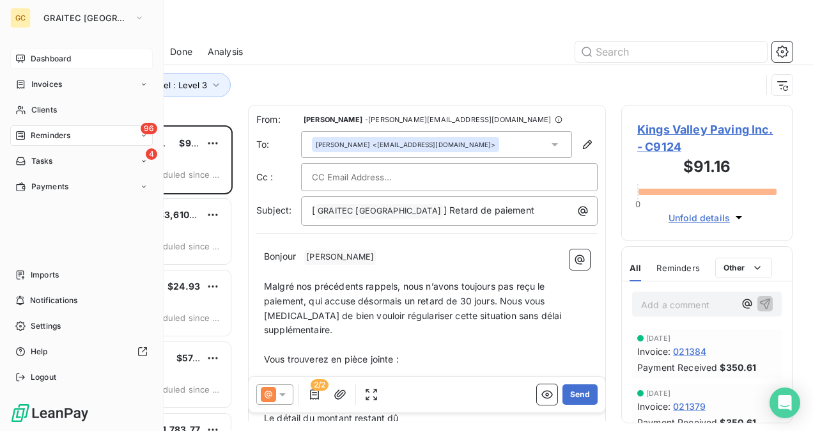
click at [37, 64] on span "Dashboard" at bounding box center [51, 58] width 40 height 11
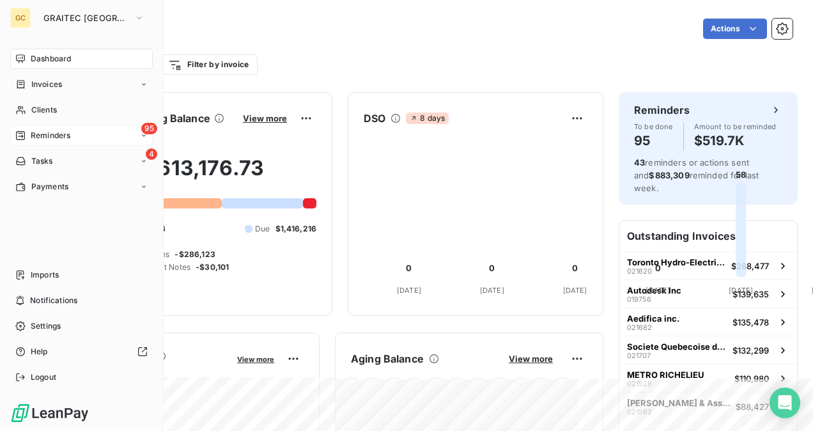
click at [52, 145] on div "95 Reminders" at bounding box center [81, 135] width 142 height 20
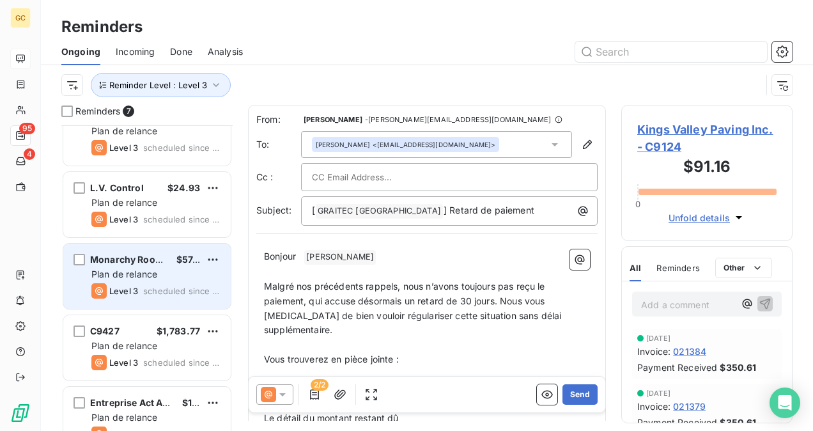
scroll to position [128, 0]
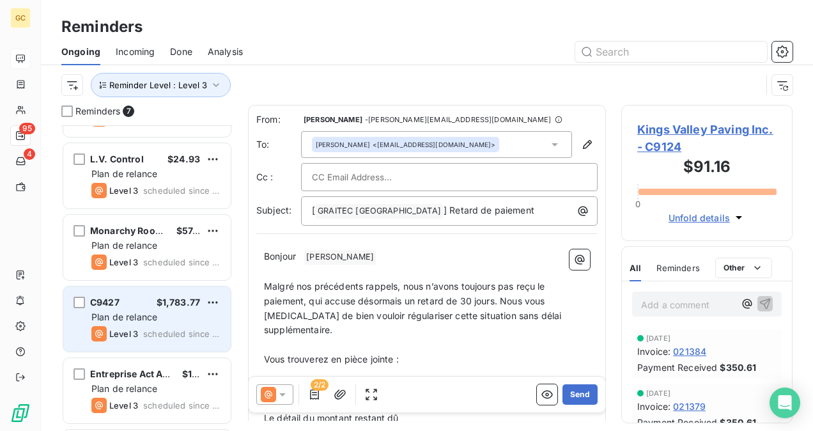
click at [189, 337] on span "scheduled since 11 days" at bounding box center [181, 333] width 77 height 10
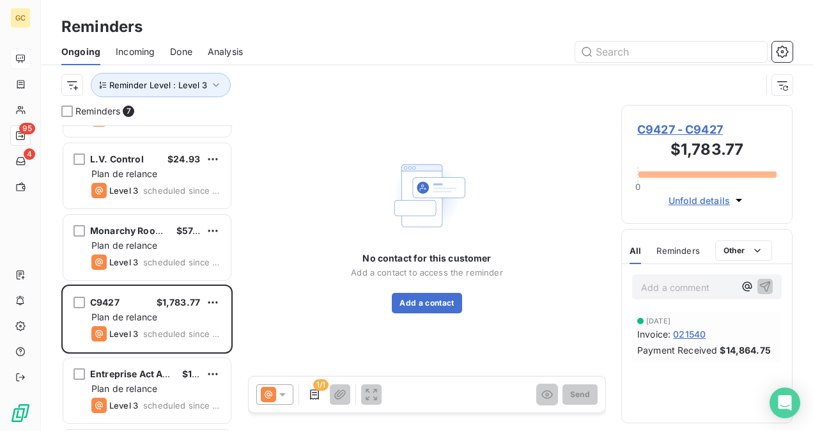
click at [675, 123] on span "C9427 - C9427" at bounding box center [706, 129] width 139 height 17
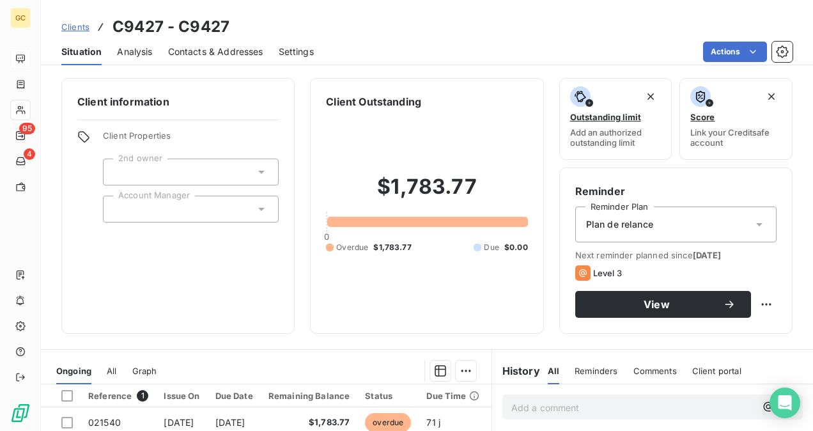
click at [243, 63] on div "Contacts & Addresses" at bounding box center [215, 51] width 95 height 27
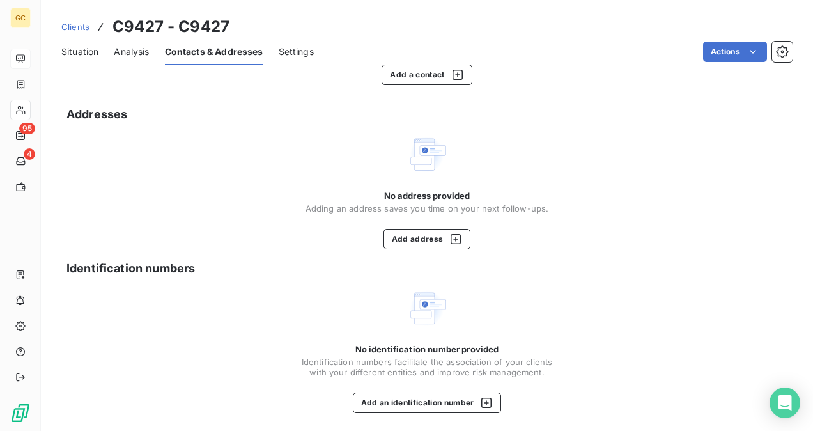
scroll to position [138, 0]
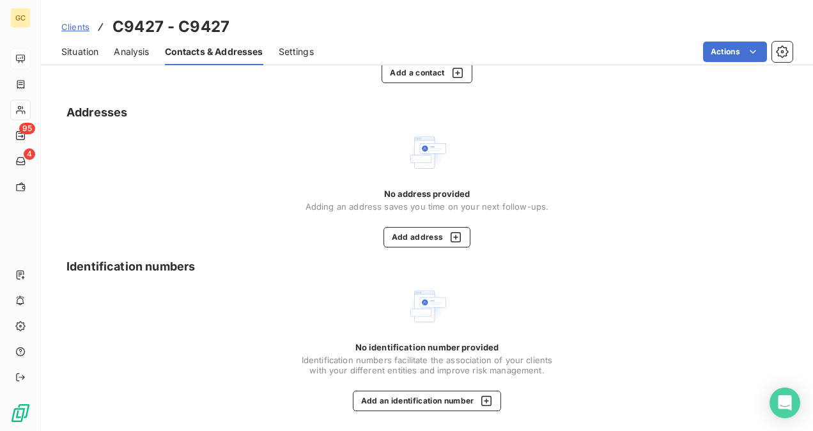
click at [79, 50] on span "Situation" at bounding box center [79, 51] width 37 height 13
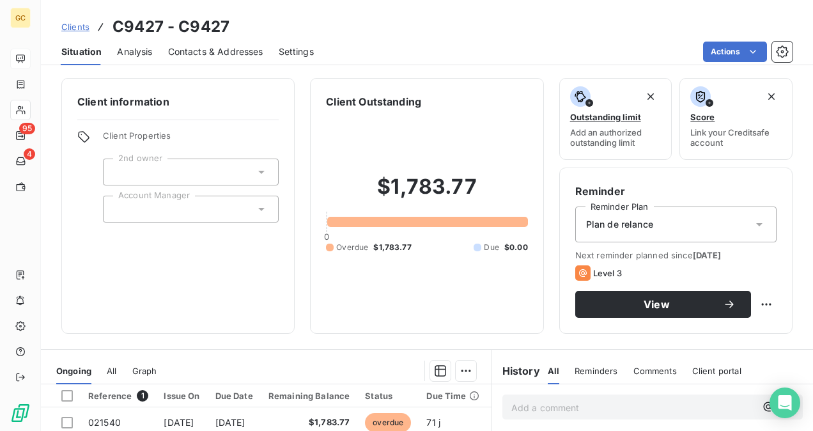
scroll to position [192, 0]
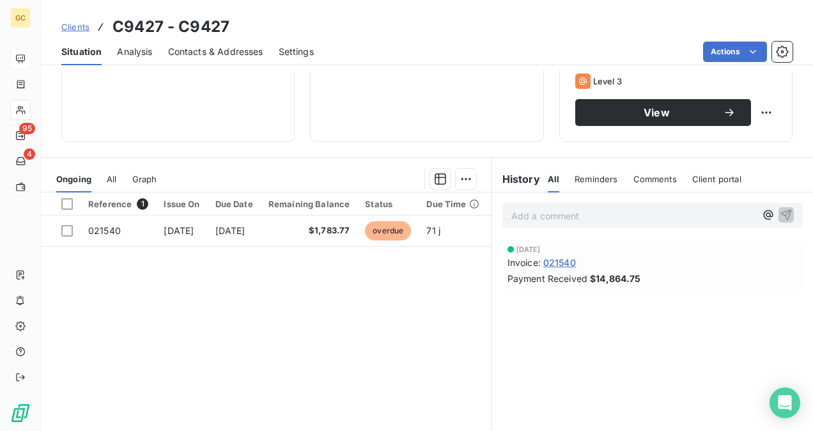
click at [202, 56] on span "Contacts & Addresses" at bounding box center [215, 51] width 95 height 13
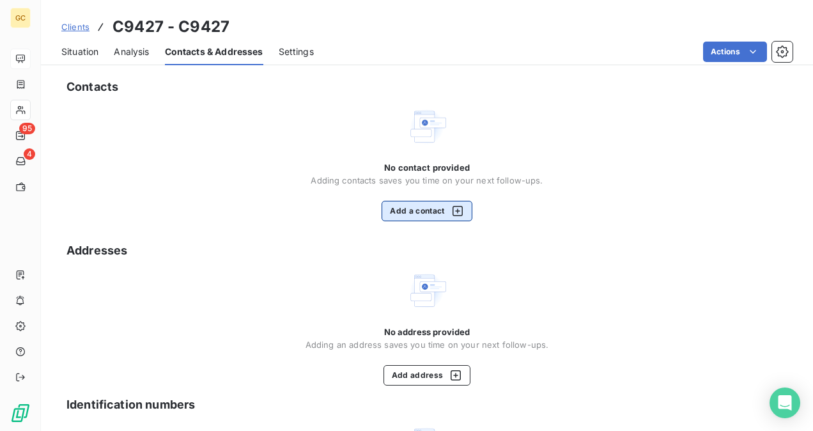
click at [404, 204] on button "Add a contact" at bounding box center [426, 211] width 90 height 20
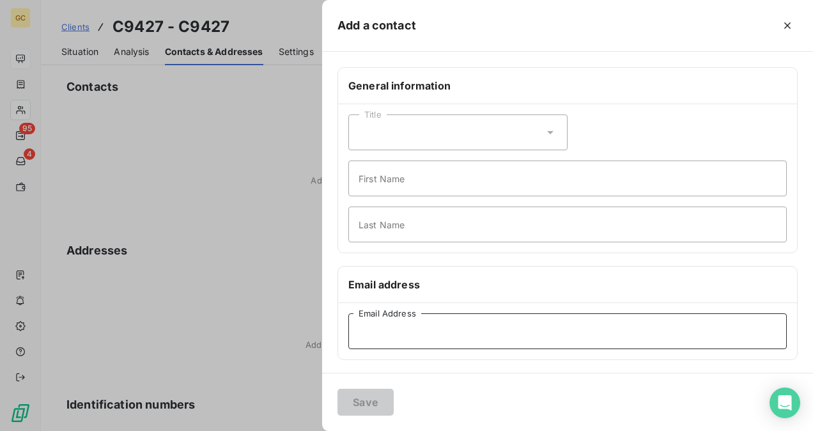
click at [387, 323] on input "Email Address" at bounding box center [567, 331] width 438 height 36
paste input "[EMAIL_ADDRESS][DOMAIN_NAME]"
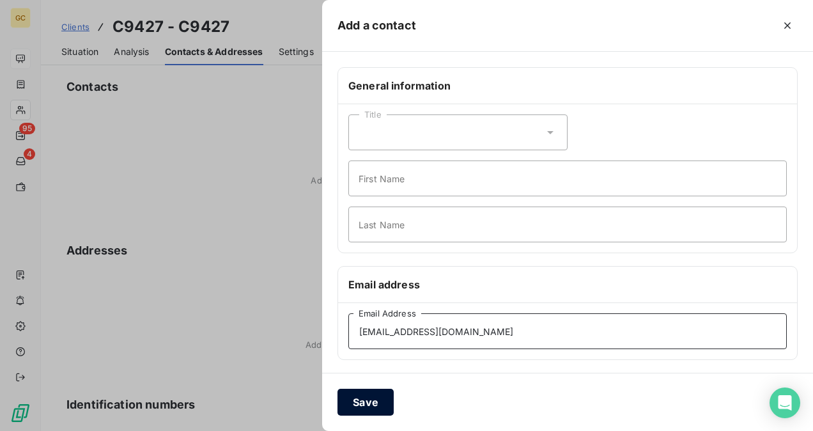
type input "[EMAIL_ADDRESS][DOMAIN_NAME]"
click at [365, 404] on button "Save" at bounding box center [365, 401] width 56 height 27
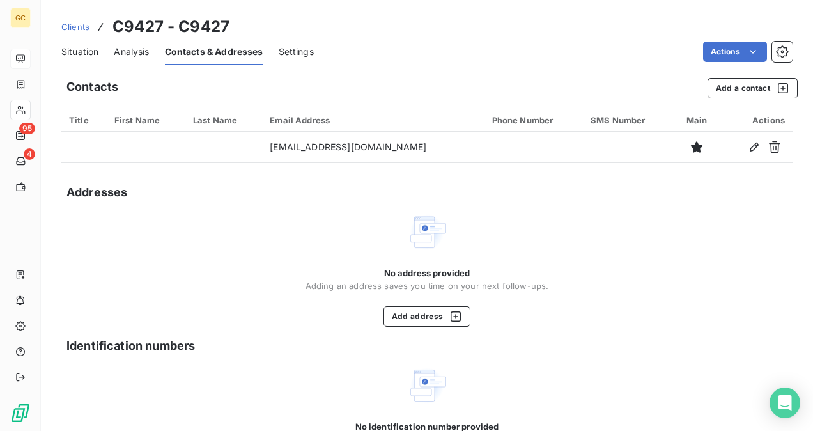
click at [84, 59] on div "Situation" at bounding box center [79, 51] width 37 height 27
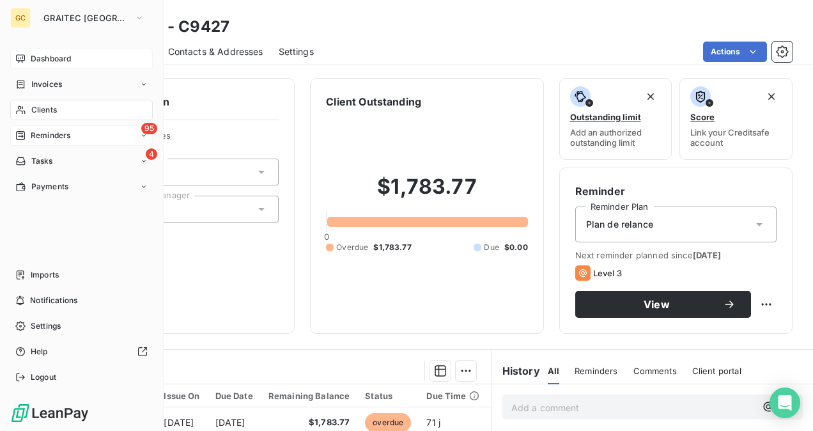
click at [45, 142] on div "95 Reminders" at bounding box center [81, 135] width 142 height 20
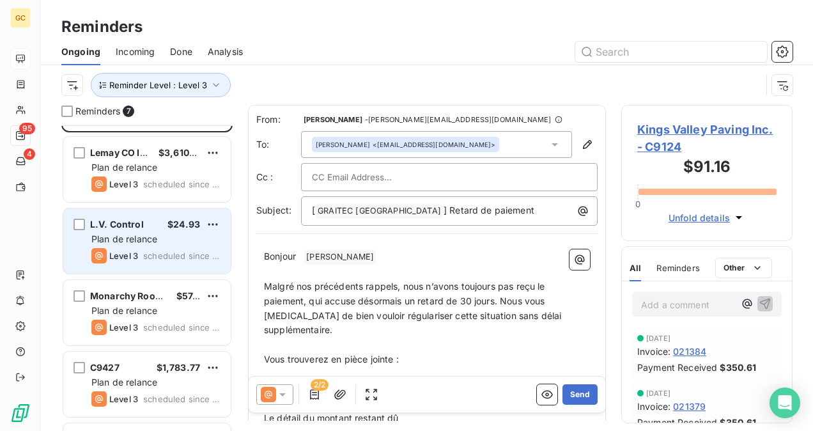
scroll to position [64, 0]
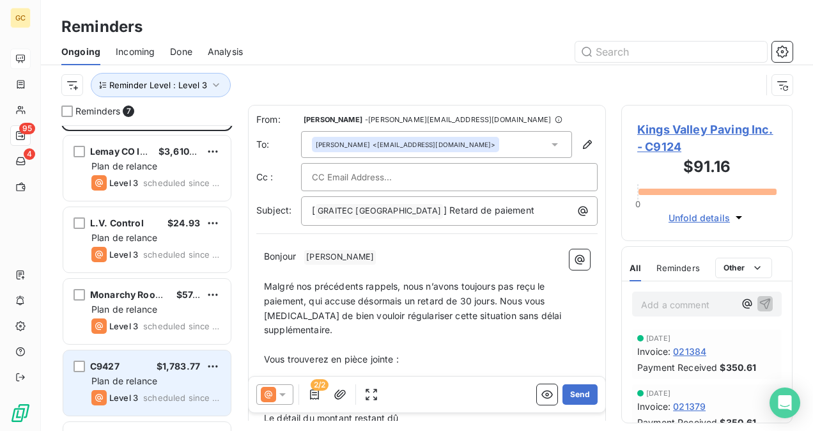
click at [149, 365] on div "C9427 $1,783.77" at bounding box center [155, 365] width 129 height 11
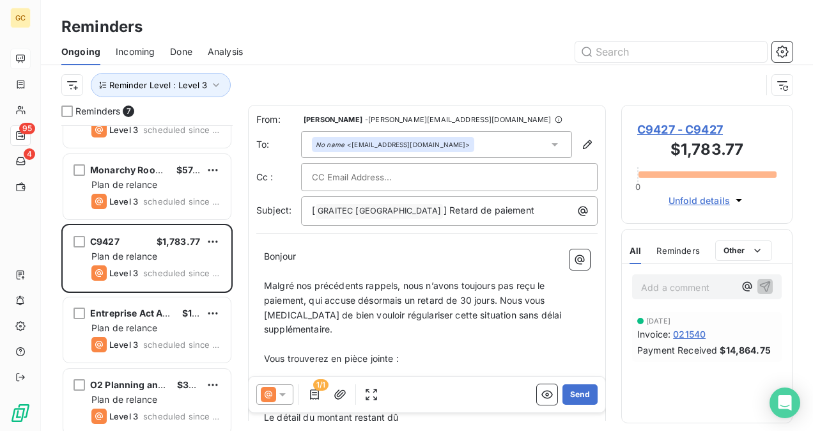
scroll to position [195, 0]
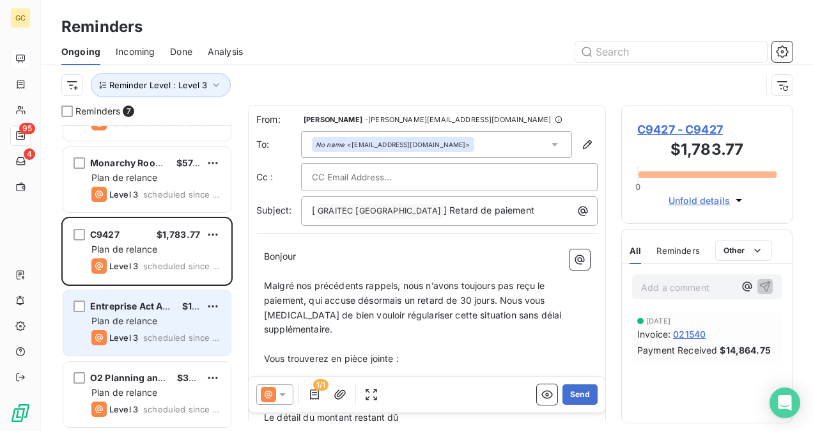
click at [147, 322] on span "Plan de relance" at bounding box center [124, 320] width 66 height 11
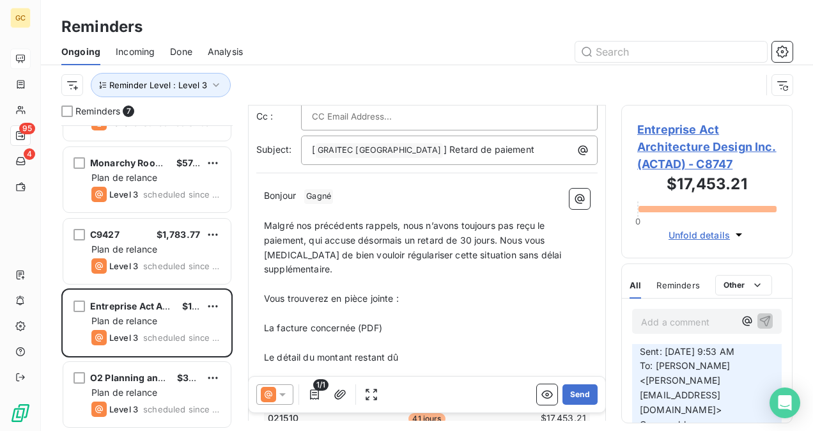
scroll to position [1, 0]
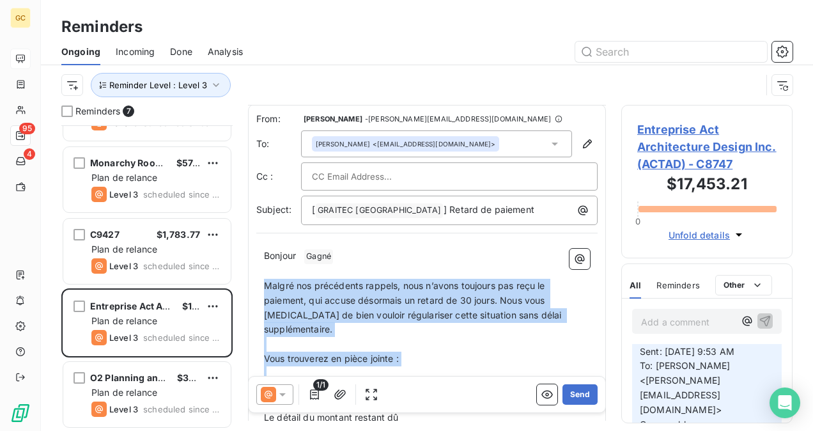
drag, startPoint x: 264, startPoint y: 282, endPoint x: 413, endPoint y: 370, distance: 172.1
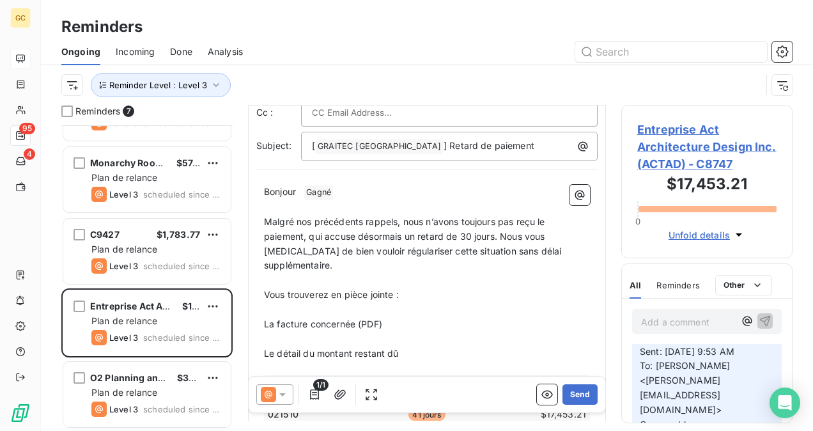
click at [411, 332] on p "﻿" at bounding box center [427, 339] width 326 height 15
drag, startPoint x: 263, startPoint y: 222, endPoint x: 353, endPoint y: 272, distance: 102.4
click at [413, 328] on div "Bonjour ﻿ [PERSON_NAME] ﻿ ﻿ ﻿ Malgré nos précédents rappels, nous n’avons toujo…" at bounding box center [426, 436] width 341 height 518
click at [264, 218] on span "Malgré nos précédents rappels, nous n’avons toujours pas reçu le paiement, qui …" at bounding box center [414, 243] width 300 height 55
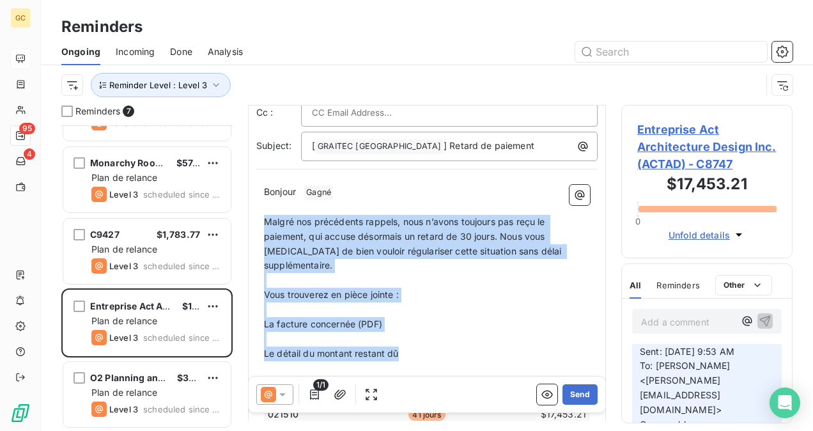
drag, startPoint x: 264, startPoint y: 218, endPoint x: 415, endPoint y: 335, distance: 190.9
click at [415, 335] on div "Bonjour ﻿ [PERSON_NAME] ﻿ ﻿ ﻿ Malgré nos précédents rappels, nous n’avons toujo…" at bounding box center [427, 436] width 326 height 503
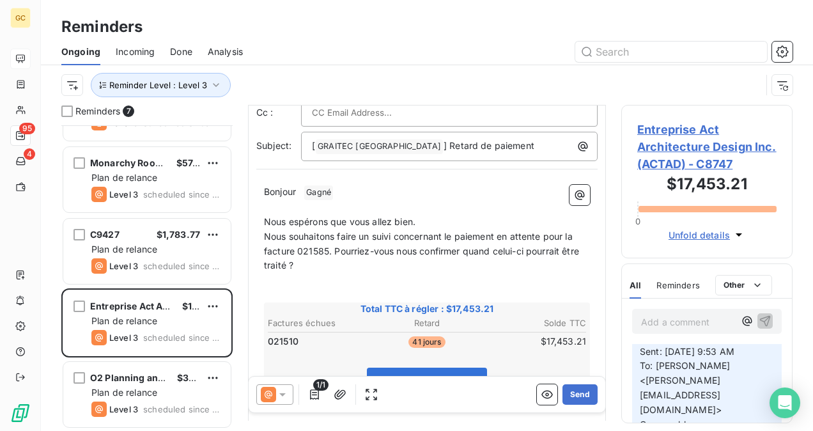
click at [432, 211] on p "﻿" at bounding box center [427, 207] width 326 height 15
click at [437, 220] on p "Nous espérons que vous allez bien." at bounding box center [427, 222] width 326 height 15
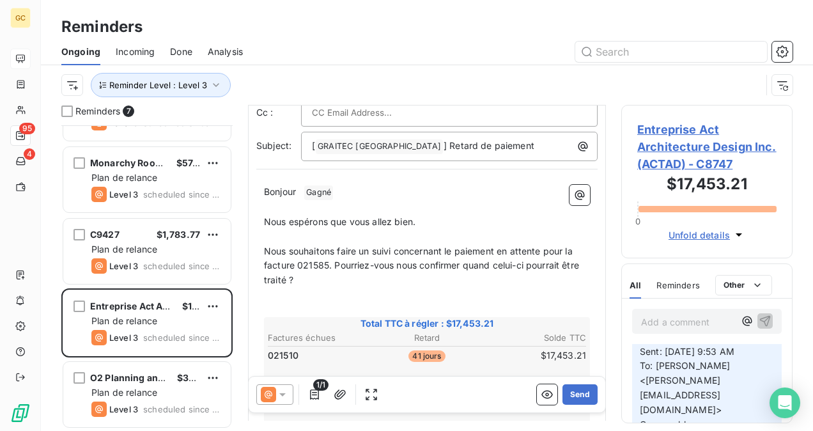
click at [327, 263] on span "Nous souhaitons faire un suivi concernant le paiement en attente pour la factur…" at bounding box center [422, 265] width 317 height 40
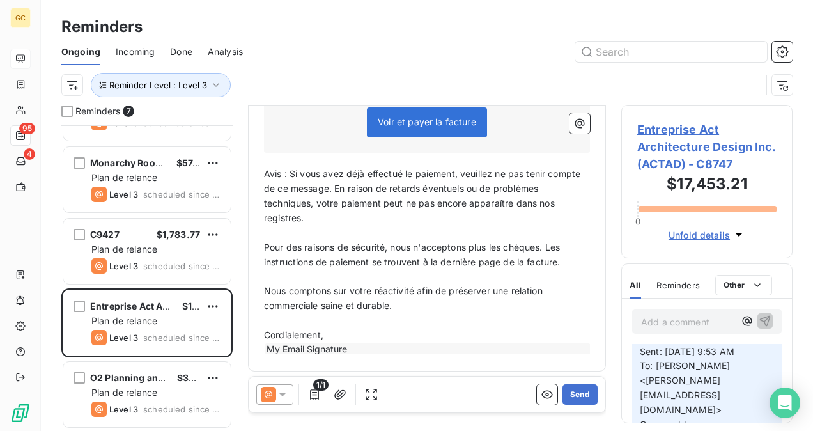
scroll to position [340, 0]
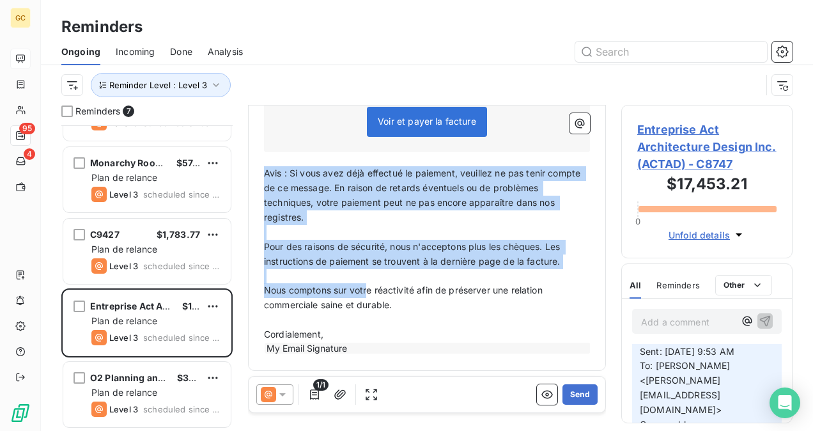
drag, startPoint x: 264, startPoint y: 176, endPoint x: 377, endPoint y: 298, distance: 165.9
click at [372, 291] on div "Bonjour ﻿ Gagné ﻿ ﻿ ﻿ Nous espérons que vous allez bien. ﻿ Nous souhaitons fair…" at bounding box center [427, 132] width 326 height 445
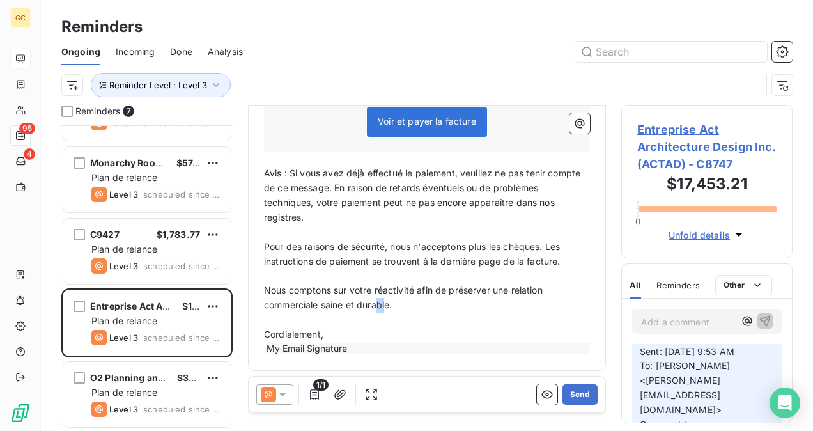
drag, startPoint x: 377, startPoint y: 298, endPoint x: 388, endPoint y: 309, distance: 16.3
click at [388, 309] on p "Nous comptons sur votre réactivité afin de préserver une relation commerciale s…" at bounding box center [427, 297] width 326 height 29
click at [411, 310] on div "Bonjour ﻿ Gagné ﻿ ﻿ ﻿ Nous espérons que vous allez bien. ﻿ Nous souhaitons fair…" at bounding box center [427, 132] width 326 height 445
click at [341, 284] on span "Nous comptons sur votre réactivité afin de préserver une relation commerciale s…" at bounding box center [404, 297] width 281 height 26
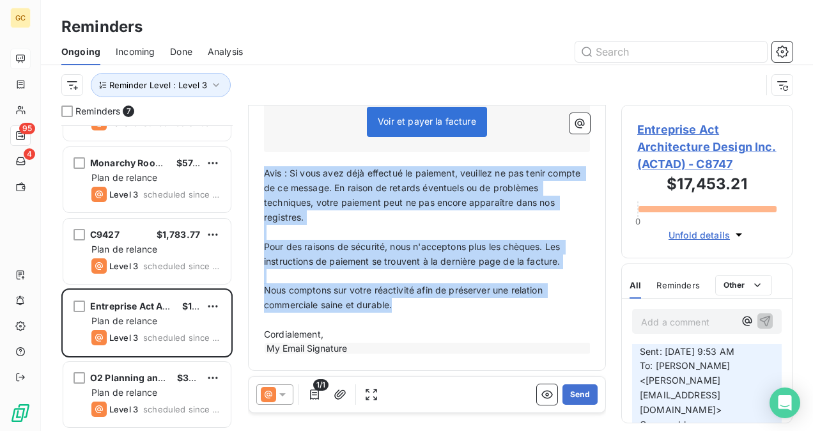
drag, startPoint x: 266, startPoint y: 172, endPoint x: 404, endPoint y: 301, distance: 188.9
click at [404, 301] on div "Bonjour ﻿ Gagné ﻿ ﻿ ﻿ Nous espérons que vous allez bien. ﻿ Nous souhaitons fair…" at bounding box center [427, 132] width 326 height 445
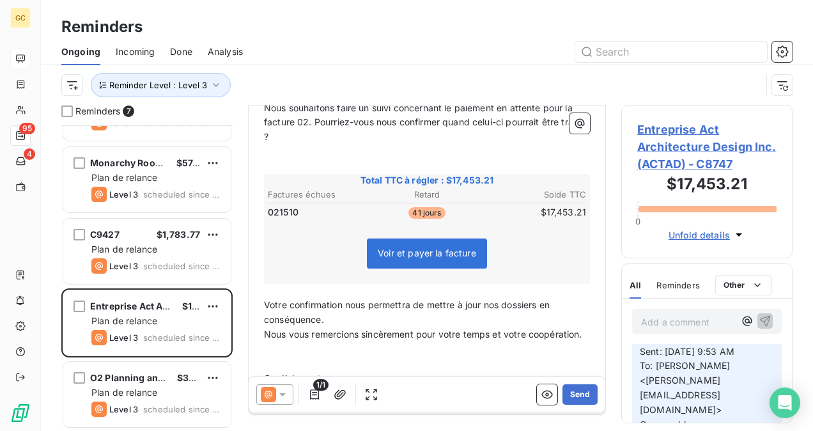
scroll to position [267, 0]
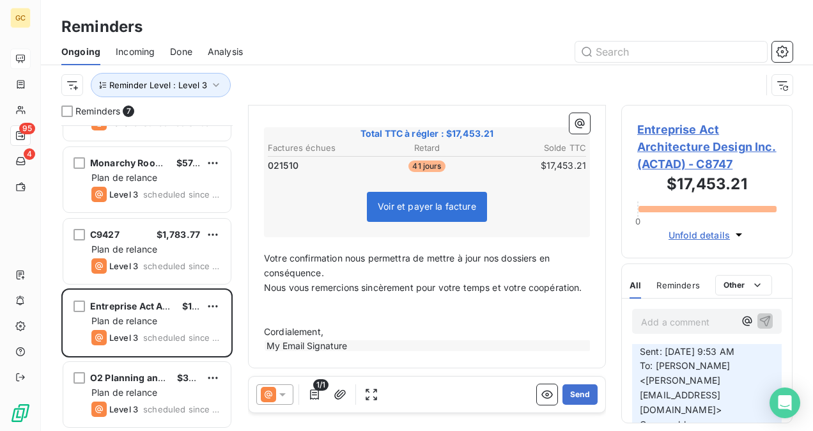
click at [335, 265] on p "Votre confirmation nous permettra de mettre à jour nos dossiers en conséquence." at bounding box center [427, 265] width 326 height 29
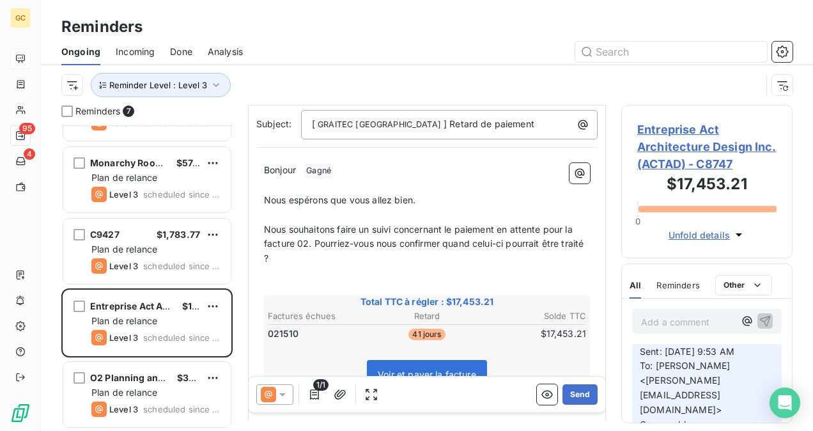
scroll to position [256, 0]
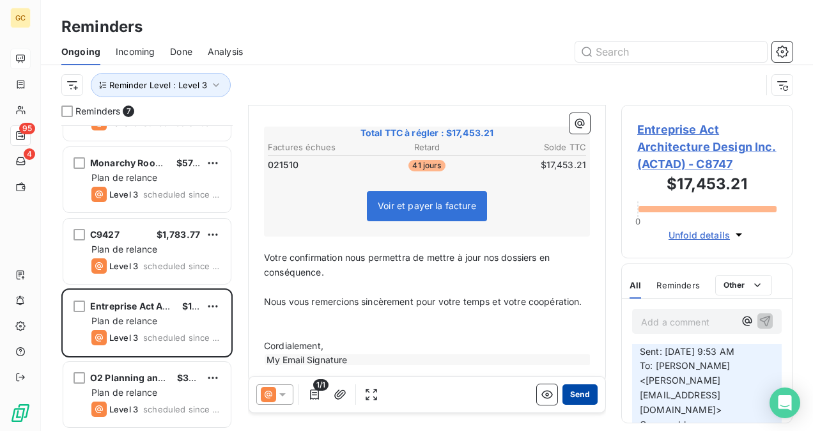
click at [568, 390] on button "Send" at bounding box center [579, 394] width 35 height 20
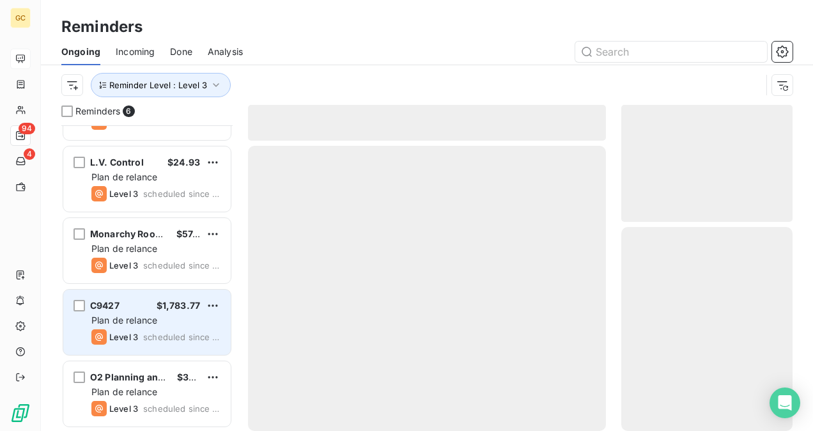
scroll to position [124, 0]
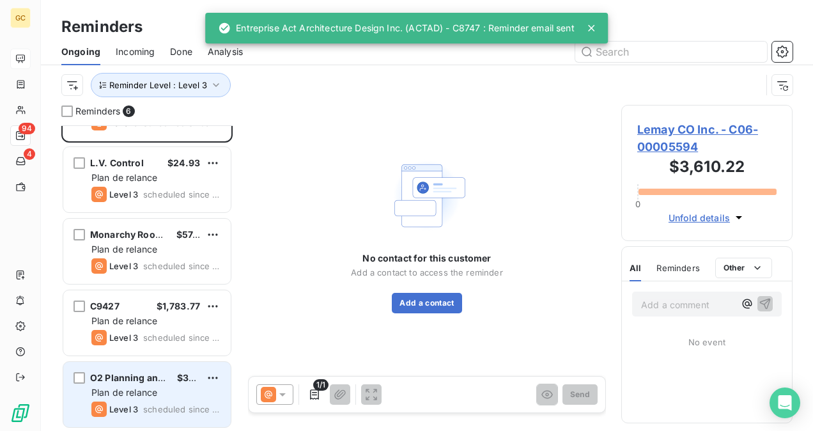
click at [124, 396] on span "Plan de relance" at bounding box center [124, 391] width 66 height 11
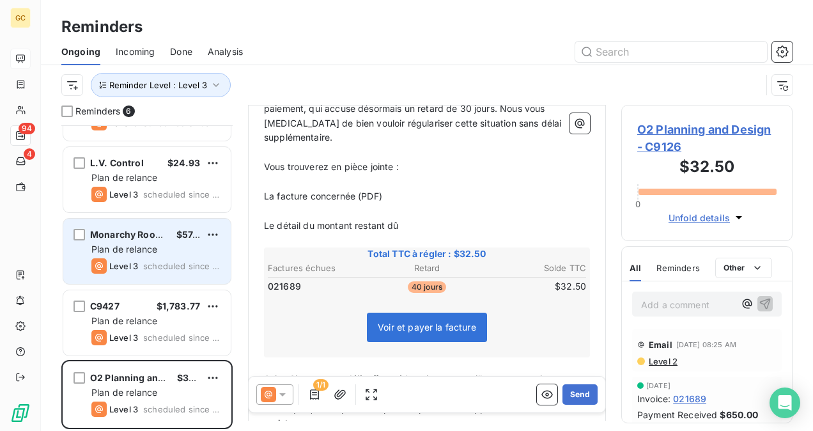
scroll to position [124, 0]
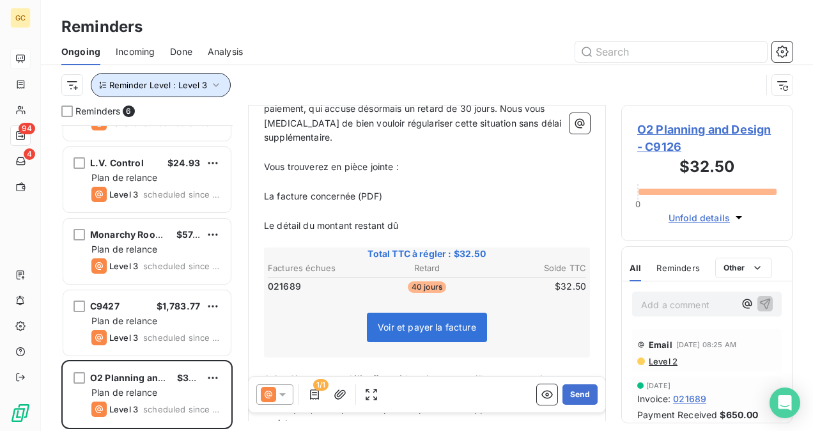
click at [211, 80] on icon "button" at bounding box center [216, 85] width 13 height 13
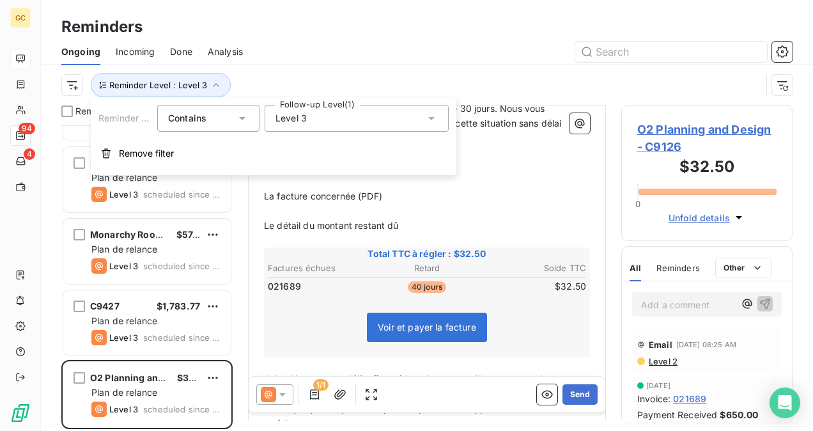
click at [317, 123] on div "Level 3" at bounding box center [356, 118] width 184 height 27
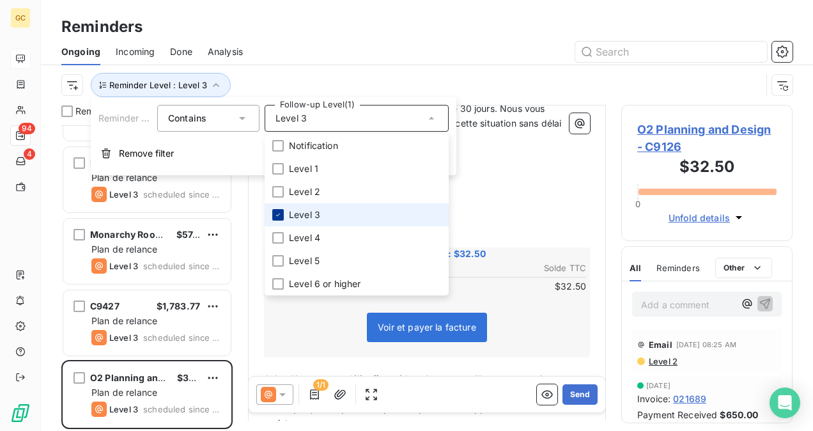
click at [282, 217] on div at bounding box center [277, 214] width 11 height 11
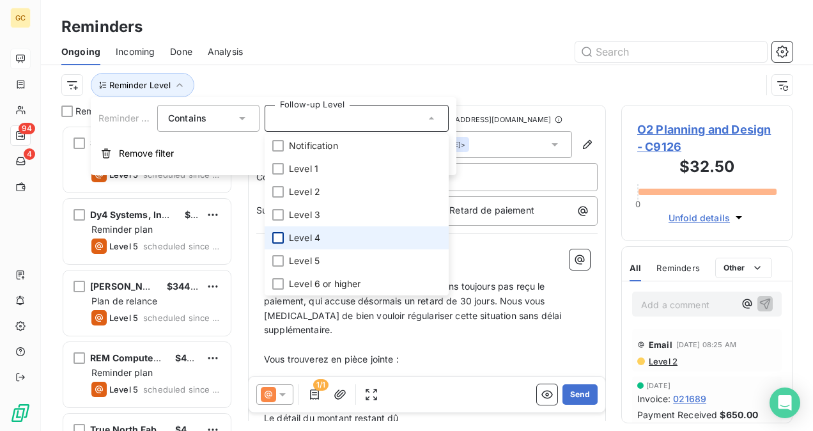
click at [278, 241] on div at bounding box center [277, 237] width 11 height 11
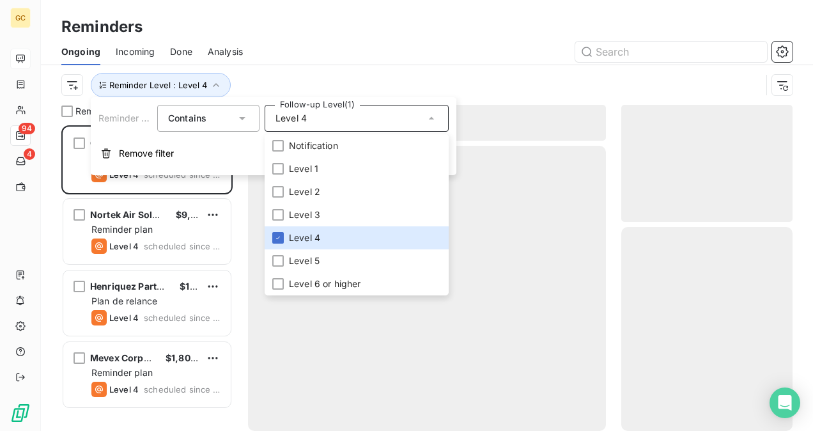
scroll to position [295, 161]
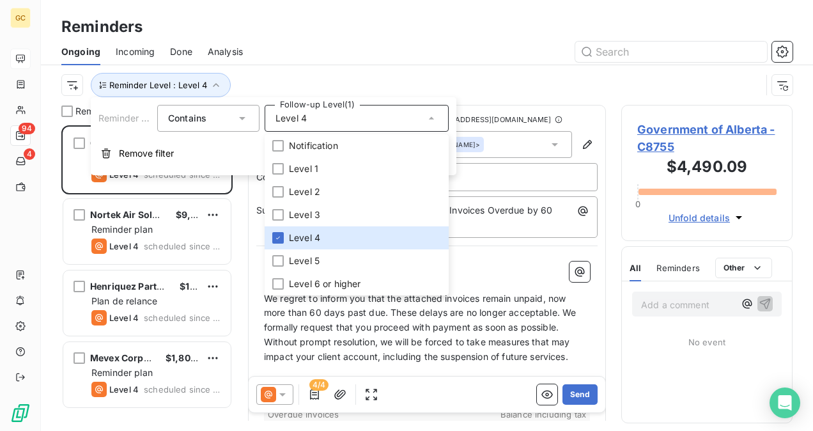
click at [504, 74] on div "Reminder Level : Level 4" at bounding box center [410, 85] width 699 height 24
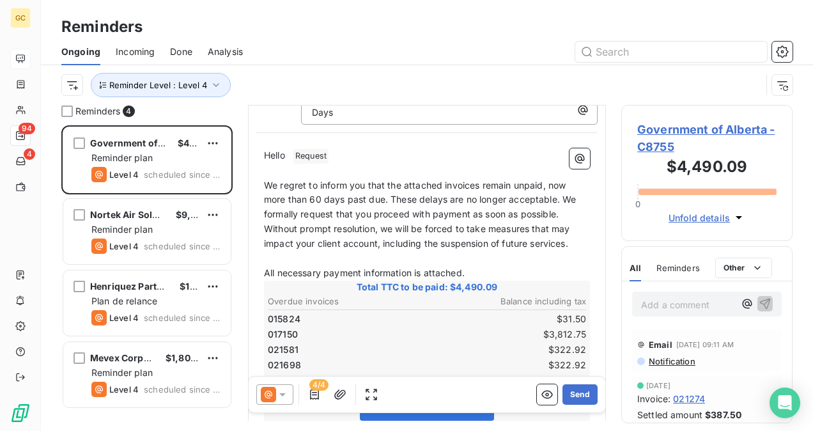
scroll to position [192, 0]
